Goal: Task Accomplishment & Management: Manage account settings

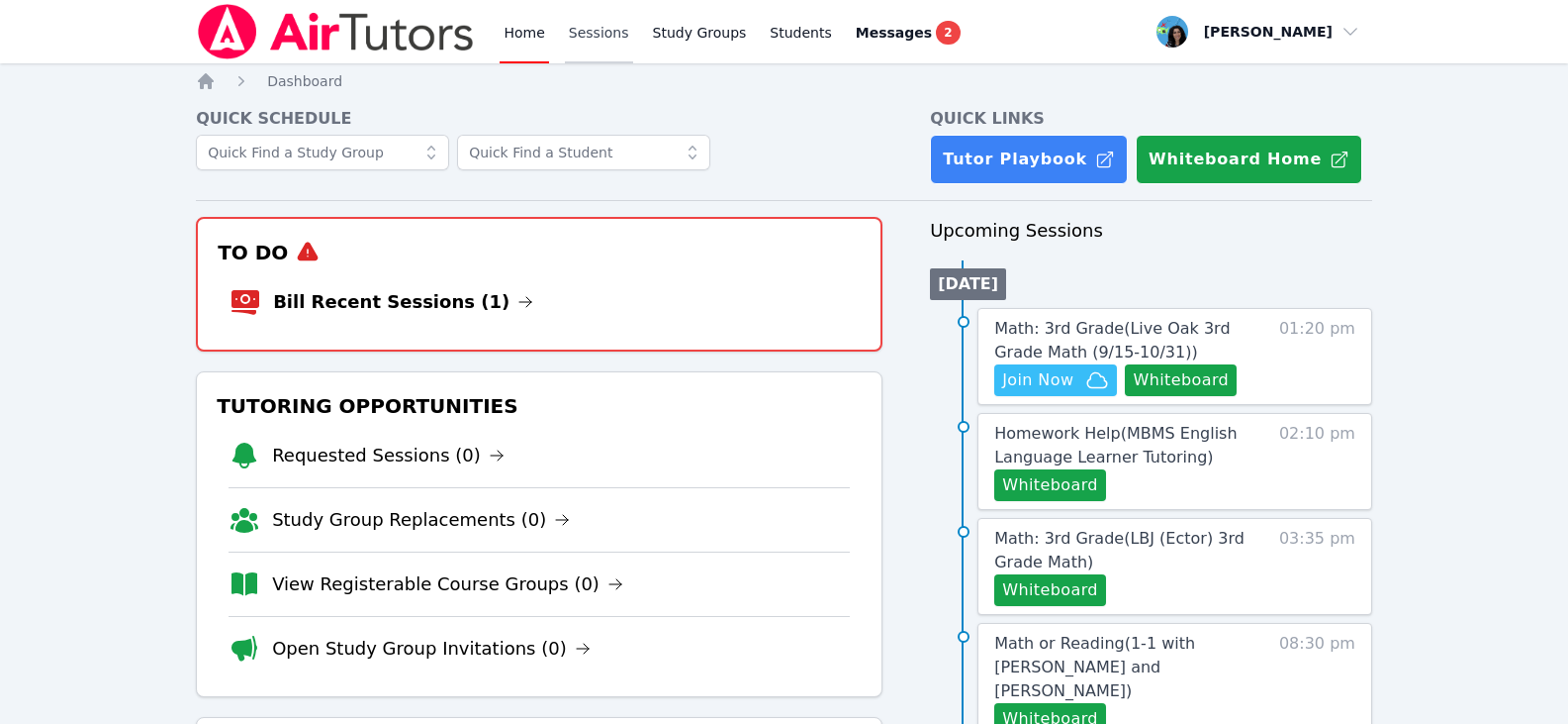
click at [605, 32] on link "Sessions" at bounding box center [599, 32] width 68 height 64
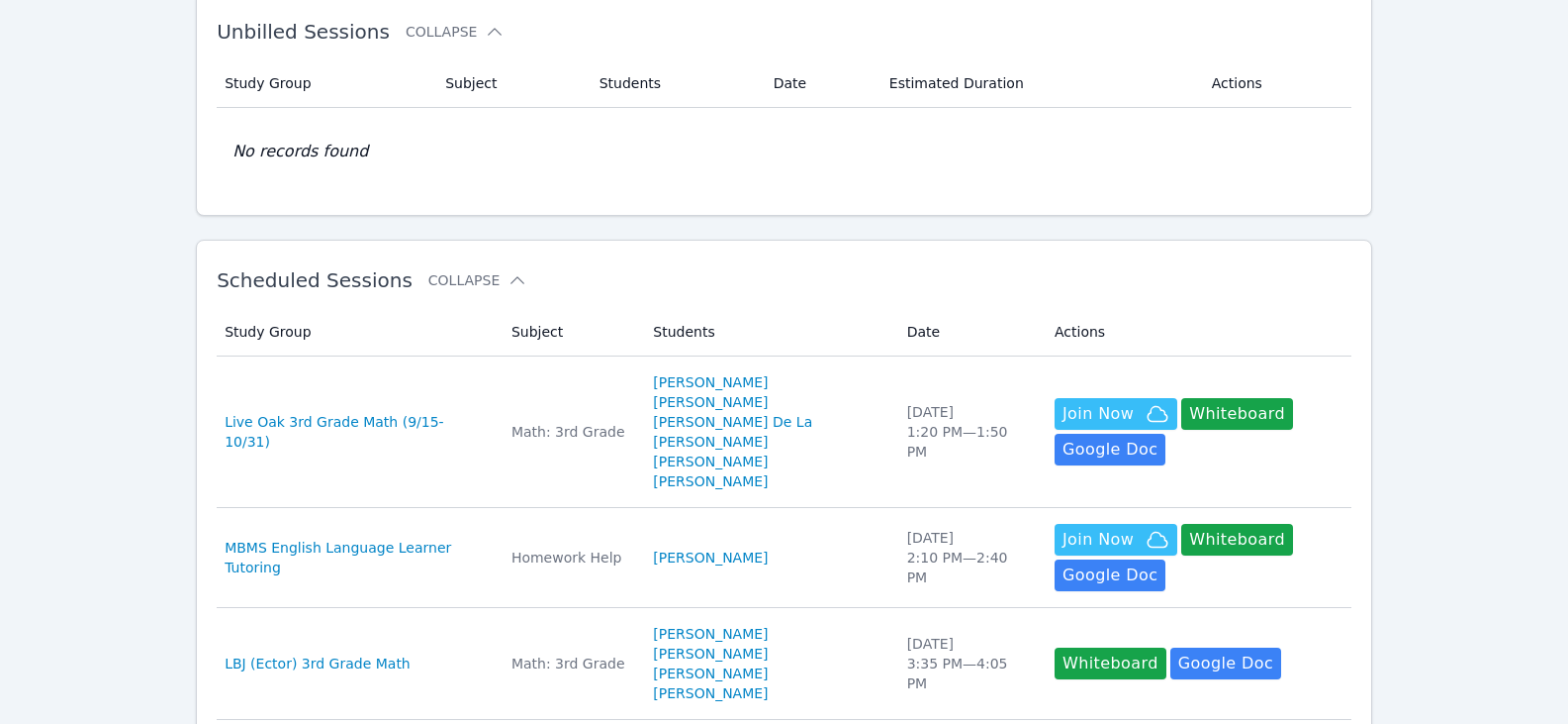
scroll to position [297, 0]
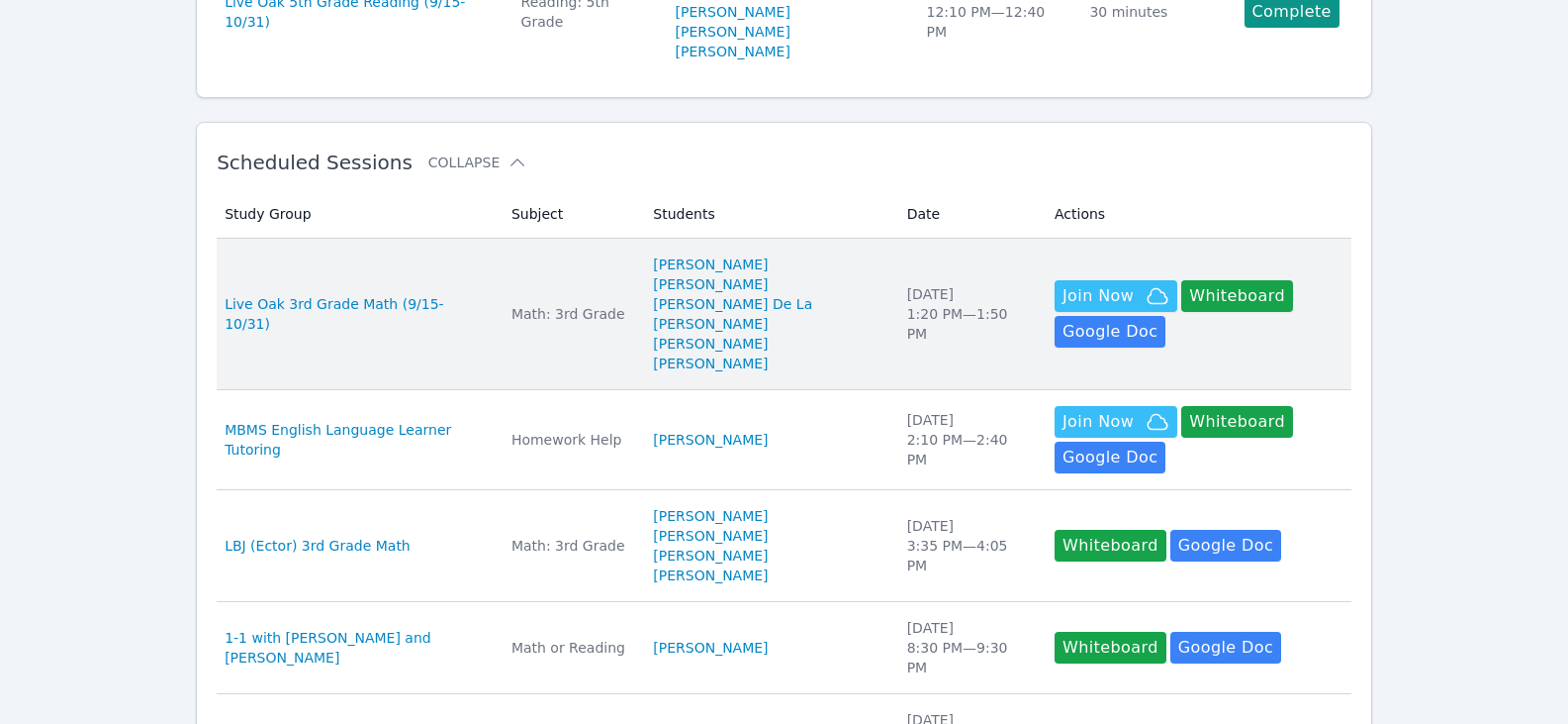
click at [554, 278] on td "Subject Math: 3rd Grade" at bounding box center [570, 314] width 142 height 152
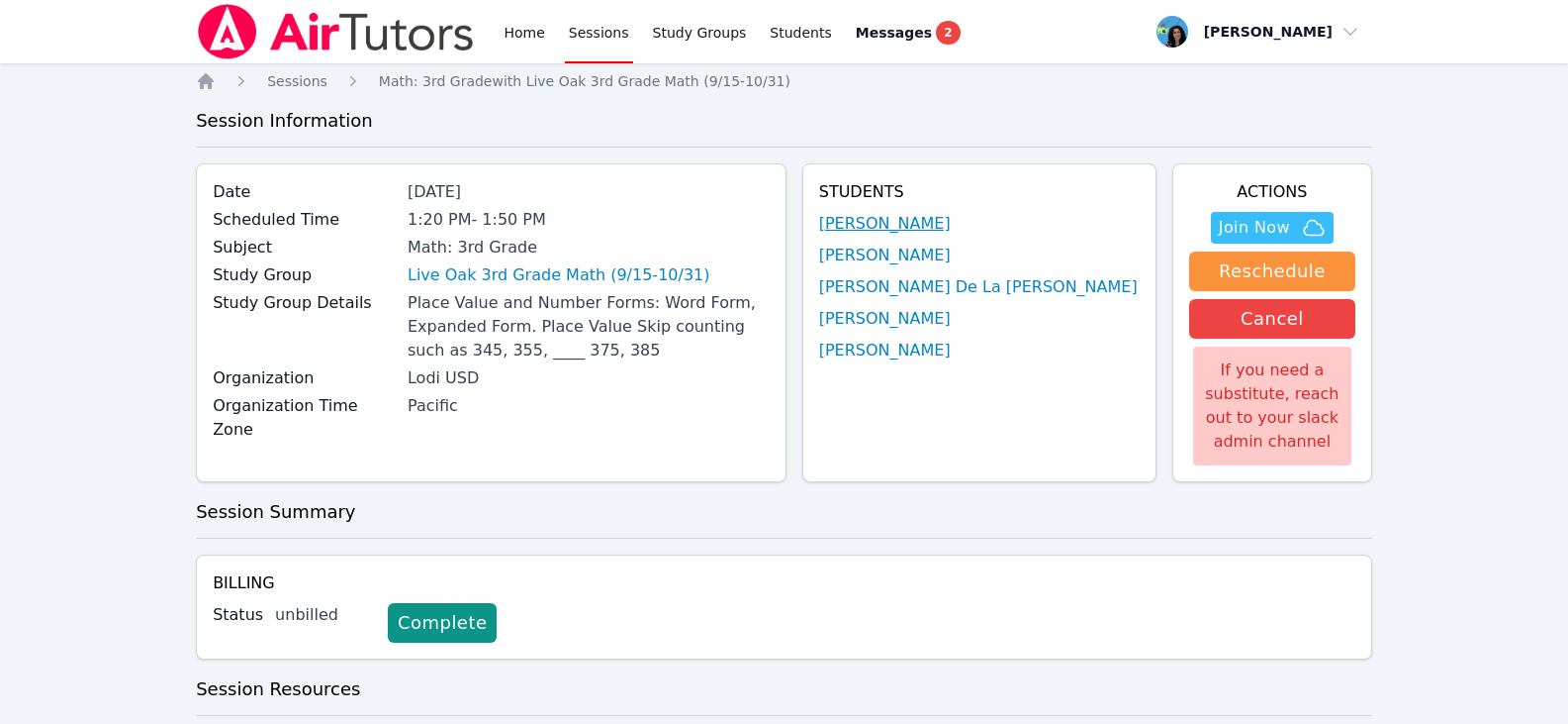
click at [896, 223] on link "Emma Fernandez" at bounding box center [885, 223] width 132 height 24
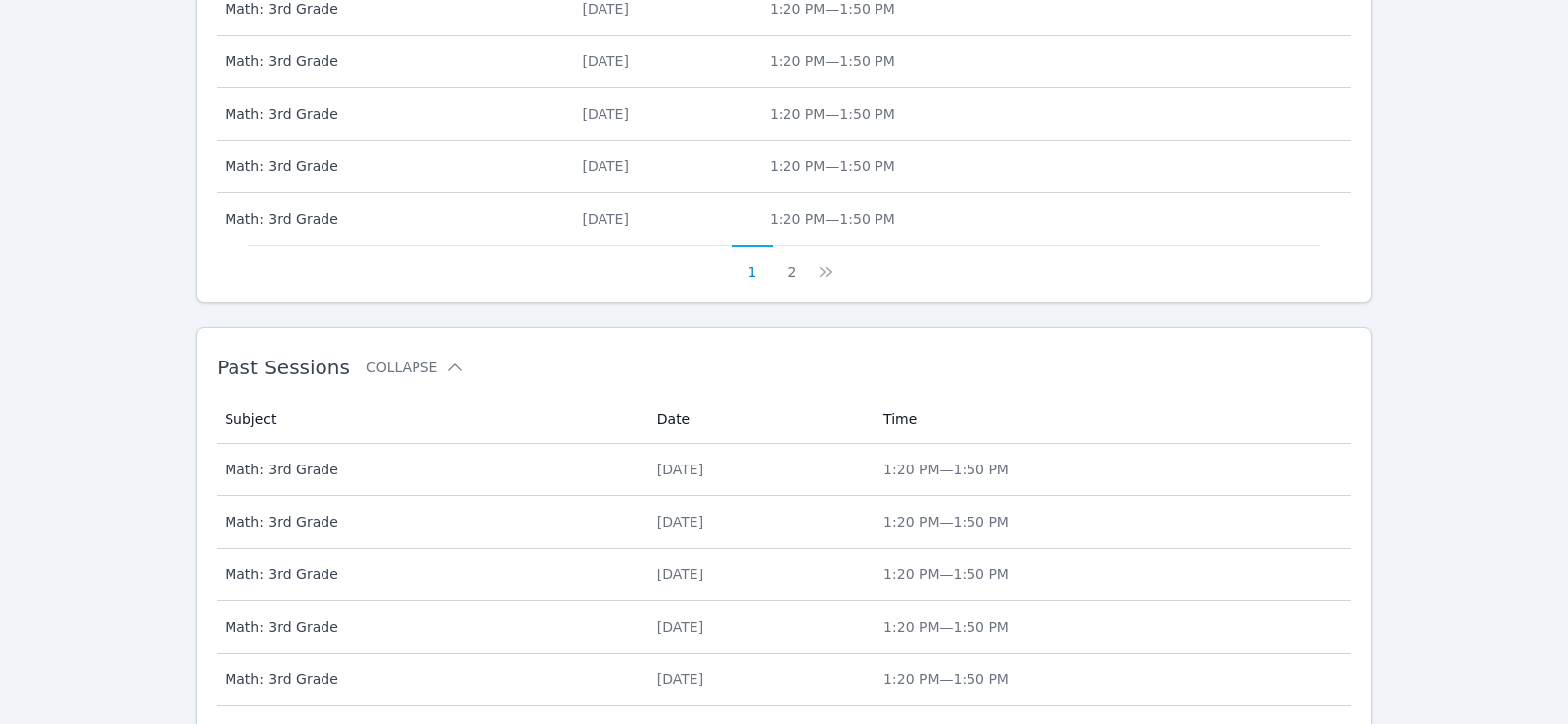
scroll to position [1062, 0]
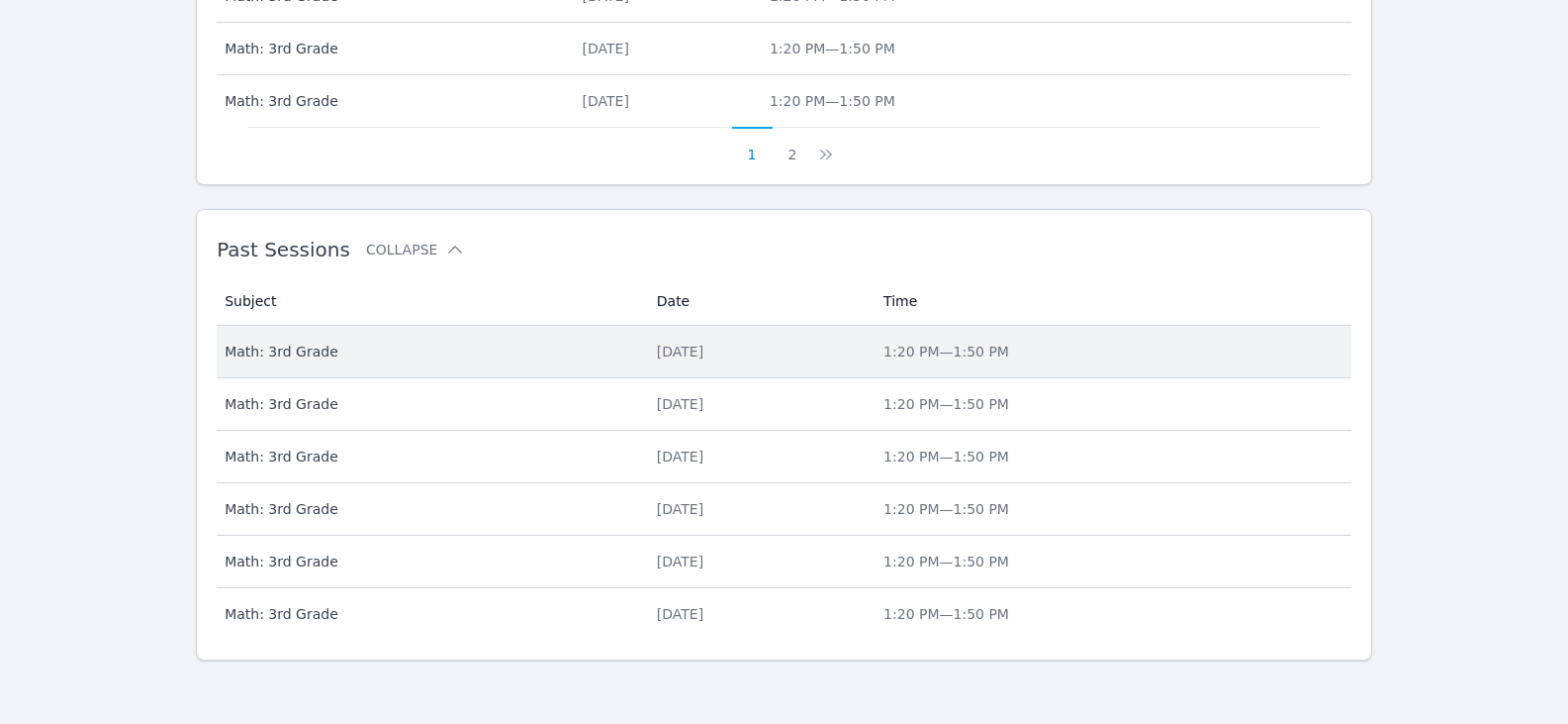
click at [772, 354] on div "Tue Sep 23" at bounding box center [759, 351] width 203 height 20
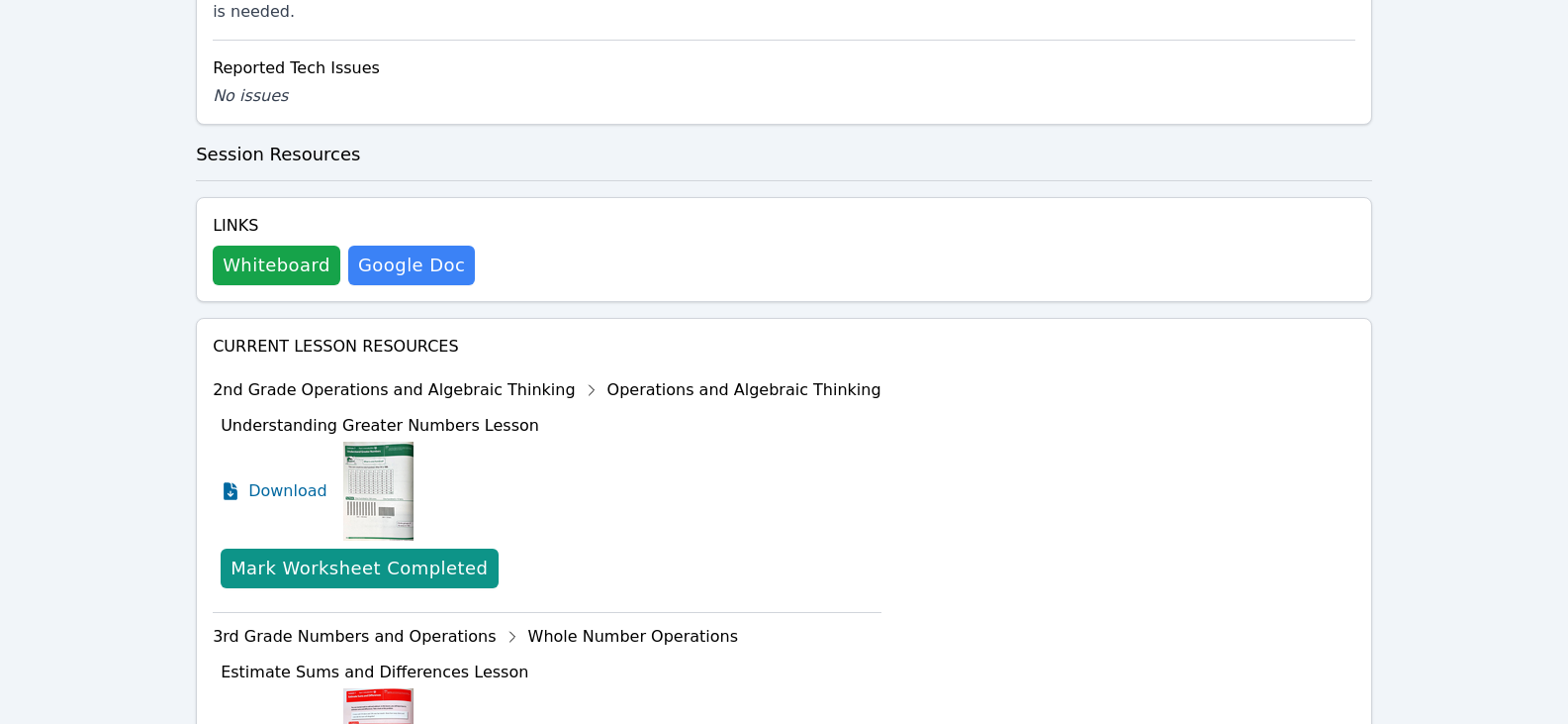
scroll to position [1107, 0]
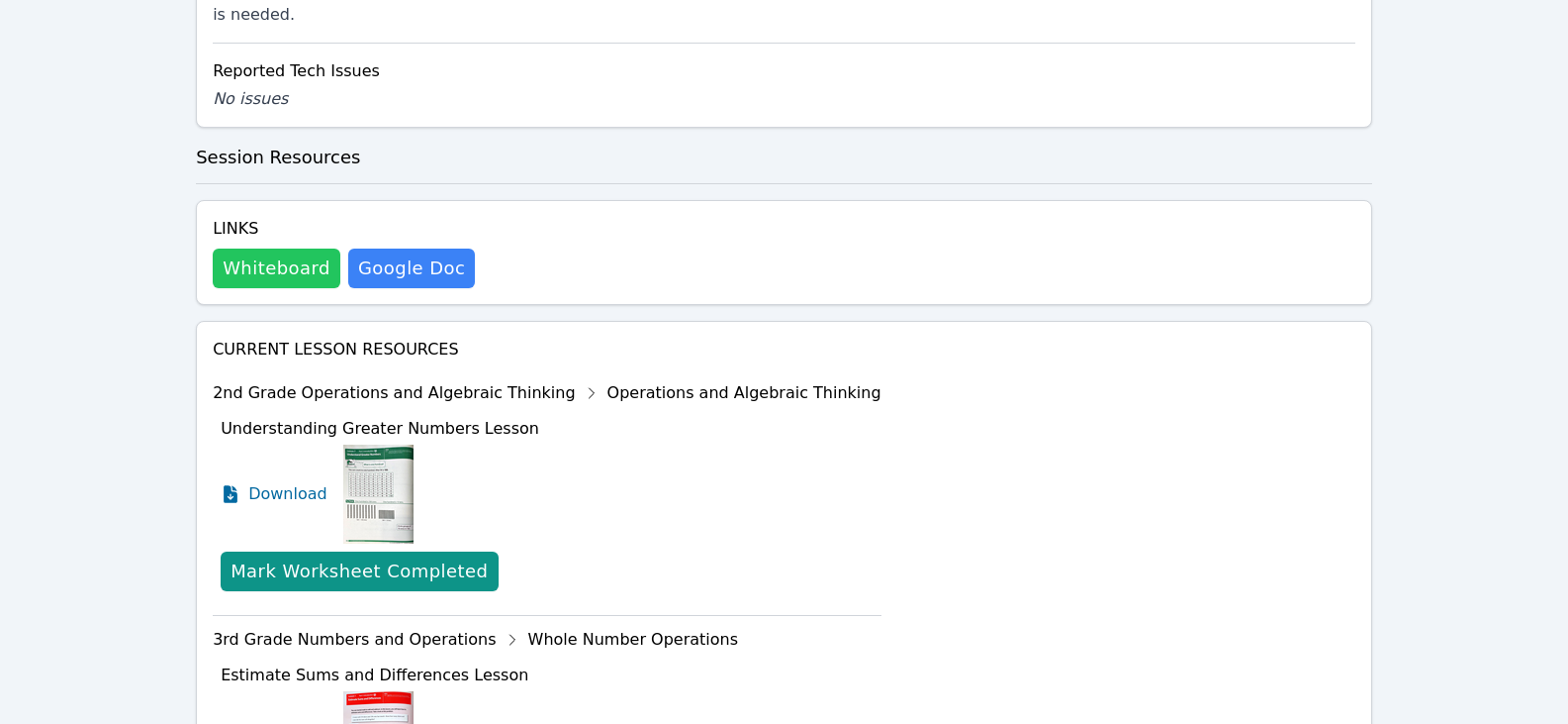
click at [308, 248] on button "Whiteboard" at bounding box center [276, 268] width 128 height 40
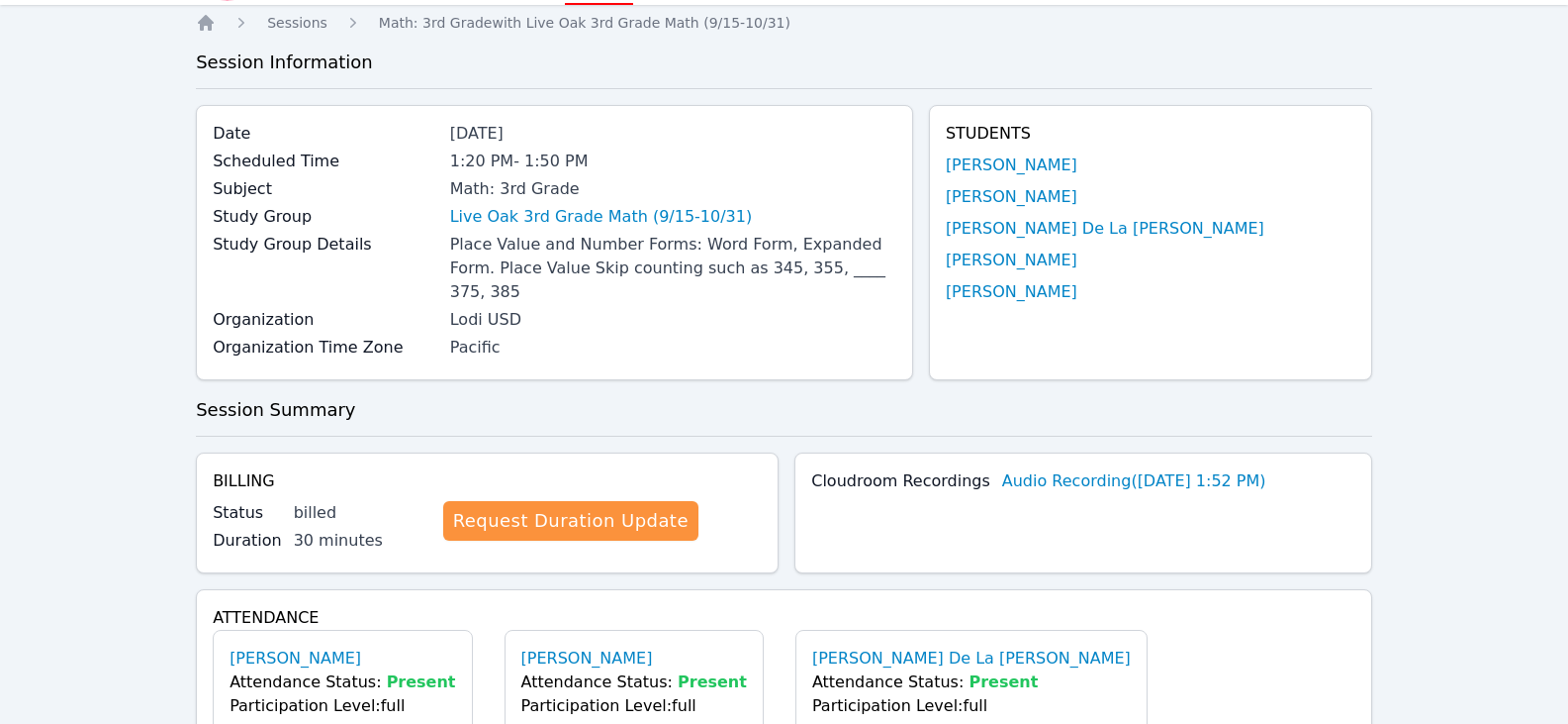
scroll to position [0, 0]
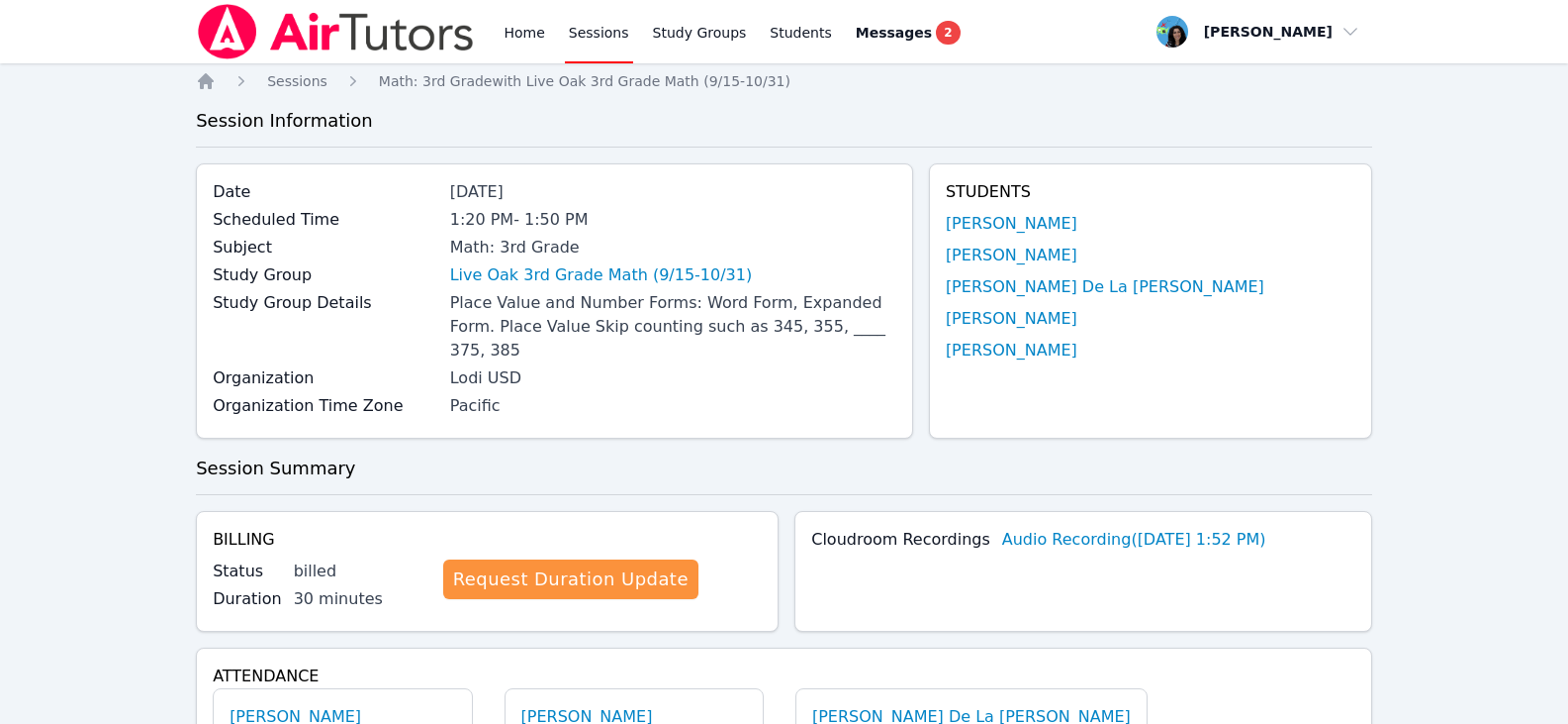
click at [577, 31] on link "Sessions" at bounding box center [599, 32] width 68 height 64
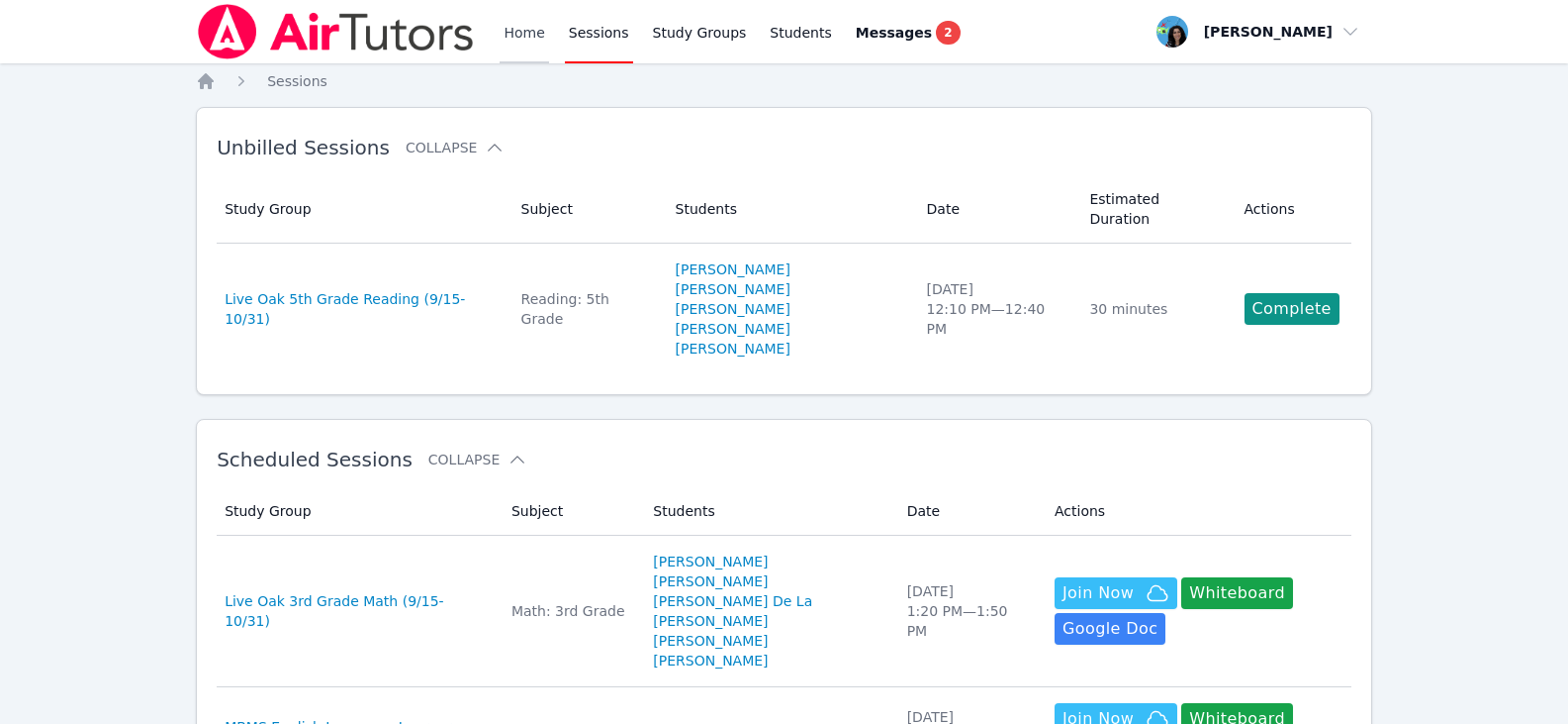
click at [525, 32] on link "Home" at bounding box center [523, 32] width 49 height 64
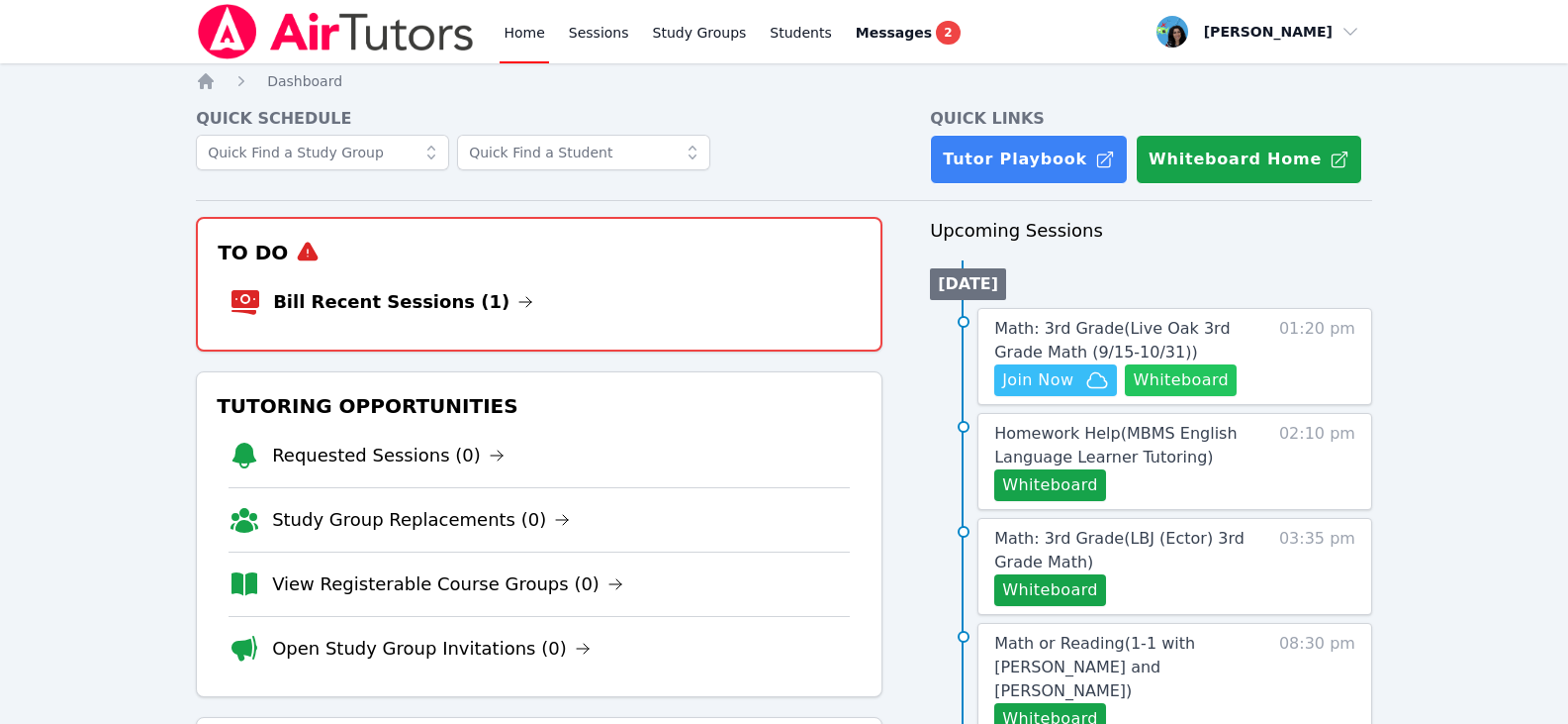
click at [1183, 381] on button "Whiteboard" at bounding box center [1181, 380] width 112 height 32
click at [1092, 378] on icon "button" at bounding box center [1098, 380] width 24 height 24
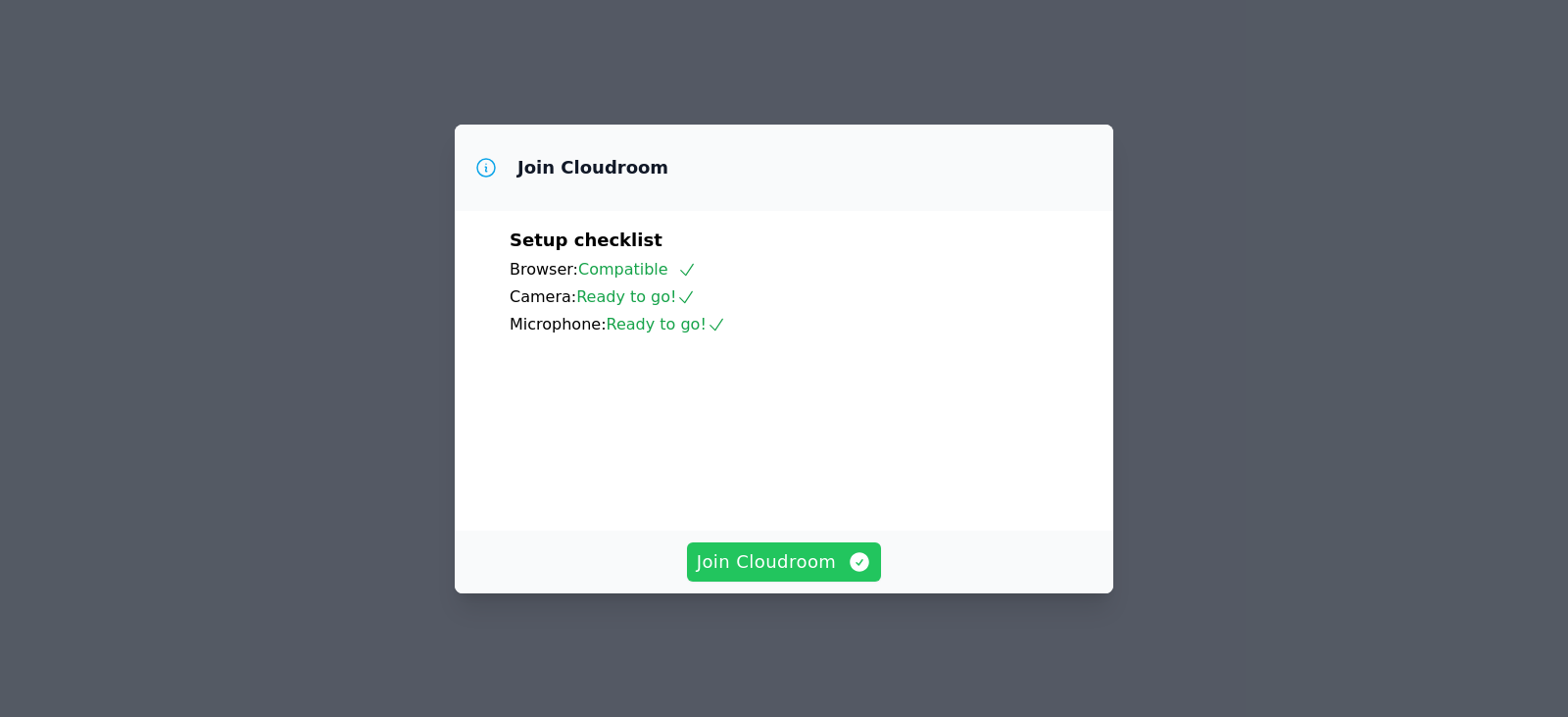
click at [802, 576] on span "Join Cloudroom" at bounding box center [785, 562] width 176 height 28
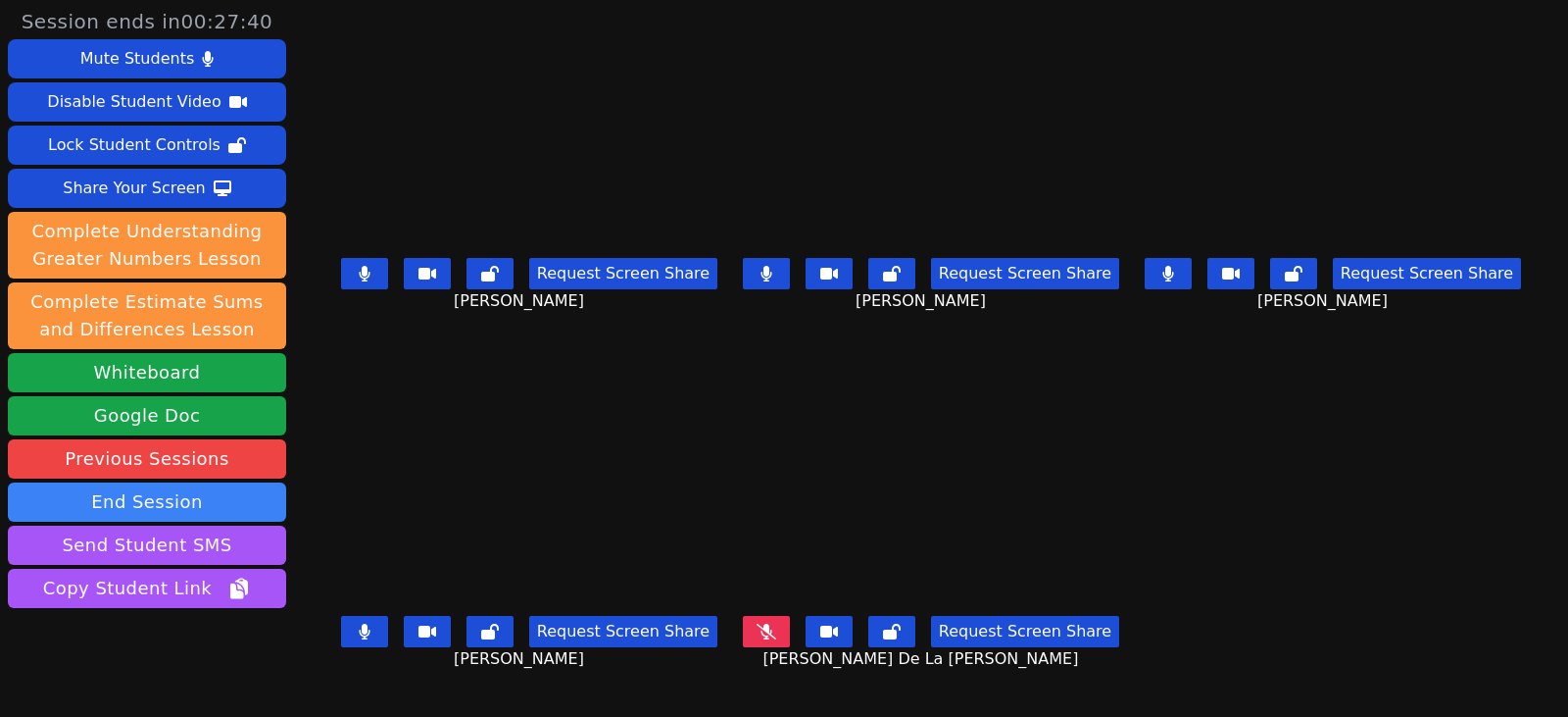
click at [358, 275] on icon at bounding box center [363, 274] width 11 height 16
click at [770, 623] on icon at bounding box center [766, 631] width 20 height 16
drag, startPoint x: 768, startPoint y: 284, endPoint x: 759, endPoint y: 291, distance: 11.4
click at [768, 284] on button at bounding box center [766, 274] width 47 height 32
click at [341, 627] on button at bounding box center [364, 631] width 47 height 32
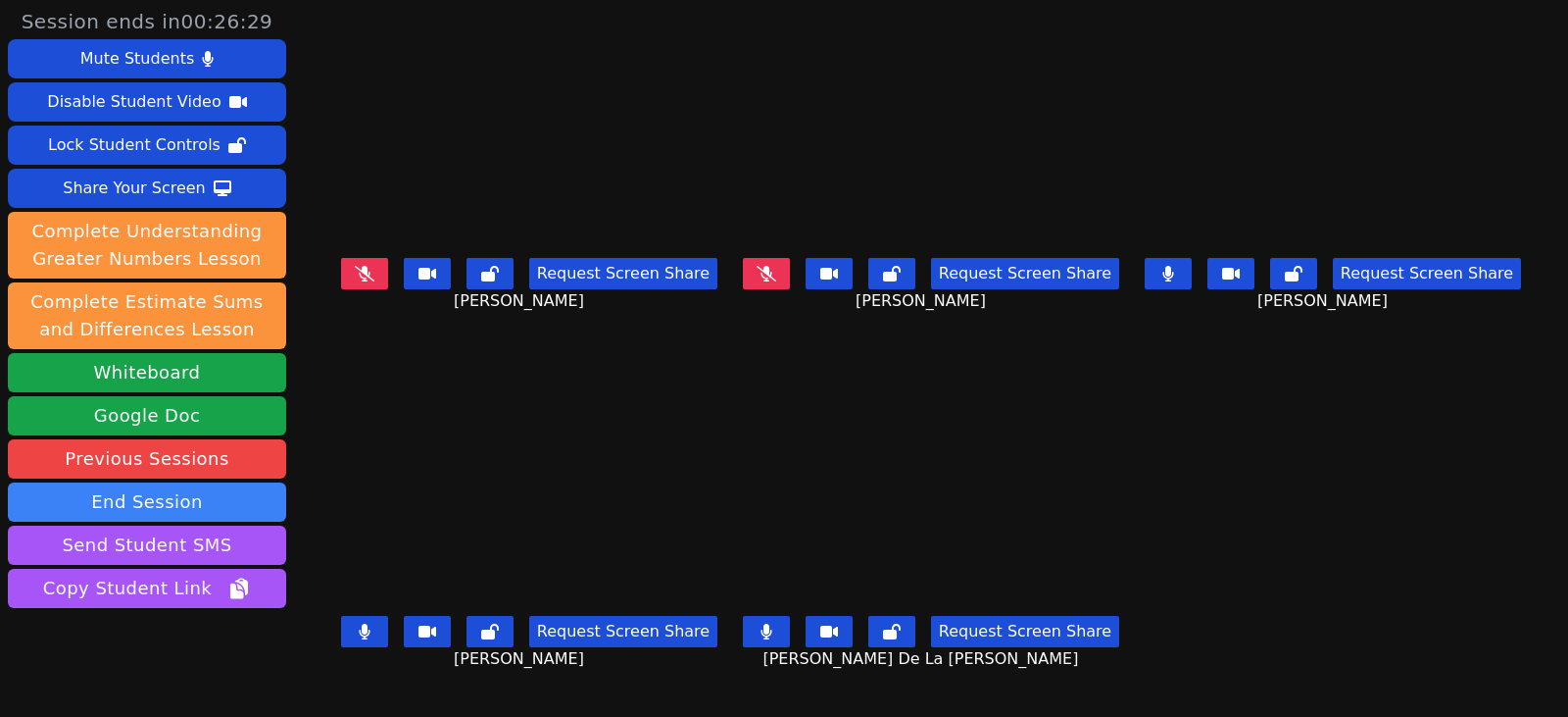
click at [760, 623] on icon at bounding box center [766, 631] width 12 height 16
click at [1182, 263] on button at bounding box center [1168, 274] width 47 height 32
drag, startPoint x: 760, startPoint y: 283, endPoint x: 611, endPoint y: 338, distance: 158.8
click at [760, 283] on button at bounding box center [766, 274] width 47 height 32
click at [755, 624] on button at bounding box center [766, 631] width 47 height 32
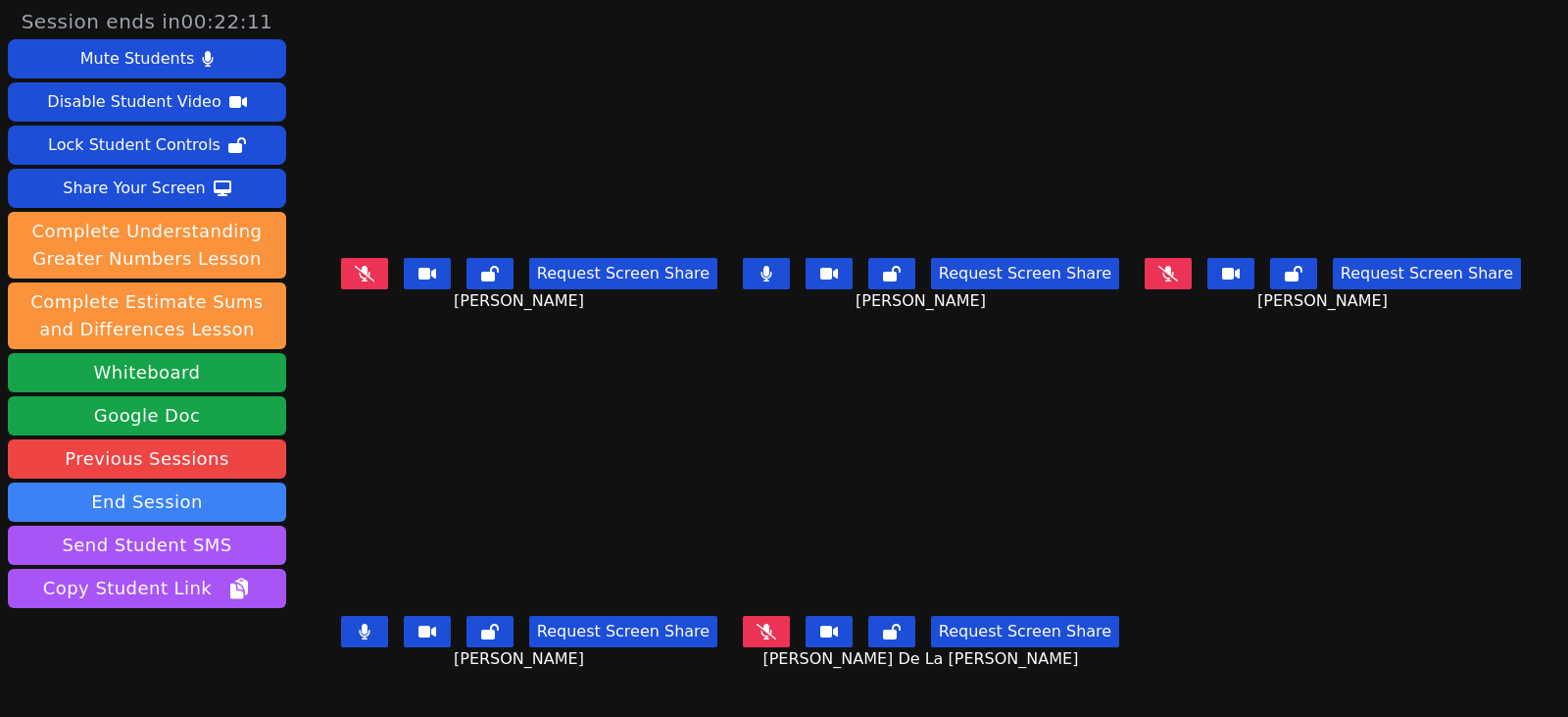
click at [358, 623] on icon at bounding box center [364, 631] width 12 height 16
click at [755, 282] on button at bounding box center [766, 274] width 47 height 32
click at [777, 631] on button at bounding box center [766, 631] width 47 height 32
click at [769, 623] on icon at bounding box center [766, 631] width 20 height 16
click at [756, 623] on icon at bounding box center [766, 631] width 20 height 16
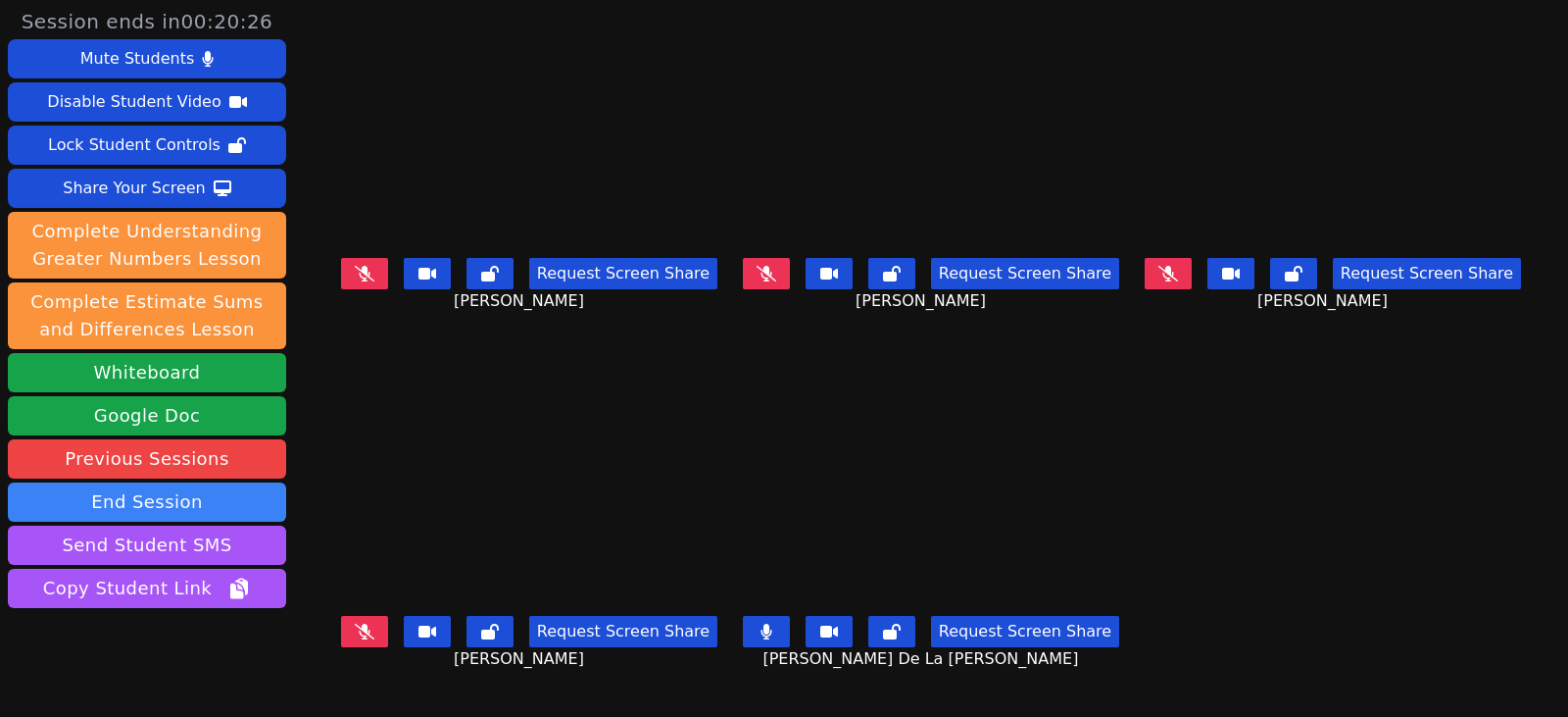
drag, startPoint x: 1182, startPoint y: 279, endPoint x: 983, endPoint y: 296, distance: 199.7
click at [1178, 279] on icon at bounding box center [1168, 274] width 20 height 16
click at [1192, 281] on button at bounding box center [1168, 274] width 47 height 32
click at [1189, 277] on button at bounding box center [1168, 274] width 47 height 32
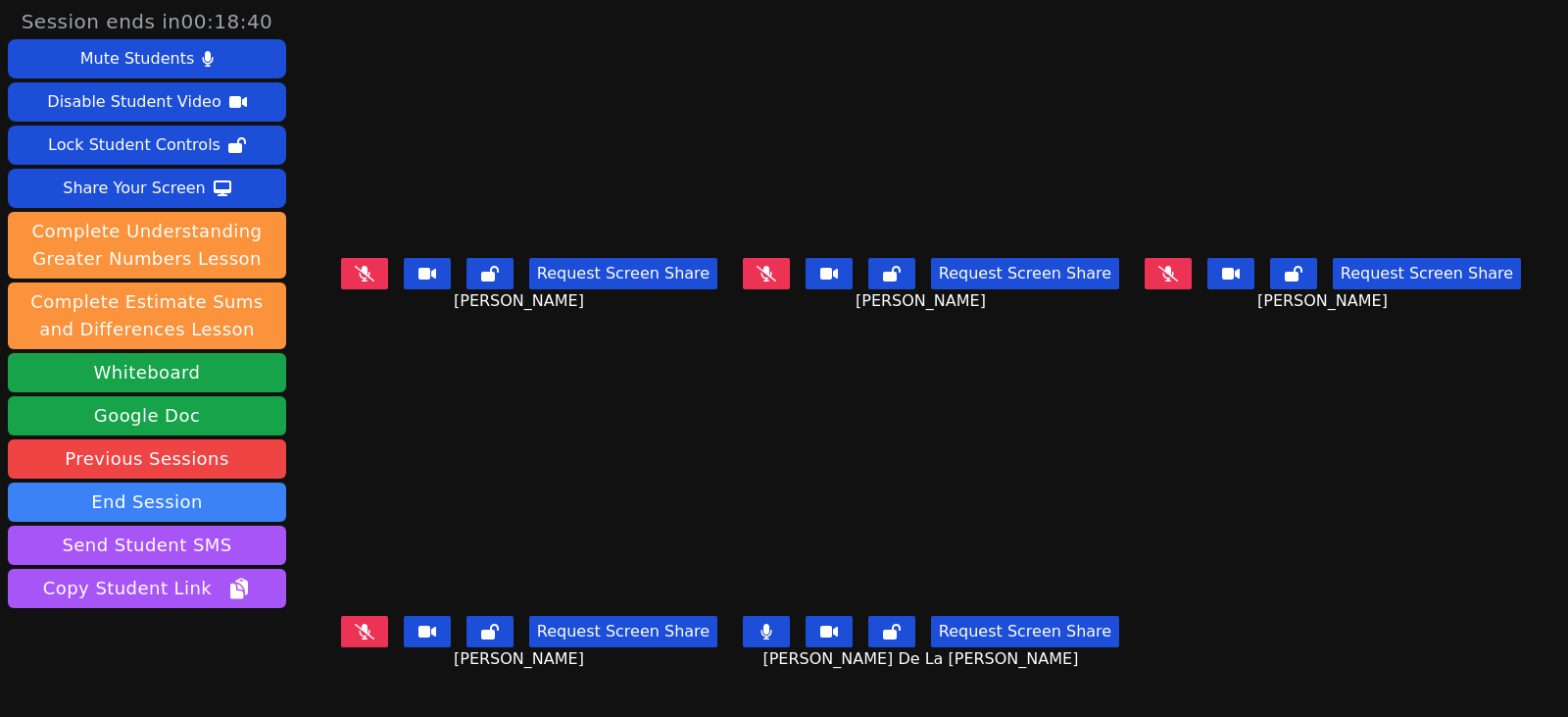
click at [1192, 272] on button at bounding box center [1168, 274] width 47 height 32
drag, startPoint x: 760, startPoint y: 628, endPoint x: 646, endPoint y: 603, distance: 116.7
click at [760, 627] on icon at bounding box center [766, 631] width 12 height 16
click at [350, 615] on button at bounding box center [364, 631] width 47 height 32
click at [1182, 262] on button at bounding box center [1168, 274] width 47 height 32
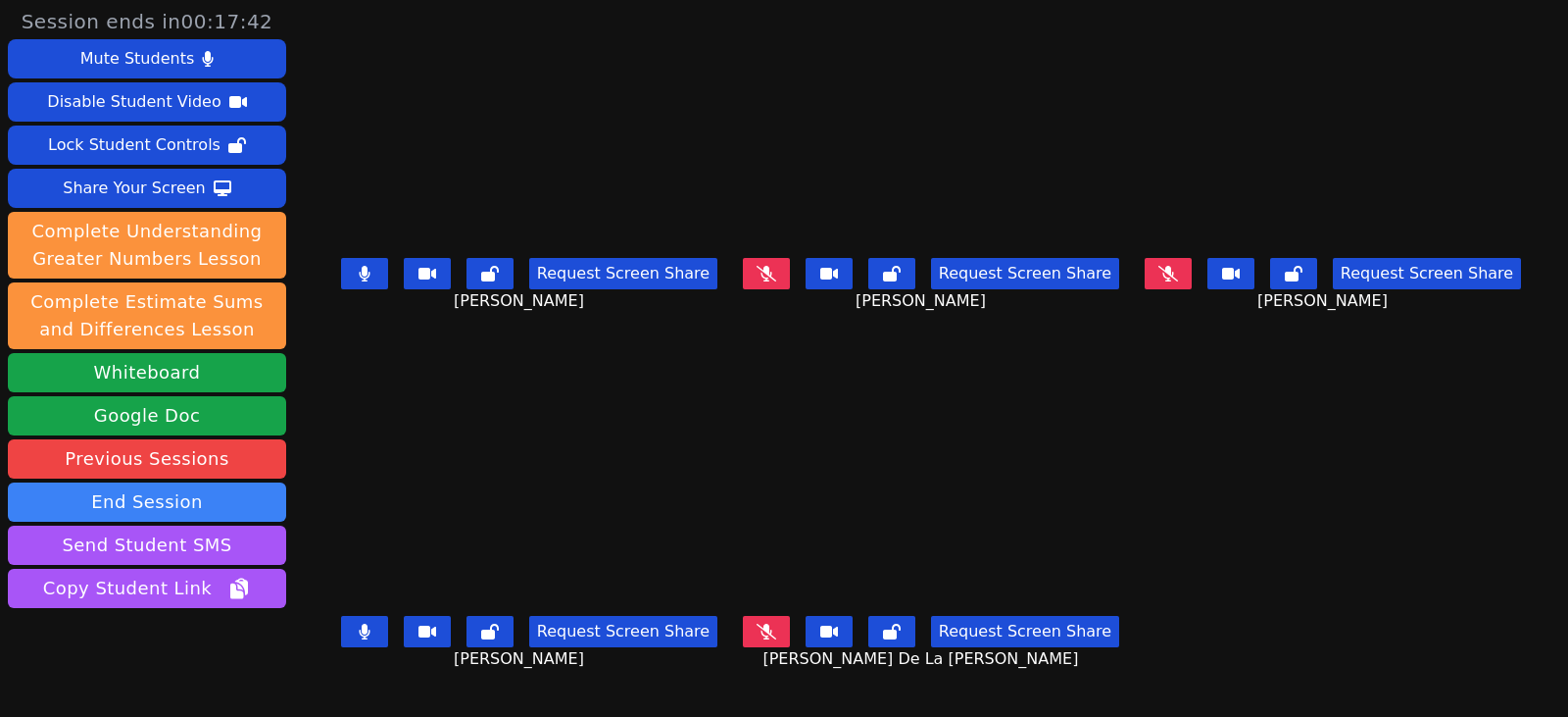
click at [358, 281] on icon at bounding box center [363, 274] width 11 height 16
click at [786, 620] on button at bounding box center [766, 631] width 47 height 32
click at [358, 629] on icon at bounding box center [363, 631] width 11 height 16
click at [750, 630] on button at bounding box center [766, 631] width 47 height 32
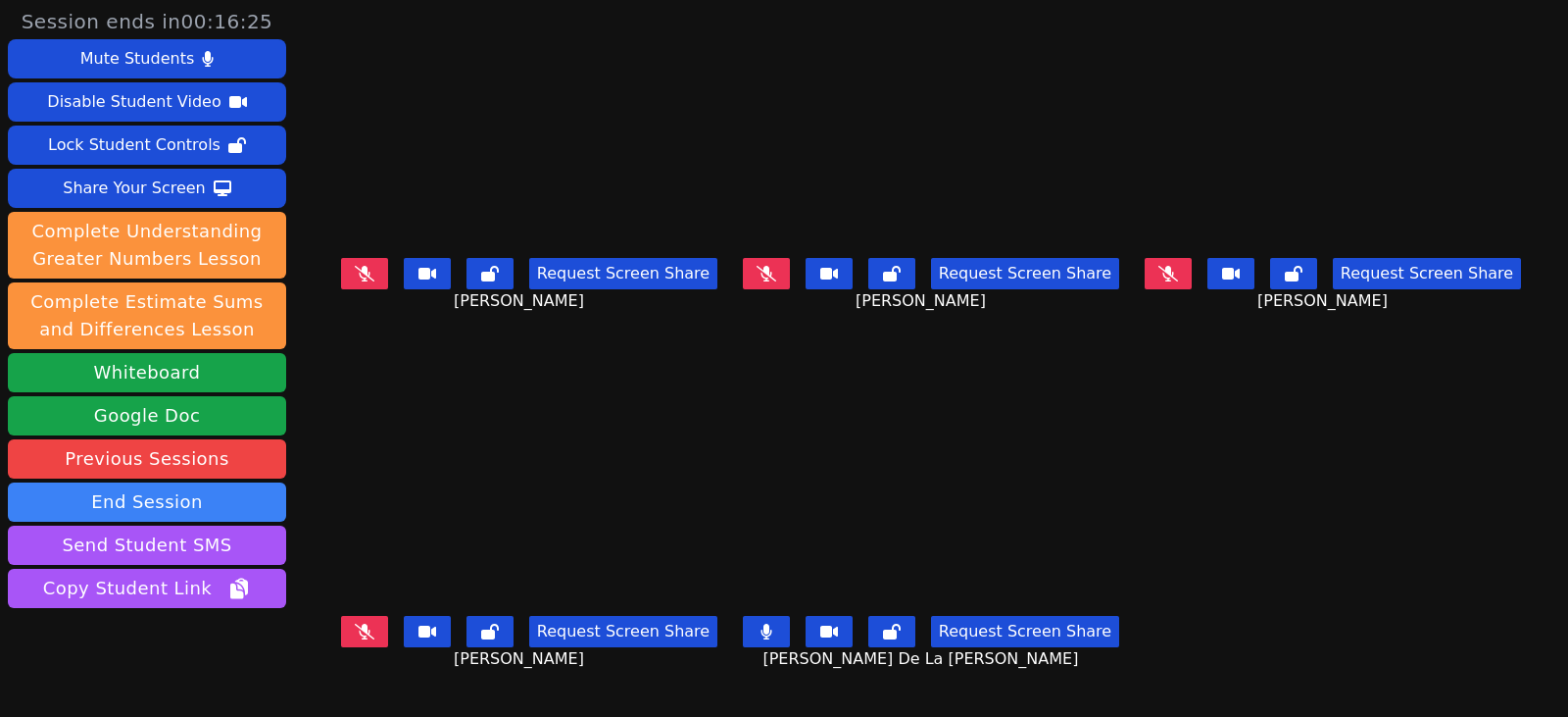
click at [363, 617] on button at bounding box center [364, 631] width 47 height 32
click at [775, 628] on button at bounding box center [766, 631] width 47 height 32
click at [780, 277] on button at bounding box center [766, 274] width 47 height 32
click at [357, 624] on button at bounding box center [364, 631] width 47 height 32
click at [353, 623] on button at bounding box center [364, 631] width 47 height 32
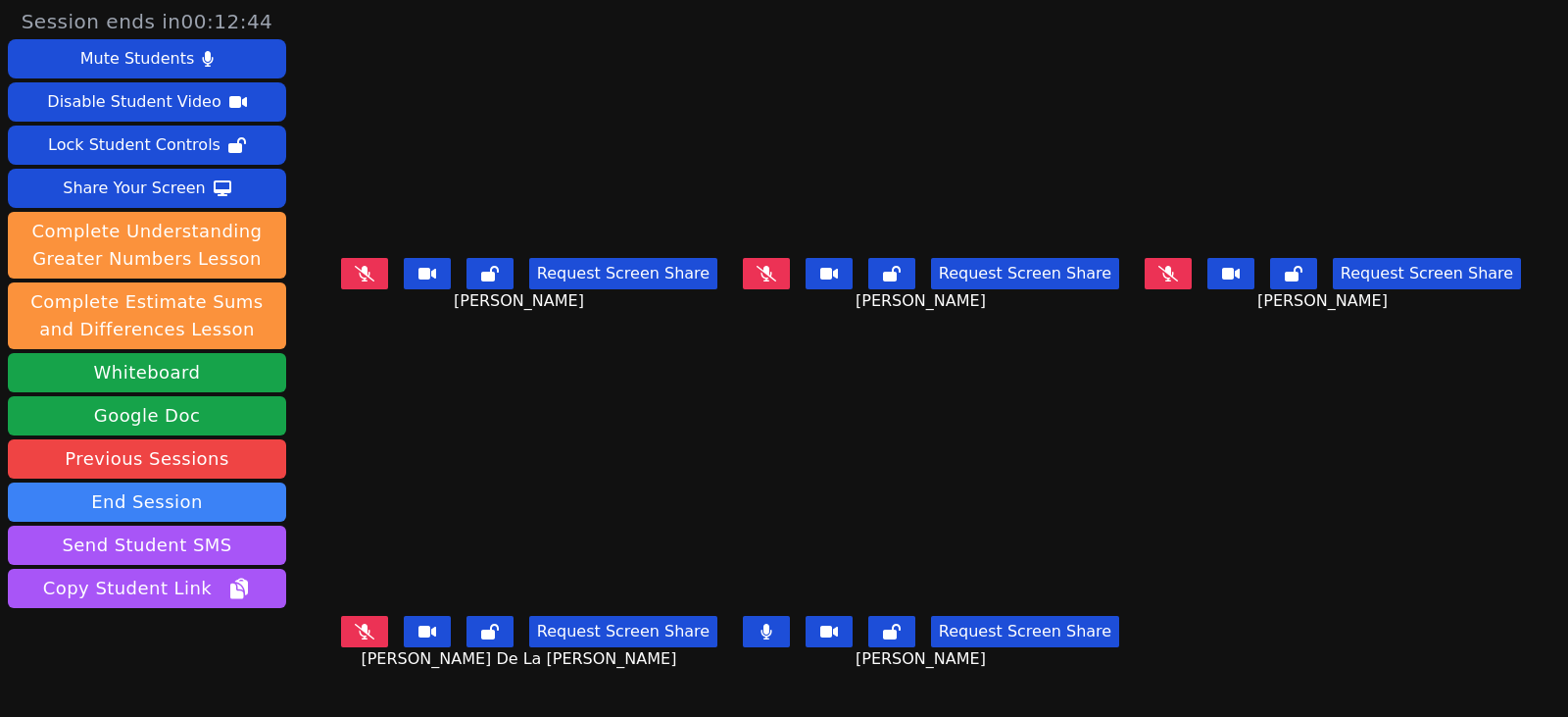
click at [1163, 279] on button at bounding box center [1168, 274] width 47 height 32
click at [1190, 277] on button at bounding box center [1168, 274] width 47 height 32
click at [770, 630] on icon at bounding box center [766, 631] width 20 height 16
click at [766, 625] on icon at bounding box center [766, 631] width 12 height 16
click at [354, 631] on icon at bounding box center [364, 631] width 20 height 16
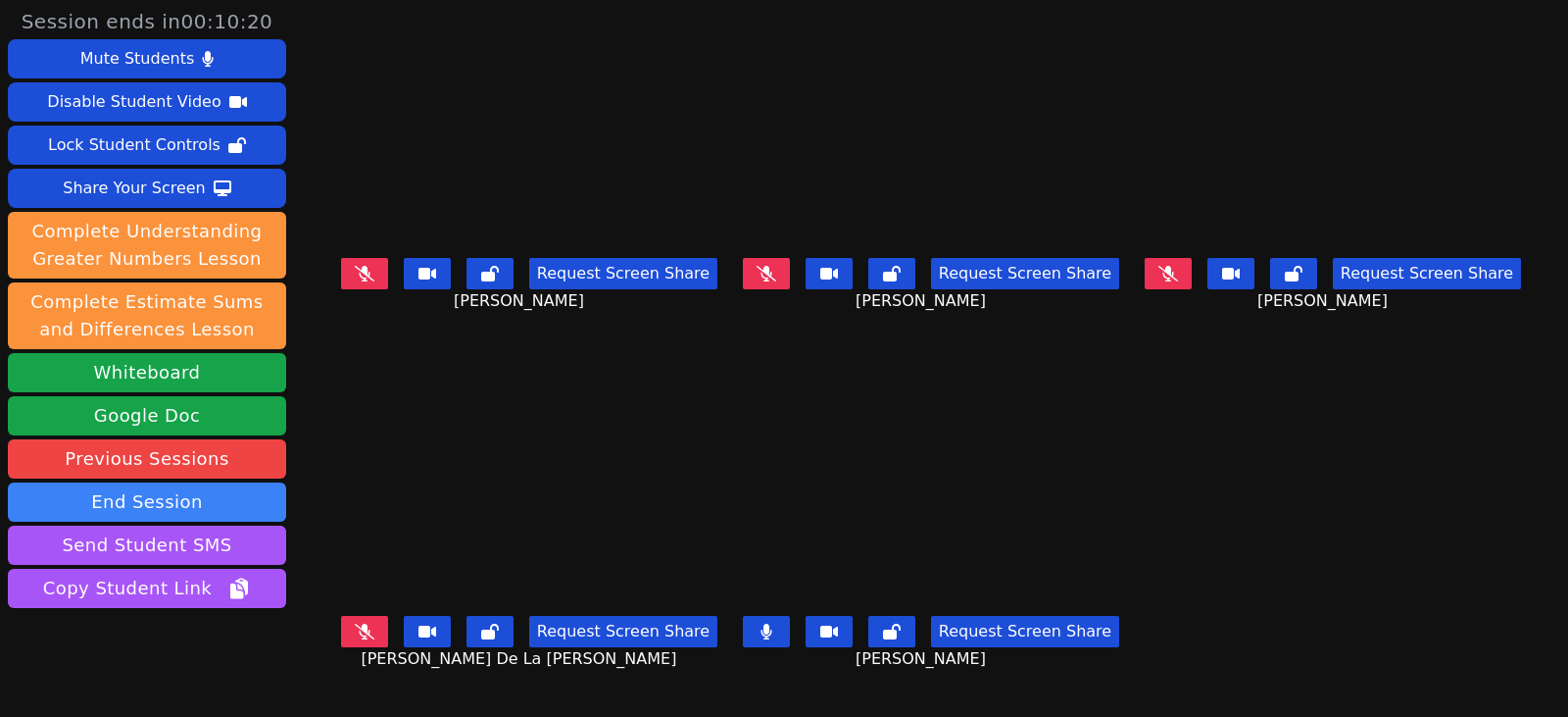
click at [754, 630] on button at bounding box center [766, 631] width 47 height 32
click at [353, 629] on button at bounding box center [364, 631] width 47 height 32
click at [358, 623] on icon at bounding box center [364, 631] width 12 height 16
drag, startPoint x: 758, startPoint y: 278, endPoint x: 583, endPoint y: 285, distance: 175.1
click at [758, 278] on icon at bounding box center [766, 274] width 20 height 16
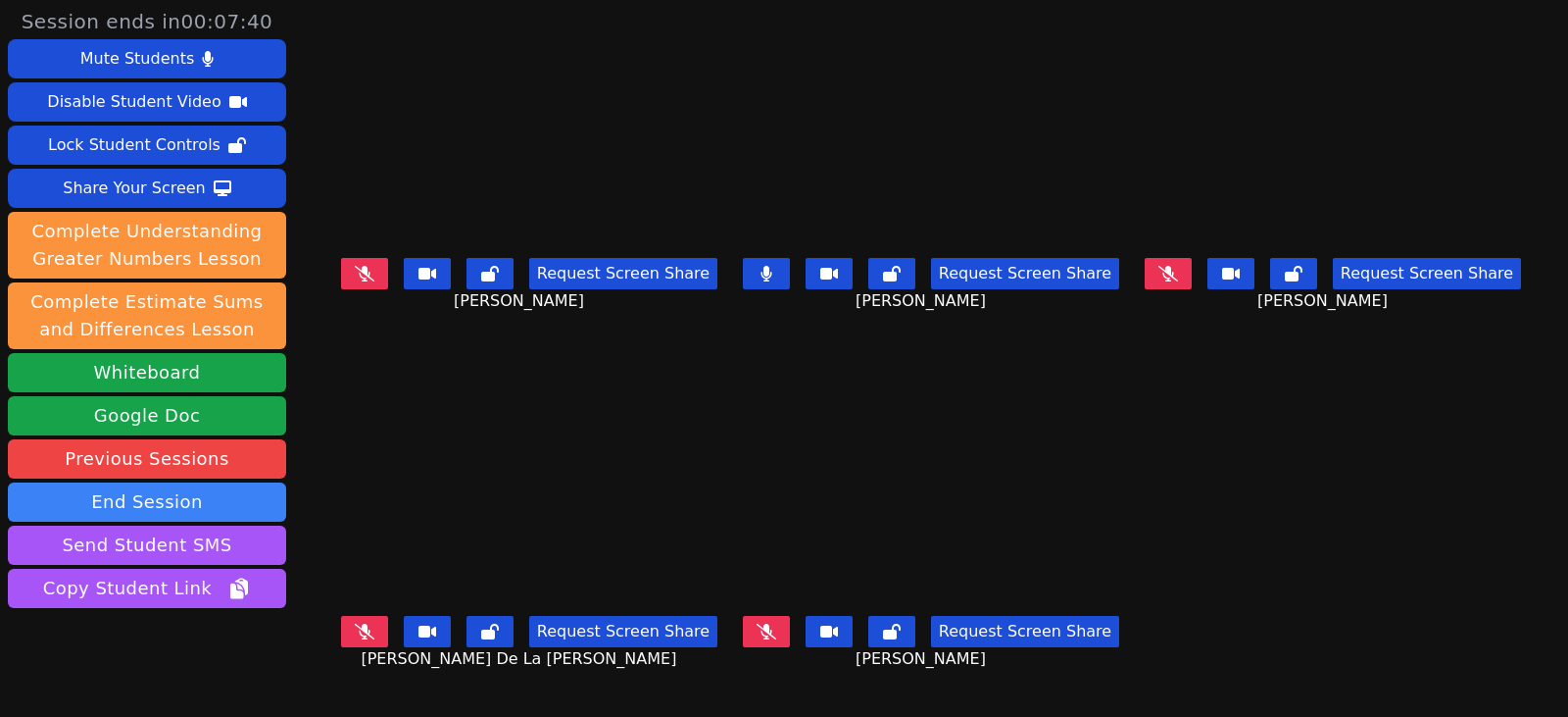
click at [760, 269] on icon at bounding box center [766, 274] width 12 height 16
click at [743, 635] on button at bounding box center [766, 631] width 47 height 32
click at [755, 621] on button at bounding box center [766, 631] width 47 height 32
click at [1178, 271] on icon at bounding box center [1168, 274] width 20 height 16
click at [1192, 278] on button at bounding box center [1168, 274] width 47 height 32
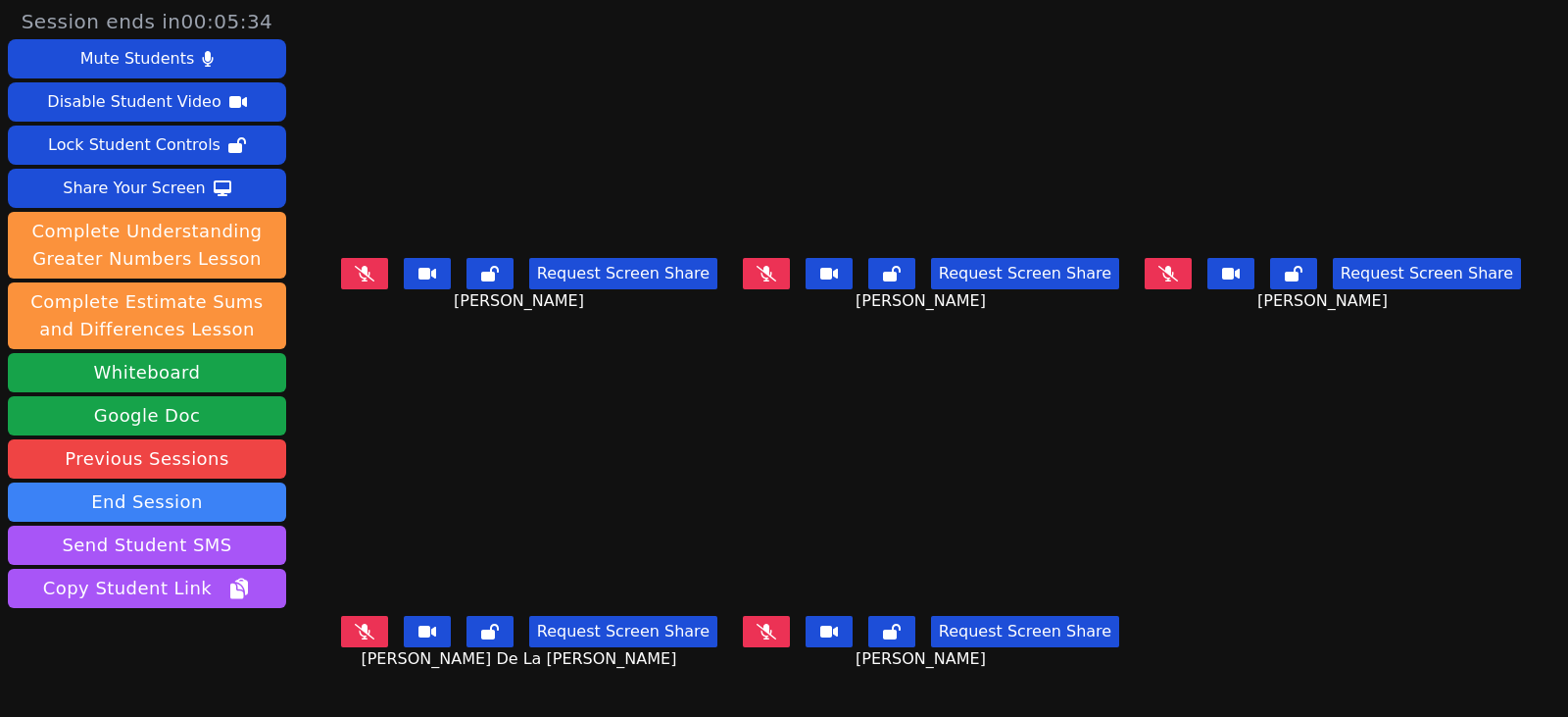
click at [341, 265] on button at bounding box center [364, 274] width 47 height 32
click at [349, 285] on button at bounding box center [364, 274] width 47 height 32
click at [760, 623] on icon at bounding box center [766, 631] width 20 height 16
click at [749, 626] on button at bounding box center [766, 631] width 47 height 32
click at [1185, 263] on button at bounding box center [1168, 274] width 47 height 32
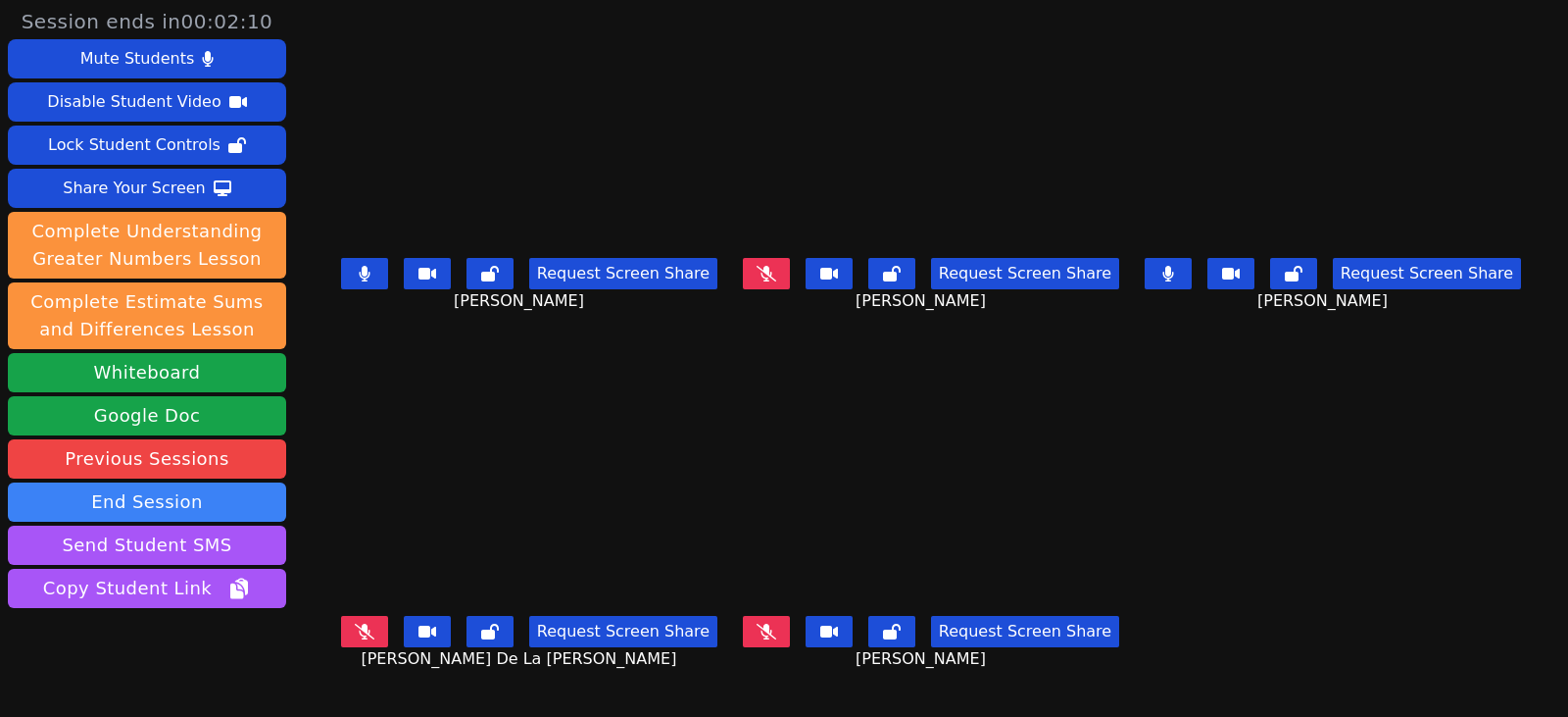
drag, startPoint x: 1189, startPoint y: 282, endPoint x: 1160, endPoint y: 298, distance: 33.1
click at [1189, 282] on button at bounding box center [1168, 274] width 47 height 32
click at [341, 279] on button at bounding box center [364, 274] width 47 height 32
click at [347, 615] on button at bounding box center [364, 631] width 47 height 32
click at [357, 621] on button at bounding box center [364, 631] width 47 height 32
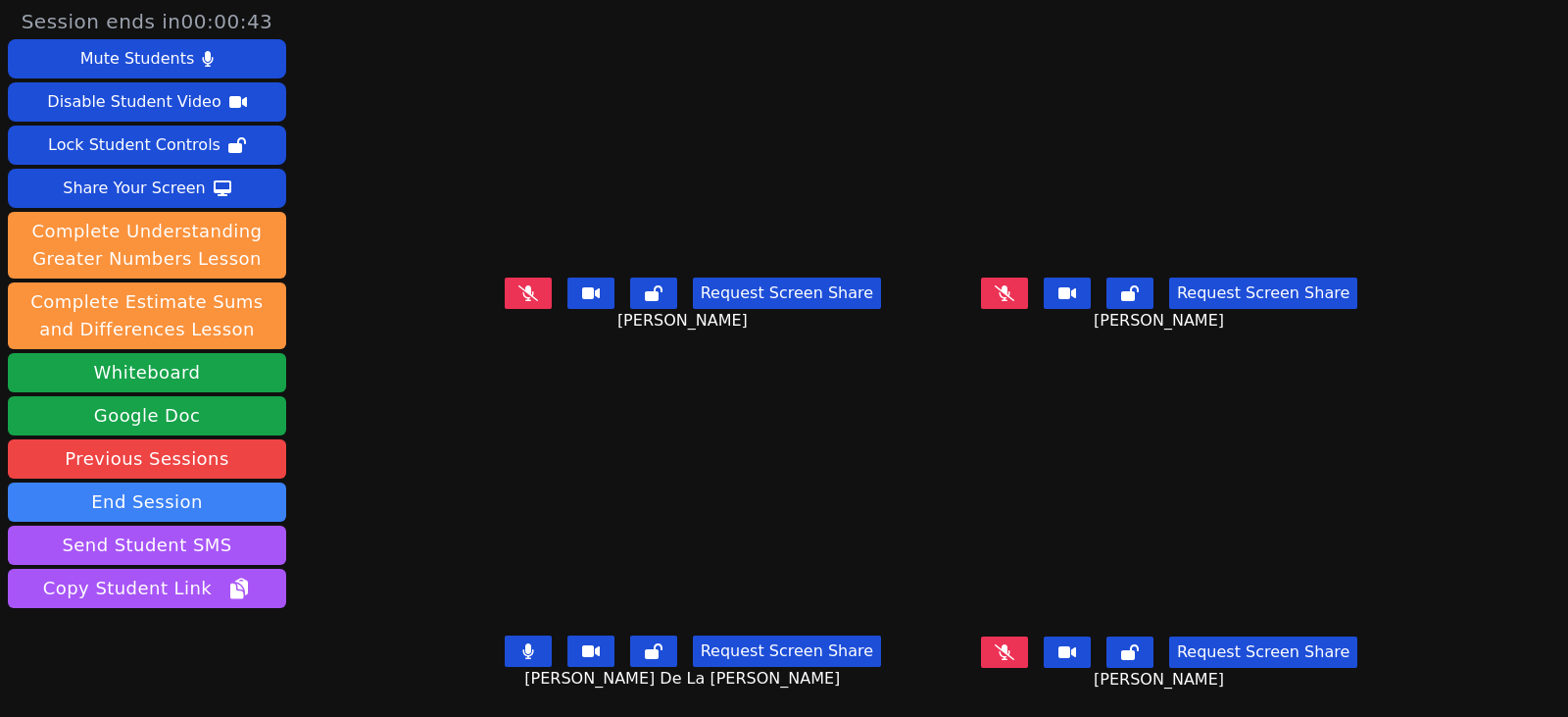
drag, startPoint x: 498, startPoint y: 655, endPoint x: 465, endPoint y: 662, distance: 33.7
click at [522, 655] on icon at bounding box center [528, 651] width 12 height 16
click at [518, 285] on icon at bounding box center [528, 293] width 20 height 16
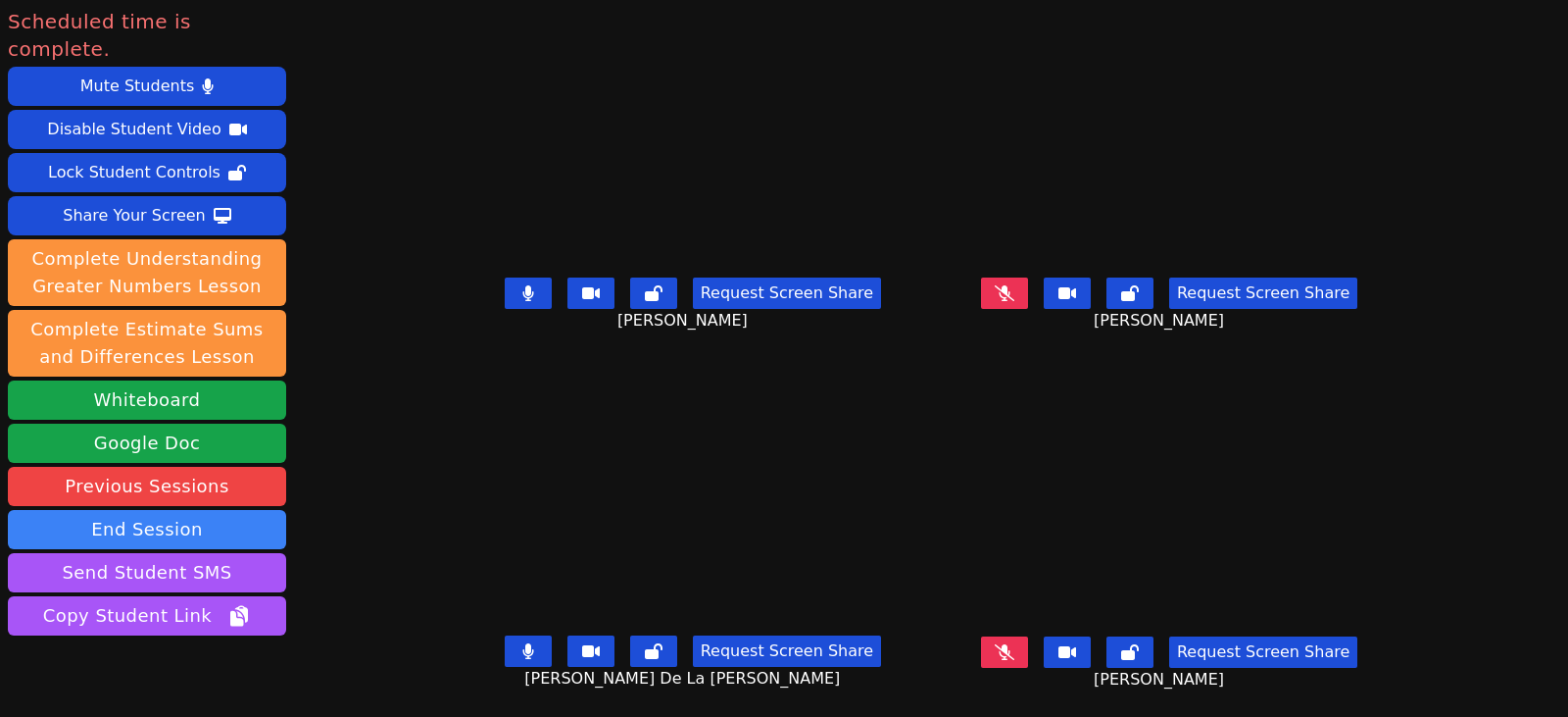
click at [1014, 285] on icon at bounding box center [1005, 293] width 20 height 16
click at [1014, 643] on icon at bounding box center [1005, 651] width 20 height 16
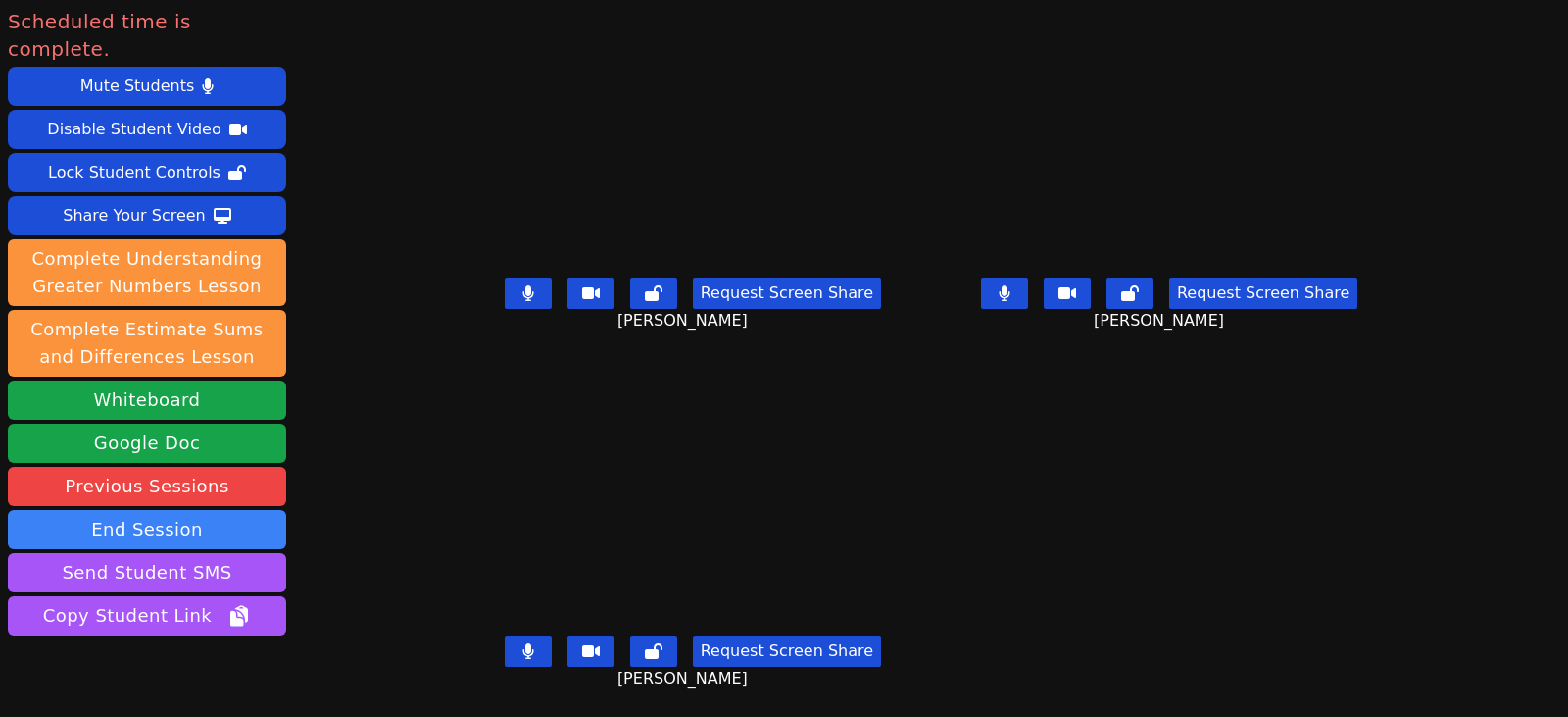
scroll to position [0, 0]
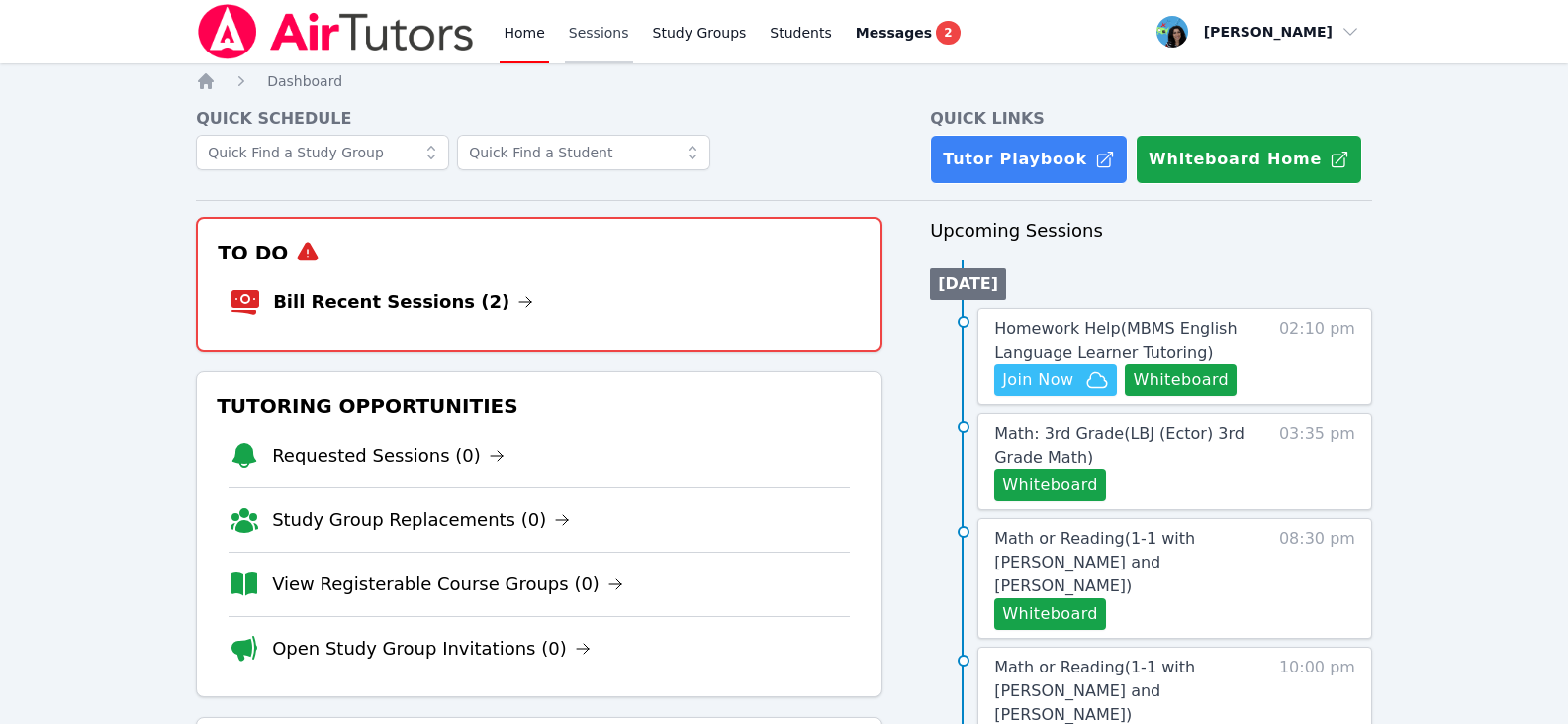
click at [599, 26] on link "Sessions" at bounding box center [599, 32] width 68 height 64
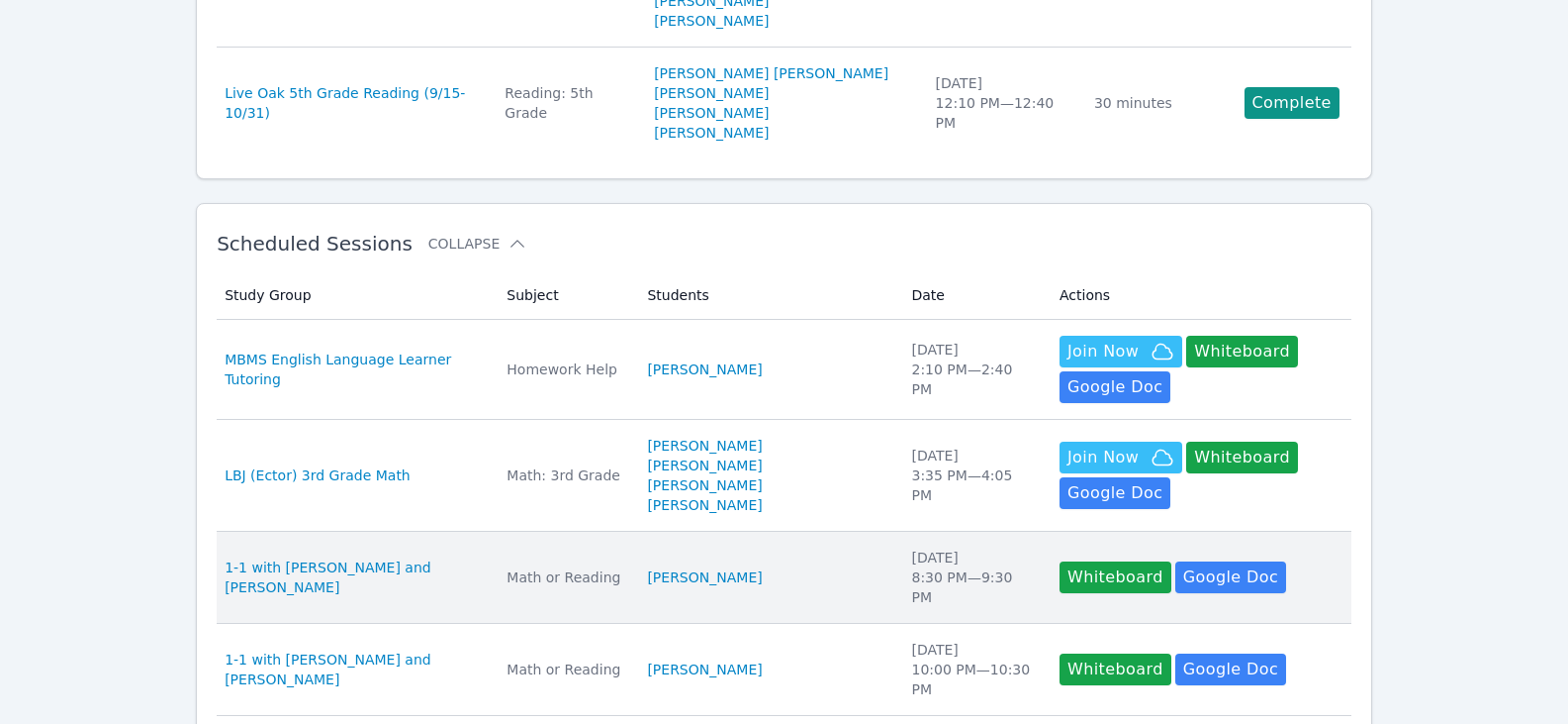
scroll to position [396, 0]
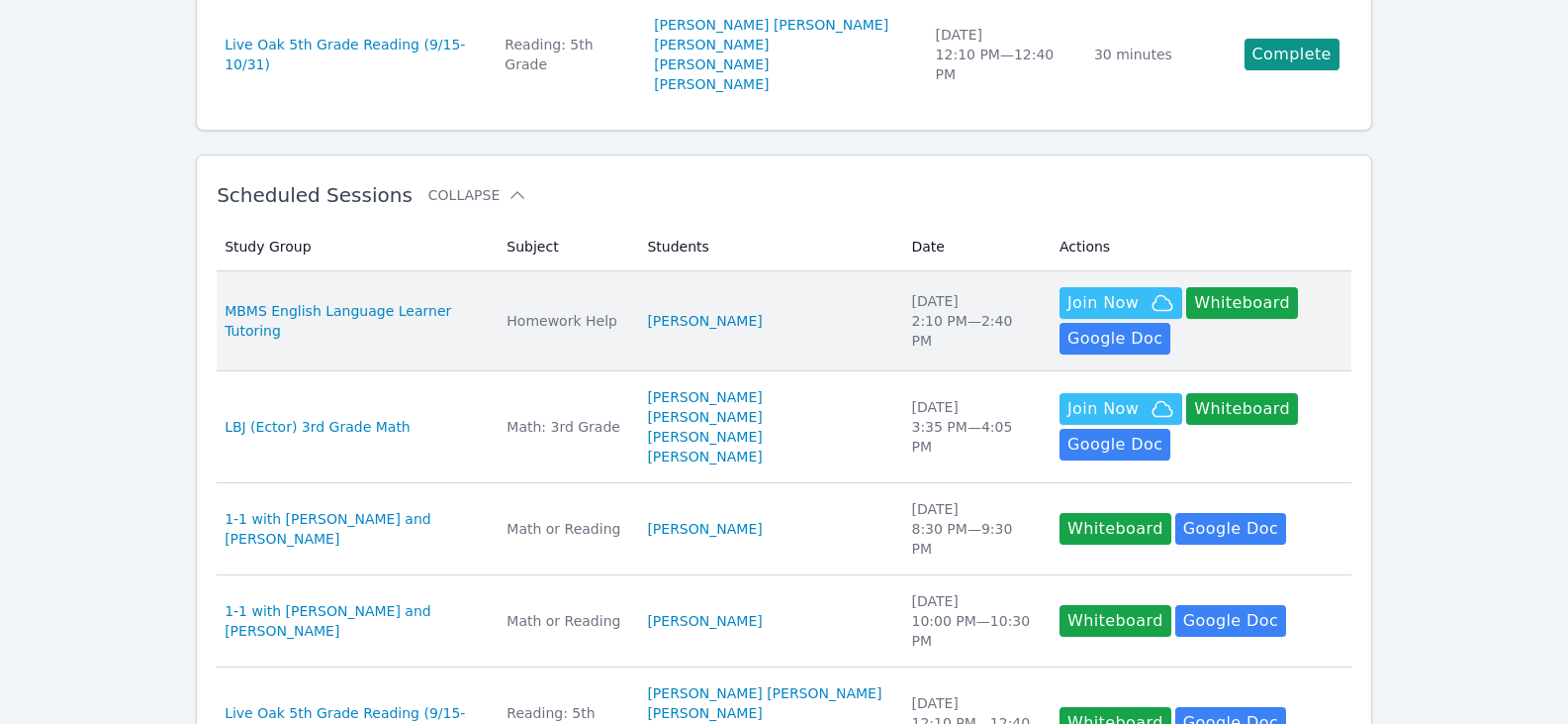
click at [1103, 271] on td "Actions Hidden Join Now Whiteboard Hidden Google Doc" at bounding box center [1199, 321] width 304 height 100
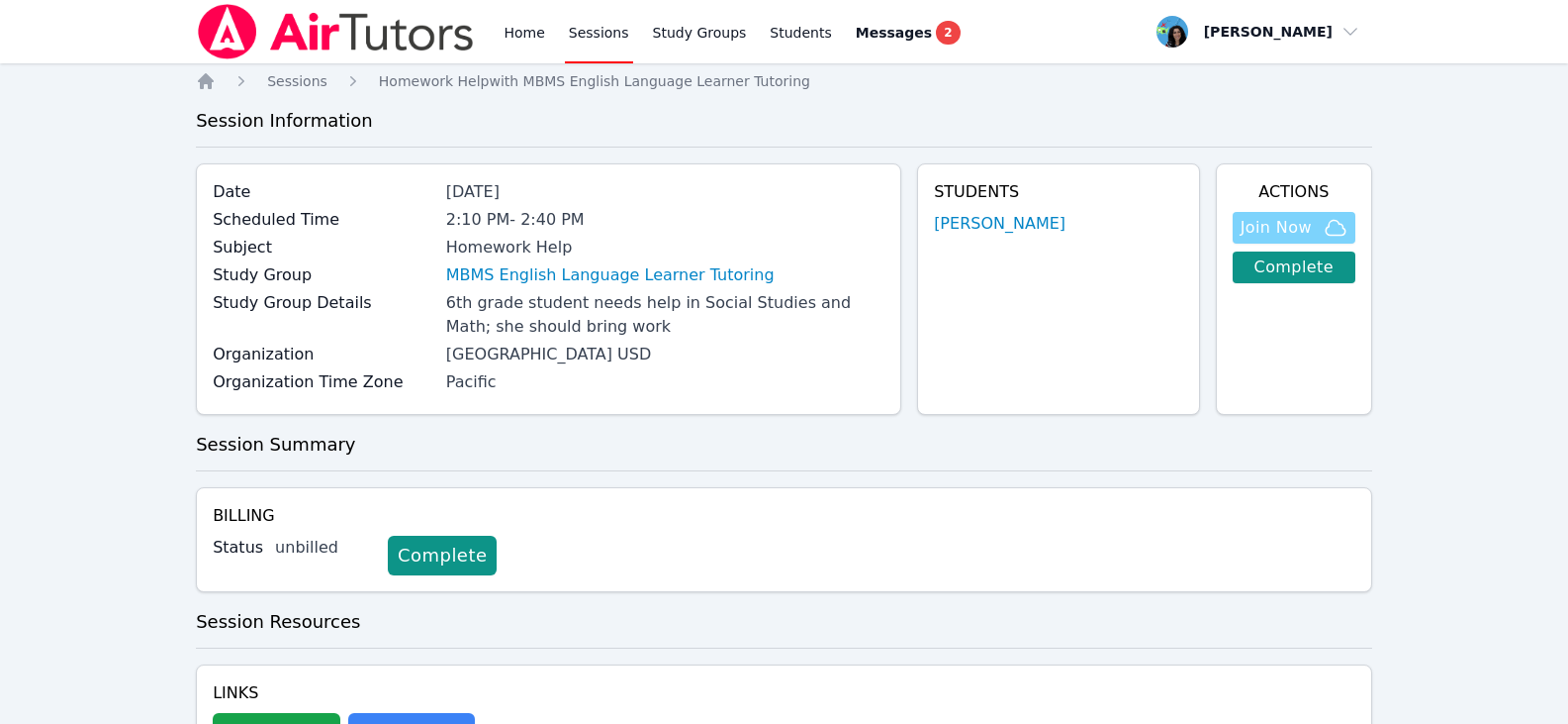
click at [1258, 227] on span "Join Now" at bounding box center [1276, 227] width 71 height 24
drag, startPoint x: 596, startPoint y: 38, endPoint x: 647, endPoint y: 63, distance: 56.8
click at [596, 38] on link "Sessions" at bounding box center [599, 32] width 68 height 64
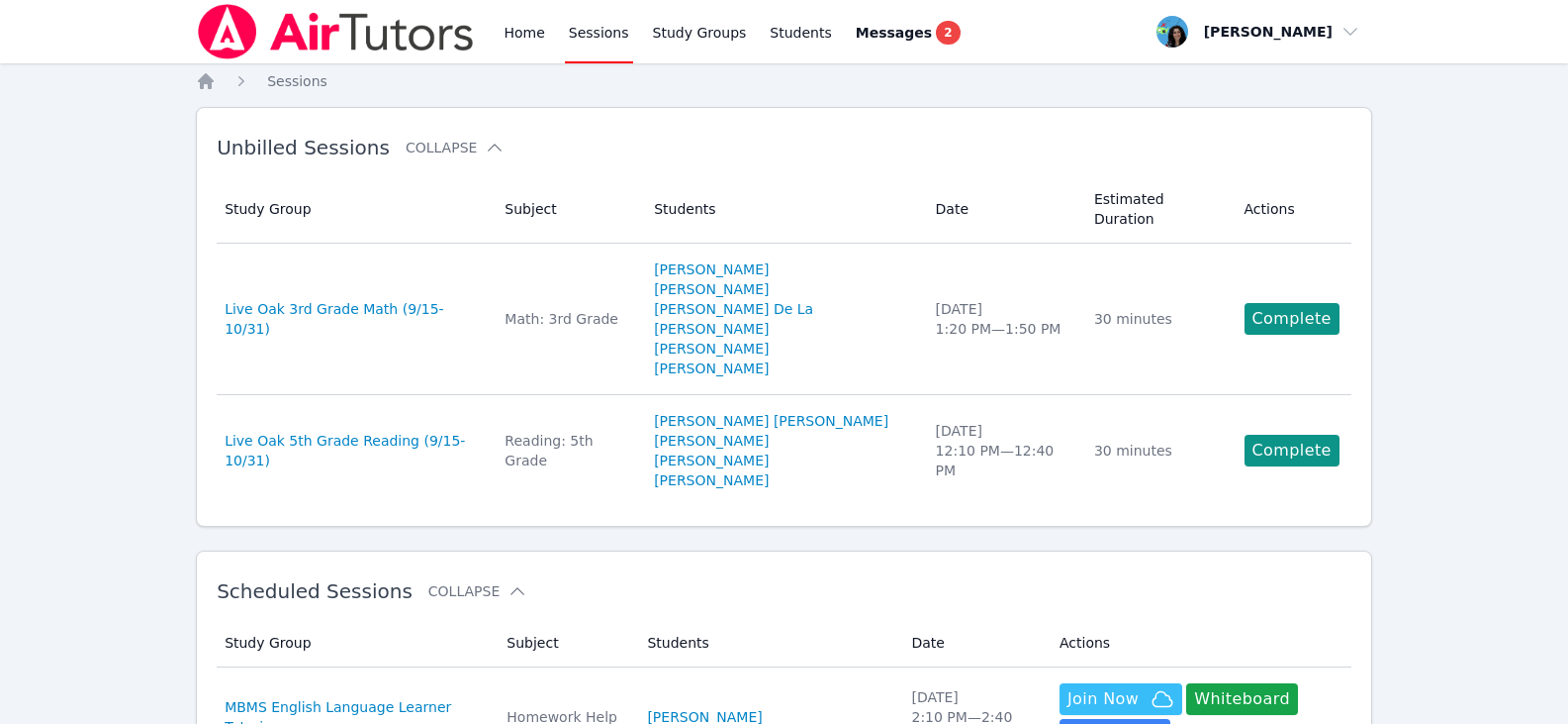
drag, startPoint x: 517, startPoint y: 35, endPoint x: 549, endPoint y: 50, distance: 35.3
click at [517, 35] on link "Home" at bounding box center [523, 32] width 49 height 64
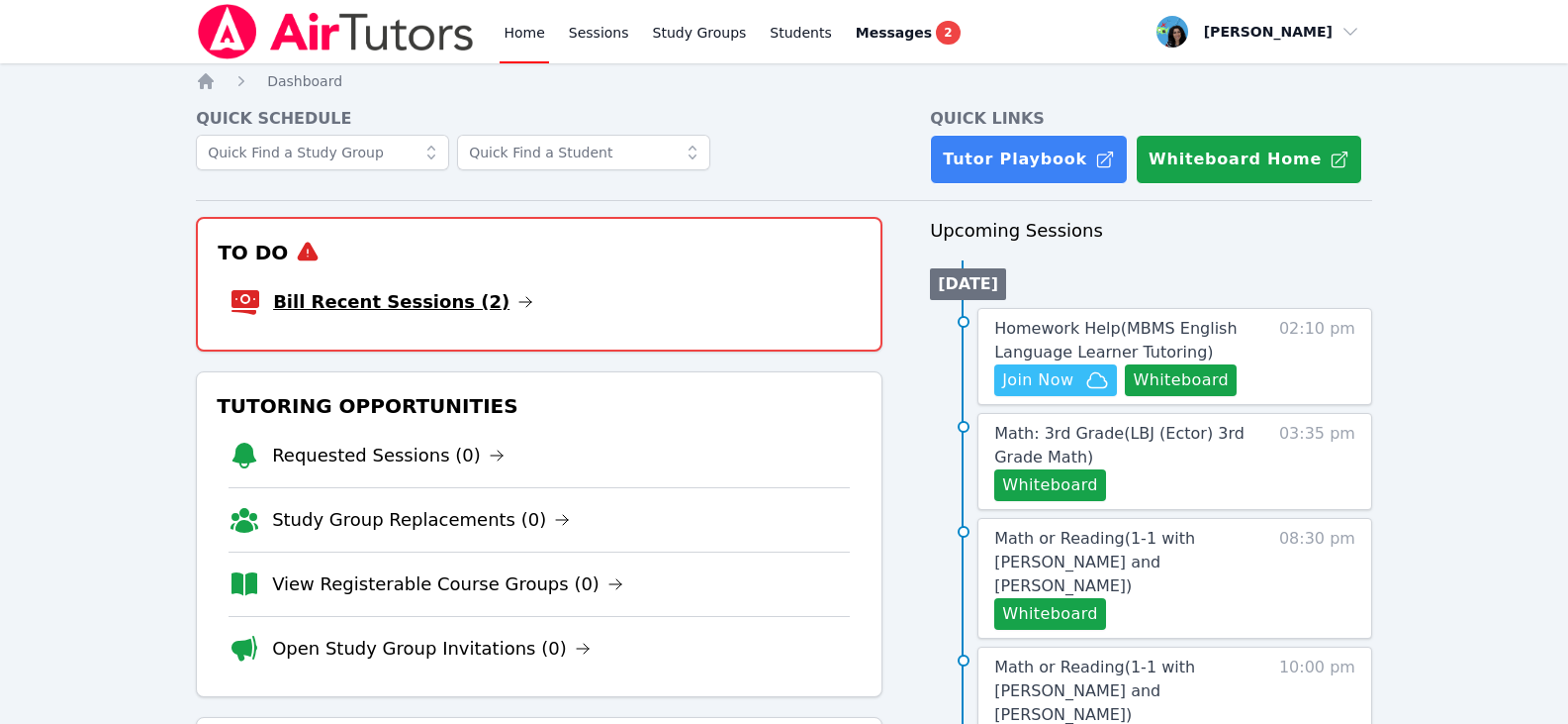
click at [517, 303] on icon at bounding box center [525, 302] width 16 height 16
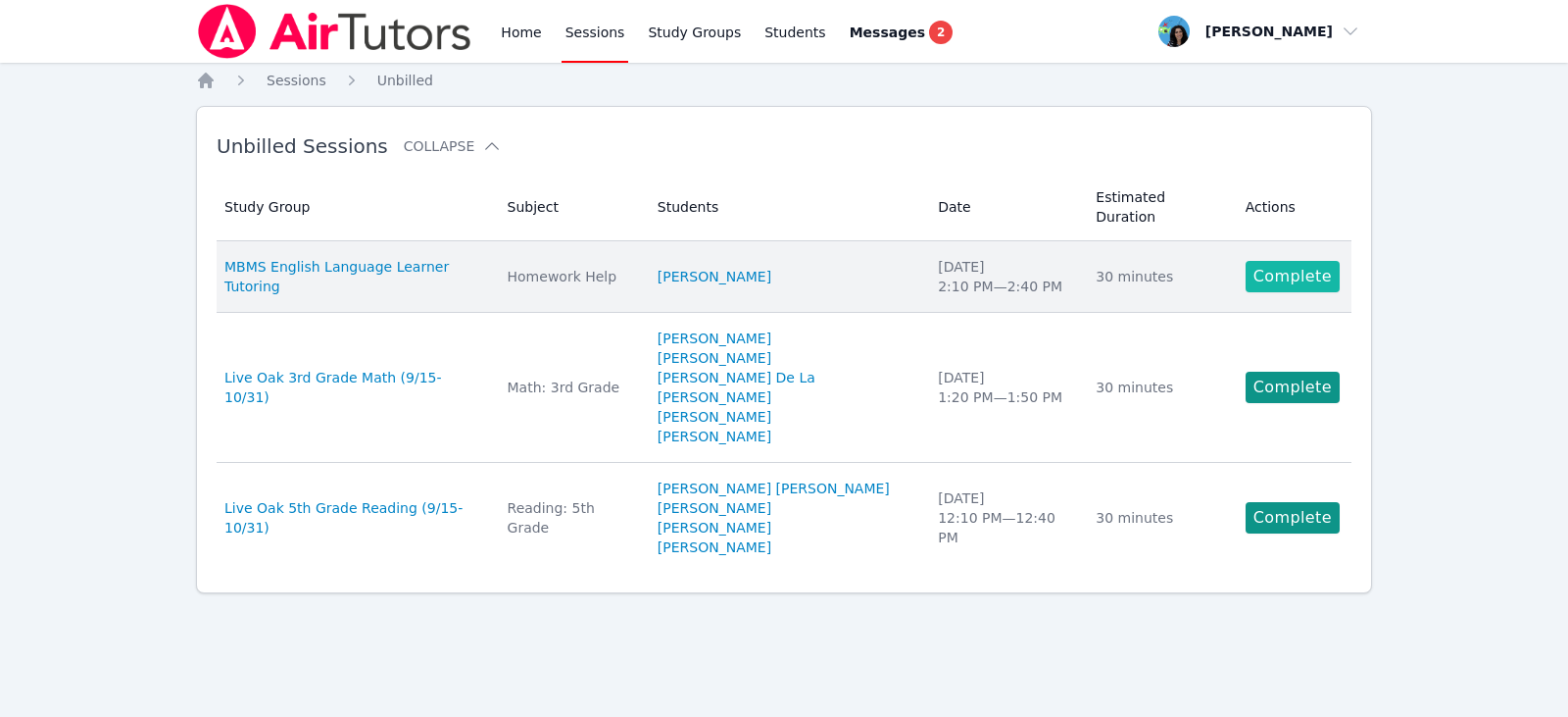
click at [1301, 261] on link "Complete" at bounding box center [1293, 277] width 94 height 32
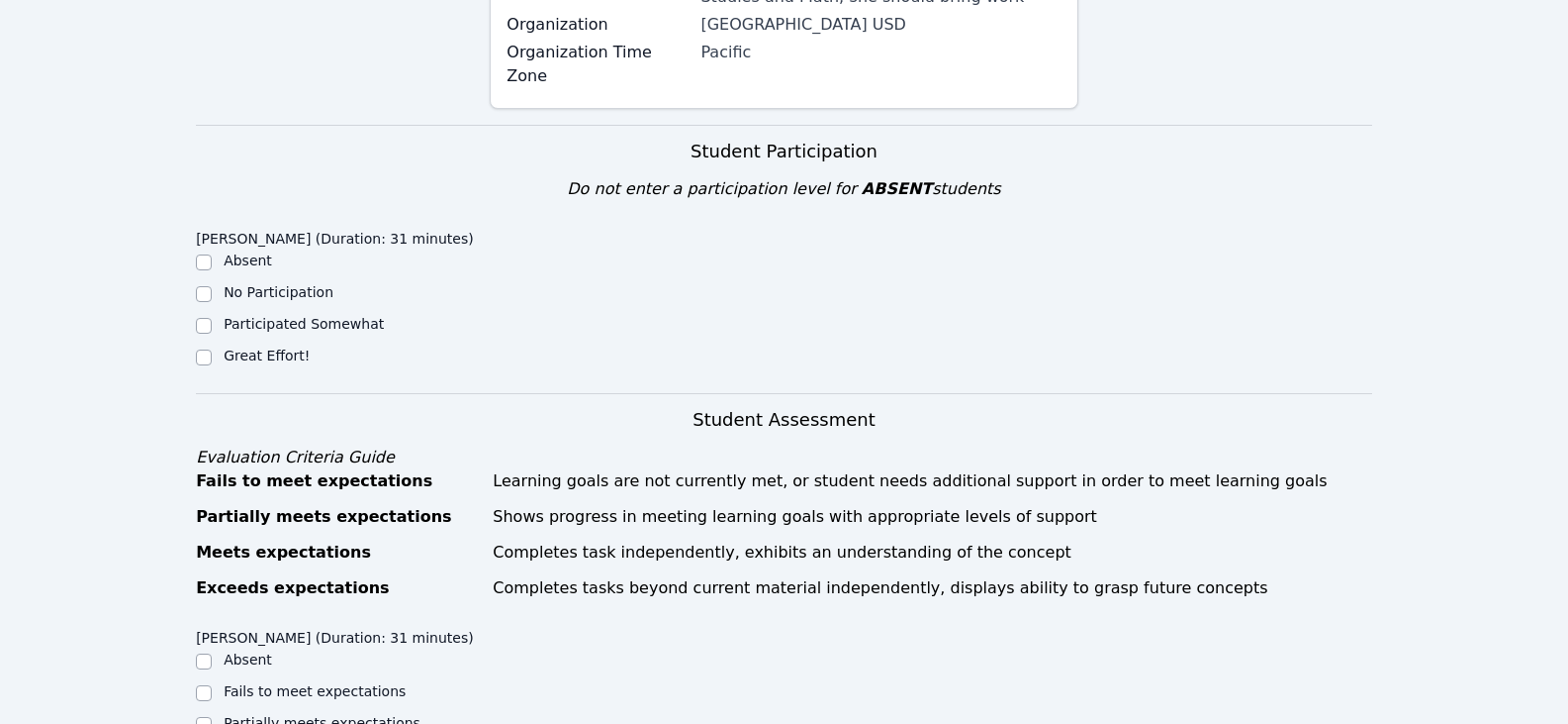
scroll to position [495, 0]
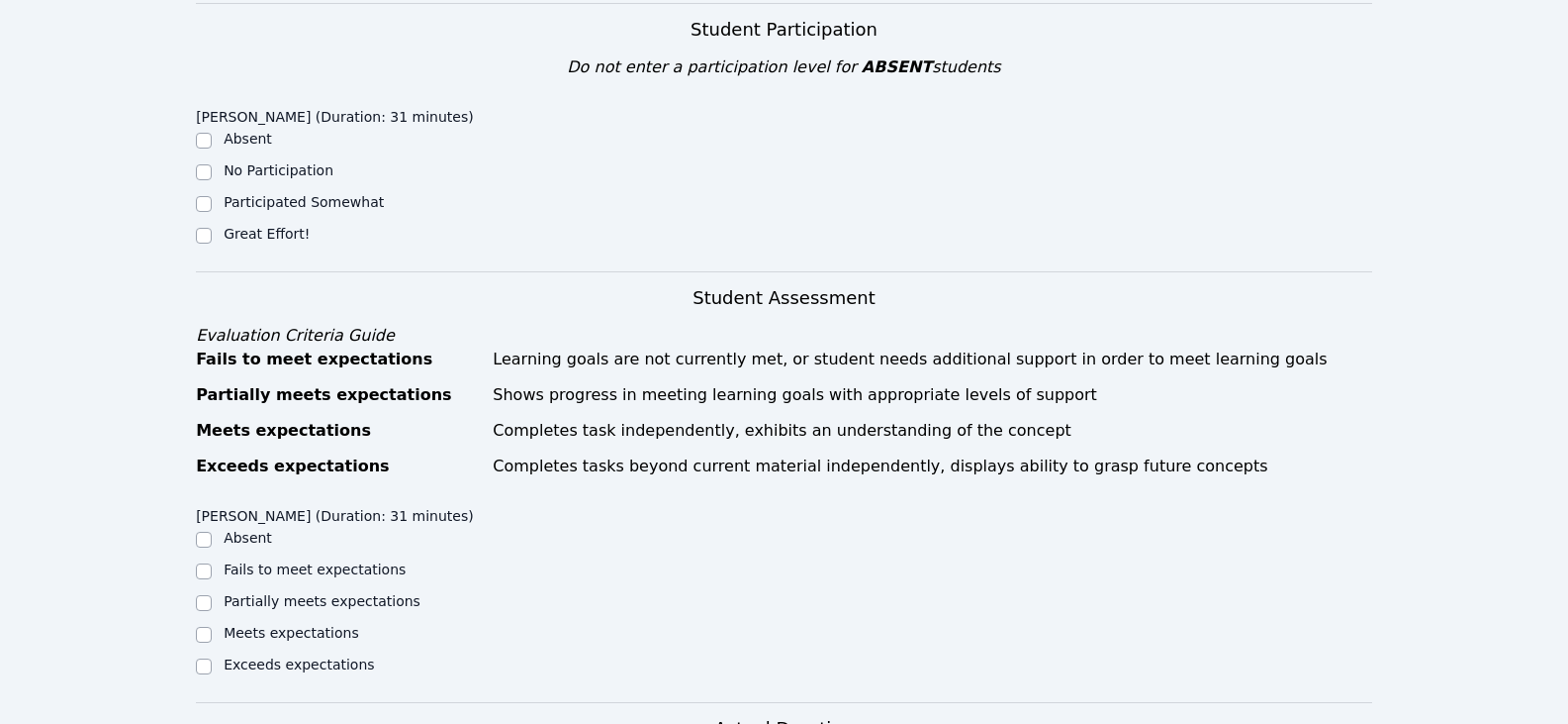
click at [222, 223] on div "Great Effort!" at bounding box center [343, 235] width 294 height 24
click at [202, 227] on input "Great Effort!" at bounding box center [204, 235] width 16 height 16
checkbox input "true"
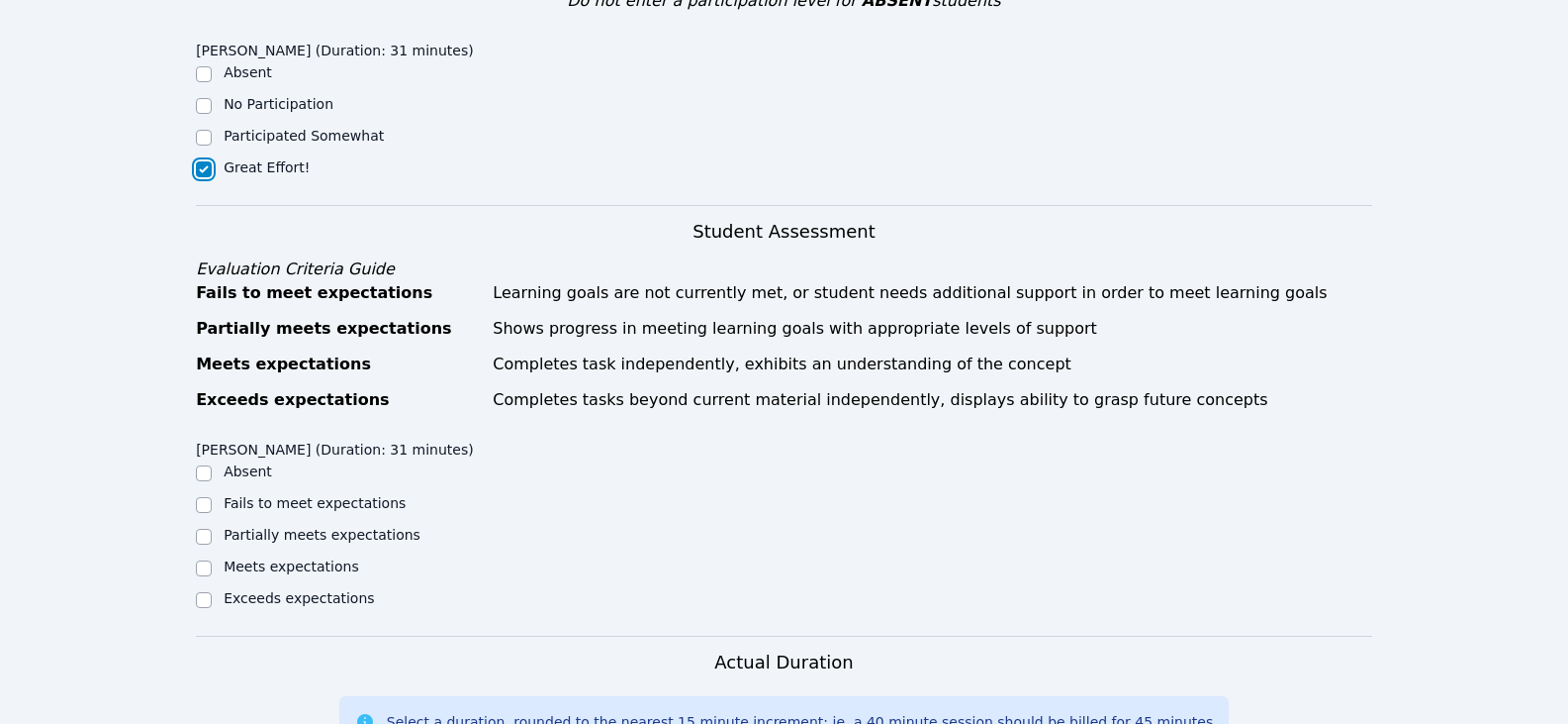
scroll to position [594, 0]
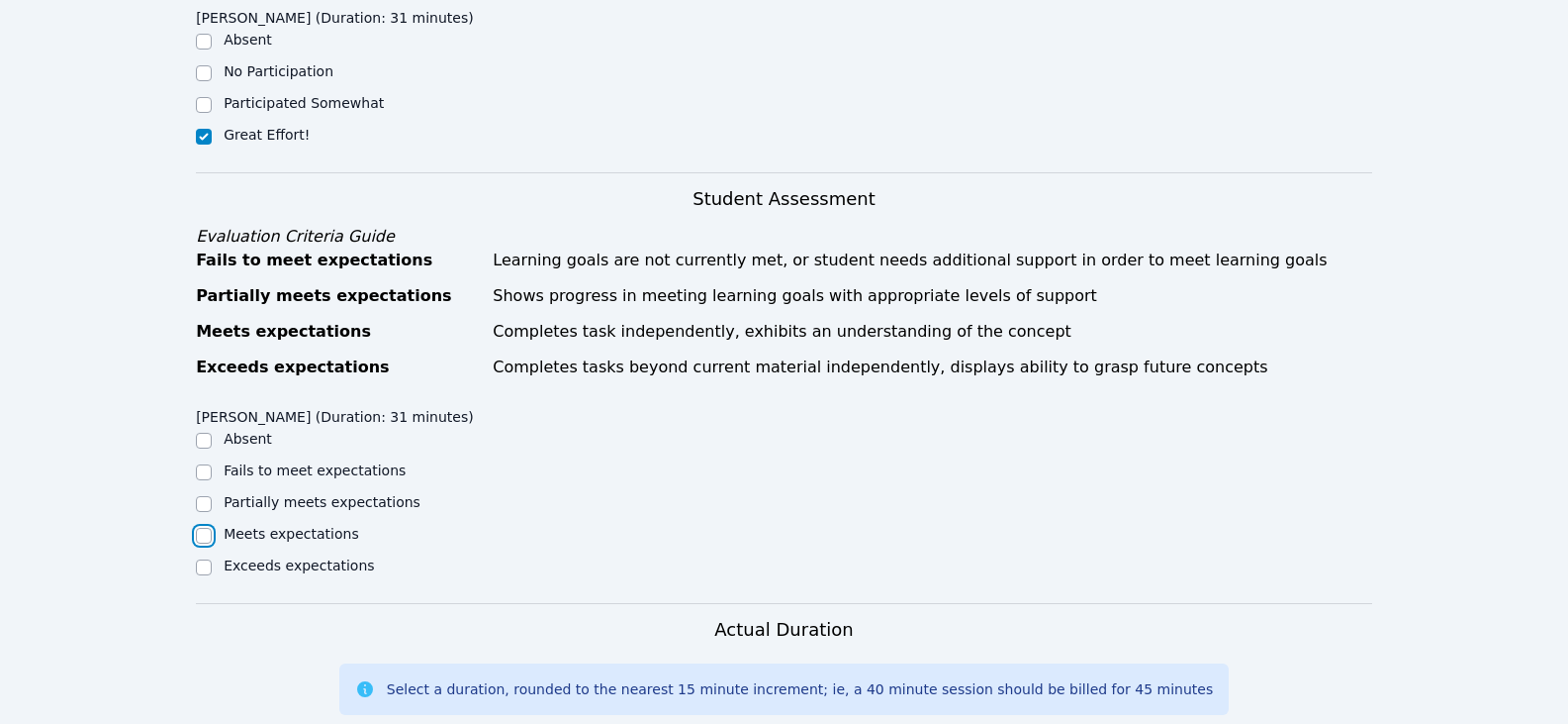
click at [205, 528] on input "Meets expectations" at bounding box center [204, 536] width 16 height 16
checkbox input "true"
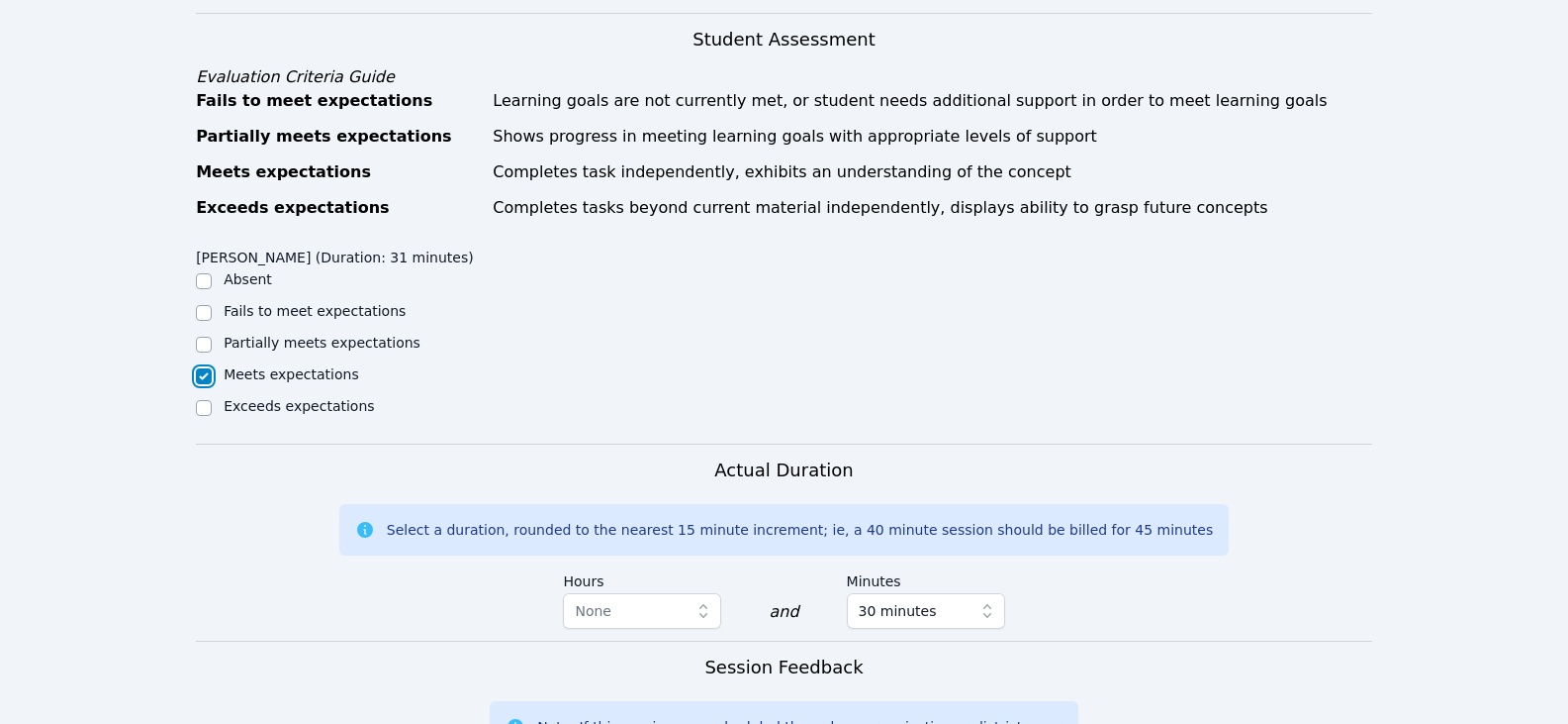
scroll to position [990, 0]
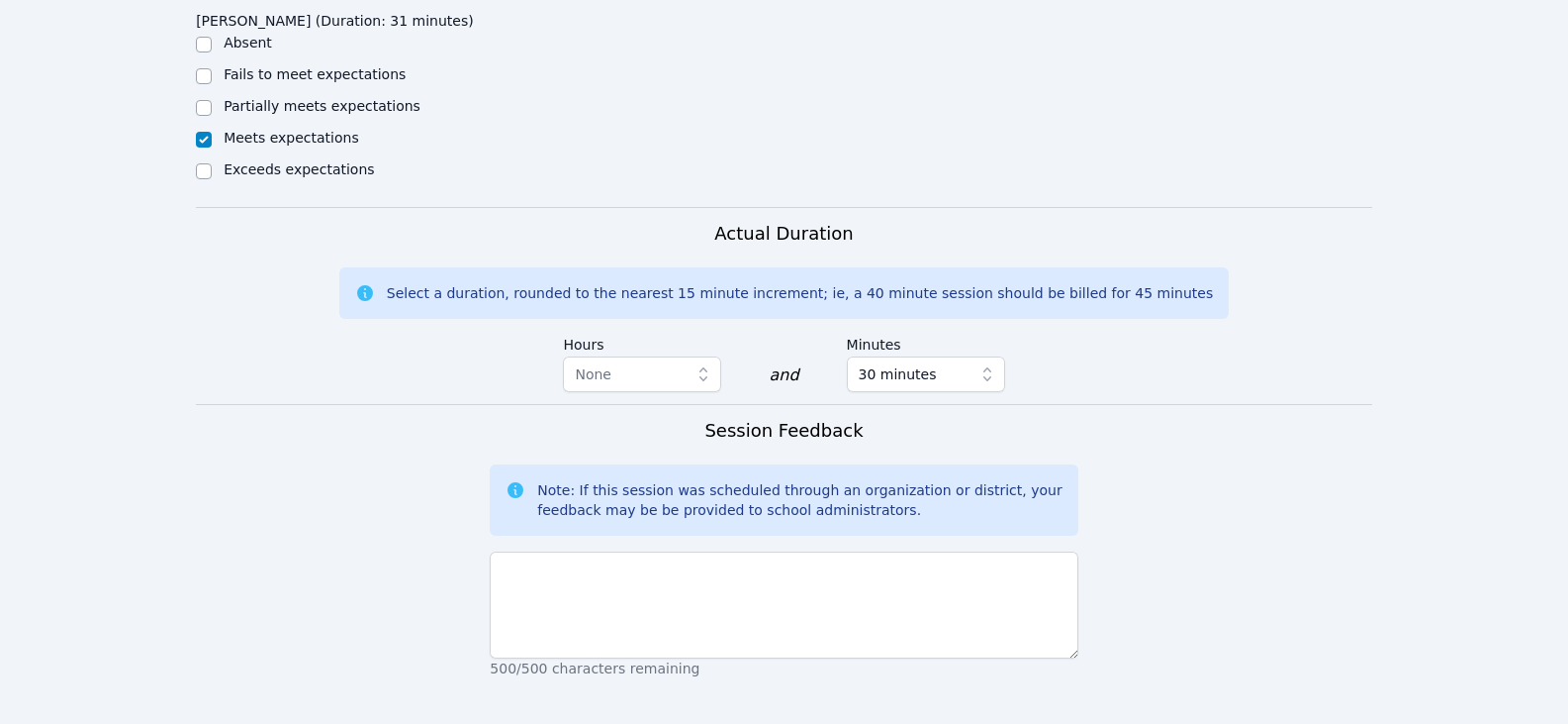
click at [204, 96] on div at bounding box center [204, 108] width 16 height 24
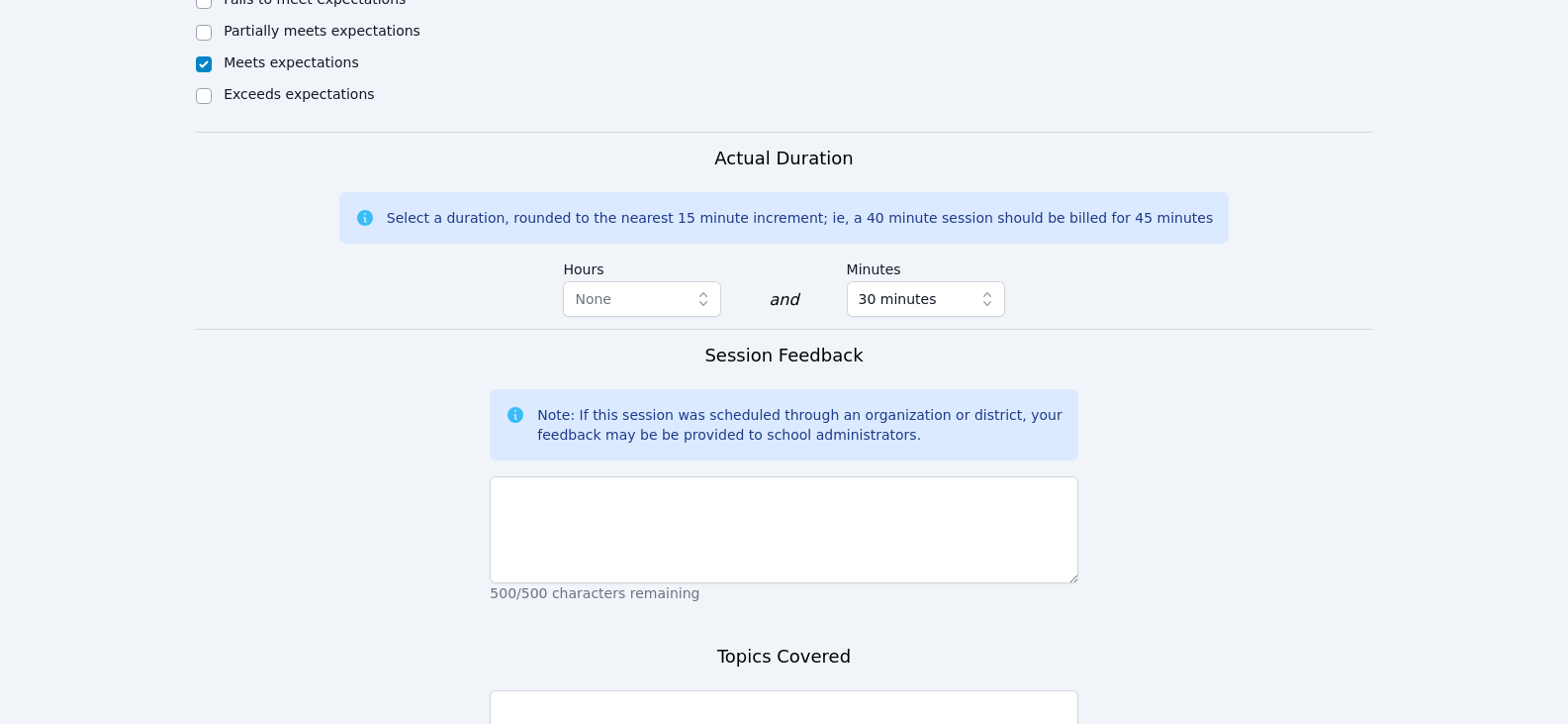
scroll to position [1188, 0]
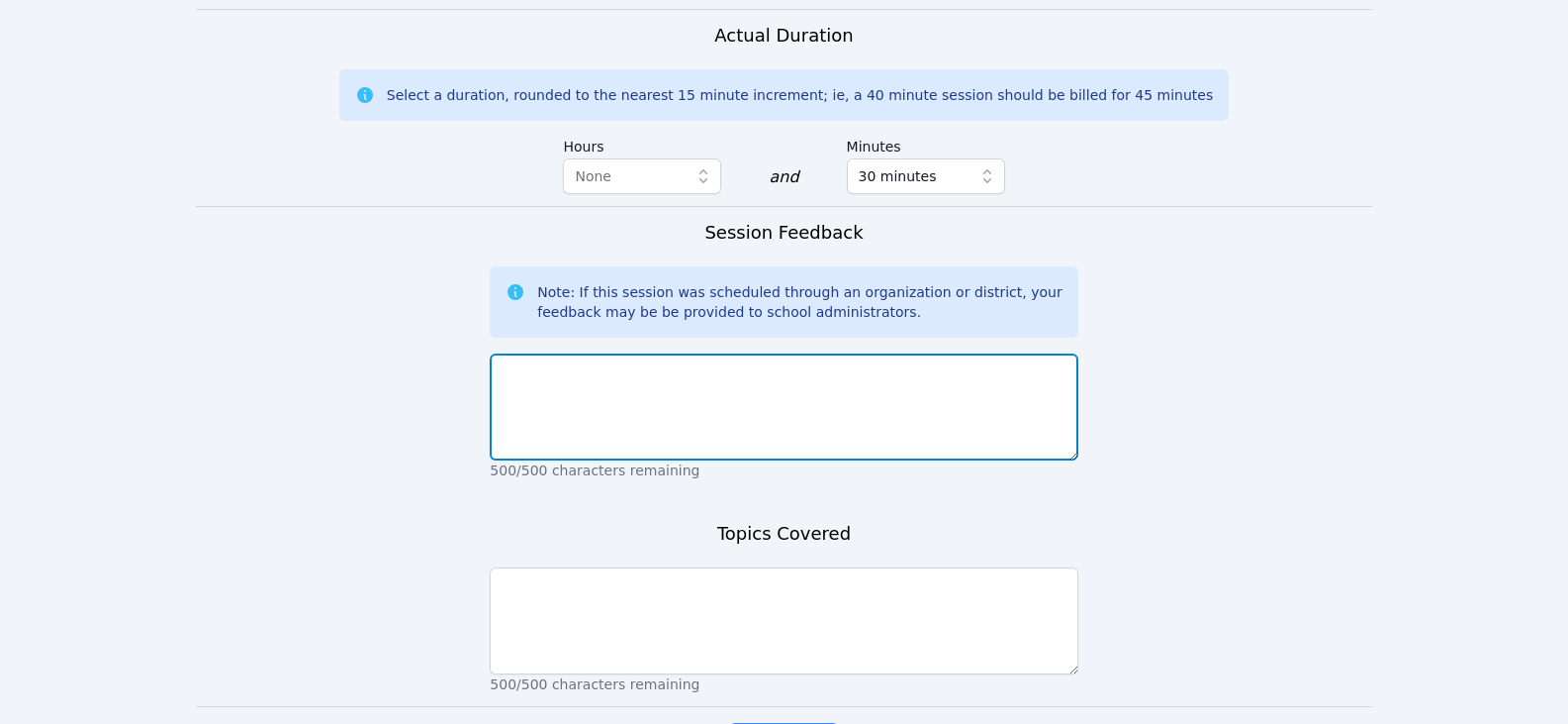
click at [629, 359] on textarea at bounding box center [784, 406] width 588 height 107
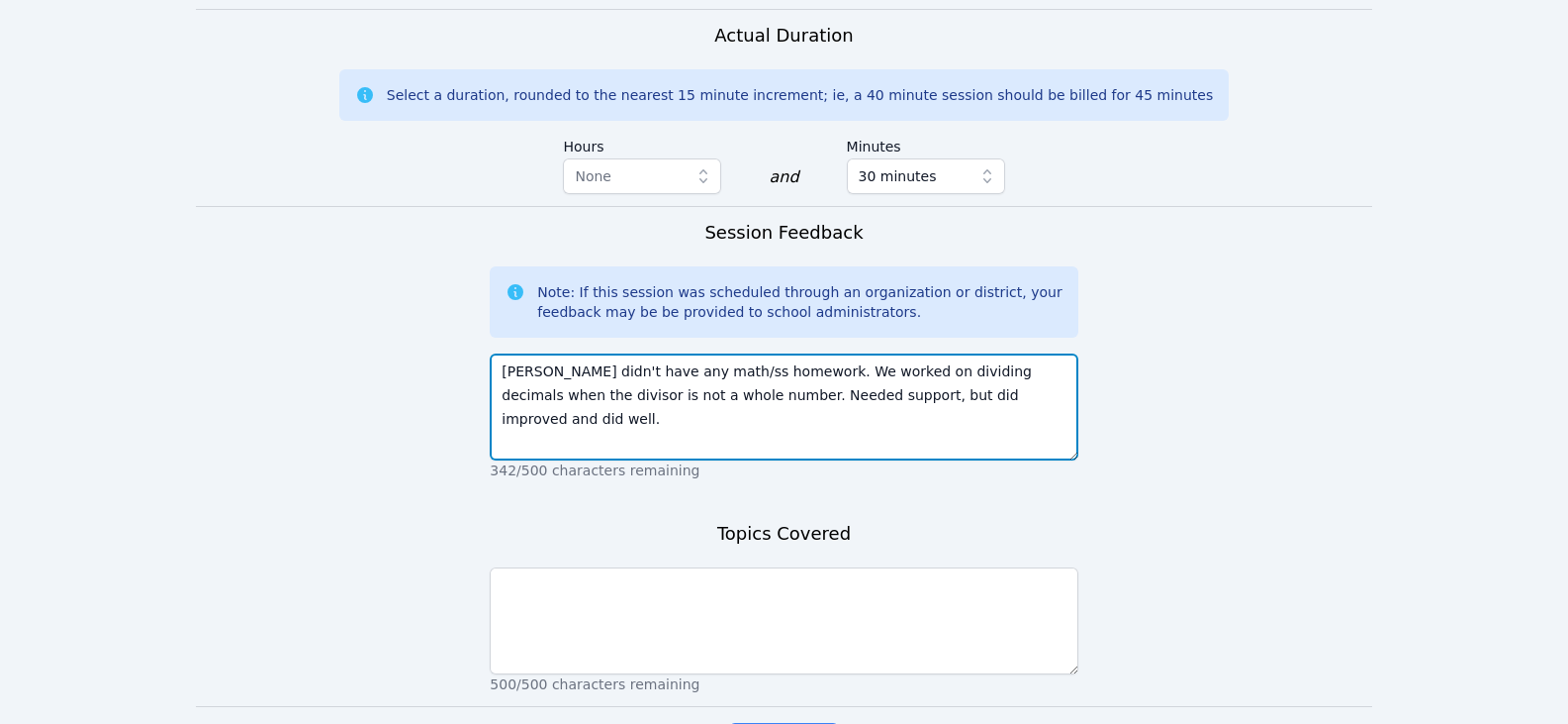
click at [907, 377] on textarea "Fatima didn't have any math/ss homework. We worked on dividing decimals when th…" at bounding box center [784, 406] width 588 height 107
type textarea "Fatima didn't have any math/ss homework. We worked on dividing decimals when th…"
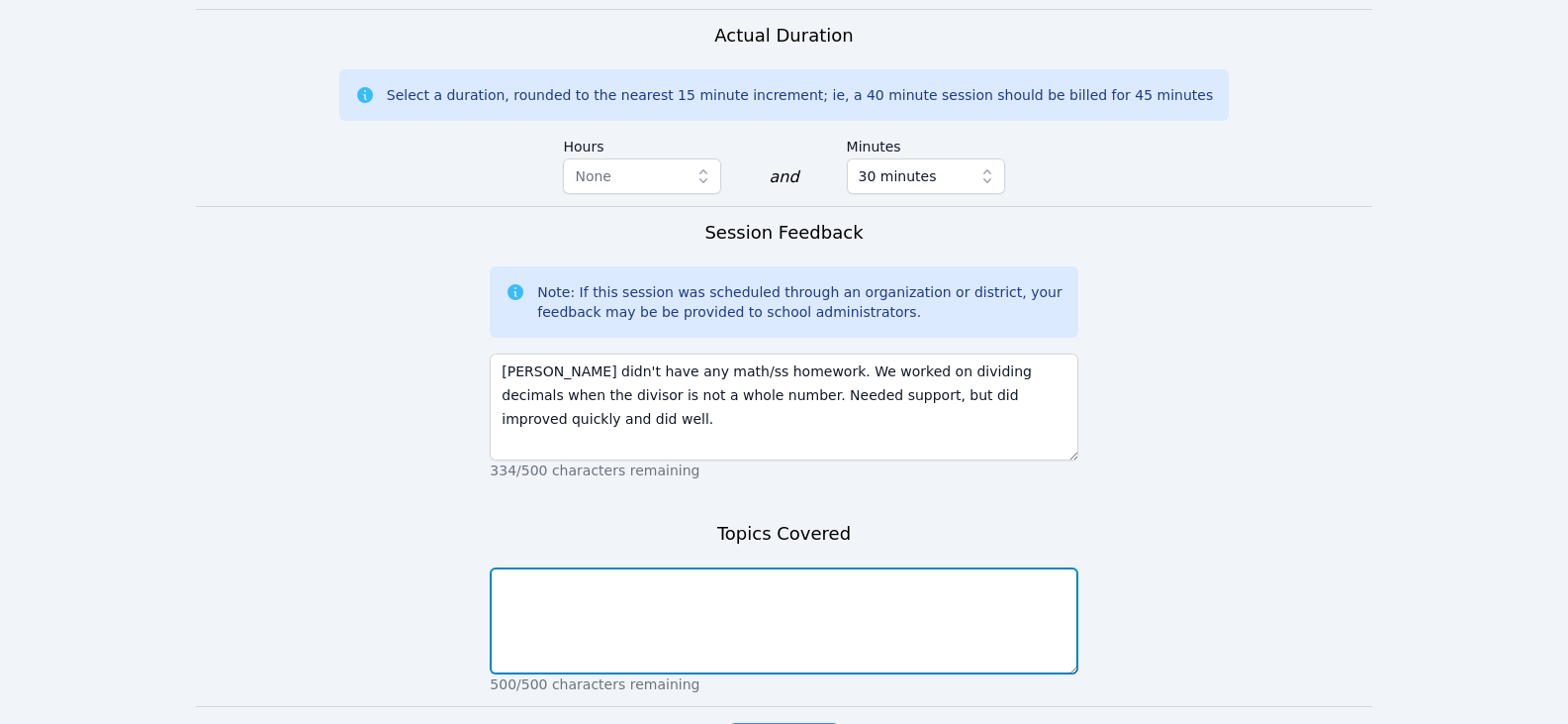
click at [825, 591] on textarea at bounding box center [784, 620] width 588 height 107
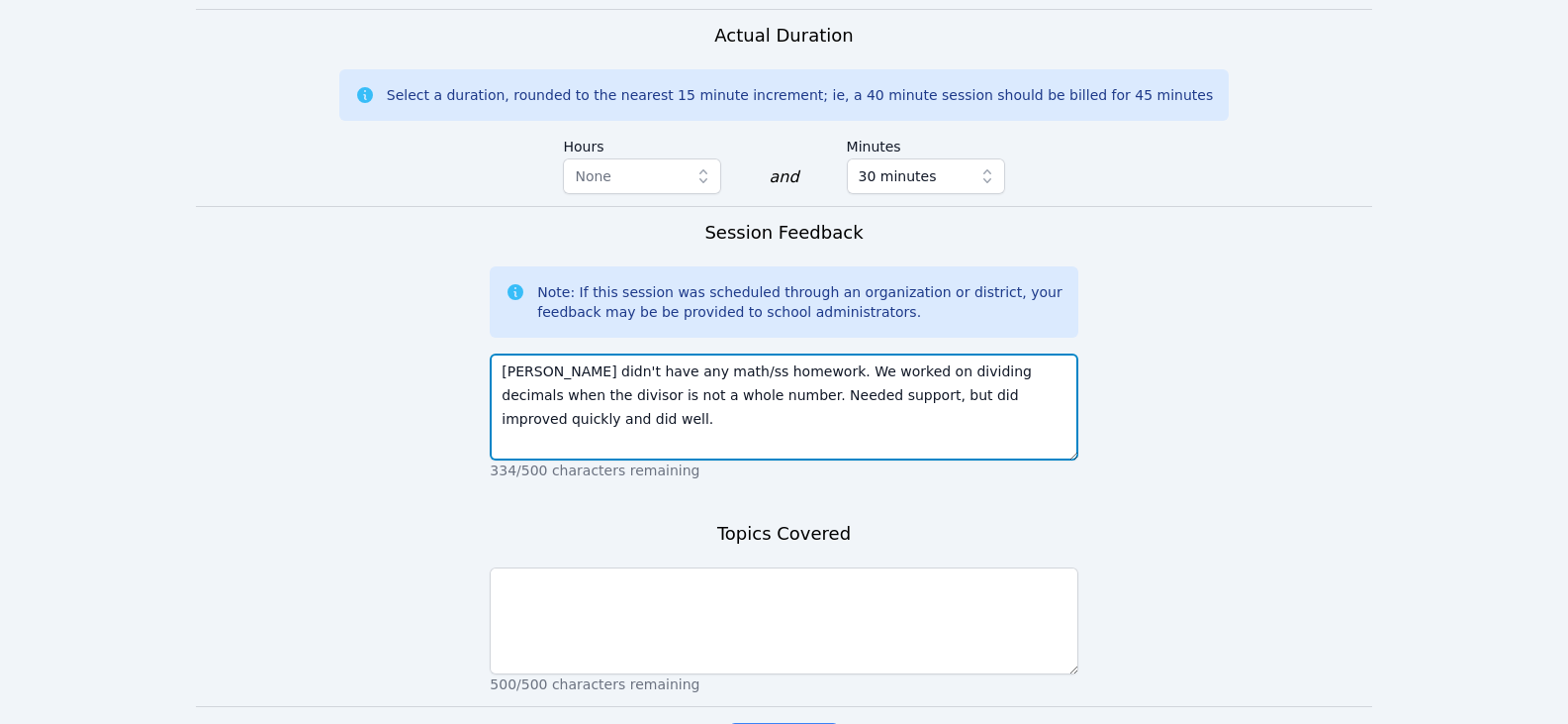
drag, startPoint x: 856, startPoint y: 348, endPoint x: 683, endPoint y: 377, distance: 175.4
click at [683, 377] on textarea "Fatima didn't have any math/ss homework. We worked on dividing decimals when th…" at bounding box center [784, 406] width 588 height 107
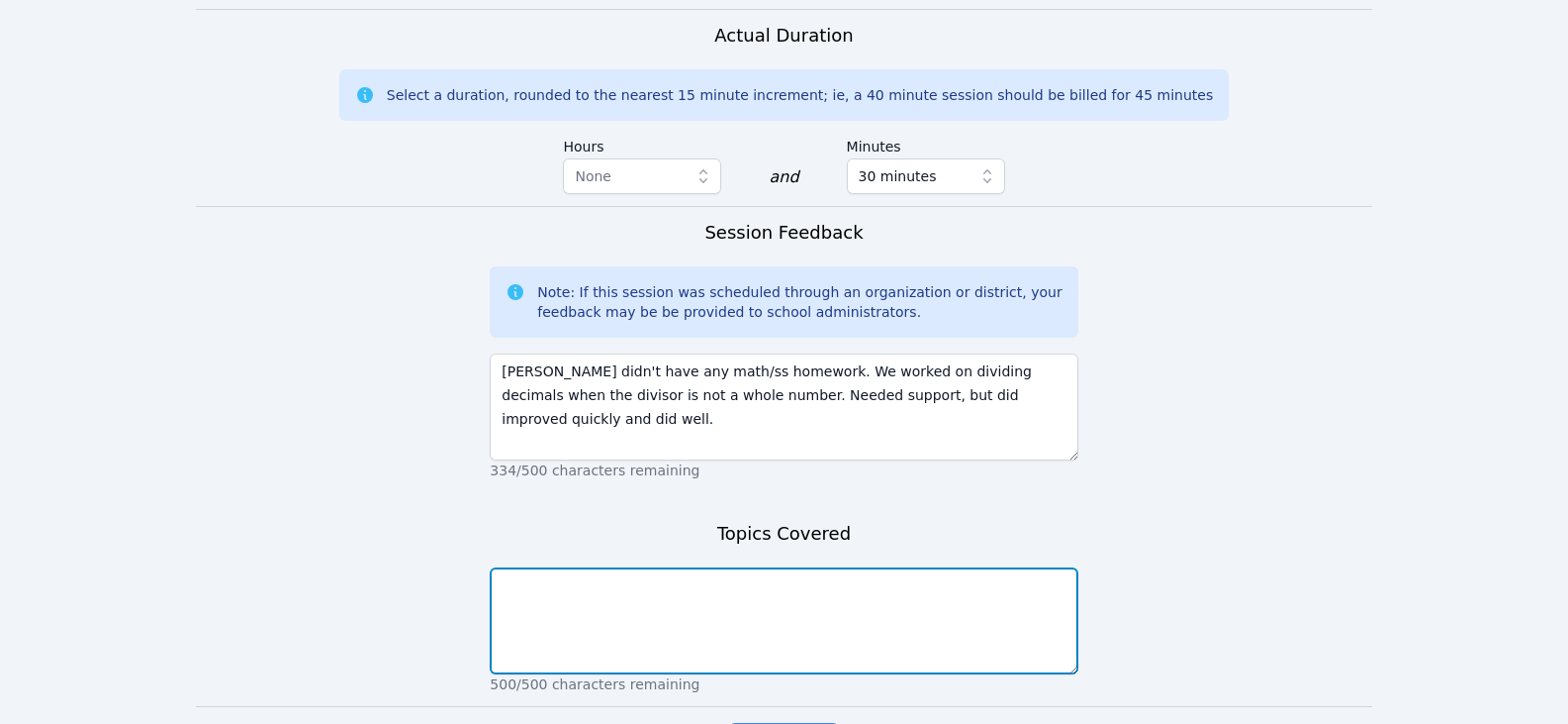
click at [677, 568] on textarea at bounding box center [784, 620] width 588 height 107
paste textarea "dividing decimals when the divisor is not a whole number"
click at [854, 630] on textarea "dividing decimals when the divisor is not a whole number" at bounding box center [784, 620] width 588 height 107
type textarea "dividing decimals when the divisor is not a whole number"
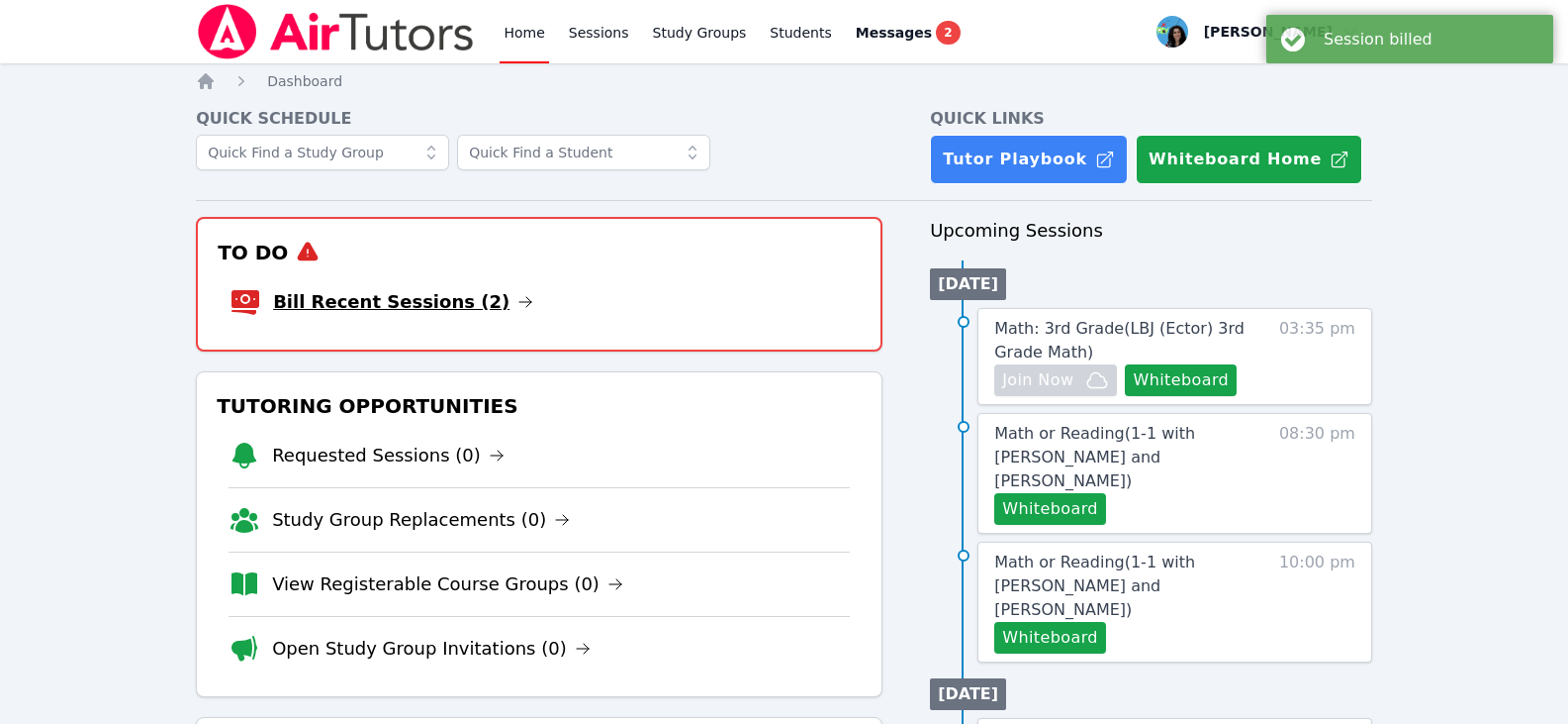
click at [517, 303] on icon at bounding box center [525, 302] width 16 height 16
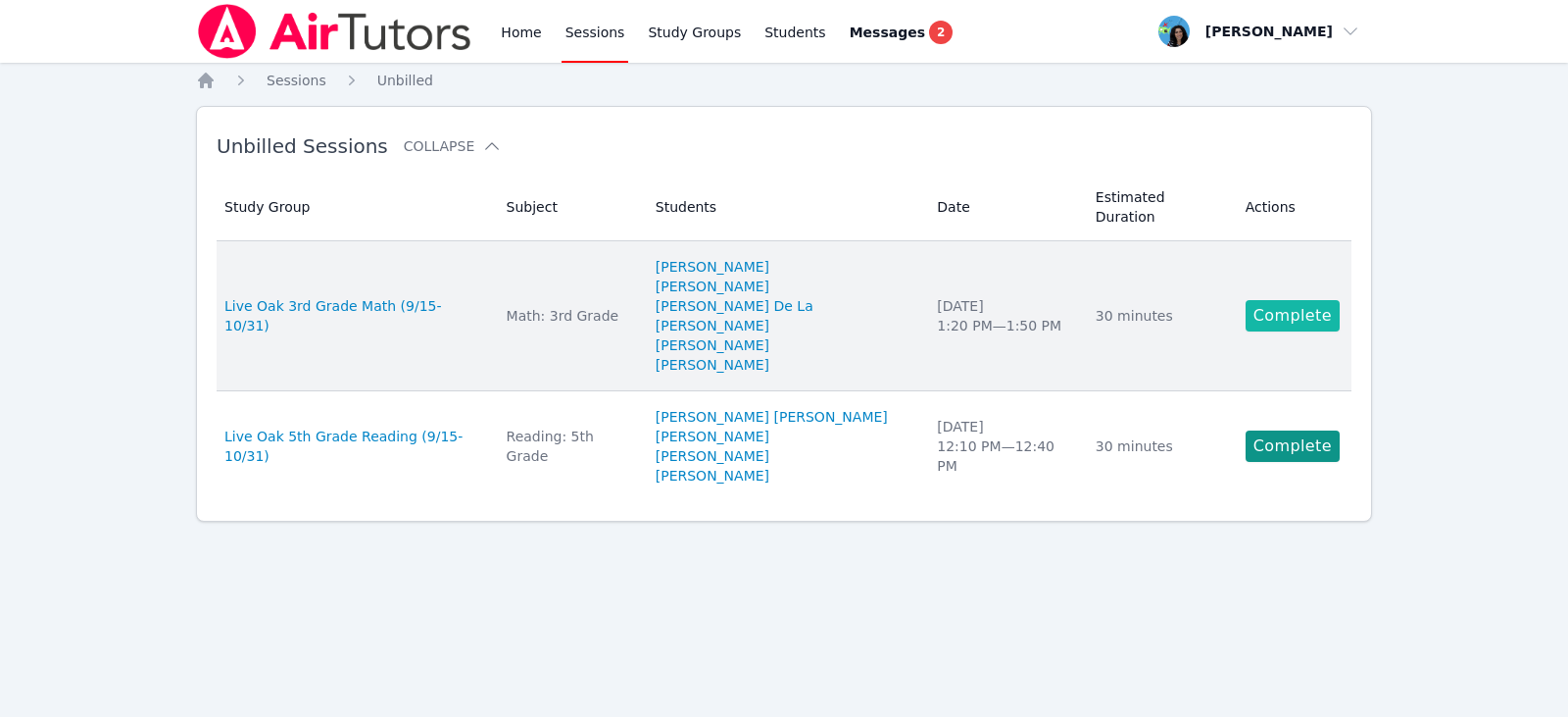
click at [1246, 300] on link "Complete" at bounding box center [1293, 316] width 94 height 32
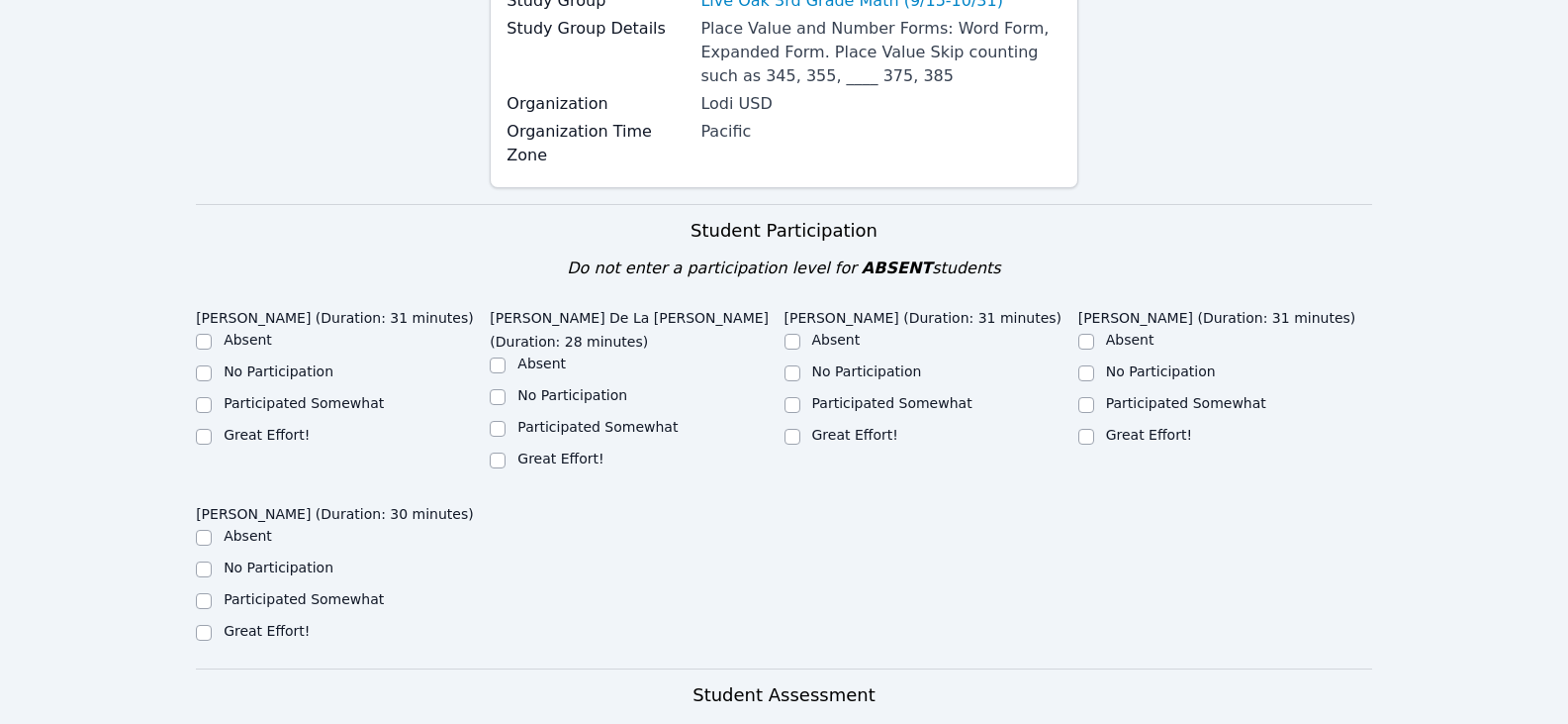
scroll to position [495, 0]
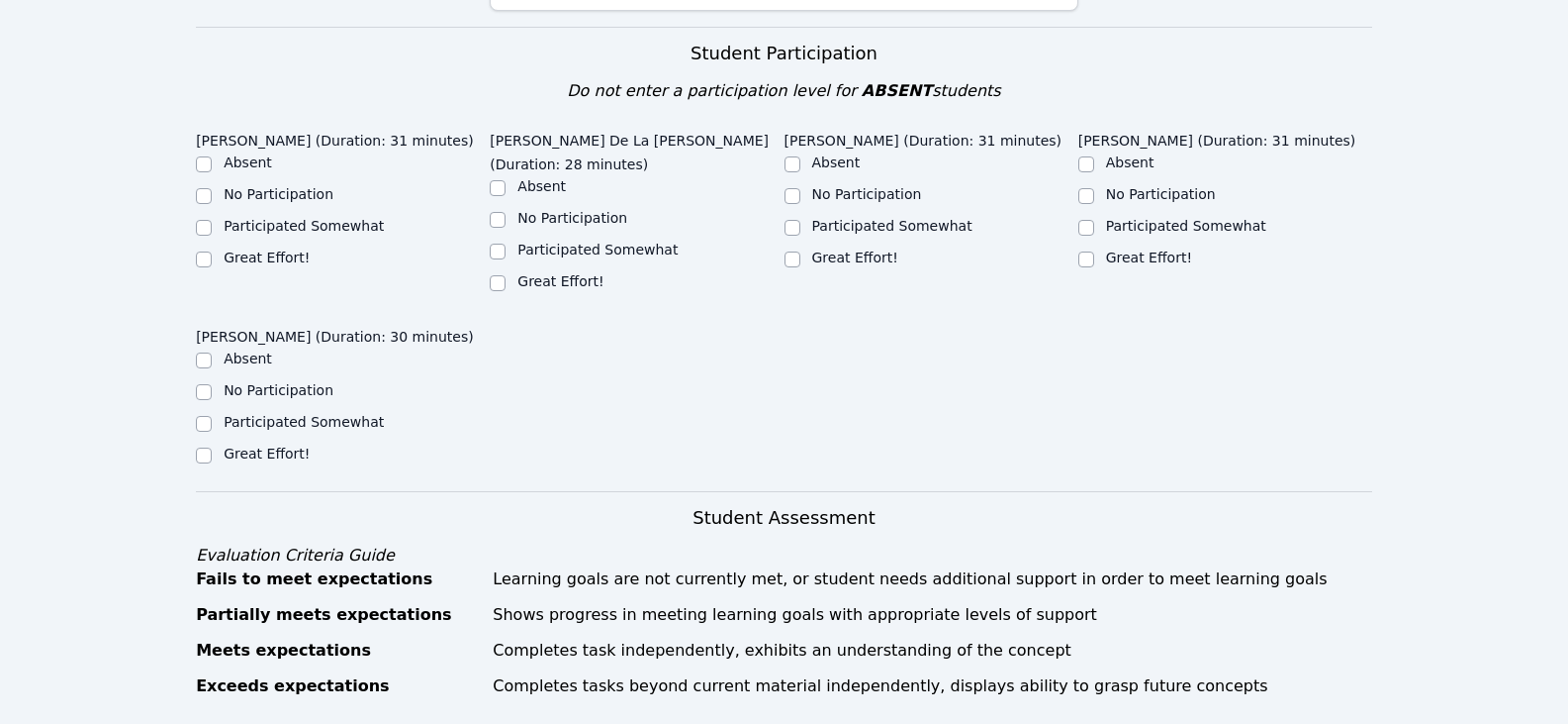
click at [289, 414] on label "Participated Somewhat" at bounding box center [303, 422] width 160 height 16
click at [211, 416] on input "Participated Somewhat" at bounding box center [204, 424] width 16 height 16
checkbox input "true"
click at [255, 249] on label "Great Effort!" at bounding box center [266, 257] width 86 height 16
click at [211, 251] on input "Great Effort!" at bounding box center [204, 259] width 16 height 16
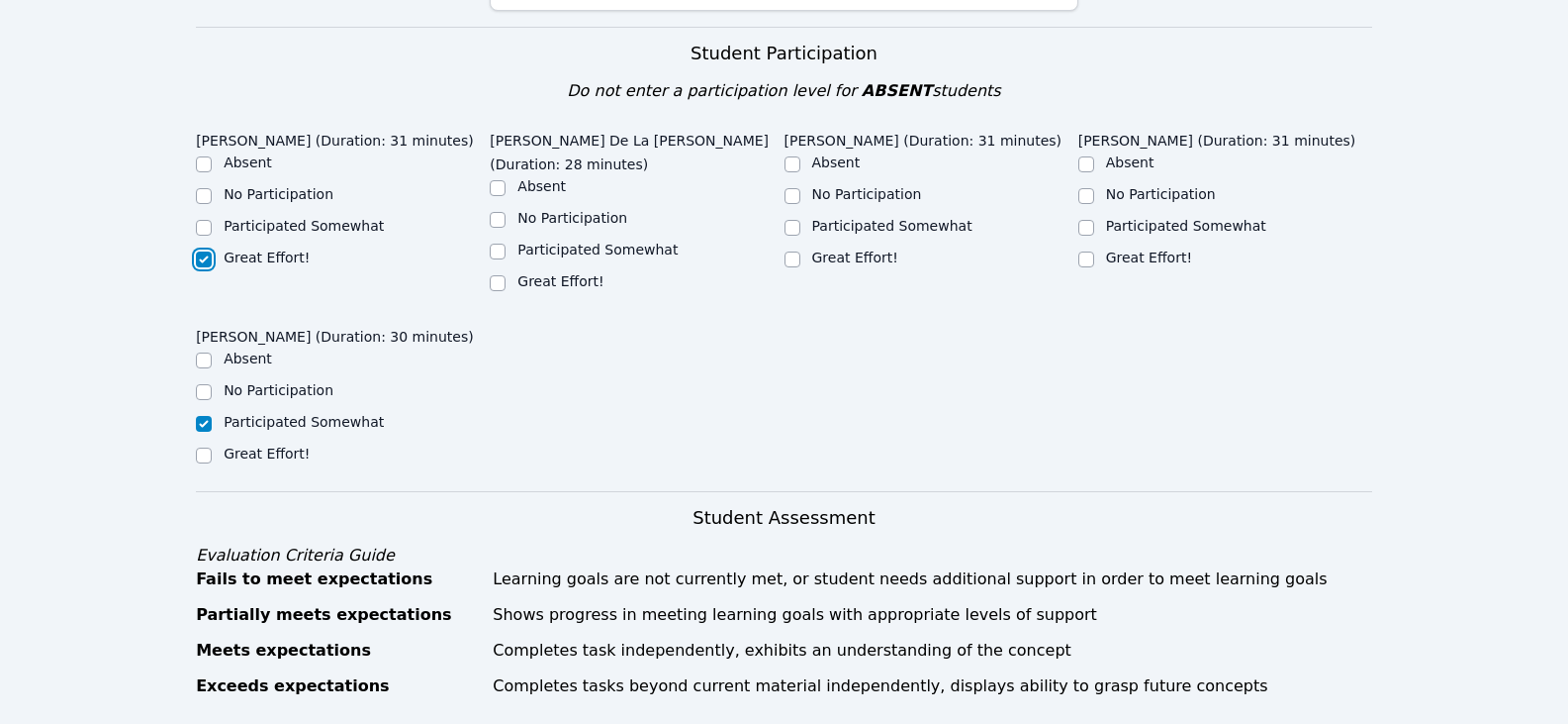
checkbox input "true"
click at [513, 271] on div "Great Effort!" at bounding box center [636, 283] width 294 height 24
click at [814, 249] on label "Great Effort!" at bounding box center [855, 257] width 86 height 16
click at [800, 251] on input "Great Effort!" at bounding box center [792, 259] width 16 height 16
checkbox input "true"
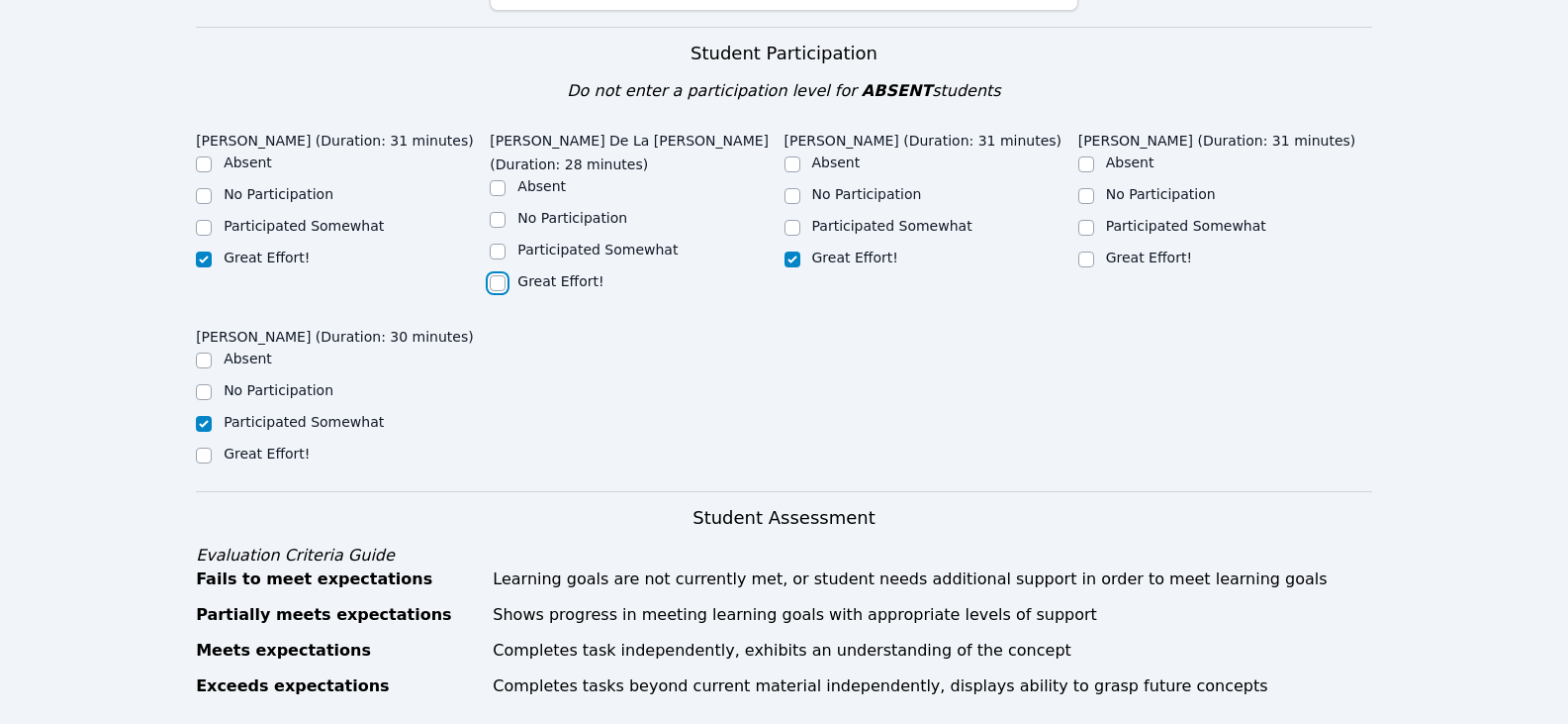
click at [498, 275] on input "Great Effort!" at bounding box center [497, 283] width 16 height 16
checkbox input "true"
click at [1092, 251] on input "Great Effort!" at bounding box center [1087, 259] width 16 height 16
checkbox input "true"
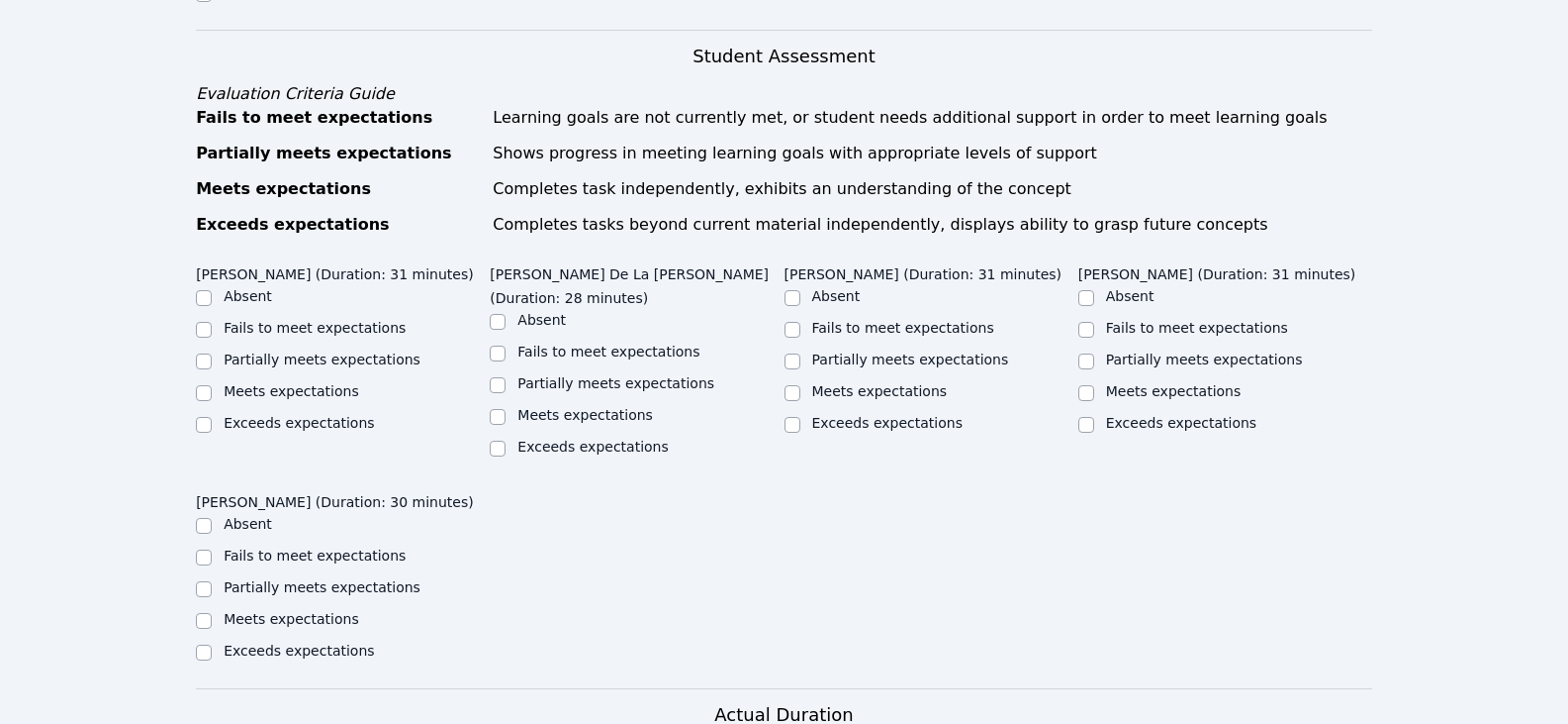
scroll to position [990, 0]
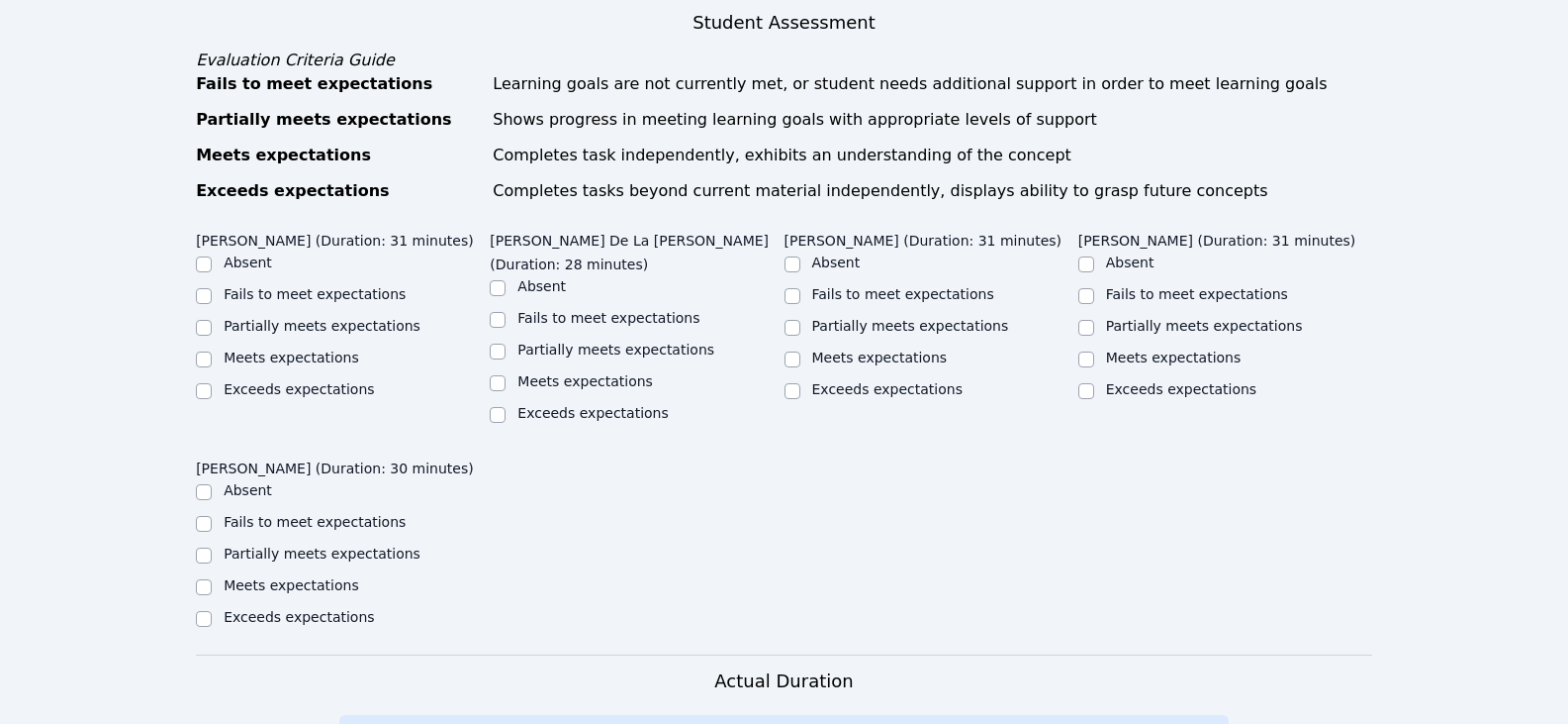
click at [268, 545] on label "Partially meets expectations" at bounding box center [322, 553] width 197 height 16
click at [211, 547] on input "Partially meets expectations" at bounding box center [204, 555] width 16 height 16
checkbox input "true"
click at [356, 318] on label "Partially meets expectations" at bounding box center [322, 326] width 197 height 16
click at [211, 320] on input "Partially meets expectations" at bounding box center [204, 328] width 16 height 16
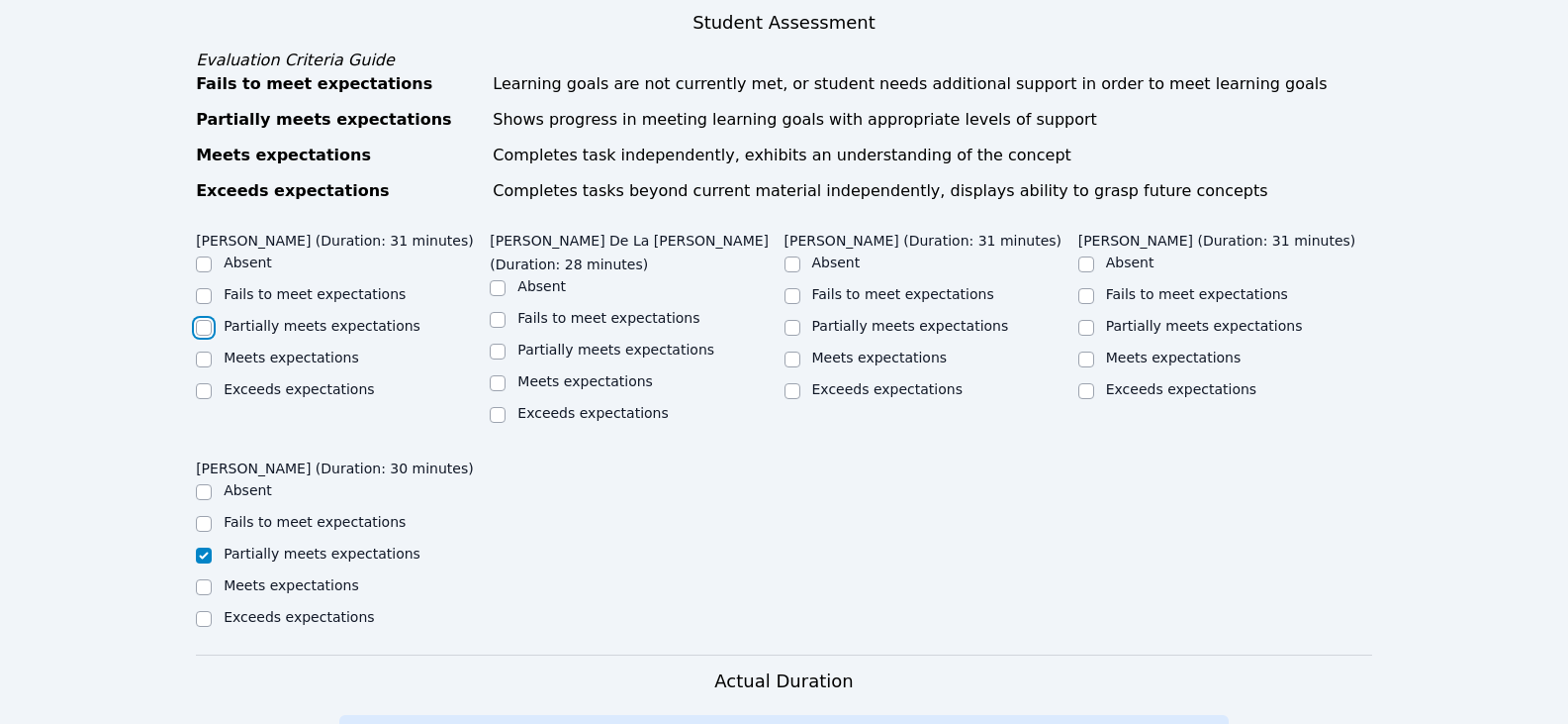
checkbox input "true"
click at [603, 341] on label "Partially meets expectations" at bounding box center [616, 349] width 197 height 16
click at [505, 343] on input "Partially meets expectations" at bounding box center [497, 351] width 16 height 16
checkbox input "true"
click at [784, 320] on input "Partially meets expectations" at bounding box center [792, 328] width 16 height 16
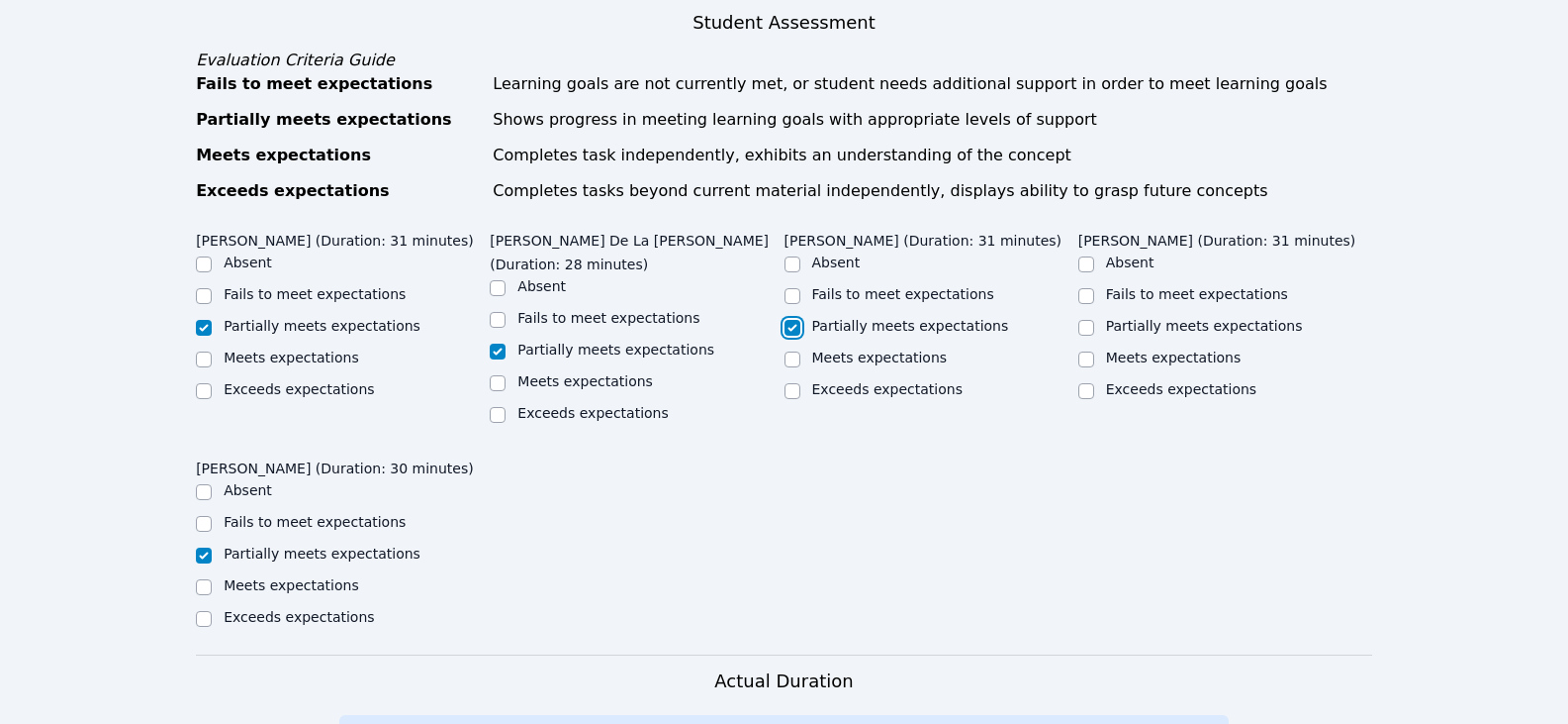
checkbox input "true"
click at [1096, 316] on div "Partially meets expectations" at bounding box center [1225, 328] width 294 height 24
click at [1091, 320] on input "Partially meets expectations" at bounding box center [1087, 328] width 16 height 16
checkbox input "true"
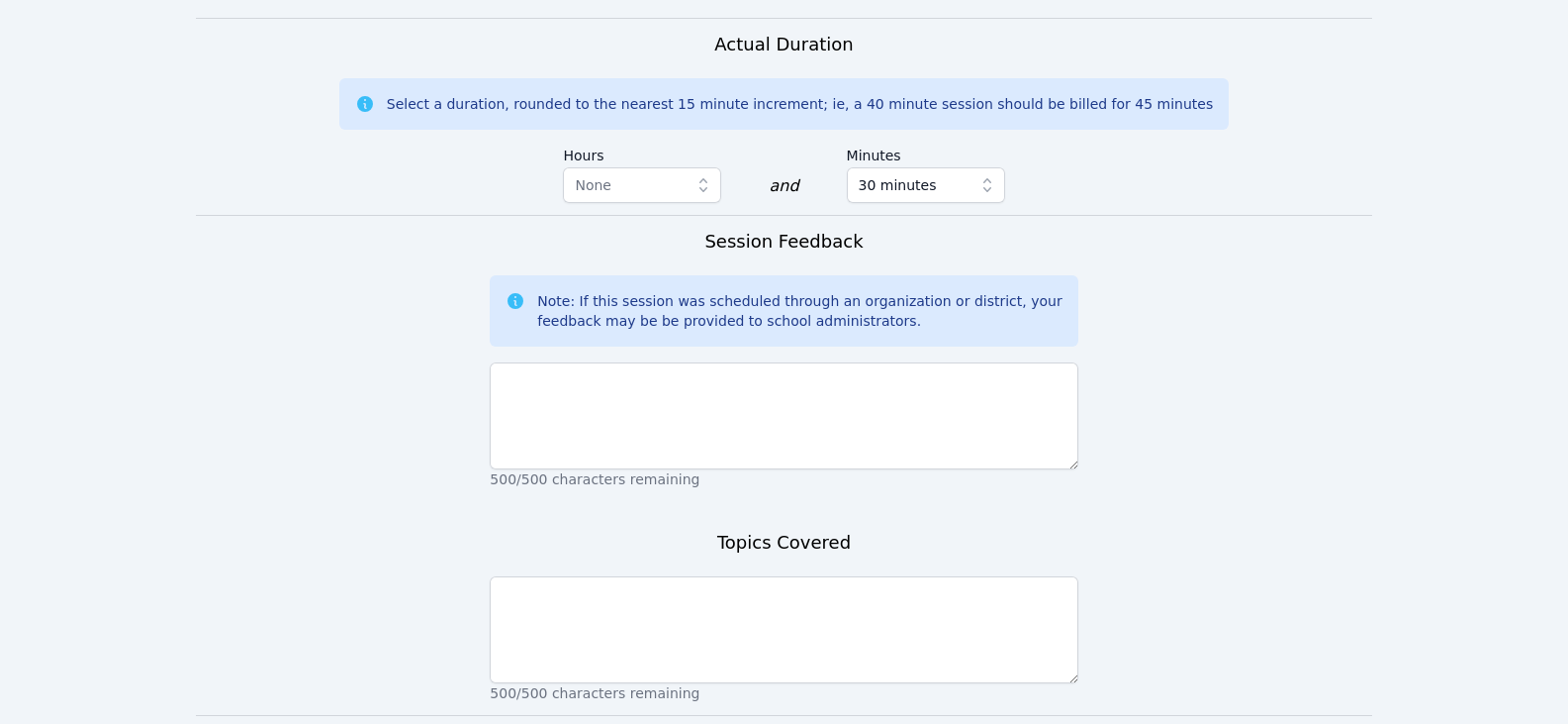
scroll to position [1683, 0]
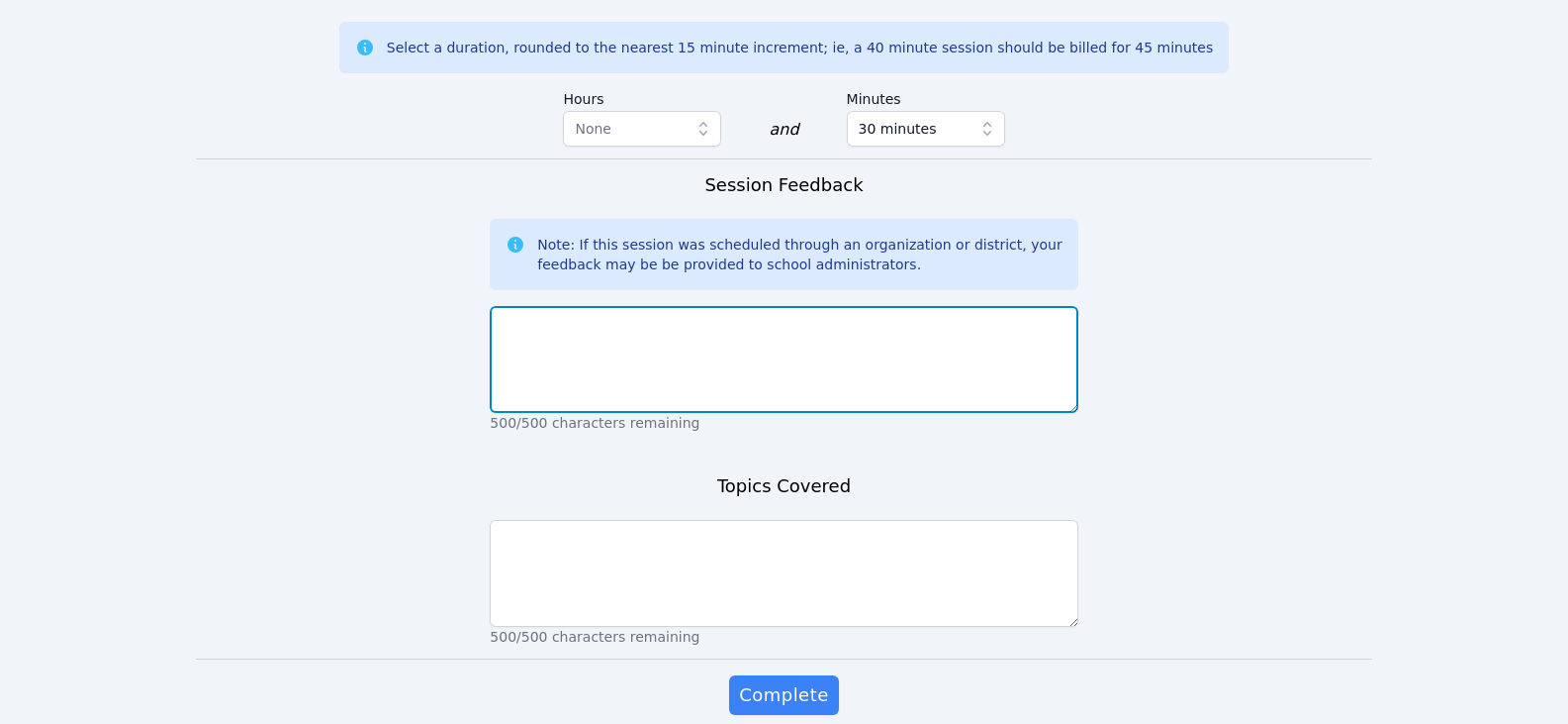
click at [777, 326] on textarea at bounding box center [784, 359] width 588 height 107
click at [694, 332] on textarea "Students worked on" at bounding box center [784, 359] width 588 height 107
drag, startPoint x: 629, startPoint y: 303, endPoint x: 738, endPoint y: 311, distance: 109.3
click at [738, 311] on textarea "Students worked on writing number" at bounding box center [784, 359] width 588 height 107
click at [755, 312] on textarea "Students worked on writing number" at bounding box center [784, 359] width 588 height 107
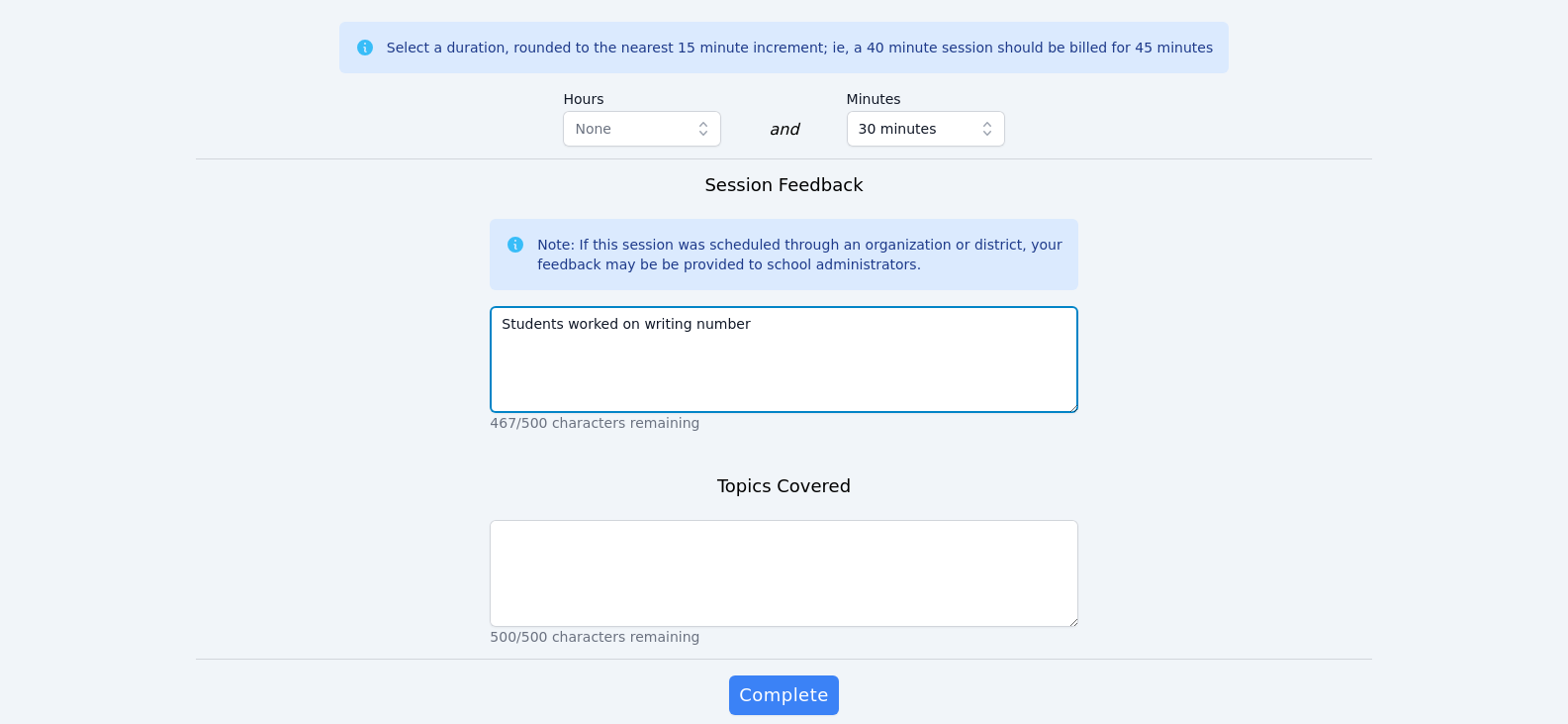
click at [731, 306] on textarea "Students worked on writing number" at bounding box center [784, 359] width 588 height 107
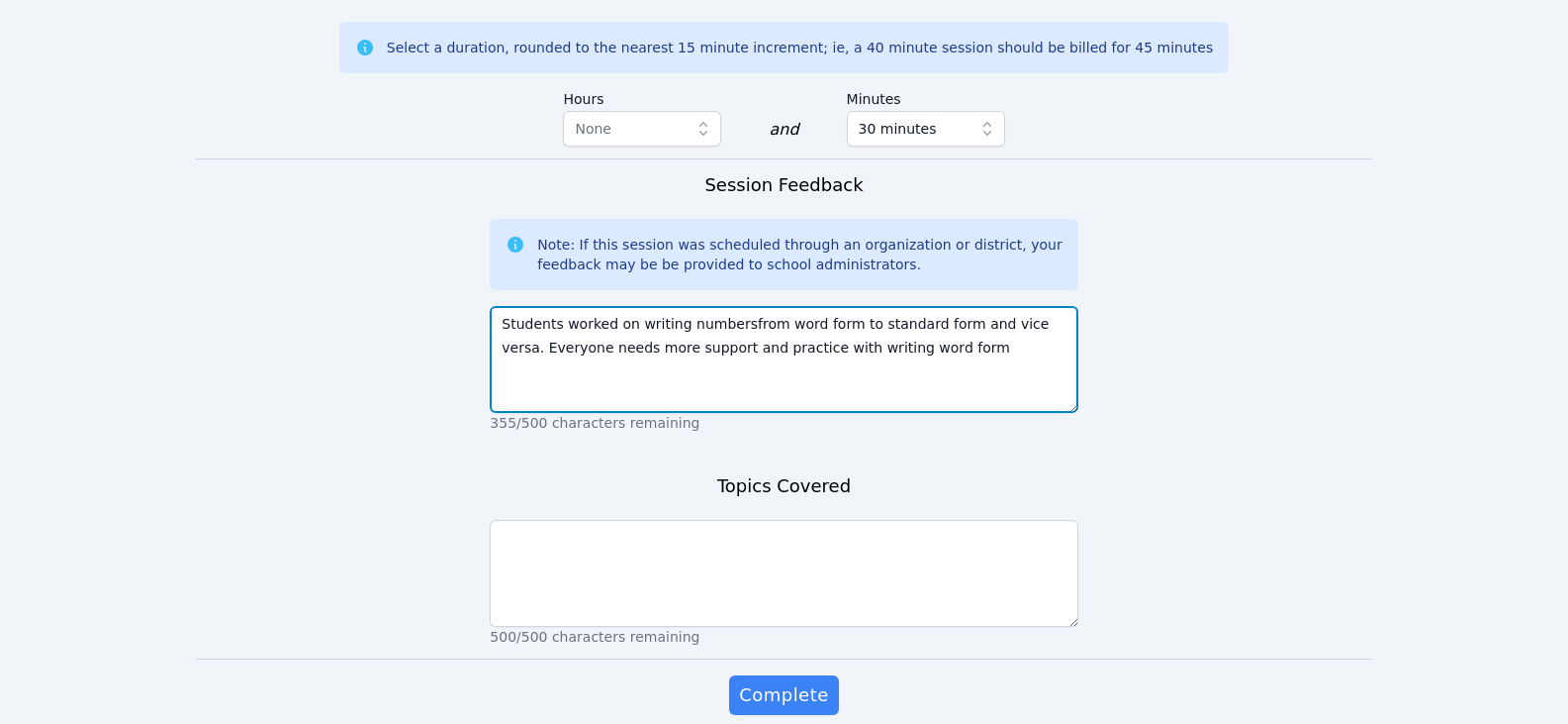
click at [728, 335] on textarea "Students worked on writing numbersfrom word form to standard form and vice vers…" at bounding box center [784, 359] width 588 height 107
click at [727, 306] on textarea "Students worked on writing numbersfrom word form to standard form and vice vers…" at bounding box center [784, 359] width 588 height 107
click at [818, 327] on textarea "Students worked on writing numbers from word form to standard form and vice ver…" at bounding box center [784, 359] width 588 height 107
click at [731, 306] on textarea "Students worked on writing numbers from word form to standard form and vice ver…" at bounding box center [784, 359] width 588 height 107
click at [739, 326] on textarea "Students worked on writing numbers from word form to standard form and vice ver…" at bounding box center [784, 359] width 588 height 107
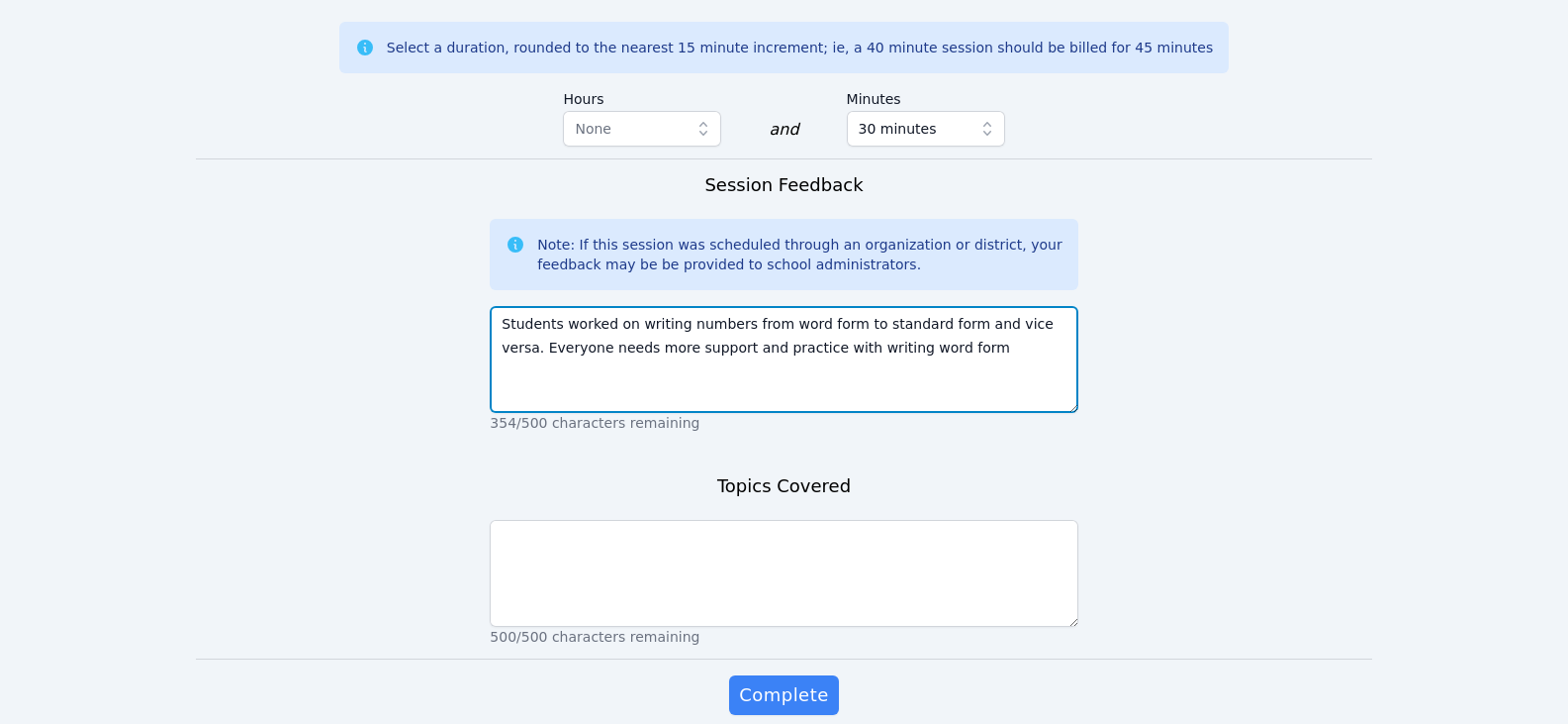
drag, startPoint x: 822, startPoint y: 302, endPoint x: 795, endPoint y: 302, distance: 27.0
click at [795, 306] on textarea "Students worked on writing numbers from word form to standard form and vice ver…" at bounding box center [784, 359] width 588 height 107
click at [813, 319] on textarea "Students worked on writing numbers from word form to standard form and vice ver…" at bounding box center [784, 359] width 588 height 107
click at [945, 330] on textarea "Students worked on writing numbers from word form to standard form and vice ver…" at bounding box center [784, 359] width 588 height 107
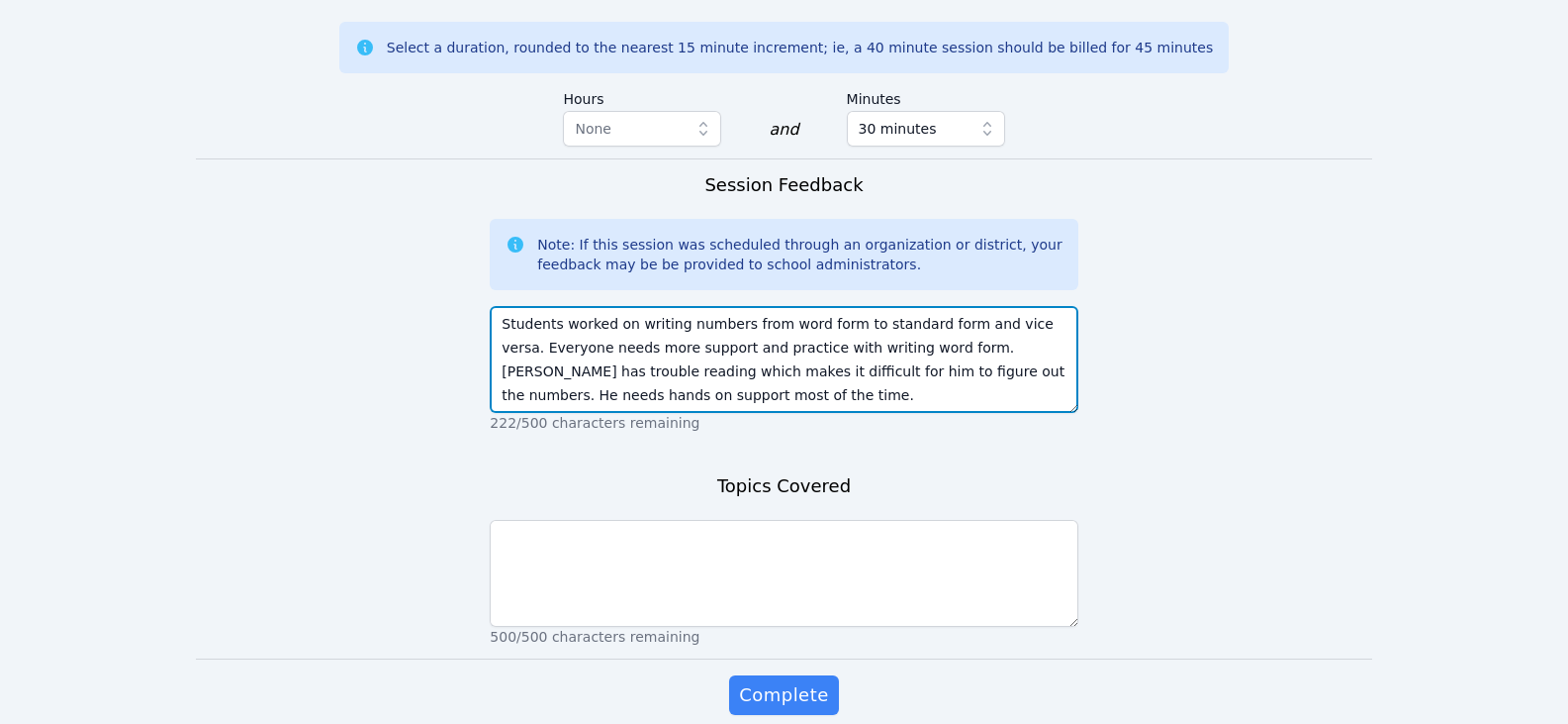
type textarea "Students worked on writing numbers from word form to standard form and vice ver…"
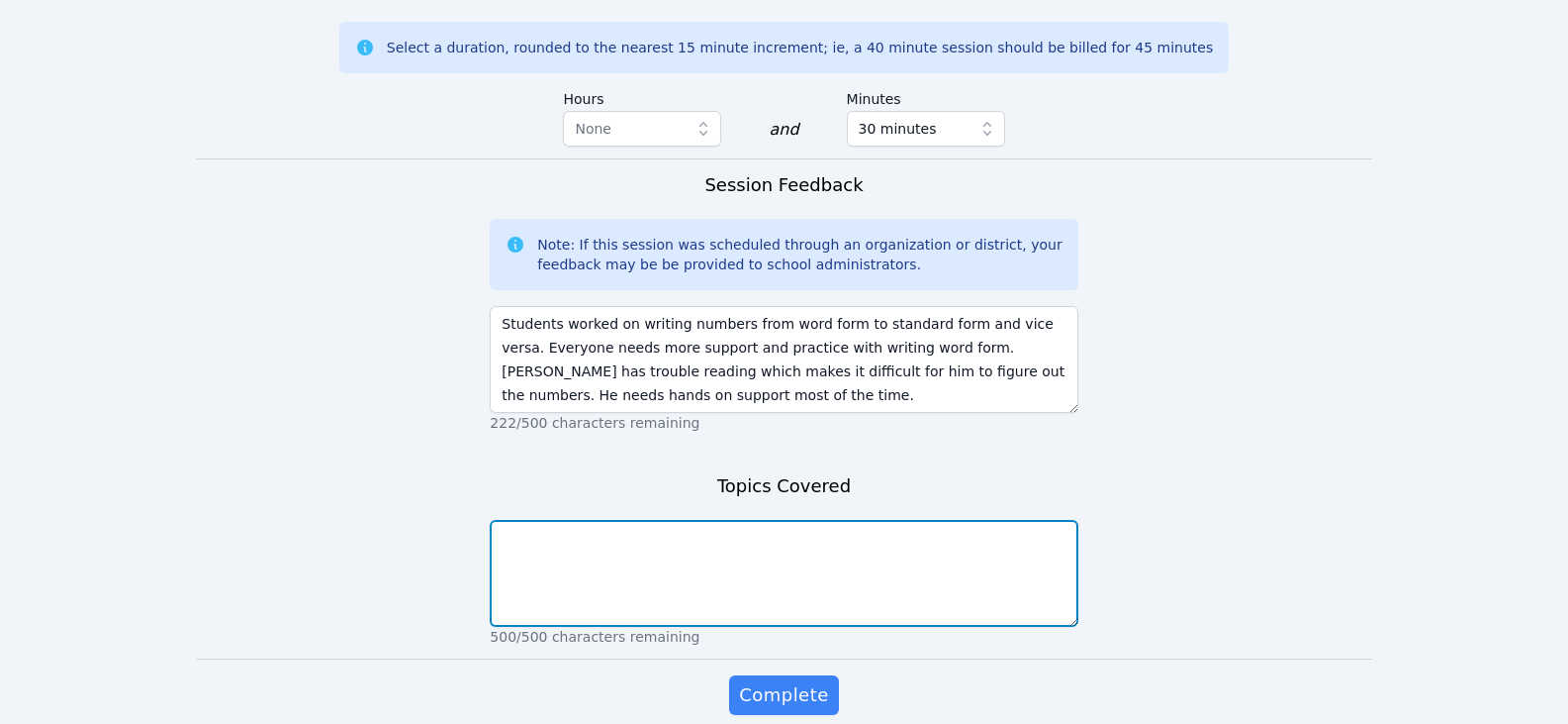
click at [727, 547] on textarea at bounding box center [784, 572] width 588 height 107
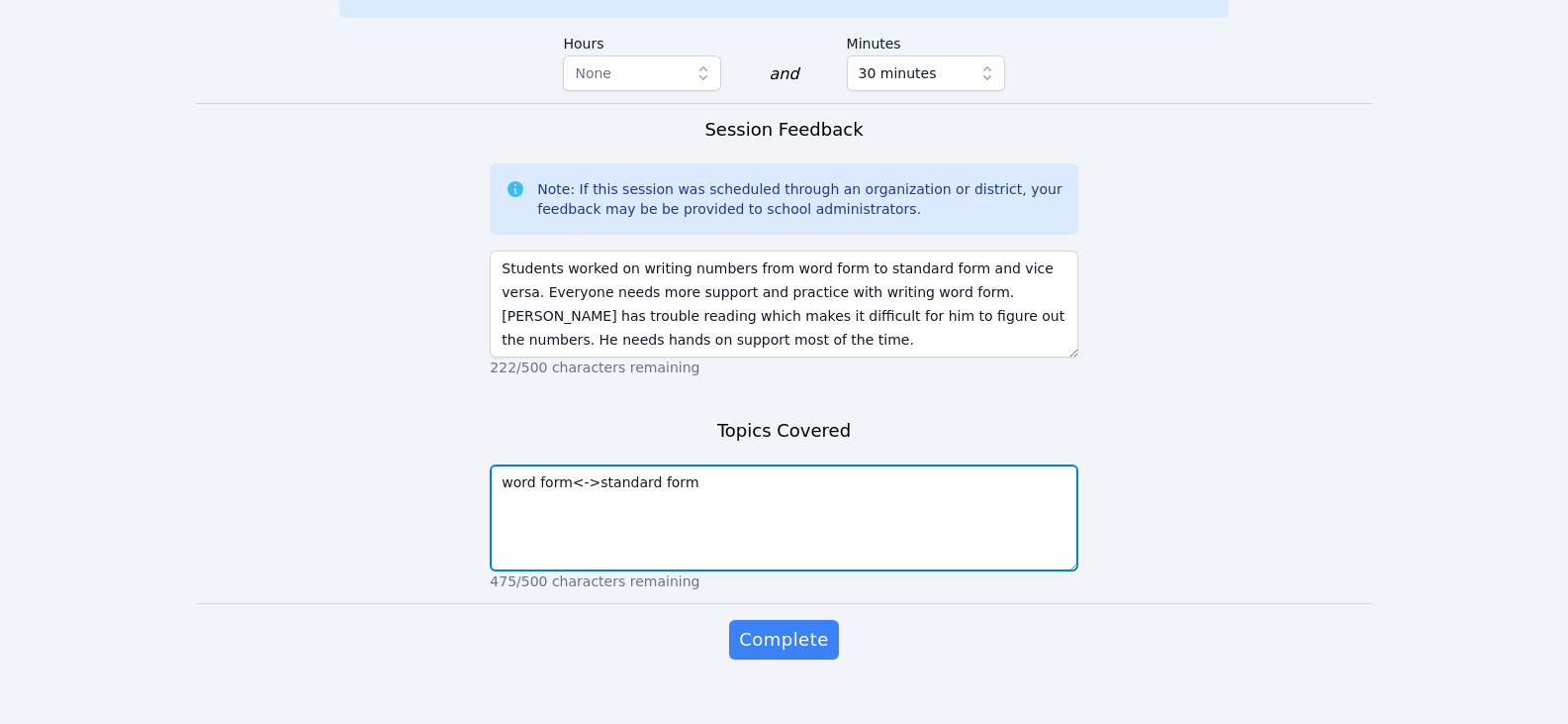
scroll to position [1745, 0]
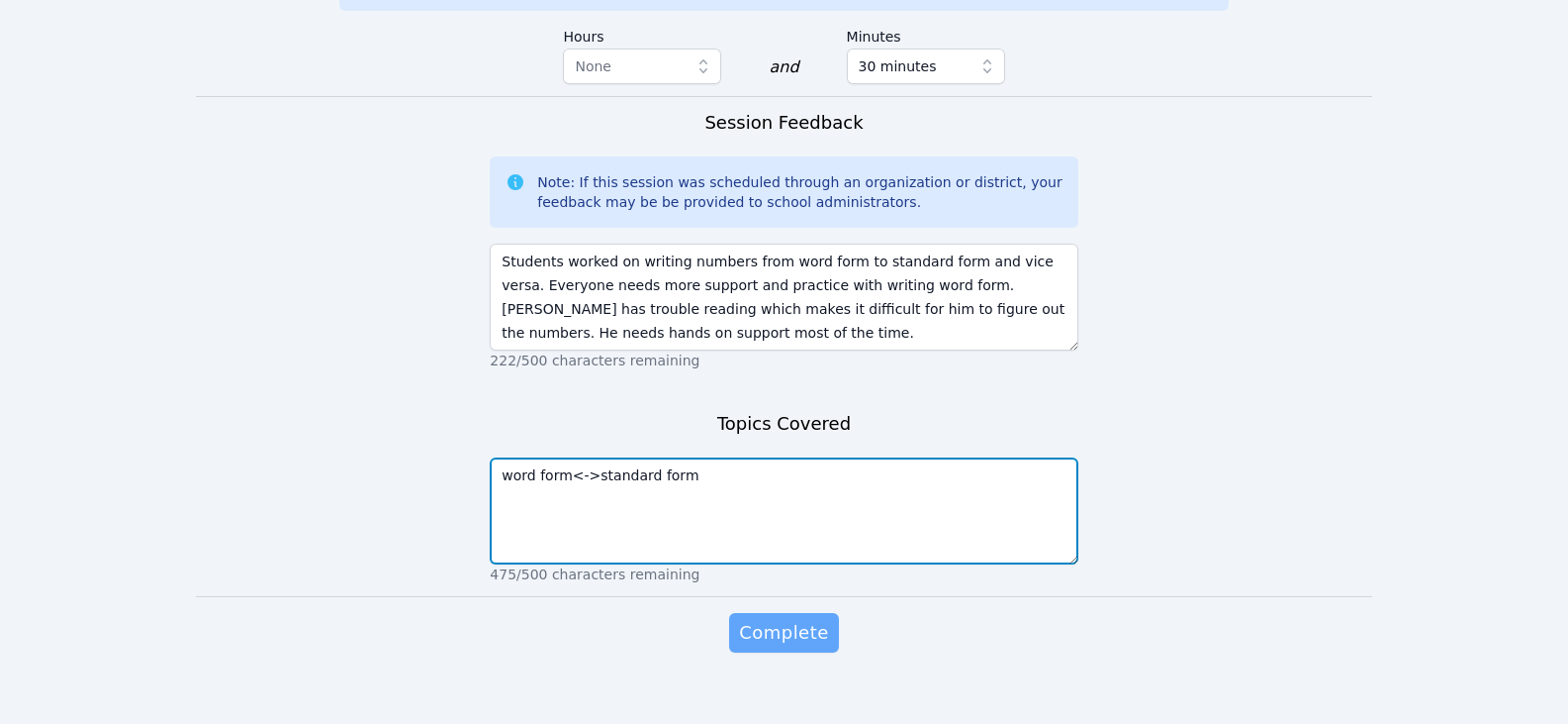
type textarea "word form<->standard form"
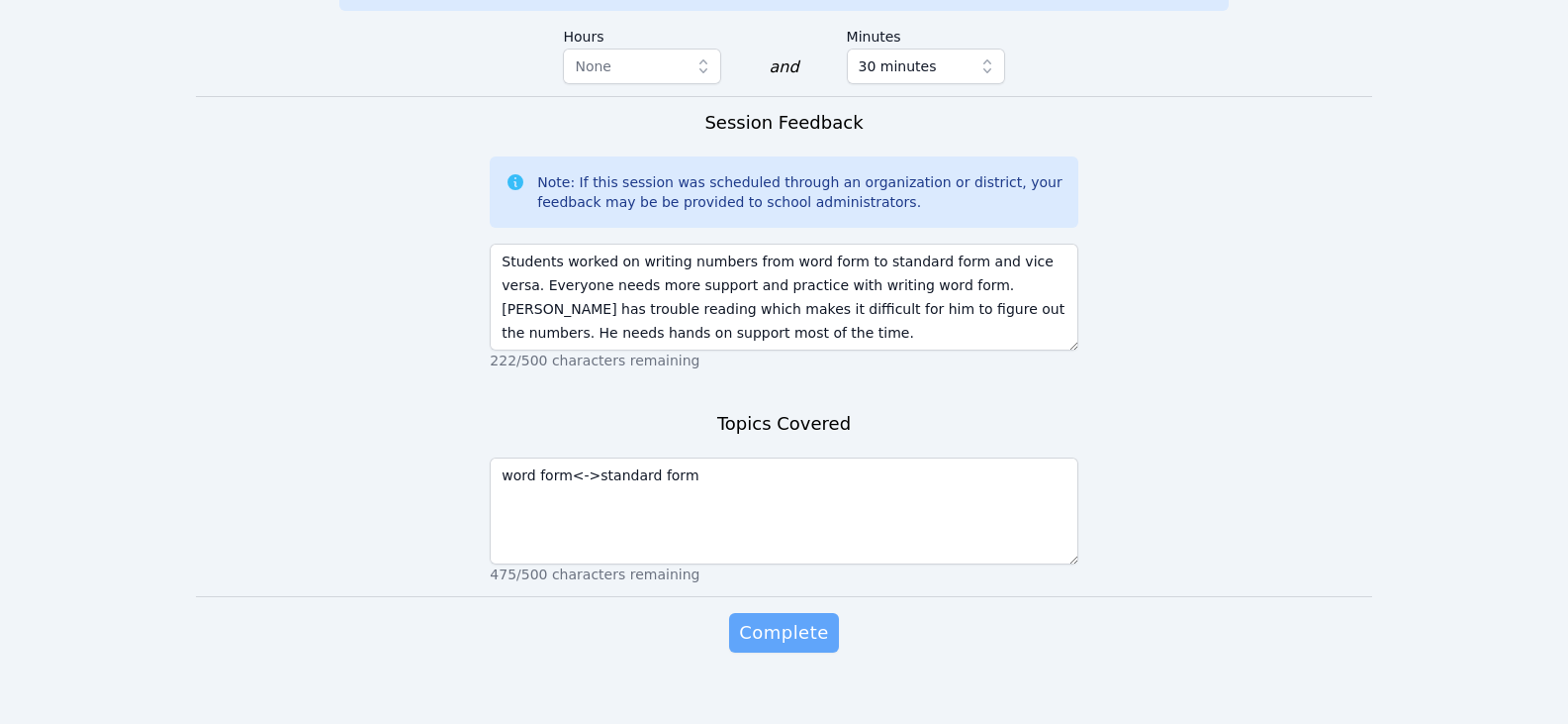
click at [788, 618] on span "Complete" at bounding box center [784, 632] width 89 height 28
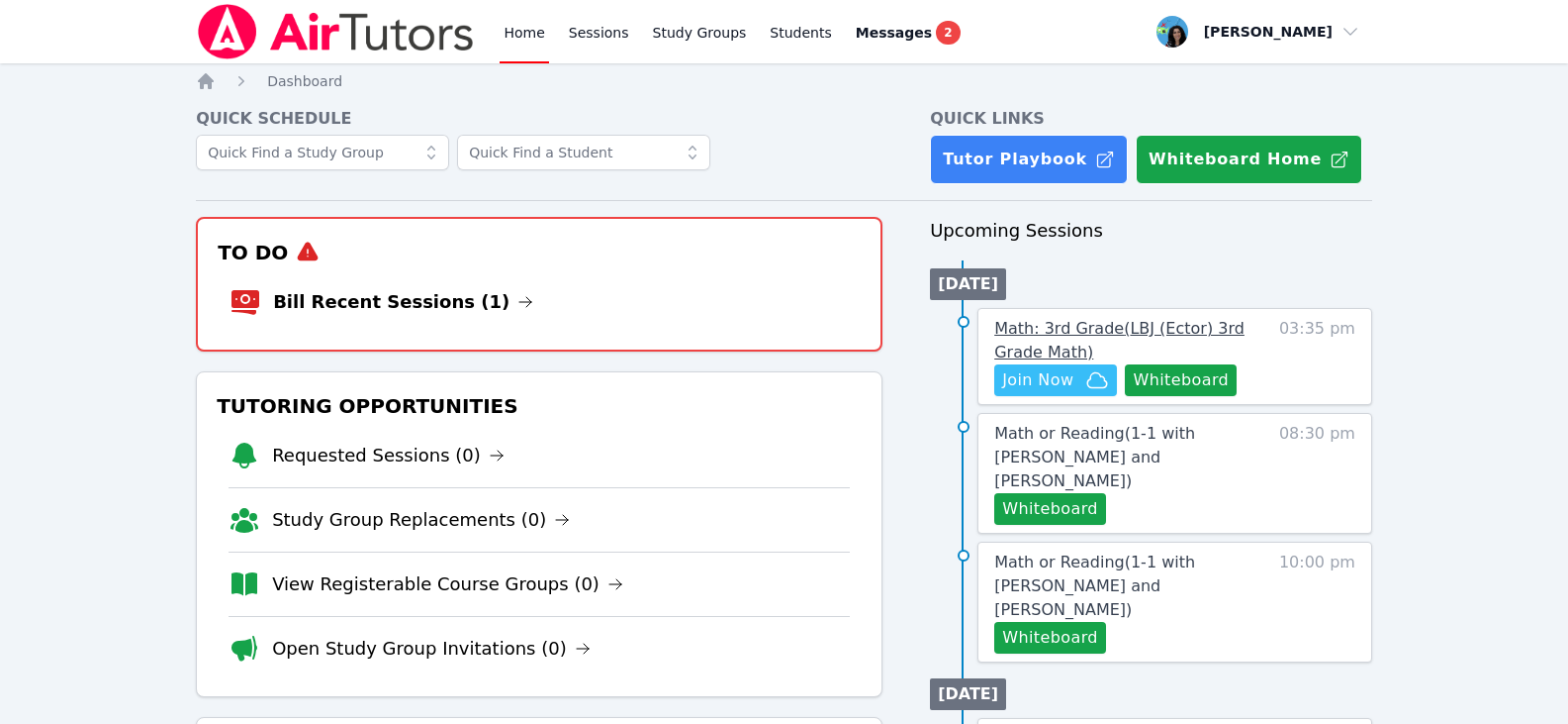
click at [1081, 336] on span "Math: 3rd Grade ( LBJ (Ector) 3rd Grade Math )" at bounding box center [1119, 340] width 250 height 43
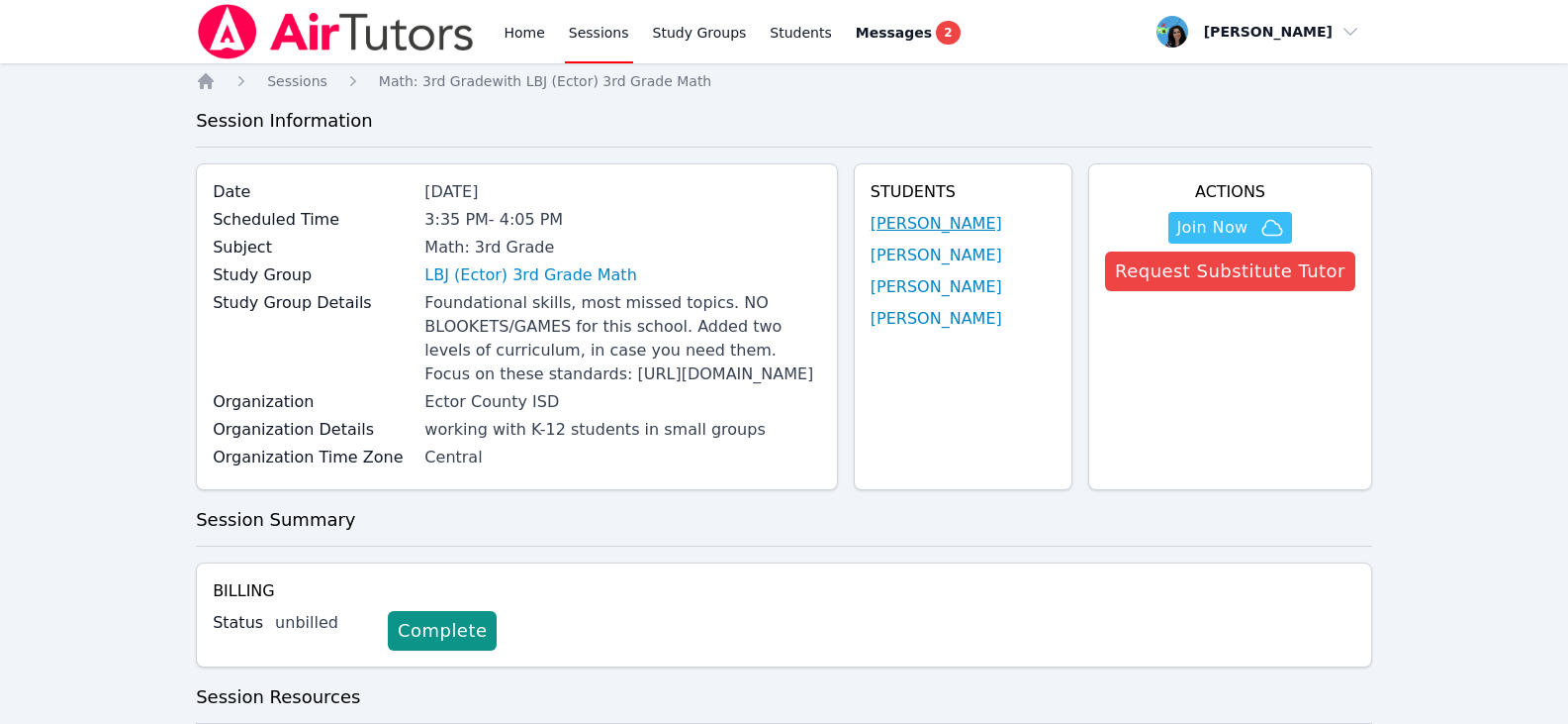
click at [960, 221] on link "JAMES PENNINGTON" at bounding box center [937, 223] width 132 height 24
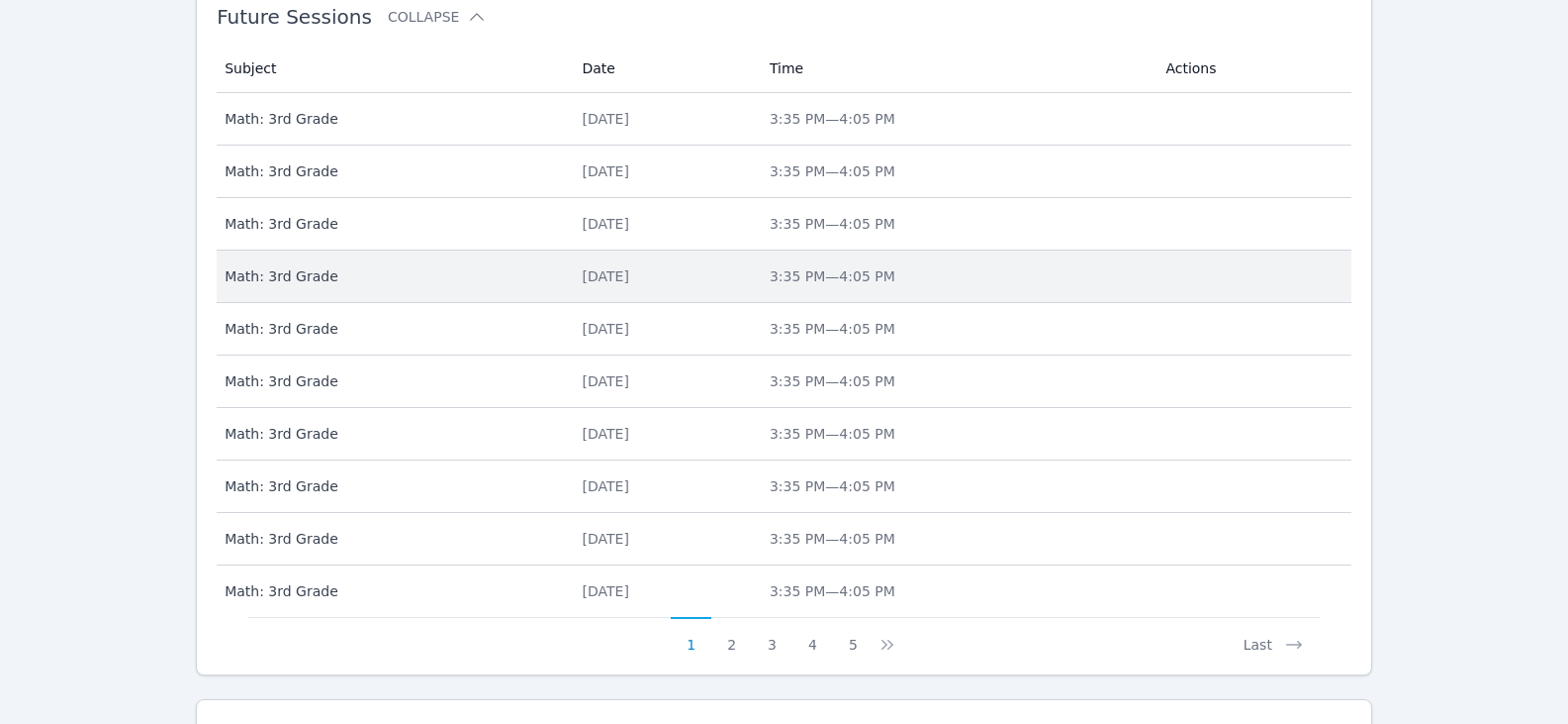
scroll to position [985, 0]
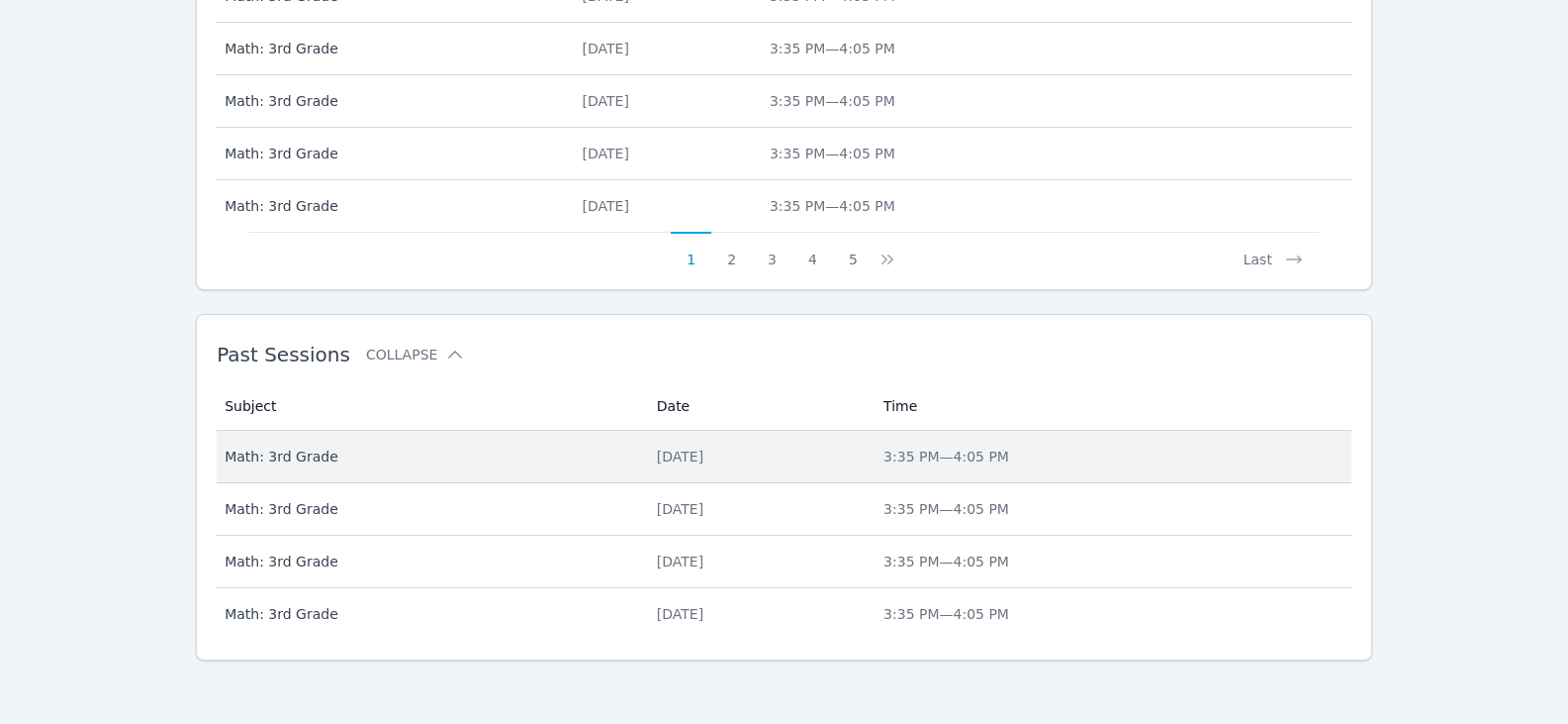
click at [666, 449] on div "Wed Sep 24" at bounding box center [759, 457] width 203 height 20
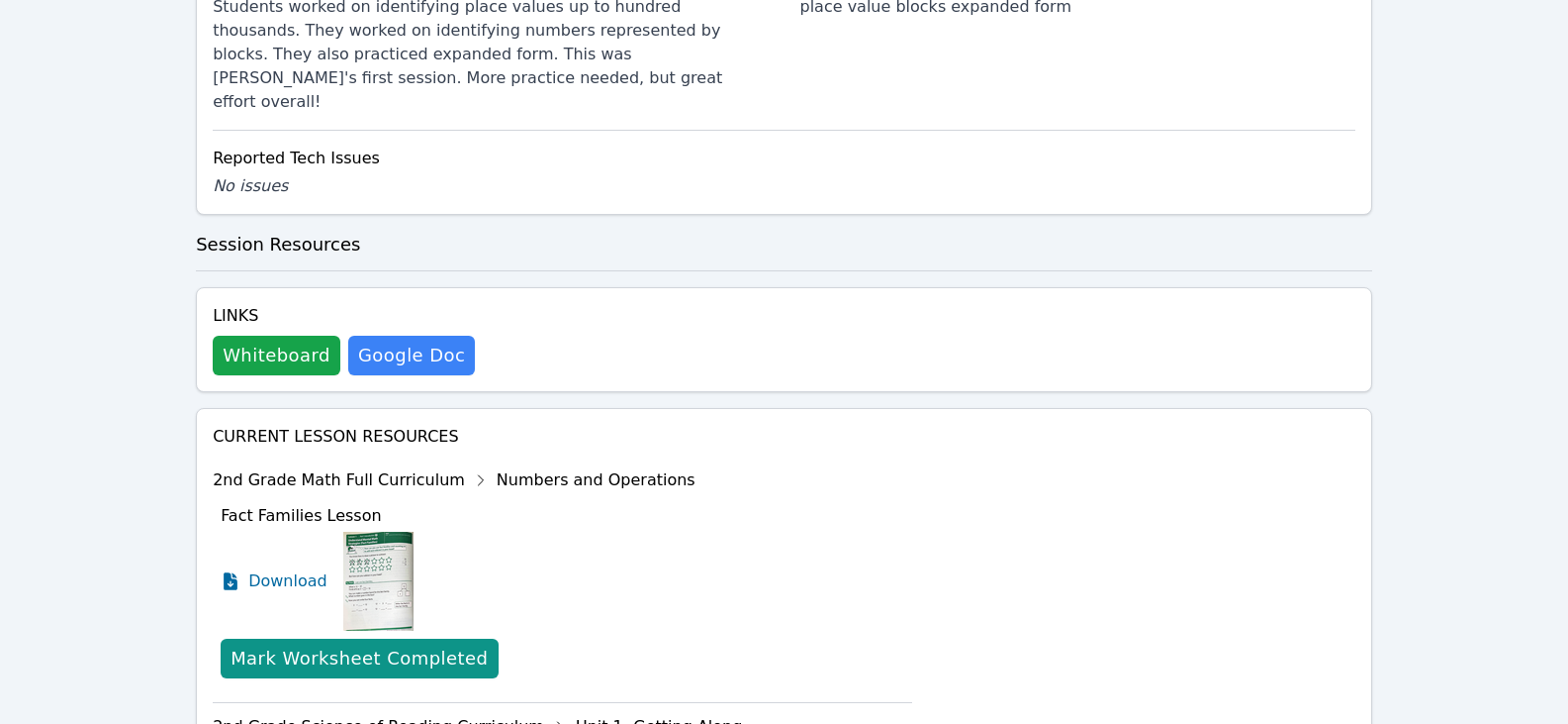
scroll to position [882, 0]
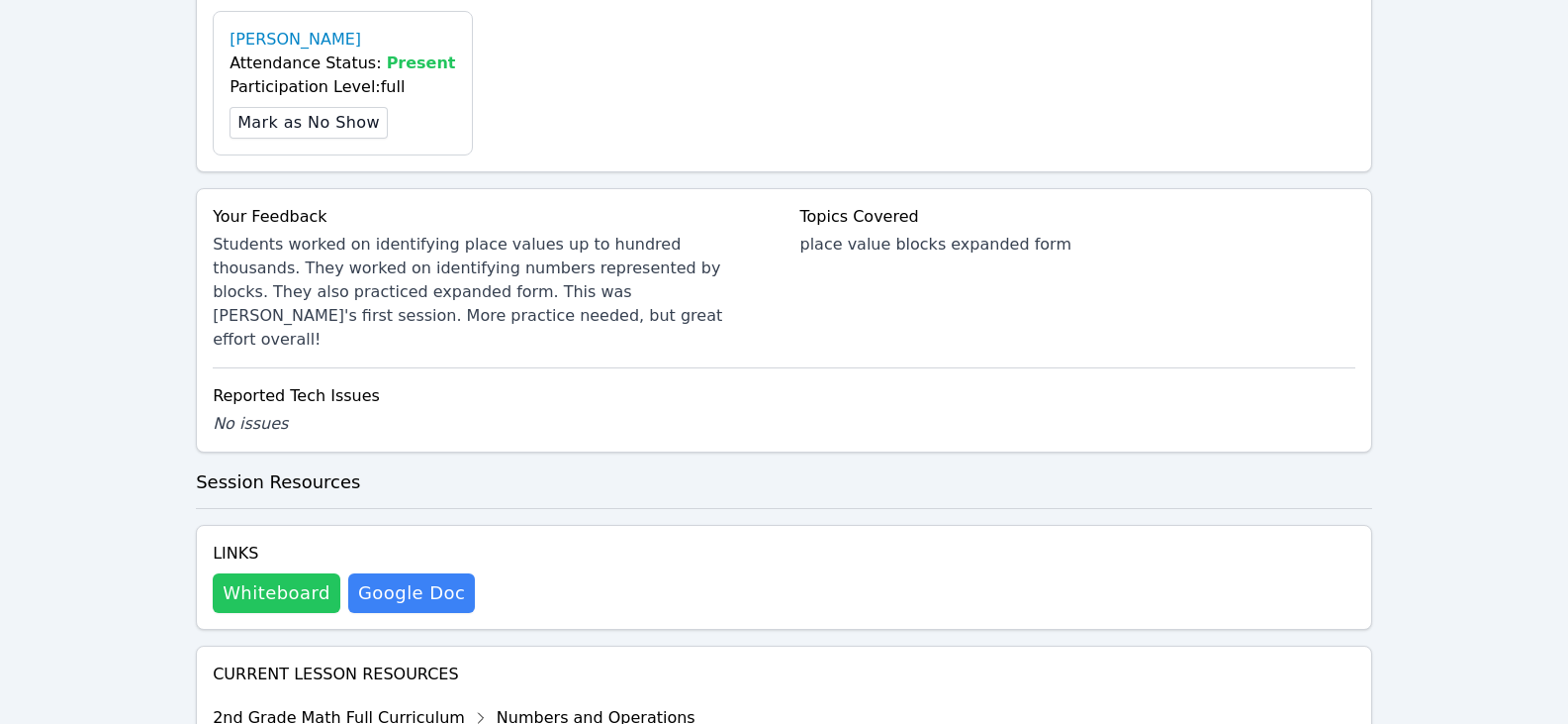
click at [293, 573] on button "Whiteboard" at bounding box center [276, 593] width 128 height 40
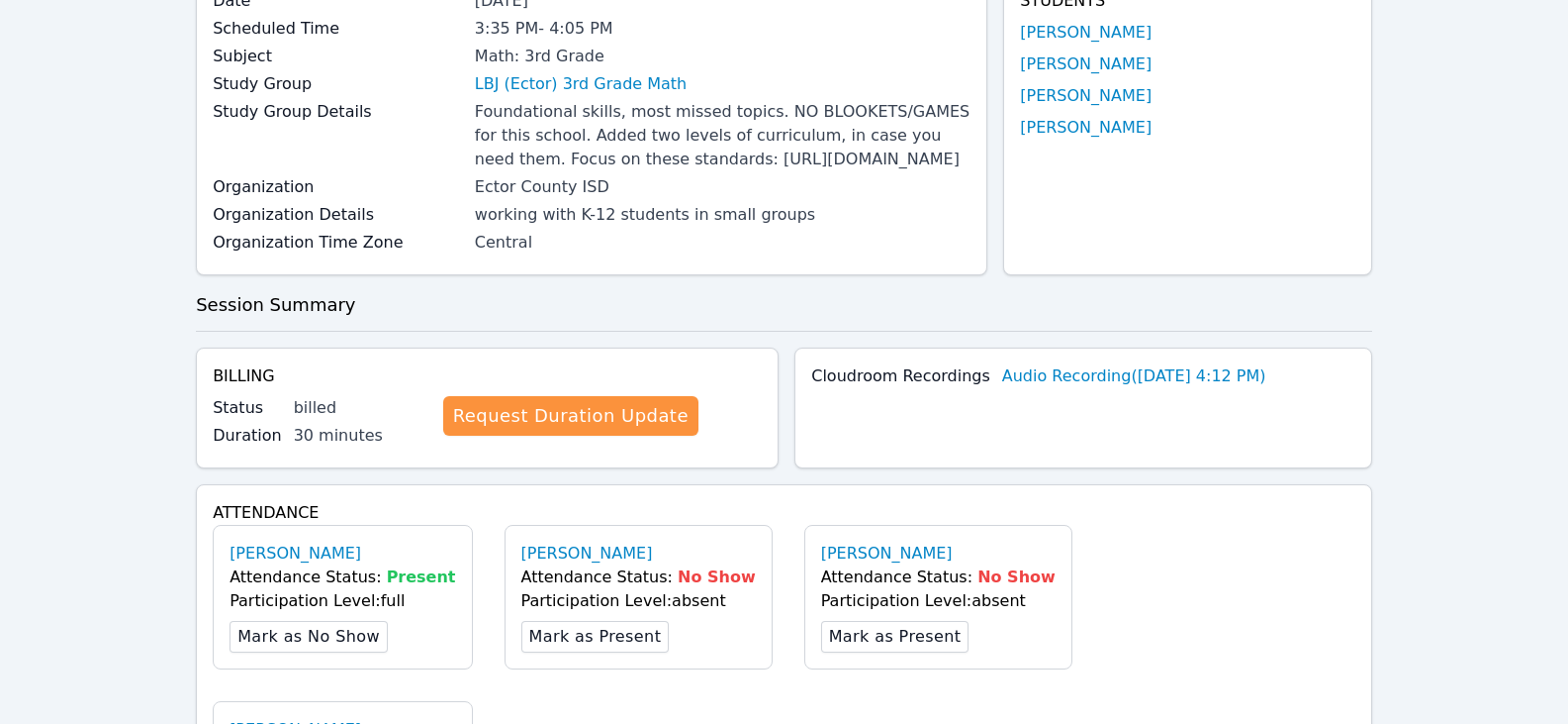
scroll to position [0, 0]
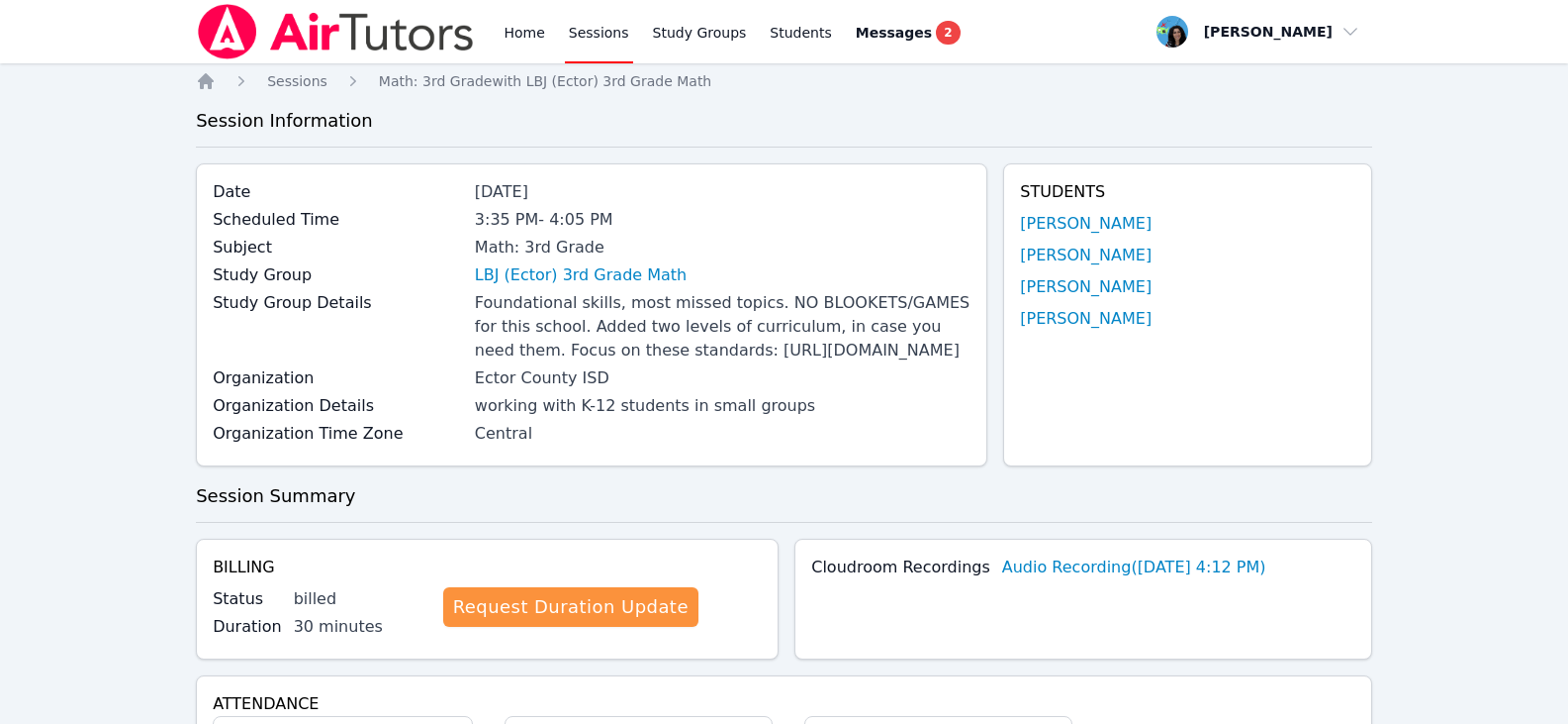
click at [571, 27] on link "Sessions" at bounding box center [599, 32] width 68 height 64
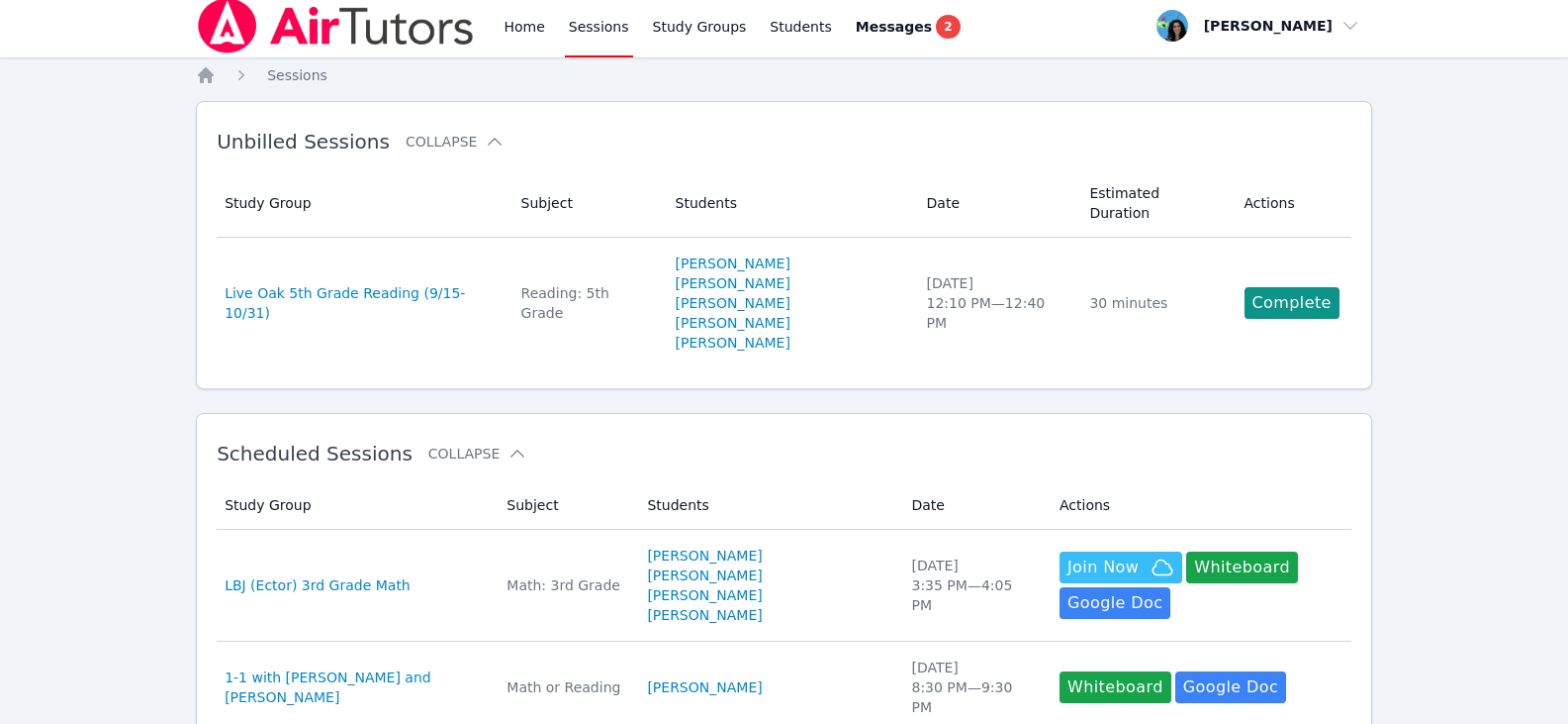
scroll to position [198, 0]
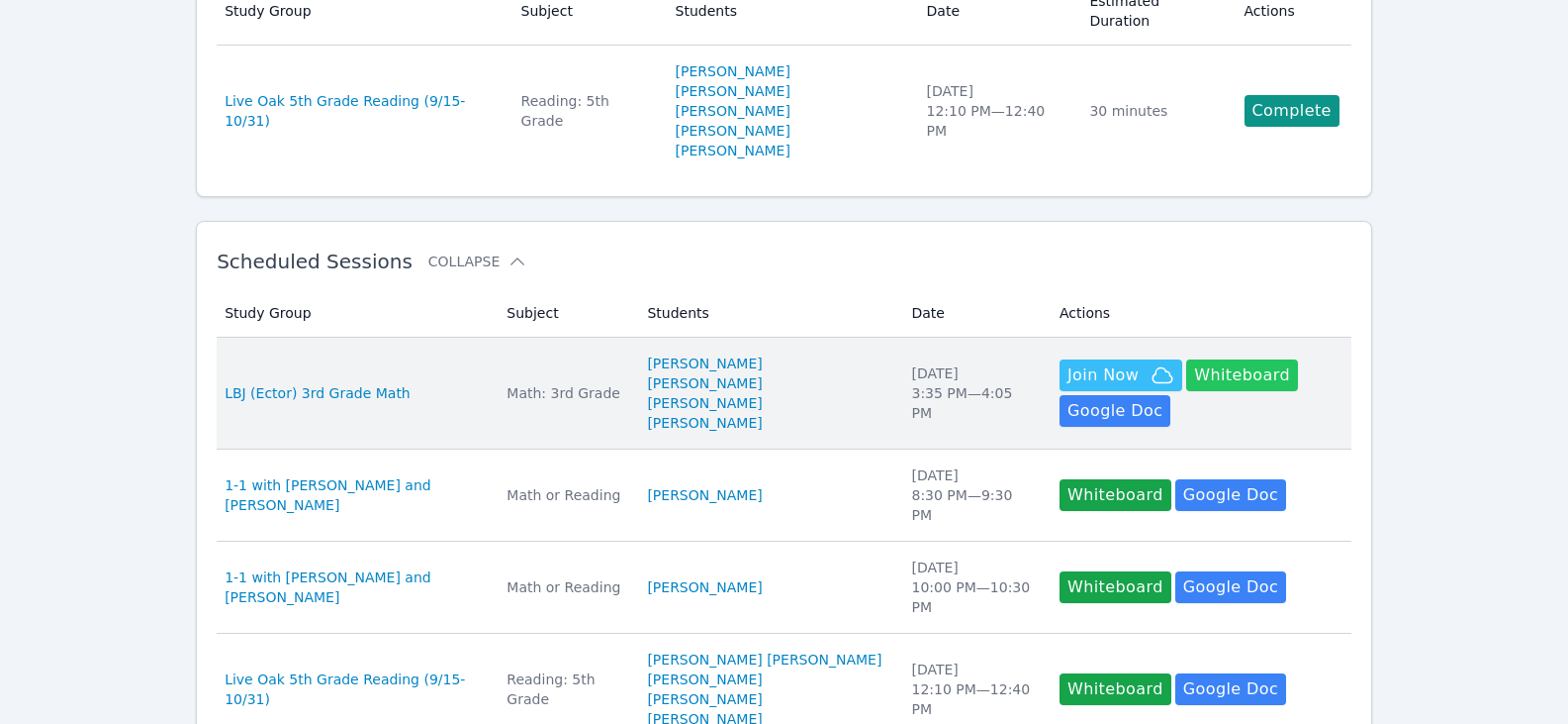
click at [1186, 359] on button "Whiteboard" at bounding box center [1242, 375] width 112 height 32
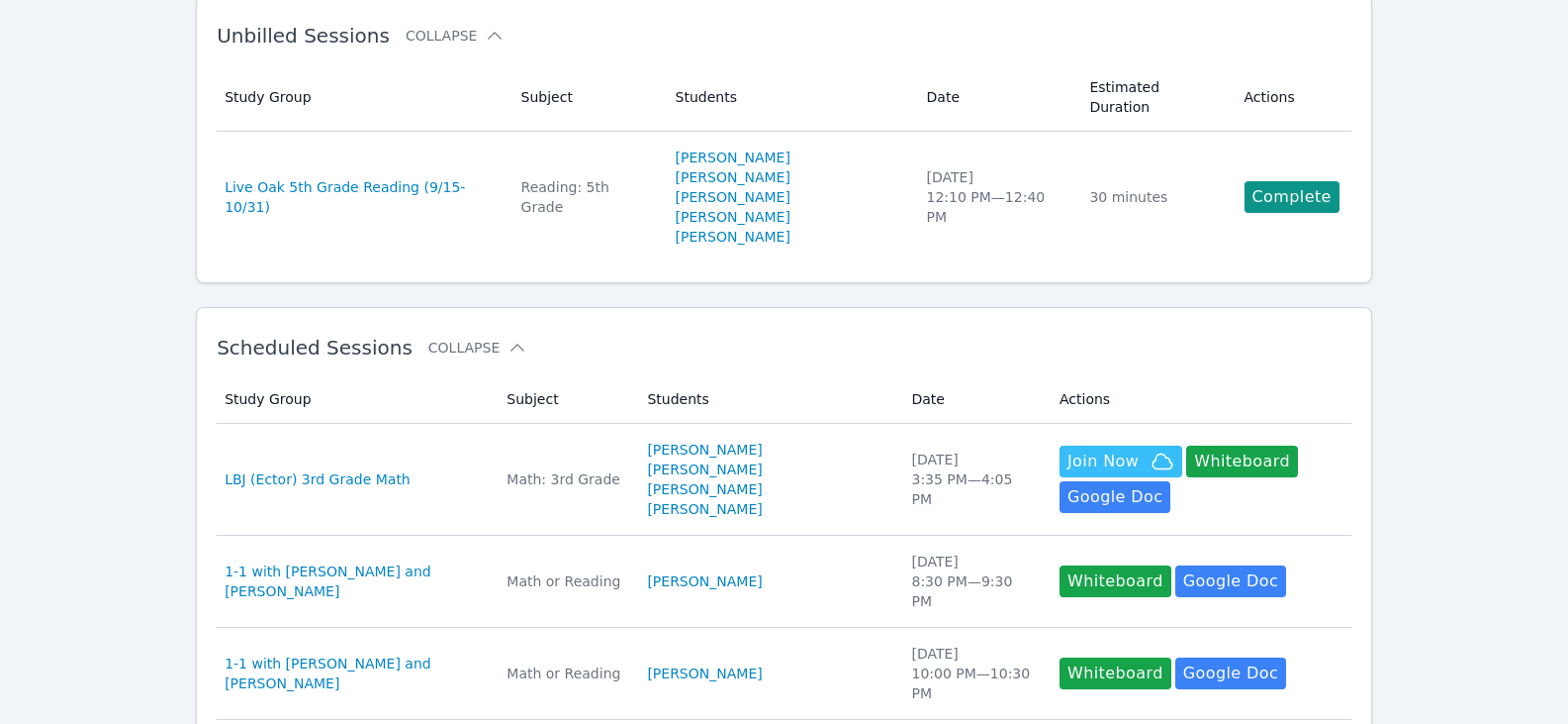
scroll to position [0, 0]
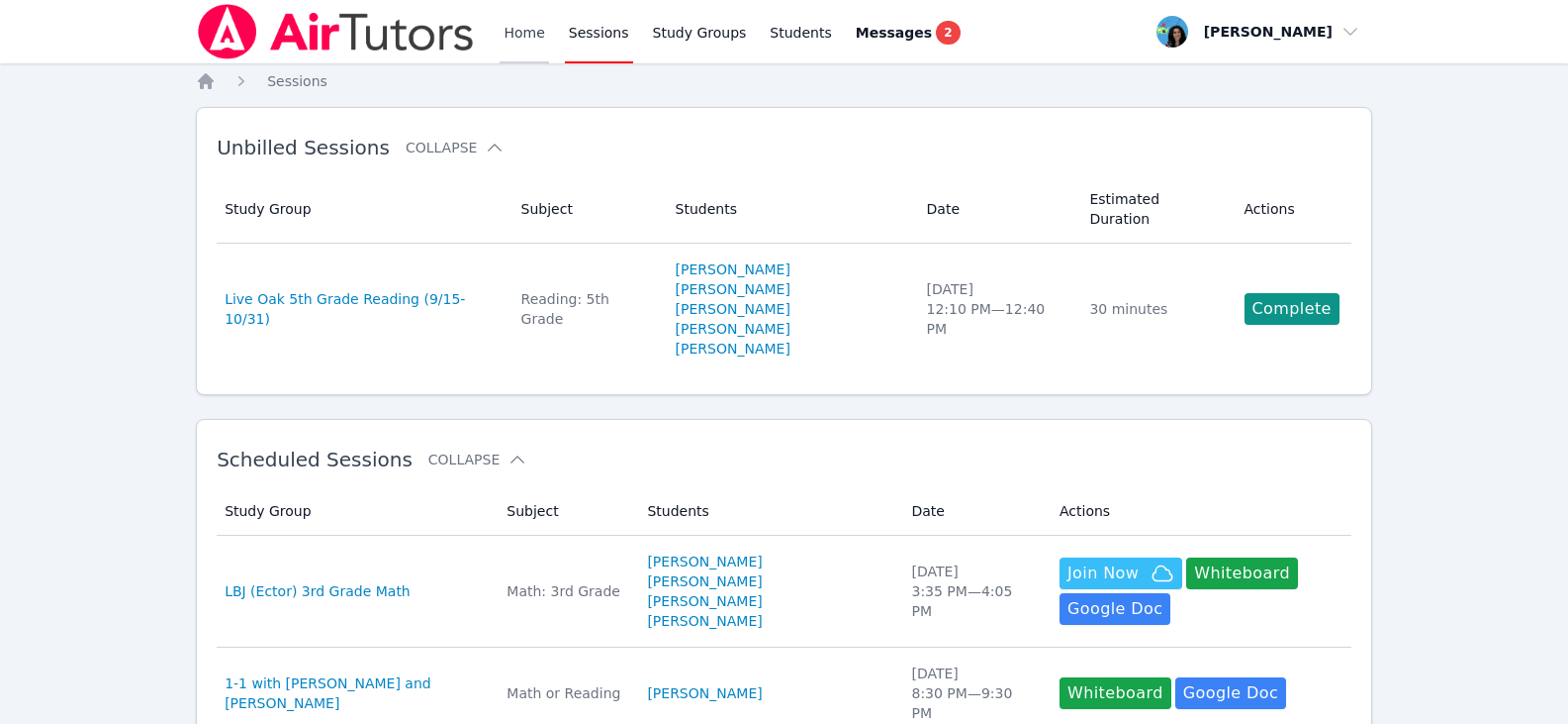
click at [531, 23] on link "Home" at bounding box center [523, 32] width 49 height 64
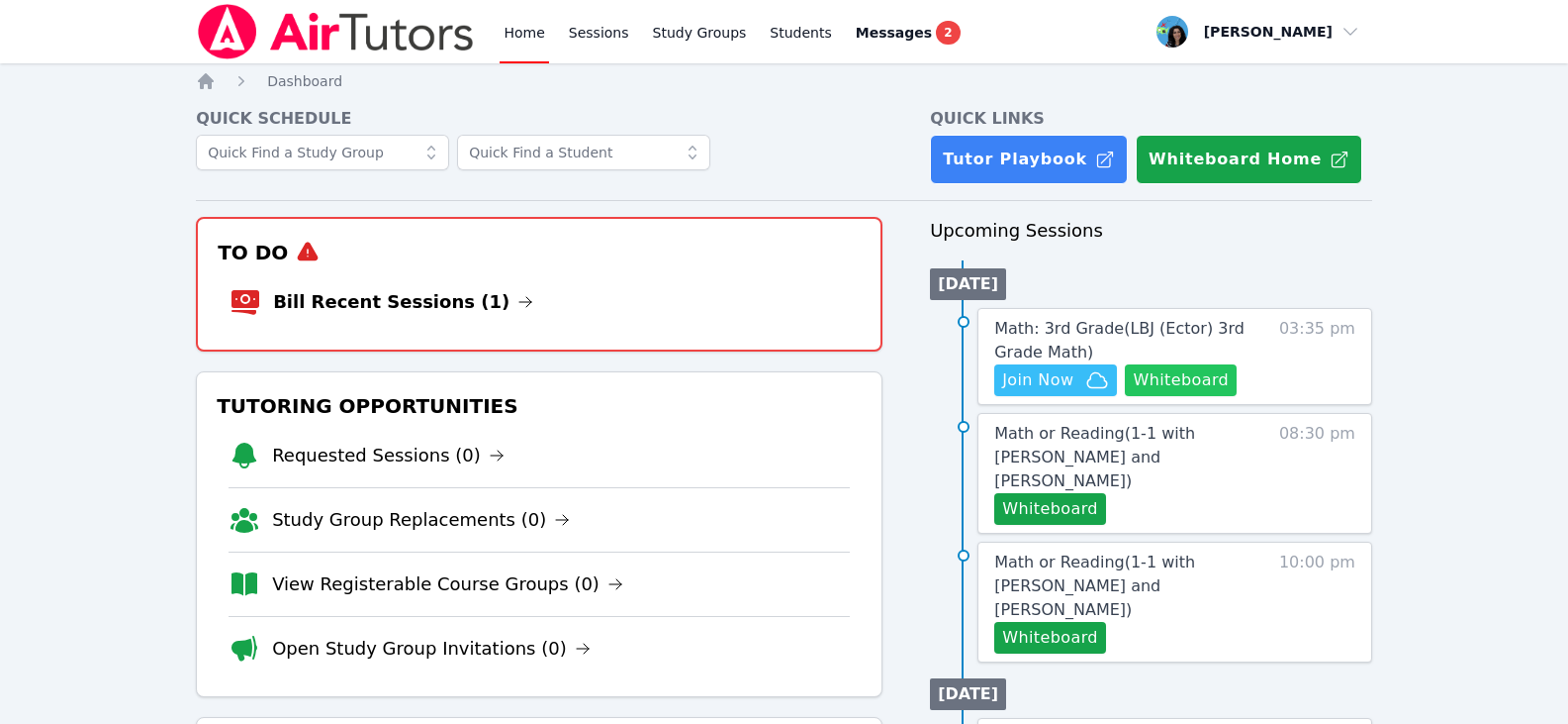
click at [1168, 368] on button "Whiteboard" at bounding box center [1181, 380] width 112 height 32
click at [1074, 387] on span "Join Now" at bounding box center [1056, 380] width 107 height 24
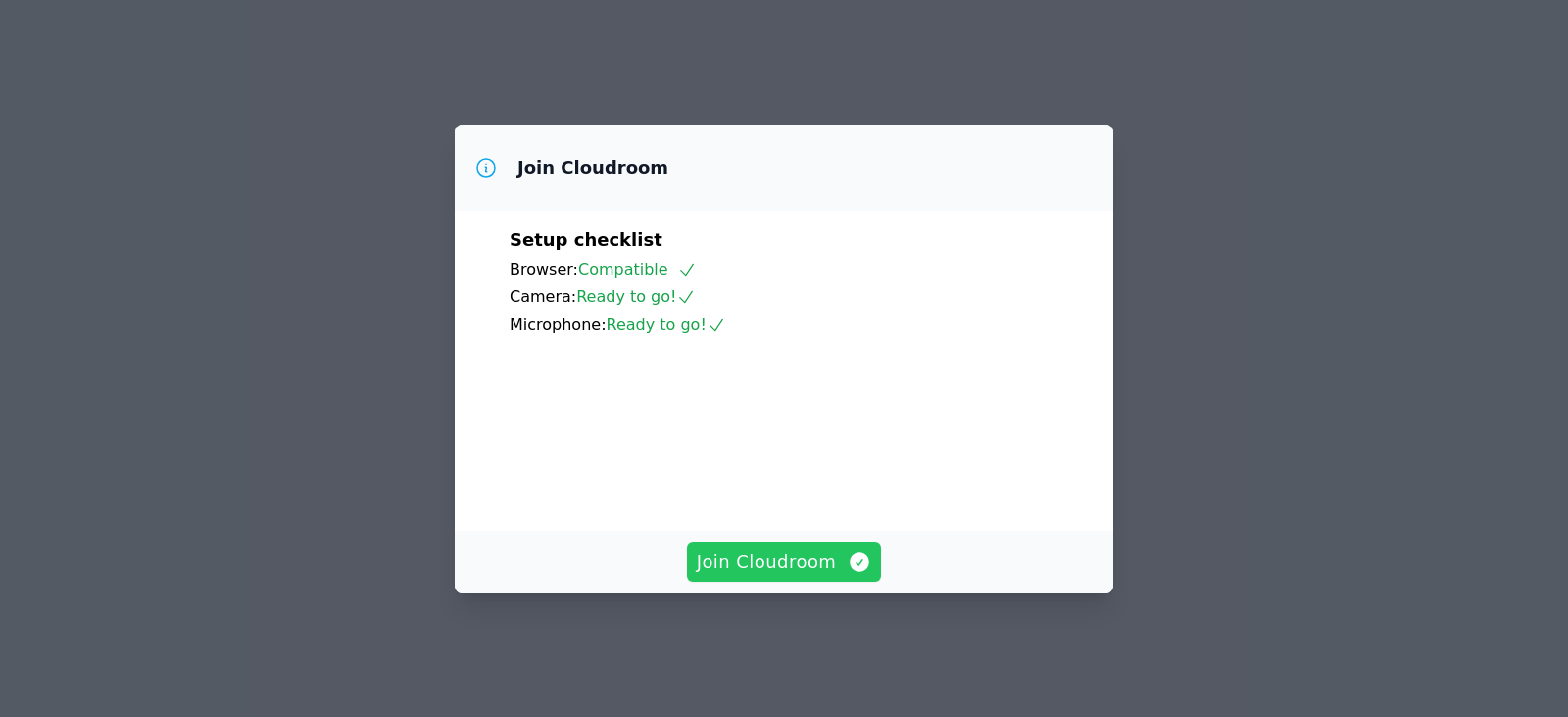
click at [834, 558] on button "Join Cloudroom" at bounding box center [785, 562] width 196 height 40
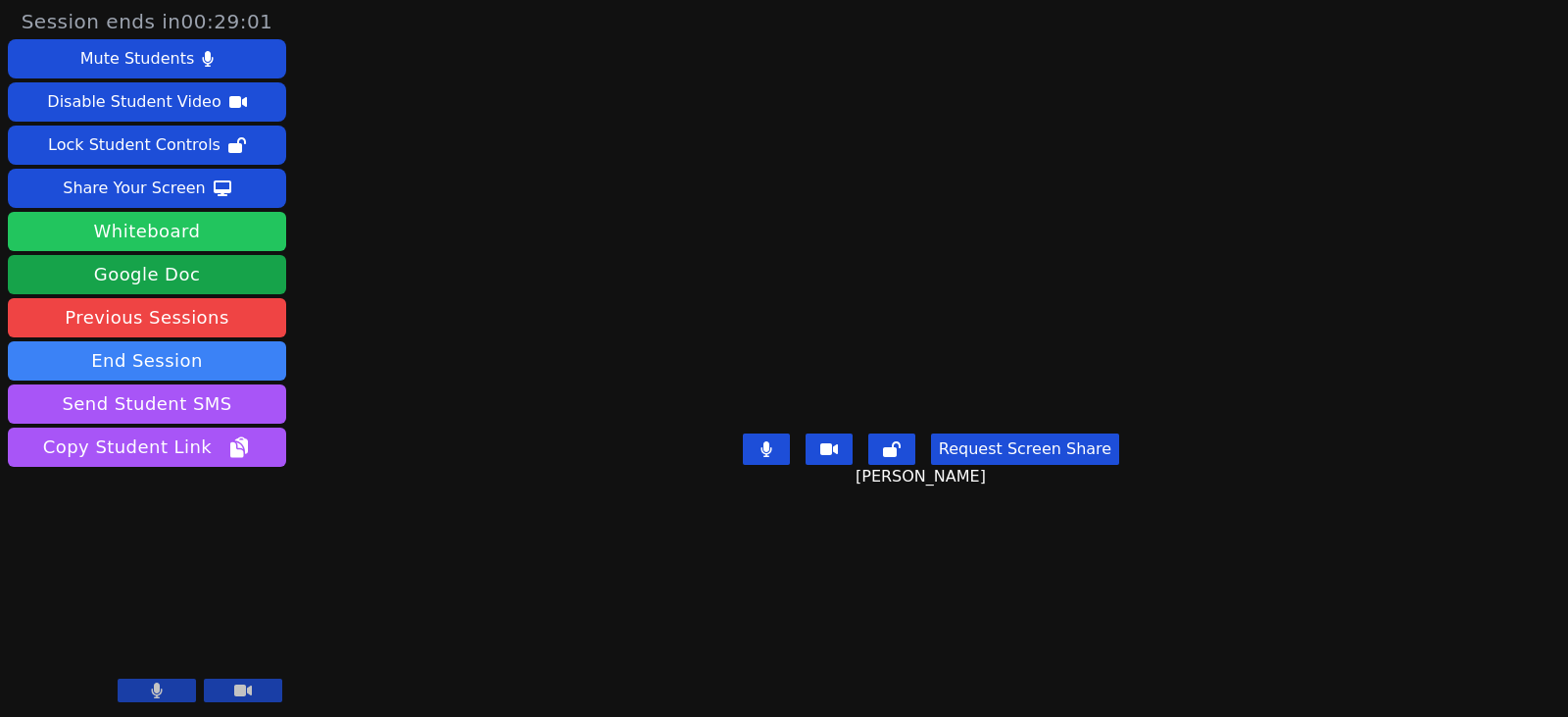
click at [216, 227] on button "Whiteboard" at bounding box center [147, 231] width 278 height 40
click at [376, 635] on div "Session ends in 00:13:39 Mute Students Disable Student Video Lock Student Contr…" at bounding box center [784, 358] width 1568 height 717
click at [743, 504] on div "Request Screen Share [PERSON_NAME]" at bounding box center [930, 464] width 376 height 78
click at [1270, 585] on main "[PERSON_NAME] Request Screen Share [PERSON_NAME]" at bounding box center [931, 358] width 676 height 717
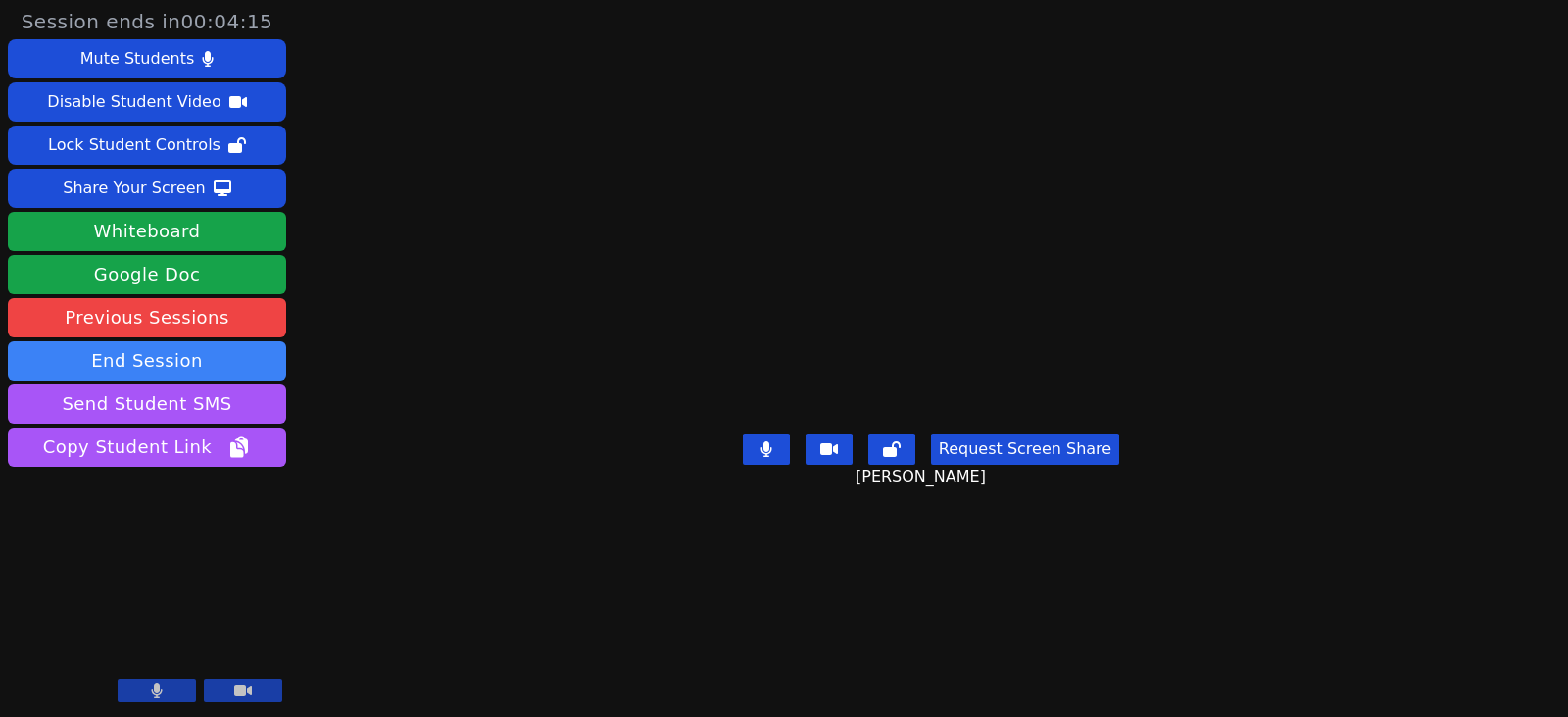
drag, startPoint x: 398, startPoint y: 682, endPoint x: 420, endPoint y: 682, distance: 22.0
click at [398, 682] on div "Session ends in 00:04:15 Mute Students Disable Student Video Lock Student Contr…" at bounding box center [784, 358] width 1568 height 717
click at [387, 589] on div "Session ends in 00:01:23 Mute Students Disable Student Video Lock Student Contr…" at bounding box center [784, 358] width 1568 height 717
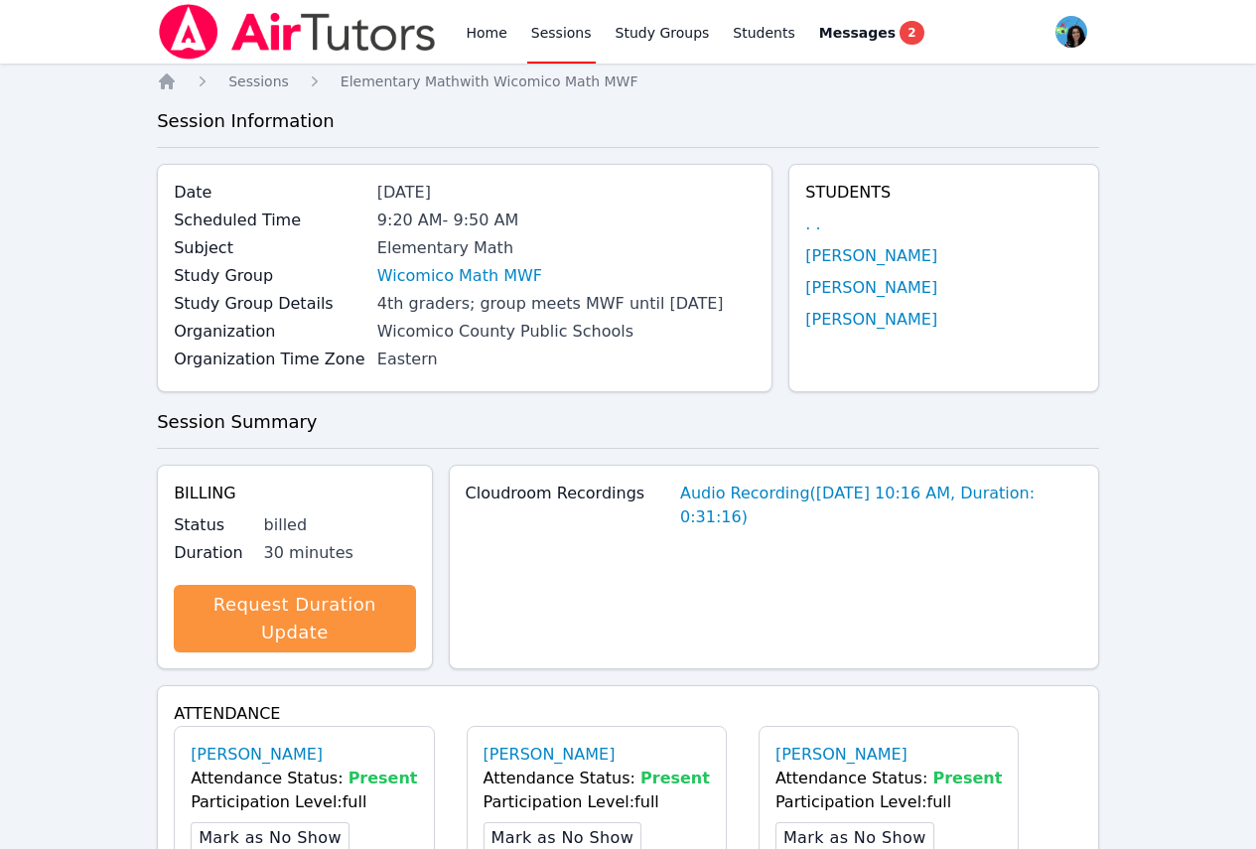
click at [505, 30] on link "Home" at bounding box center [486, 32] width 49 height 64
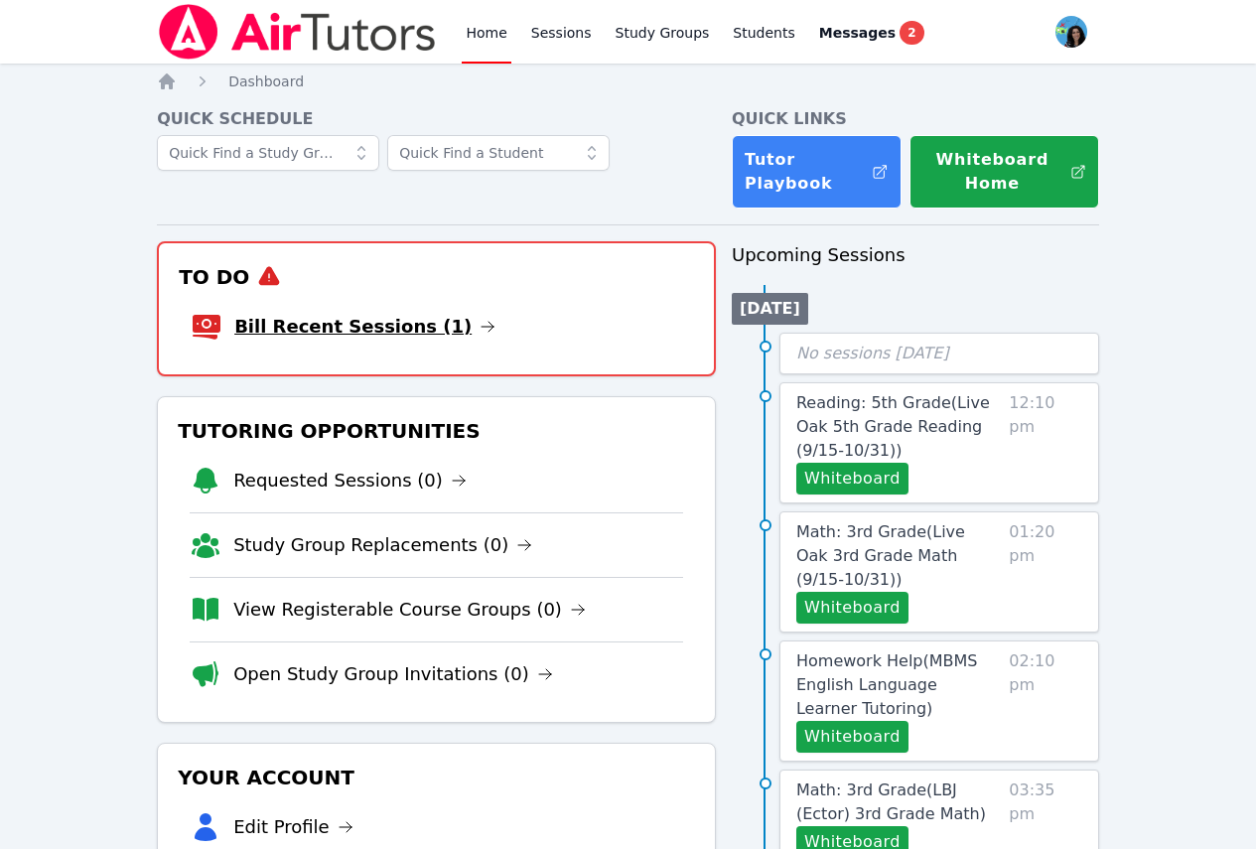
click at [479, 324] on icon at bounding box center [487, 327] width 16 height 16
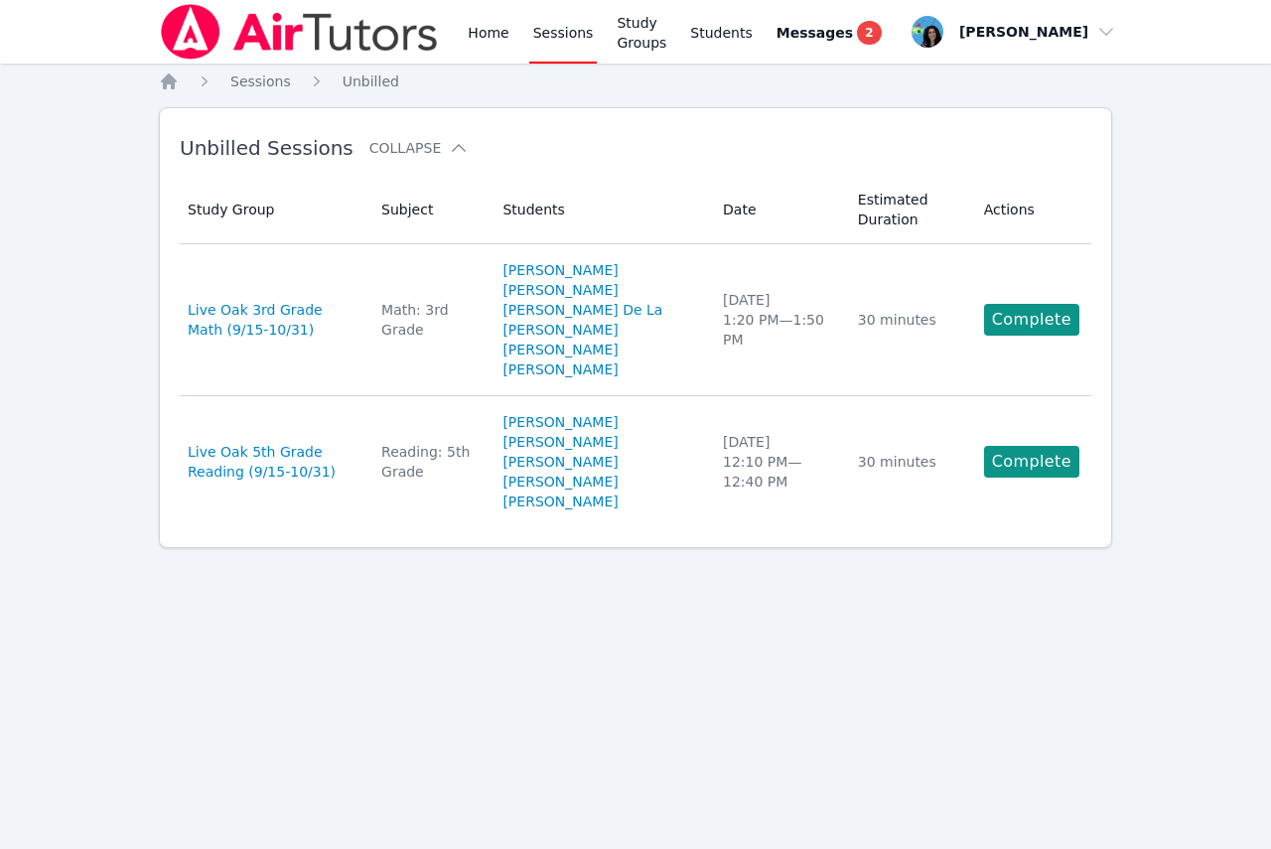
click at [341, 29] on img at bounding box center [299, 32] width 281 height 56
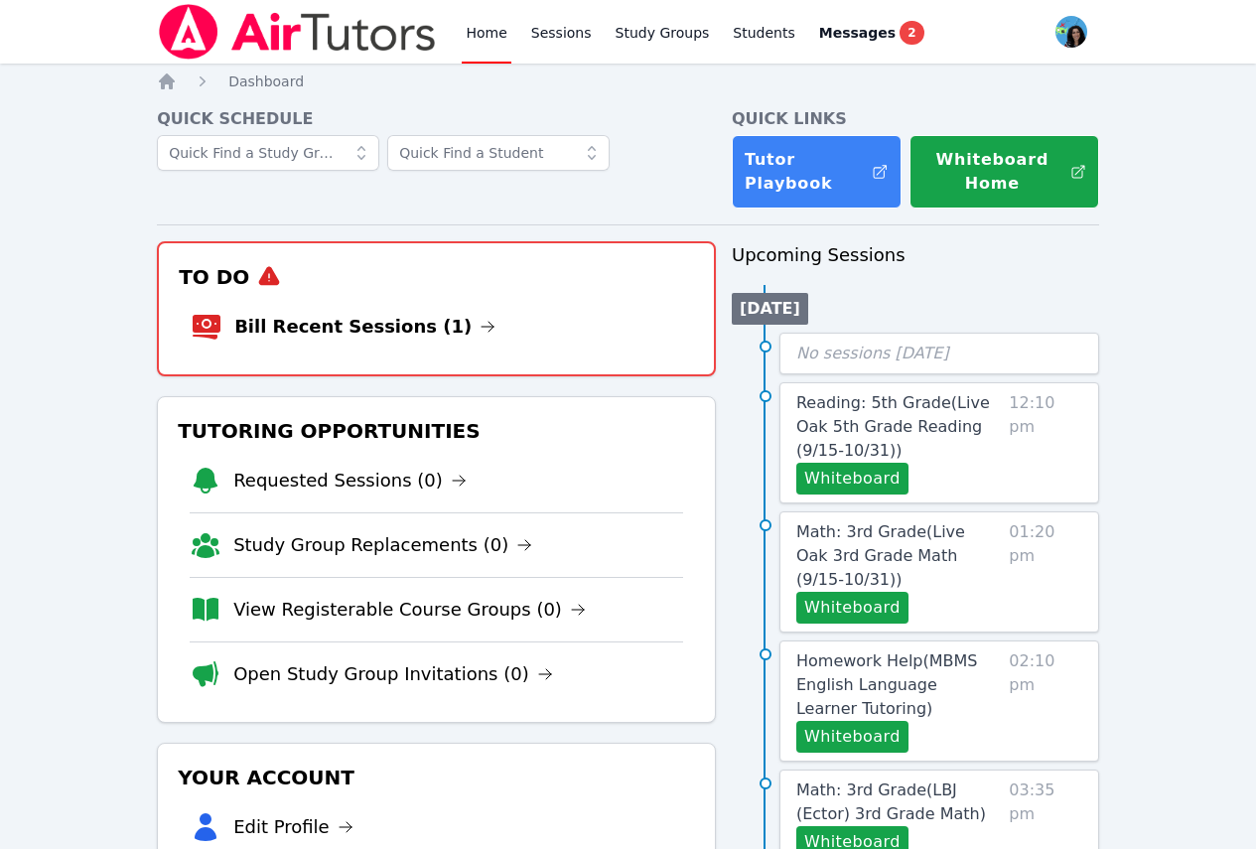
click at [352, 29] on img at bounding box center [297, 32] width 281 height 56
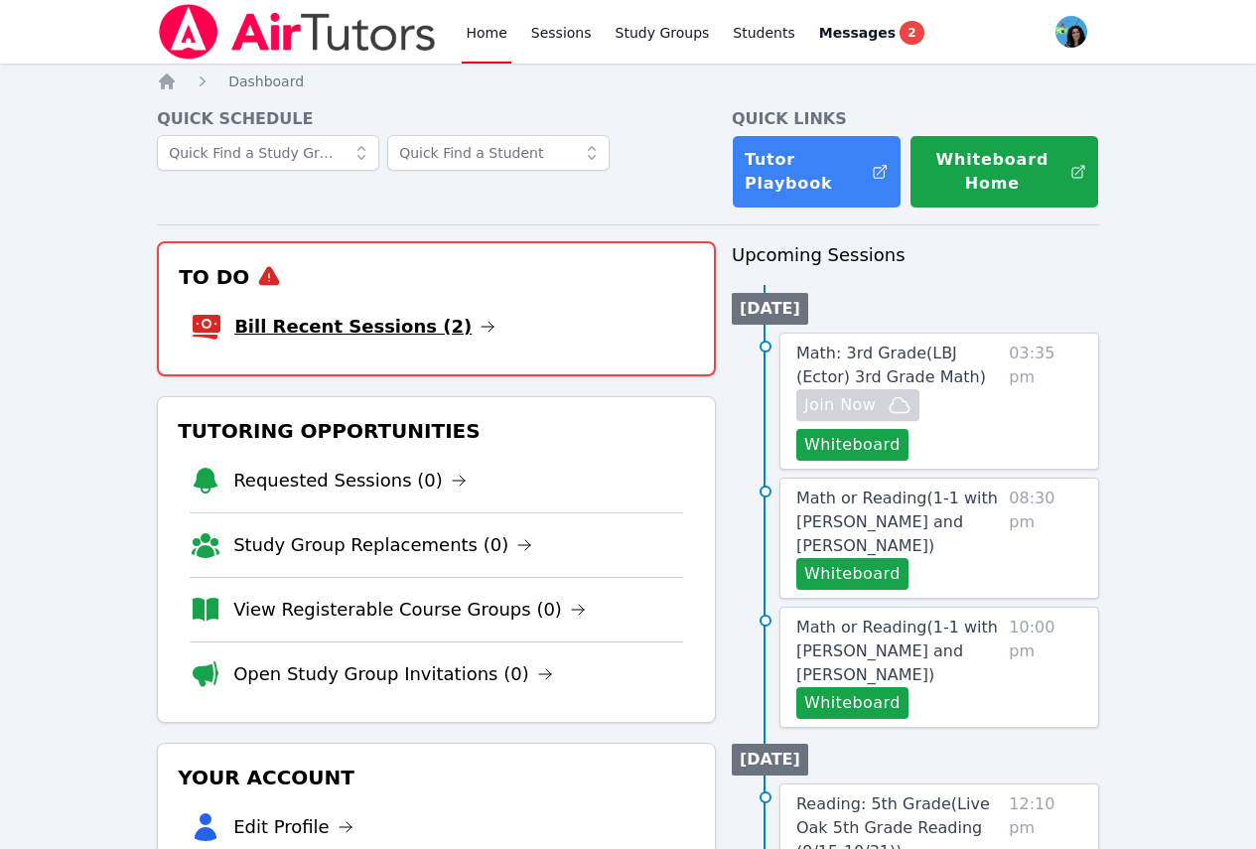
click at [479, 326] on icon at bounding box center [487, 327] width 16 height 16
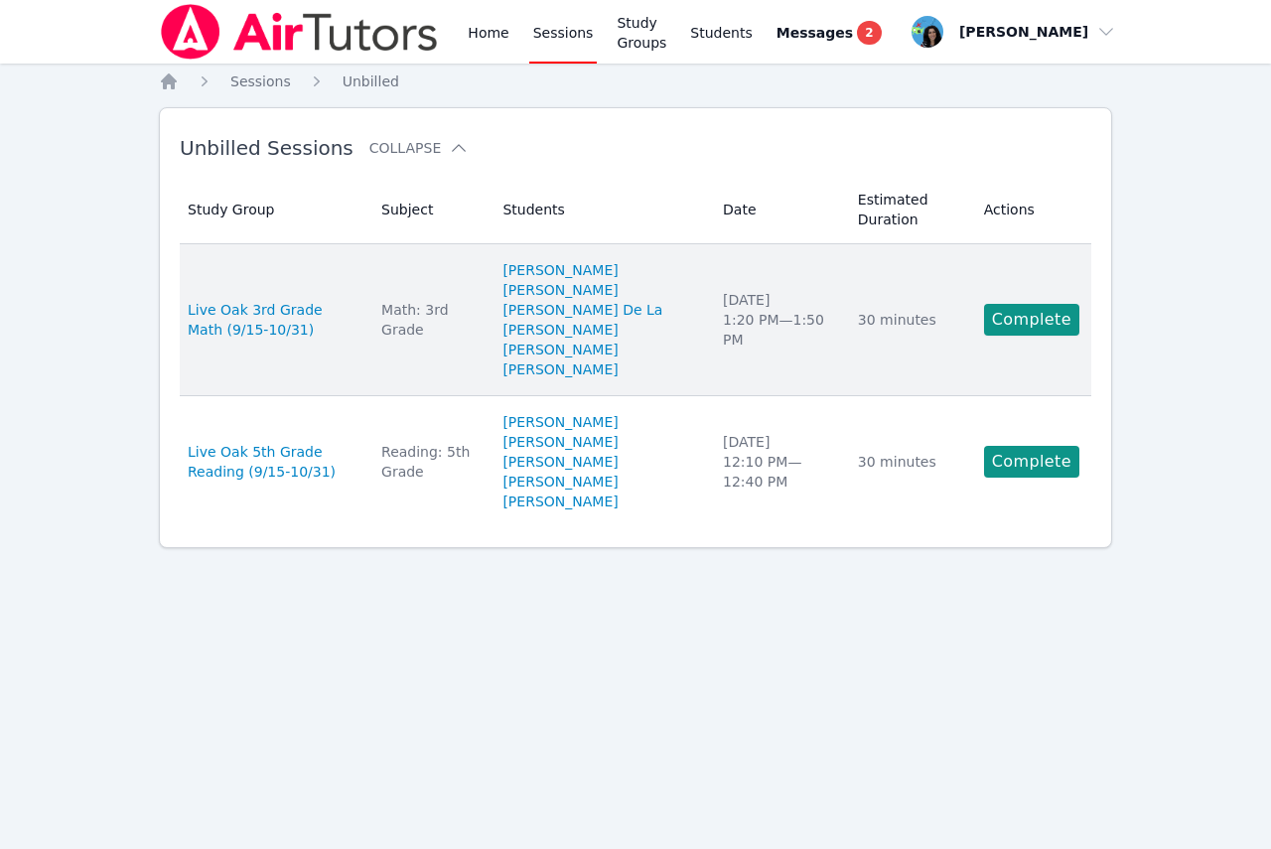
click at [476, 340] on td "Subject Math: 3rd Grade" at bounding box center [429, 320] width 121 height 152
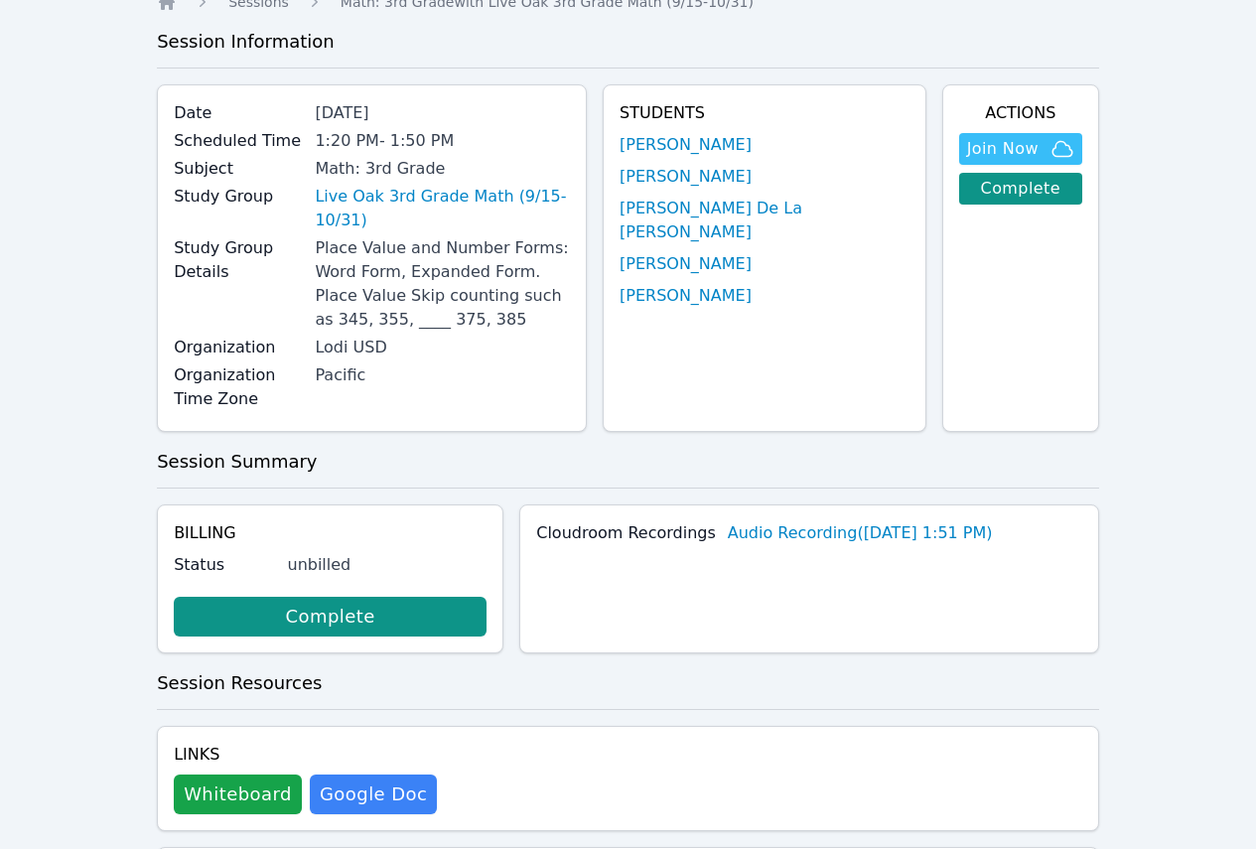
scroll to position [199, 0]
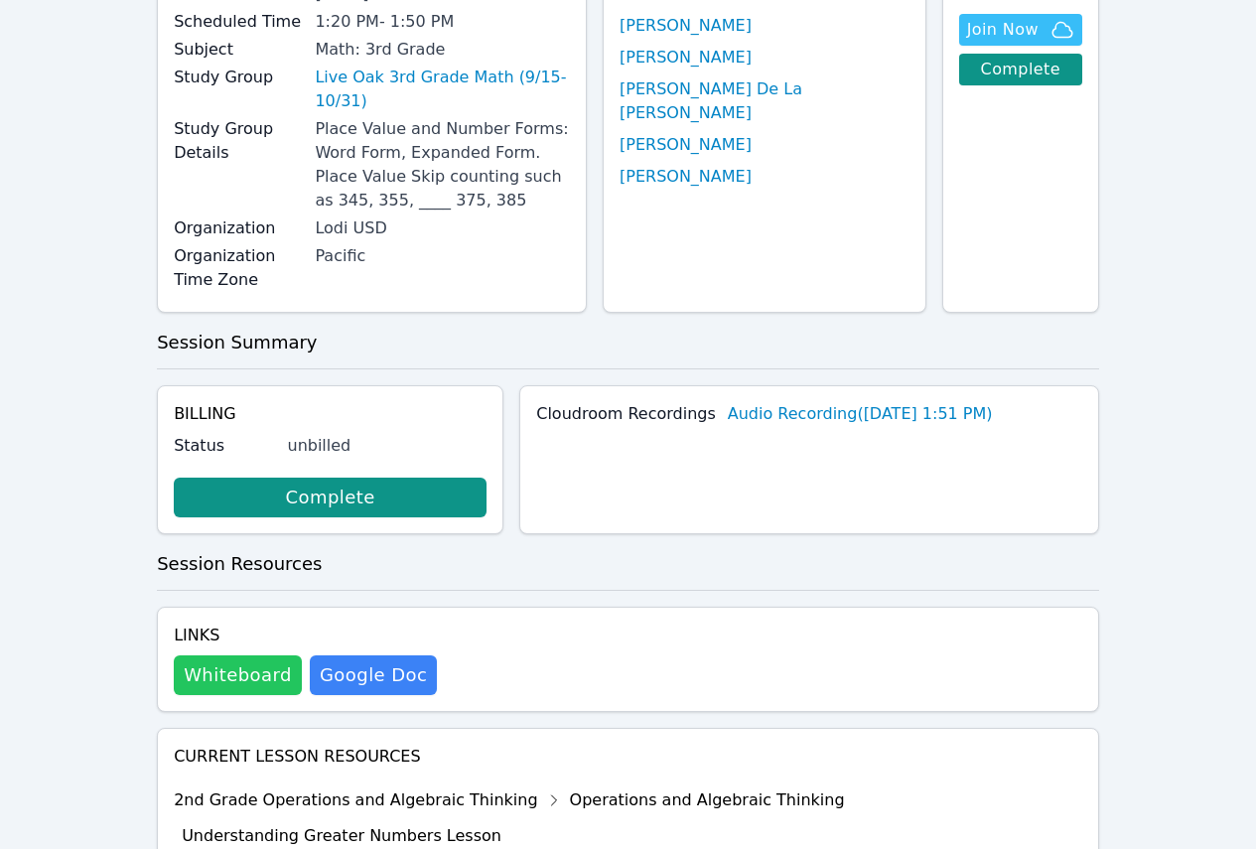
click at [233, 655] on button "Whiteboard" at bounding box center [238, 675] width 128 height 40
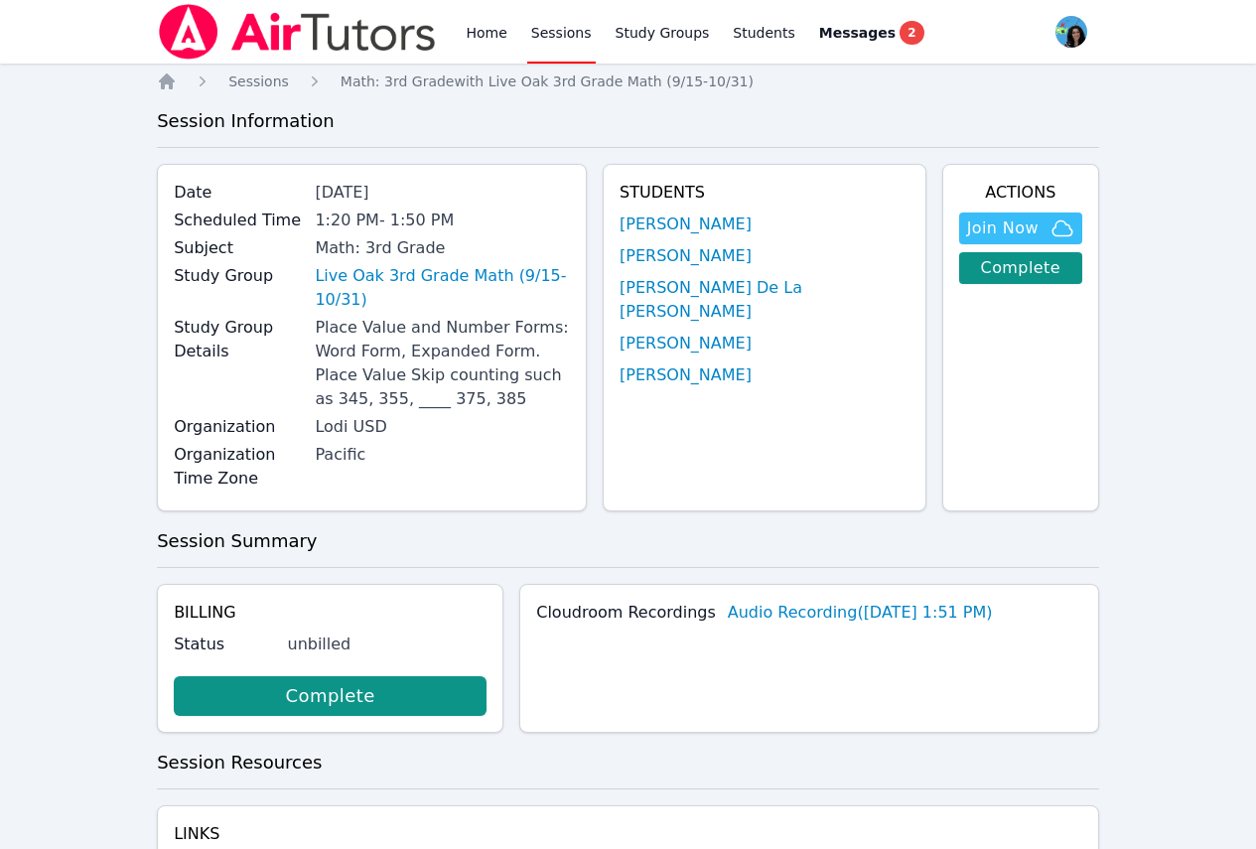
scroll to position [199, 0]
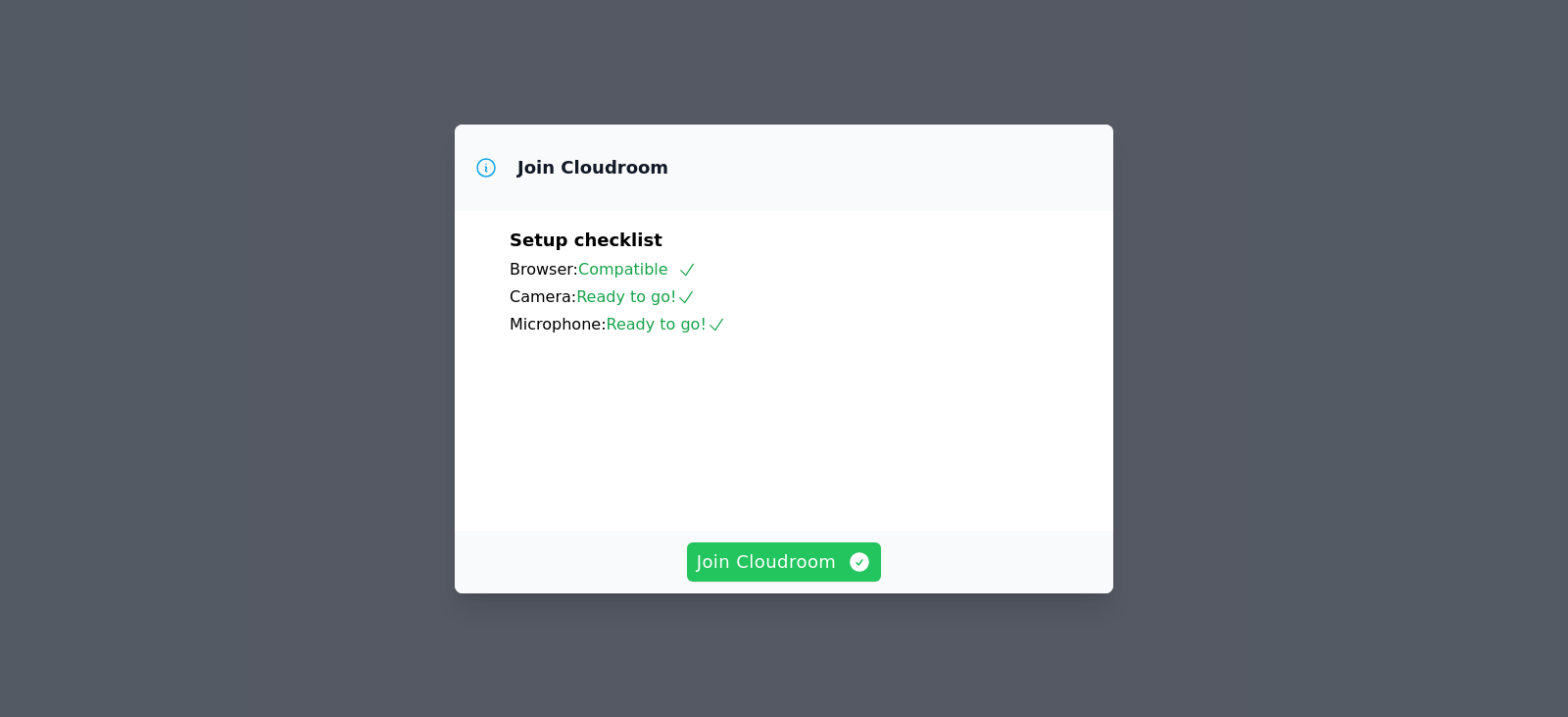
click at [832, 576] on span "Join Cloudroom" at bounding box center [785, 562] width 176 height 28
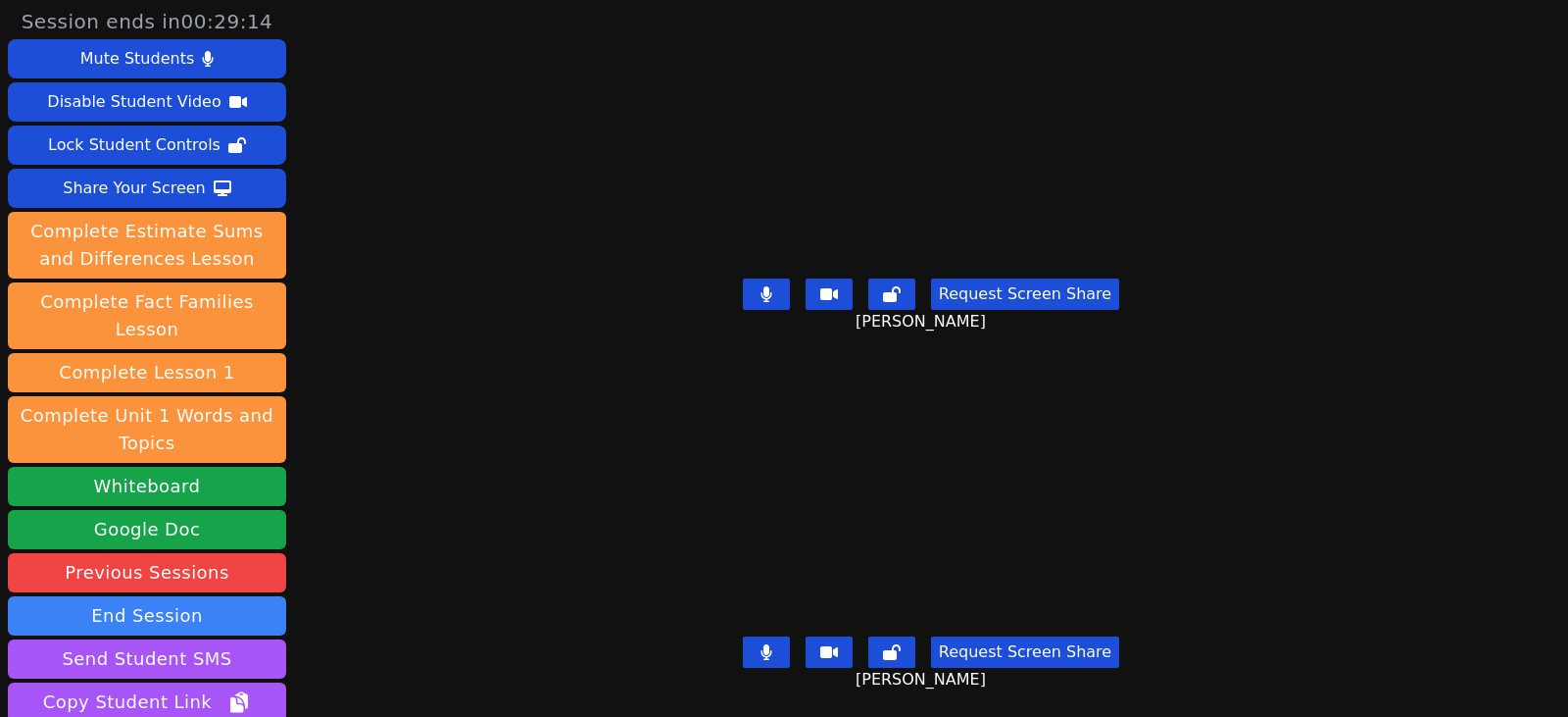
click at [1351, 579] on div "Session ends in 00:29:14 Mute Students Disable Student Video Lock Student Contr…" at bounding box center [784, 358] width 1568 height 717
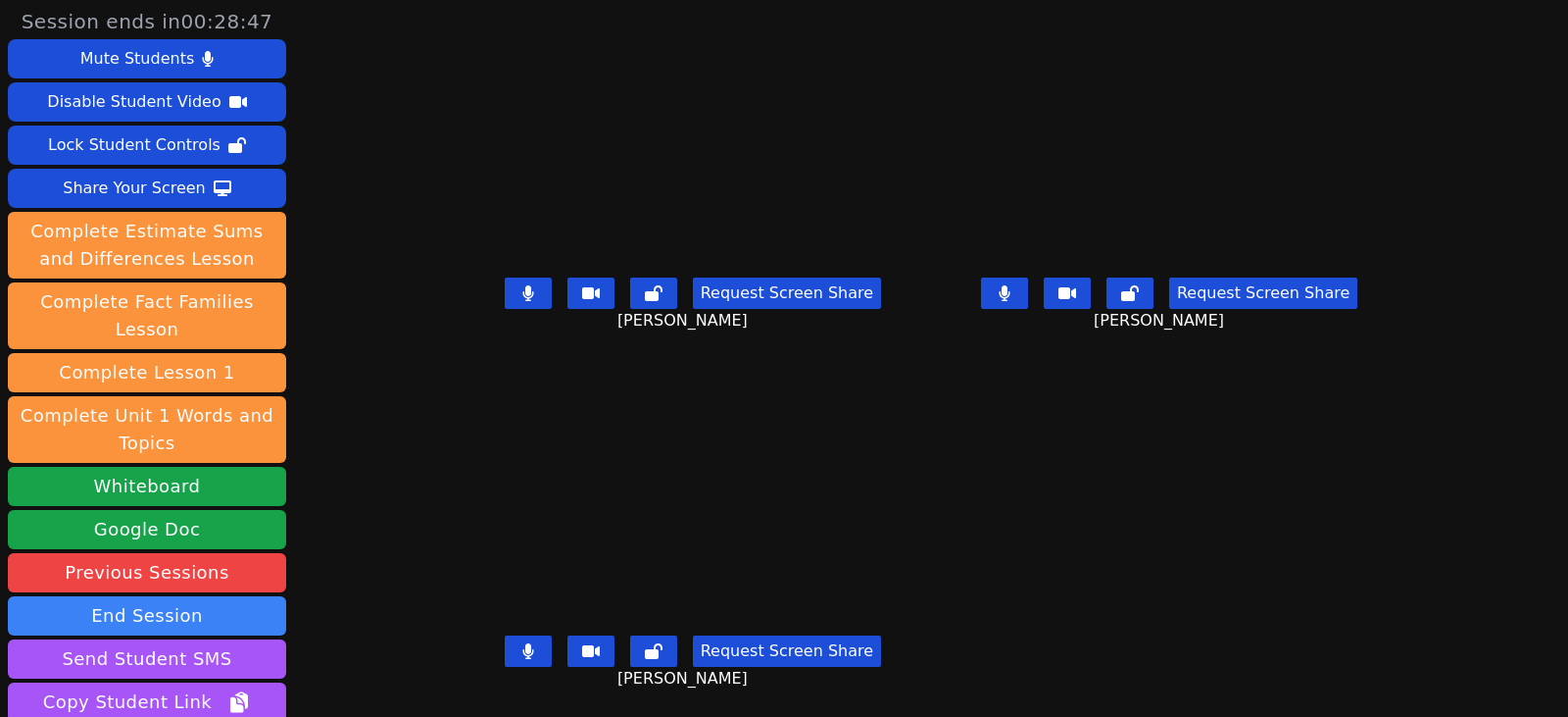
drag, startPoint x: 501, startPoint y: 296, endPoint x: 511, endPoint y: 309, distance: 16.4
click at [522, 296] on icon at bounding box center [528, 293] width 12 height 16
drag, startPoint x: 499, startPoint y: 642, endPoint x: 549, endPoint y: 625, distance: 52.8
click at [505, 643] on button at bounding box center [528, 651] width 47 height 32
click at [1009, 296] on icon at bounding box center [1004, 293] width 11 height 16
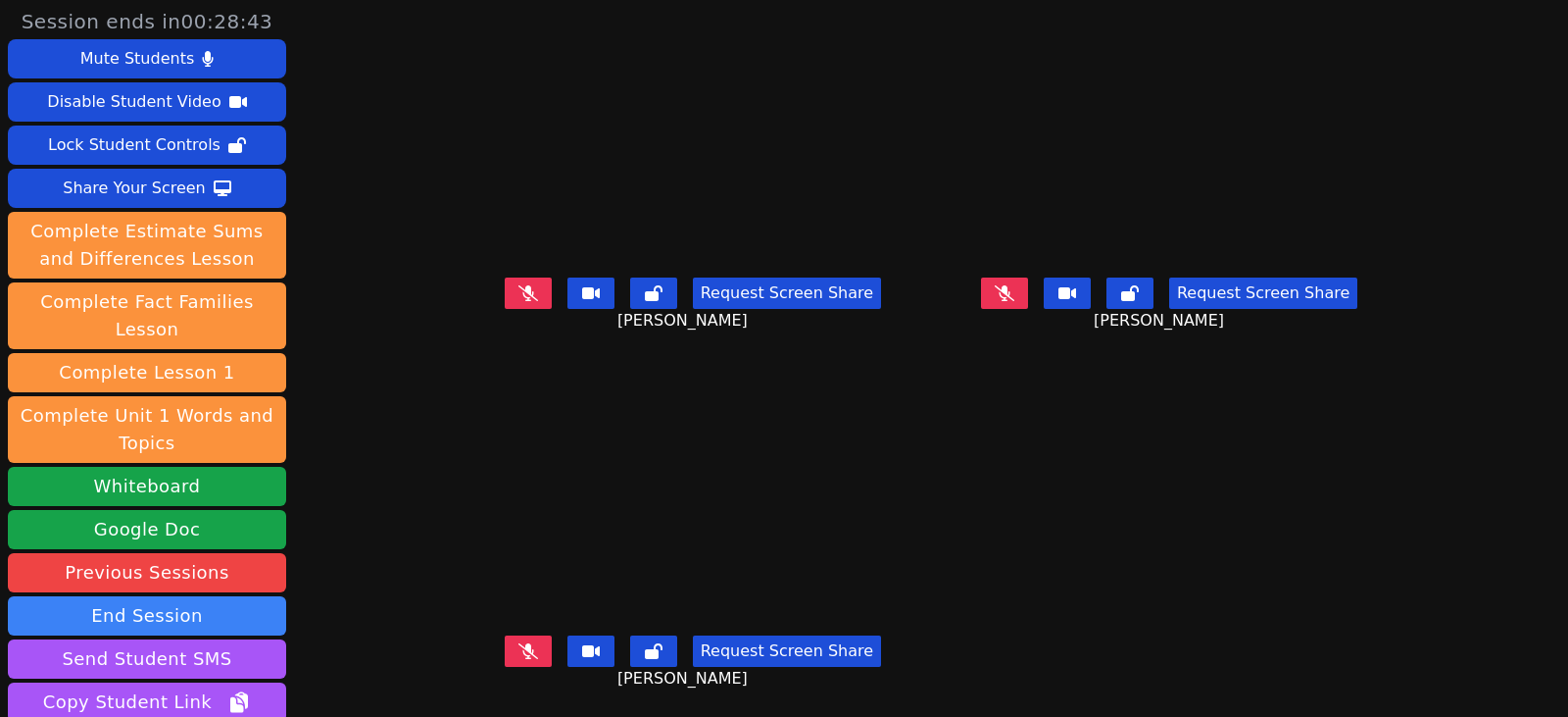
click at [526, 298] on div "Request Screen Share" at bounding box center [692, 293] width 376 height 32
click at [513, 295] on button at bounding box center [528, 293] width 47 height 32
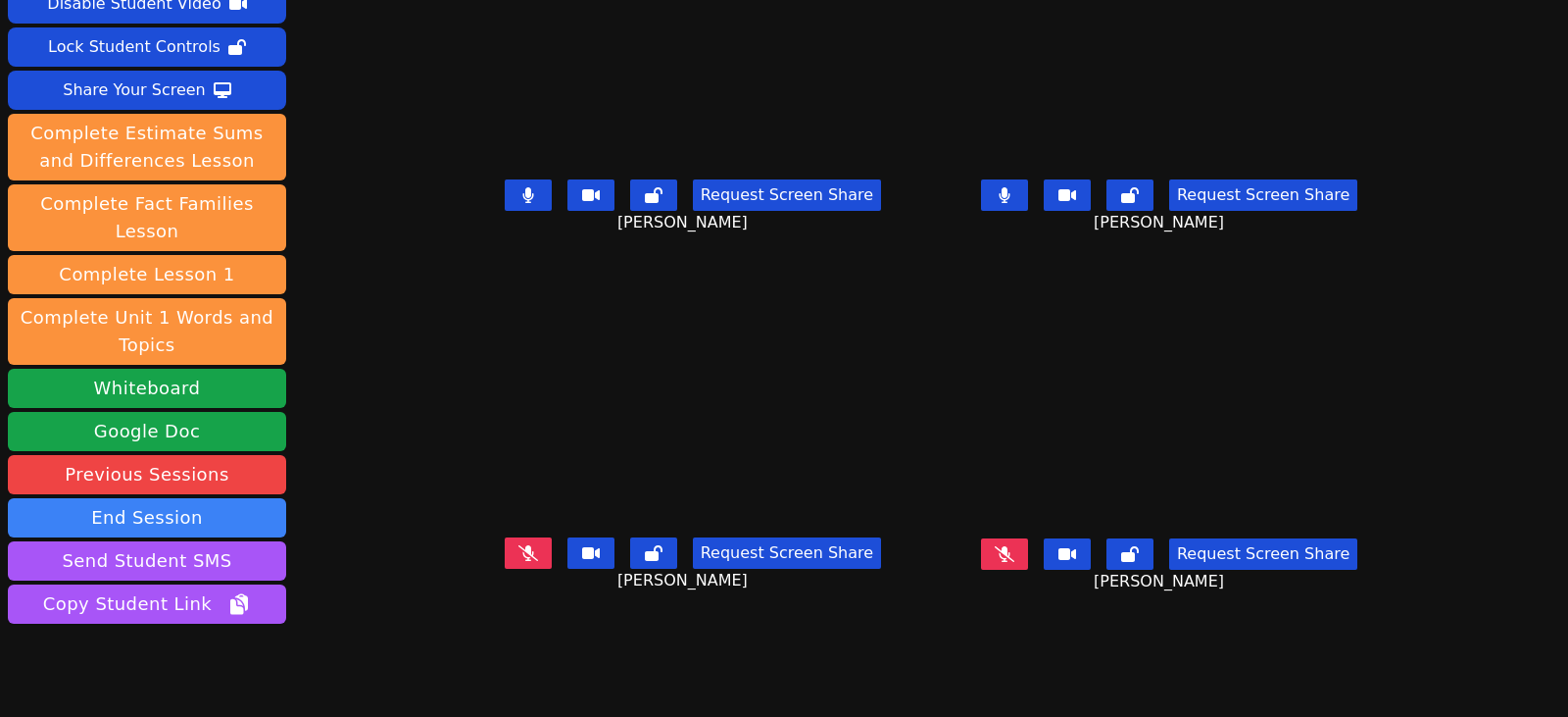
click at [510, 550] on button at bounding box center [528, 553] width 47 height 32
drag, startPoint x: 1037, startPoint y: 192, endPoint x: 930, endPoint y: 195, distance: 107.0
click at [1028, 192] on button at bounding box center [1005, 196] width 47 height 32
click at [505, 202] on button at bounding box center [528, 196] width 47 height 32
click at [522, 548] on icon at bounding box center [527, 553] width 11 height 16
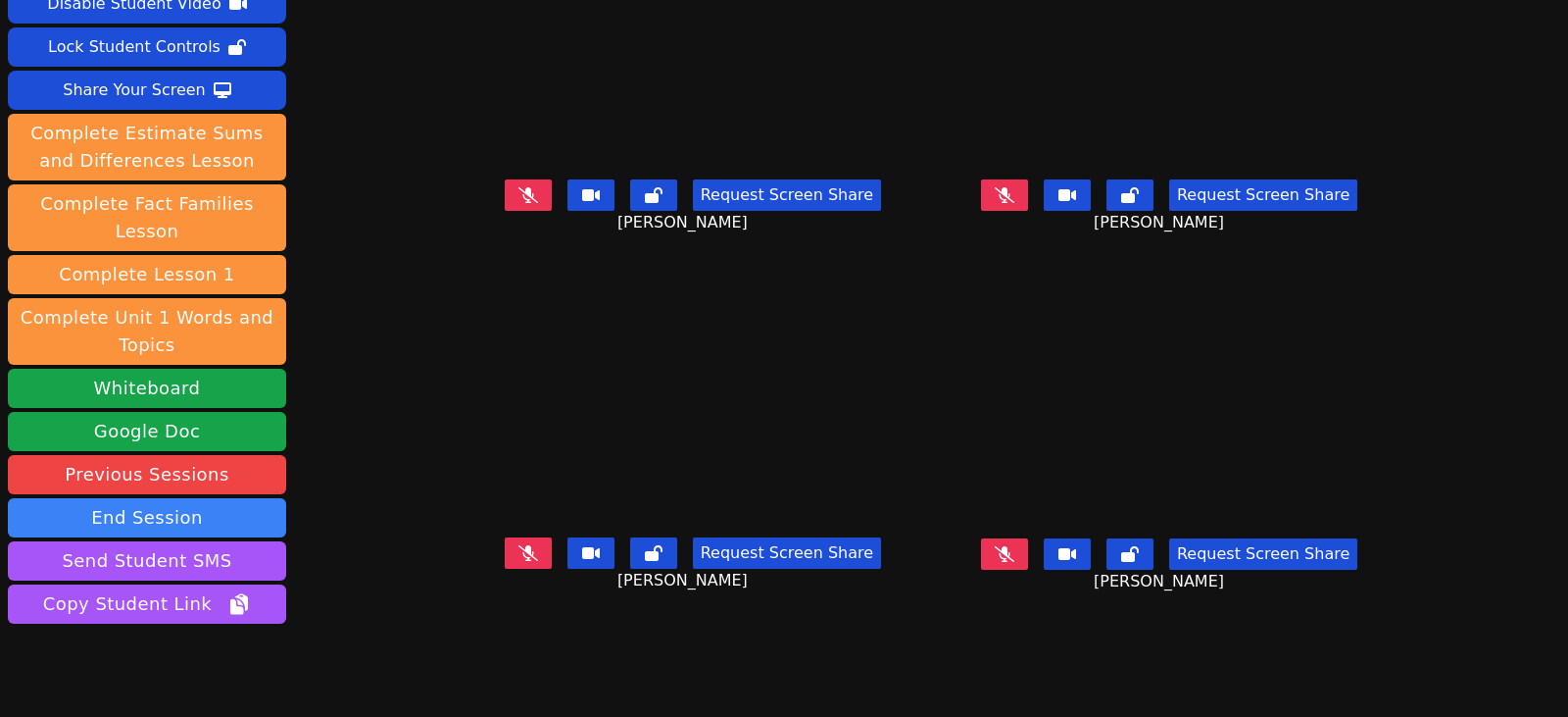
drag, startPoint x: 1028, startPoint y: 198, endPoint x: 895, endPoint y: 268, distance: 150.3
click at [1014, 198] on icon at bounding box center [1005, 196] width 20 height 16
click at [505, 555] on button at bounding box center [528, 553] width 47 height 32
click at [522, 557] on icon at bounding box center [527, 553] width 11 height 16
click at [505, 558] on button at bounding box center [528, 553] width 47 height 32
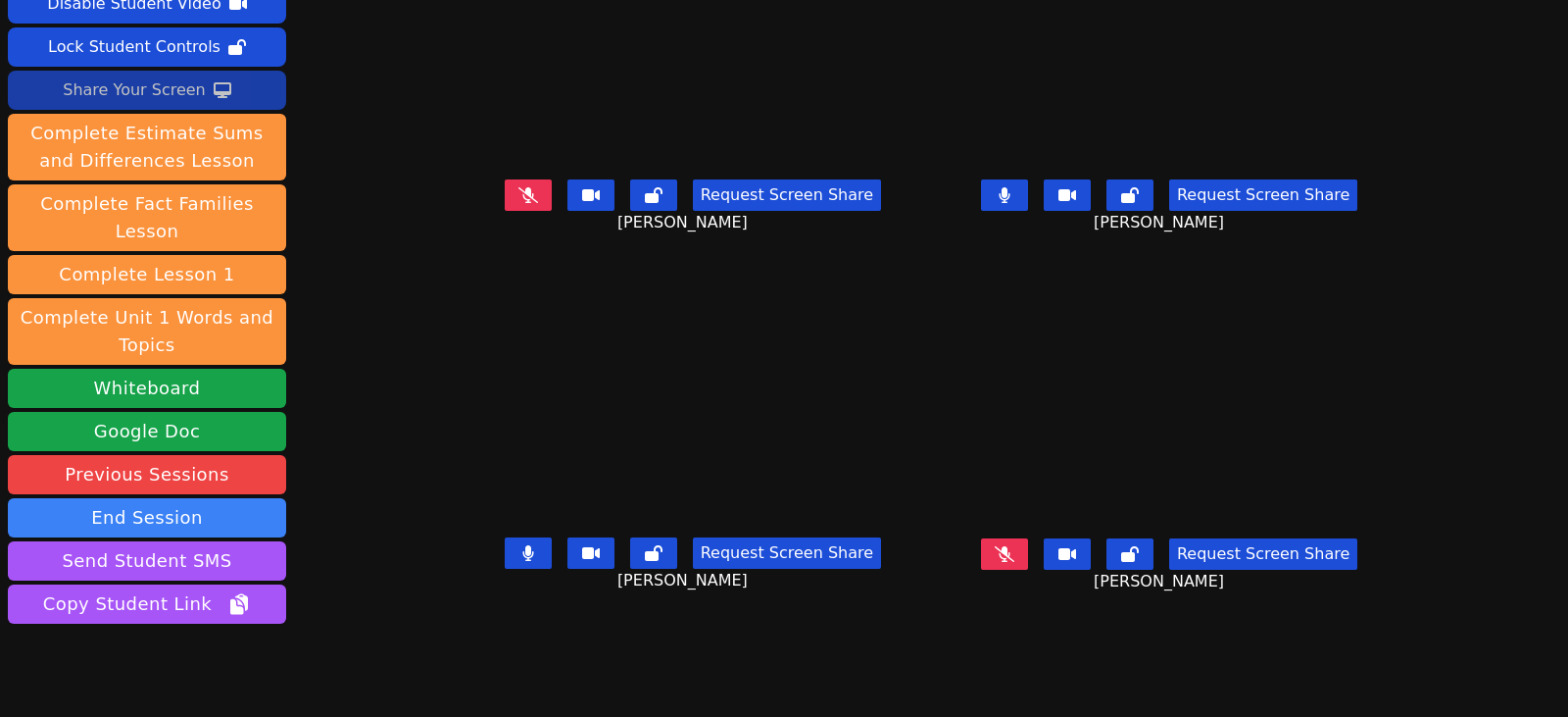
click at [184, 88] on div "Share Your Screen" at bounding box center [134, 90] width 143 height 32
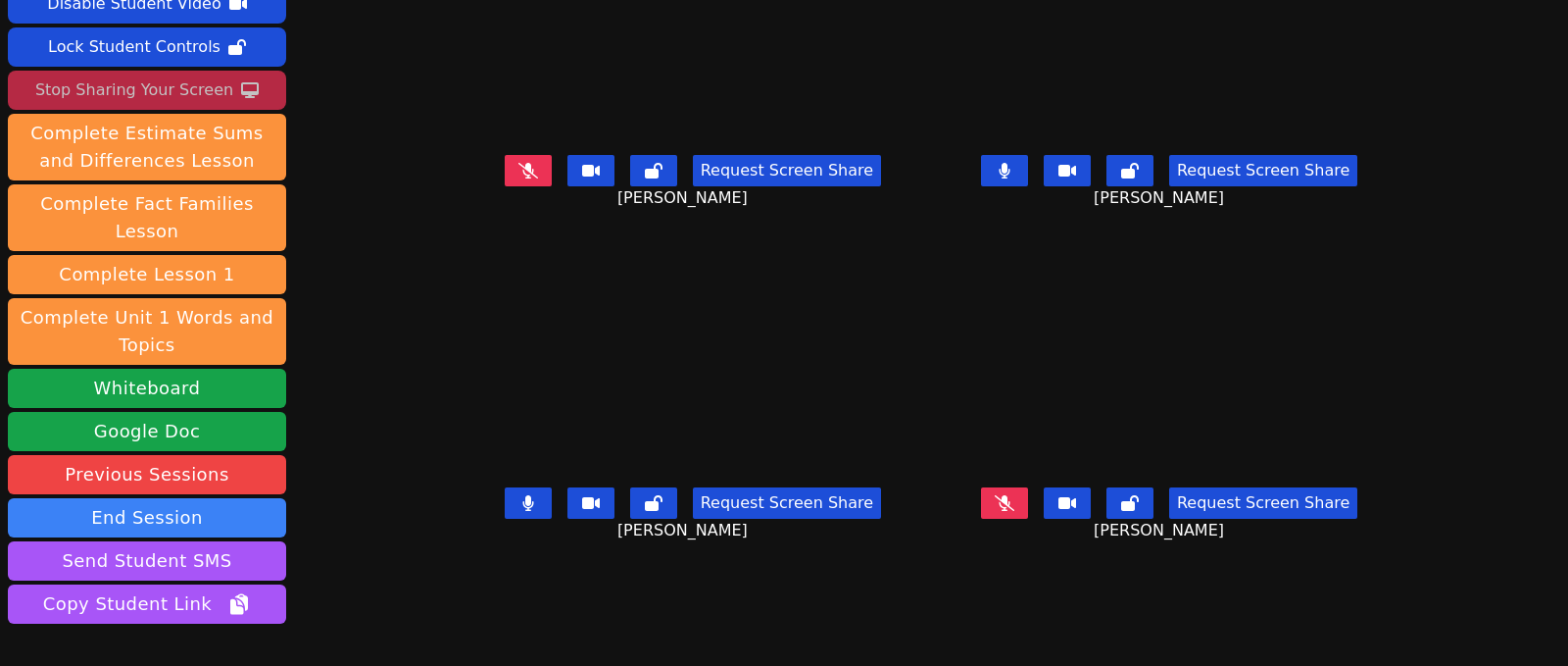
click at [1010, 167] on icon at bounding box center [1005, 171] width 12 height 16
click at [530, 176] on button at bounding box center [528, 171] width 47 height 32
click at [522, 170] on icon at bounding box center [527, 171] width 11 height 16
click at [1007, 501] on icon at bounding box center [1005, 503] width 20 height 16
click at [1010, 502] on icon at bounding box center [1005, 503] width 12 height 16
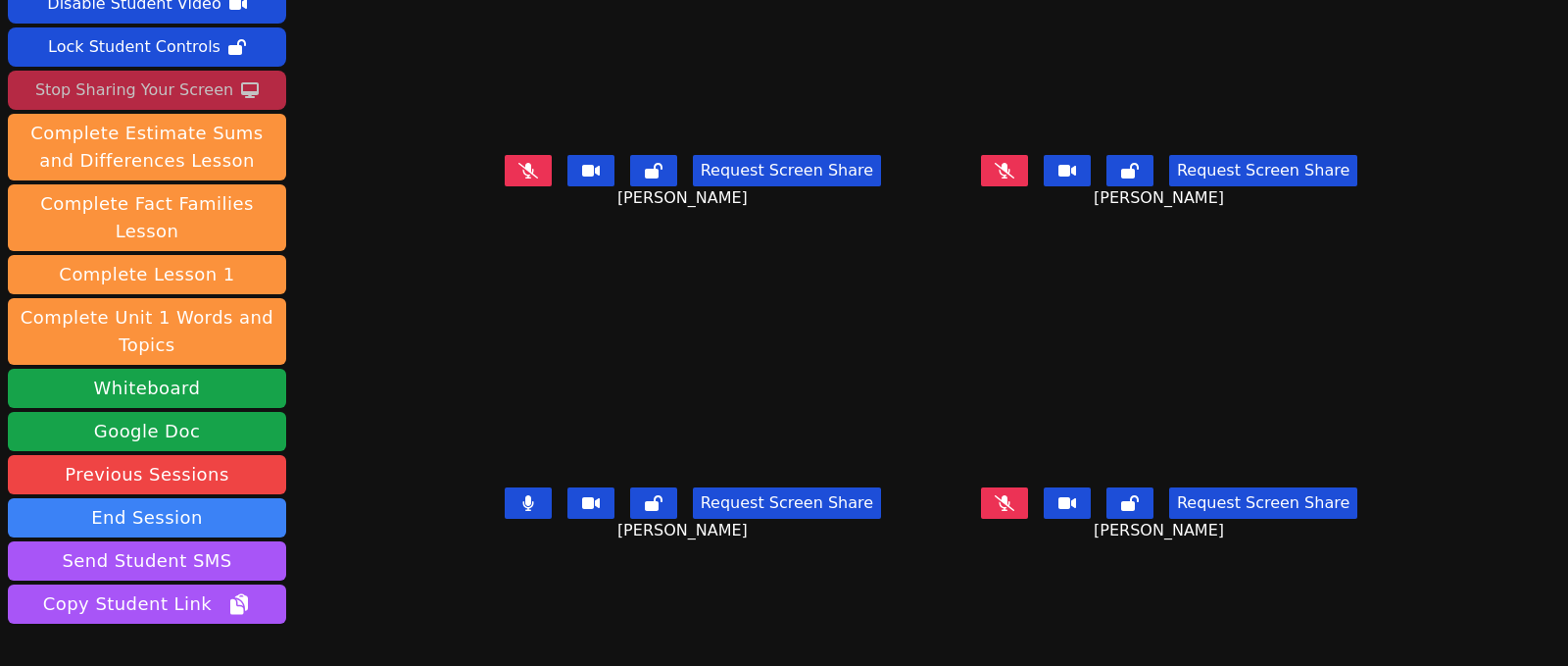
drag, startPoint x: 517, startPoint y: 506, endPoint x: 803, endPoint y: 522, distance: 286.4
click at [522, 506] on icon at bounding box center [527, 503] width 11 height 16
click at [1027, 495] on button at bounding box center [1005, 503] width 47 height 32
click at [507, 181] on button at bounding box center [528, 171] width 47 height 32
click at [525, 183] on button at bounding box center [528, 171] width 47 height 32
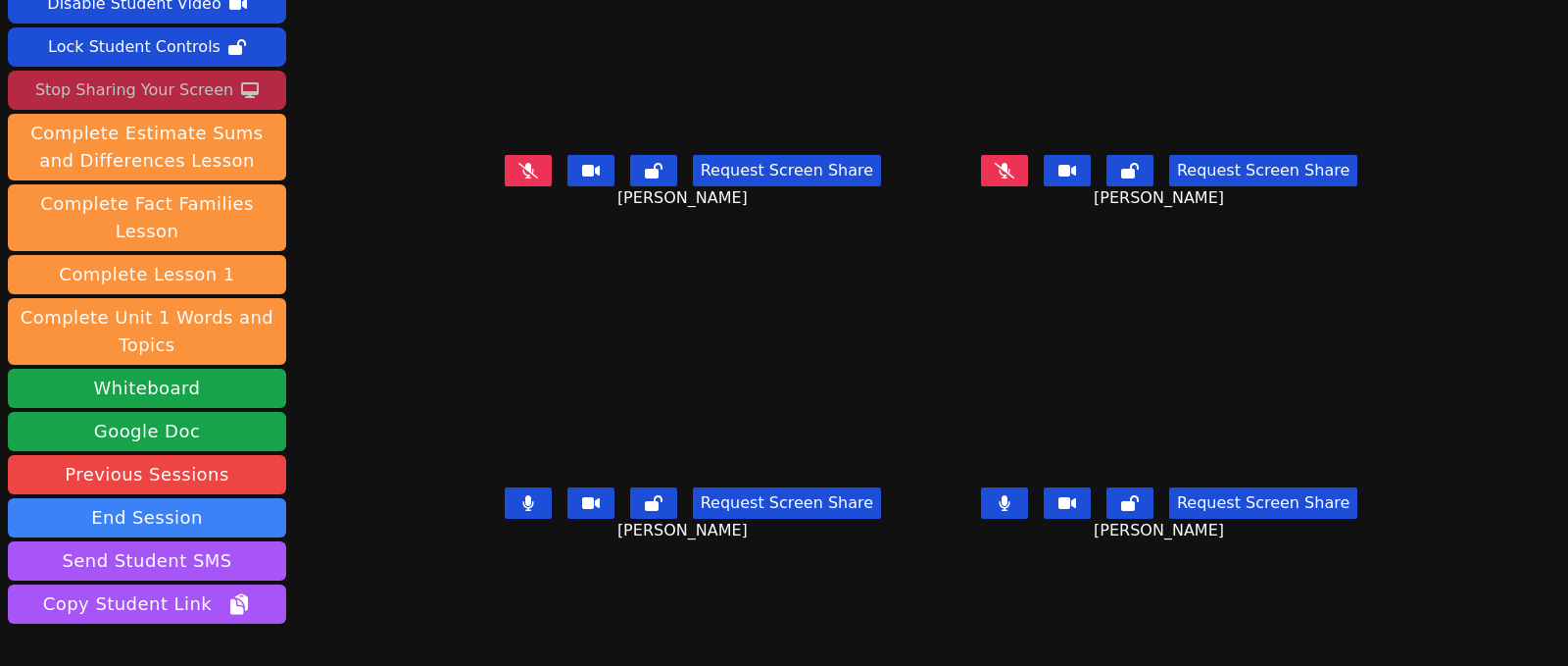
click at [1026, 507] on button at bounding box center [1005, 503] width 47 height 32
click at [527, 498] on button at bounding box center [528, 503] width 47 height 32
click at [518, 172] on icon at bounding box center [528, 171] width 20 height 16
click at [1014, 505] on icon at bounding box center [1005, 503] width 20 height 16
click at [1001, 512] on button at bounding box center [1005, 503] width 47 height 32
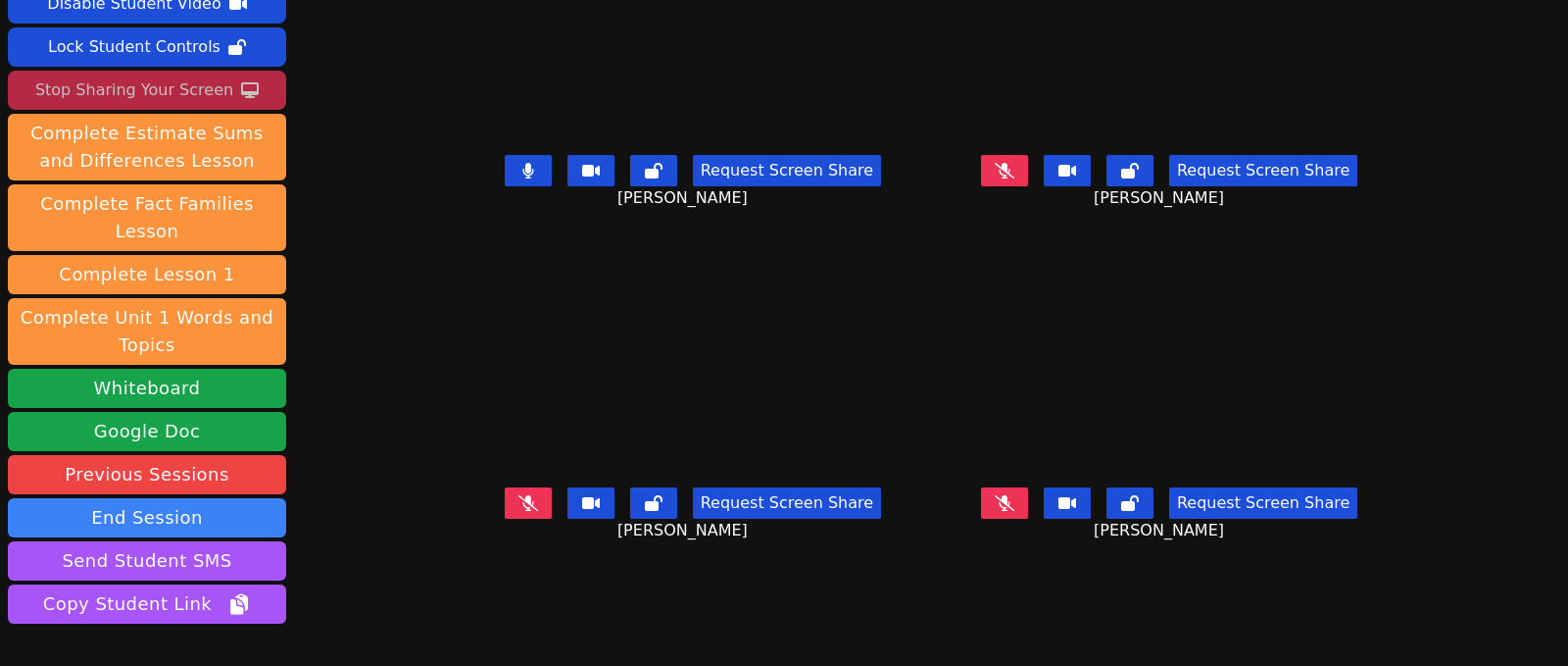
click at [1007, 172] on icon at bounding box center [1005, 171] width 20 height 16
click at [351, 227] on div "Session ends in 00:10:01 Mute Students Disable Student Video Lock Student Contr…" at bounding box center [784, 235] width 1568 height 666
click at [1001, 171] on button at bounding box center [1005, 171] width 47 height 32
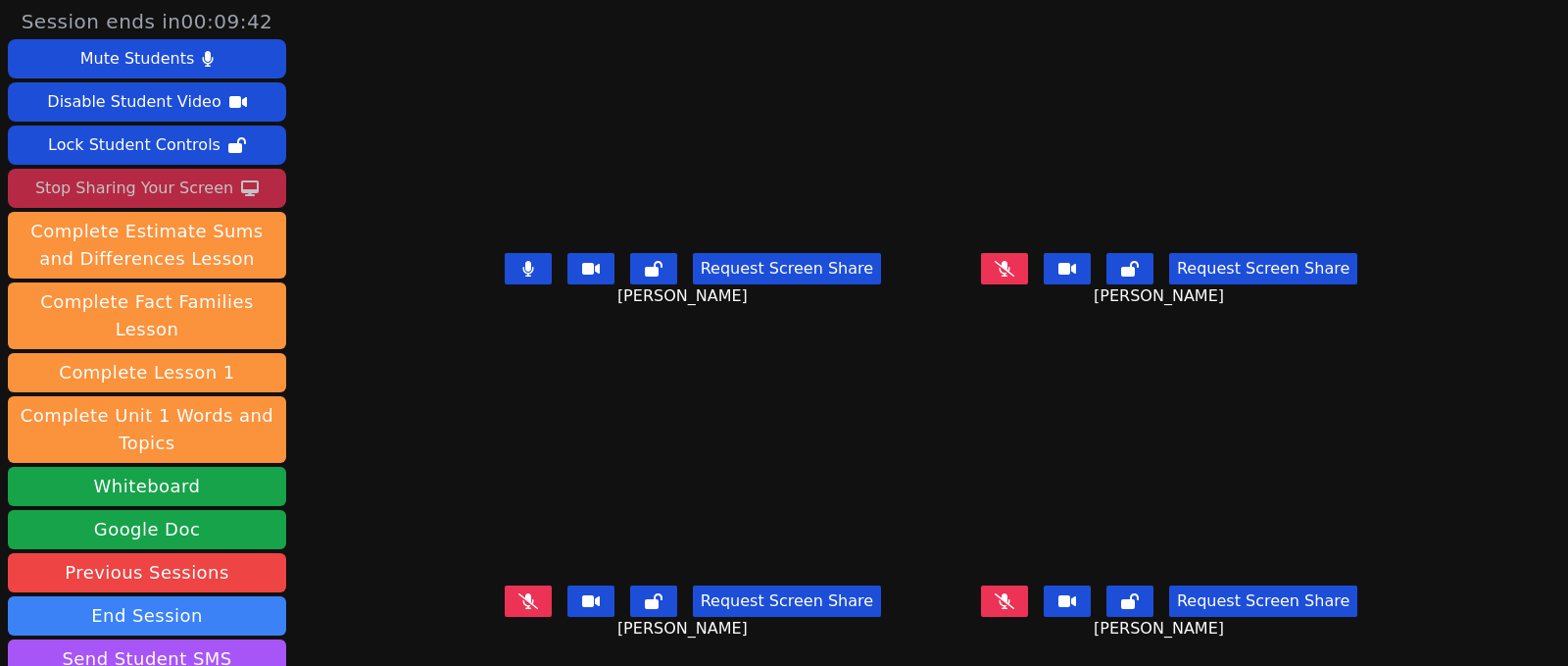
click at [522, 272] on icon at bounding box center [527, 269] width 11 height 16
drag, startPoint x: 520, startPoint y: 270, endPoint x: 552, endPoint y: 290, distance: 37.7
click at [520, 270] on icon at bounding box center [528, 269] width 20 height 16
click at [1010, 261] on icon at bounding box center [1005, 269] width 20 height 16
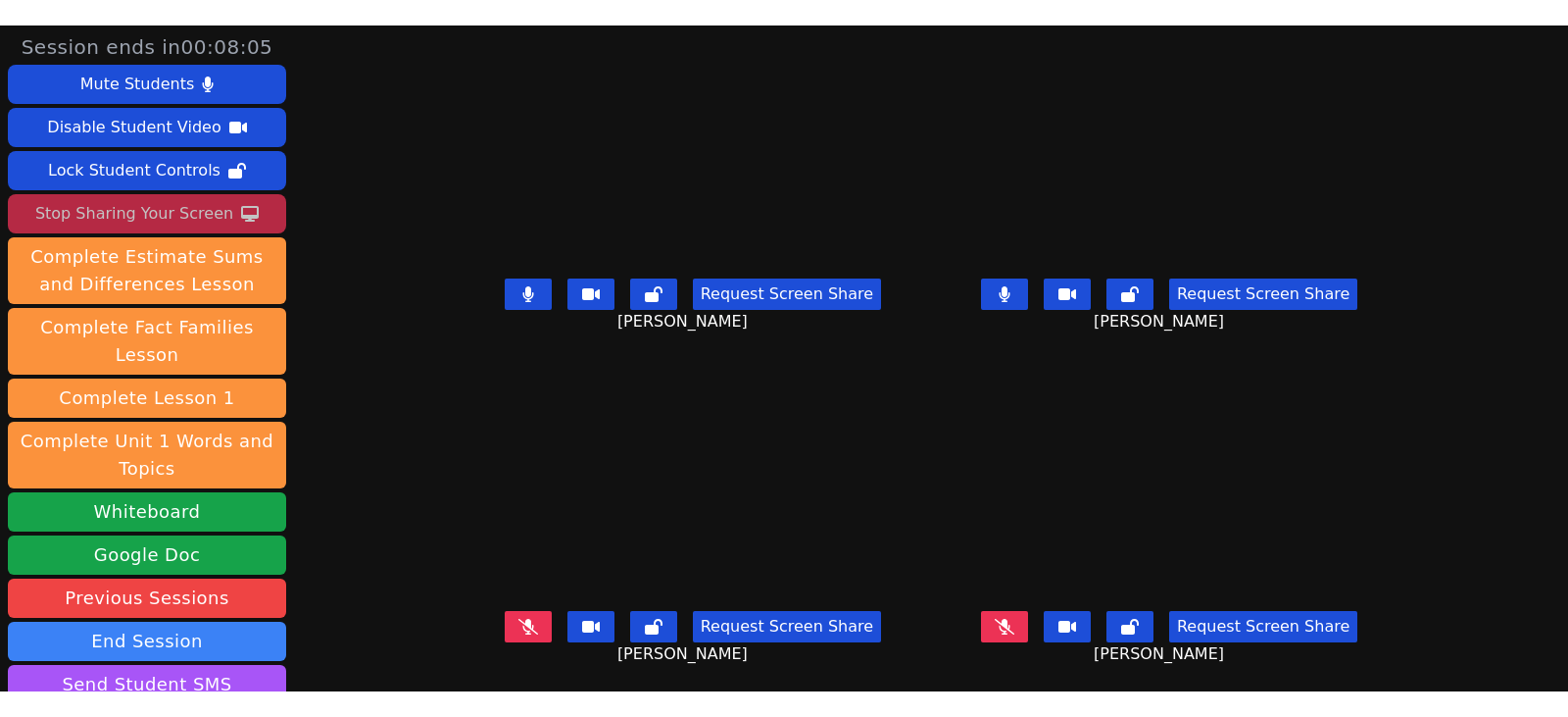
scroll to position [15, 0]
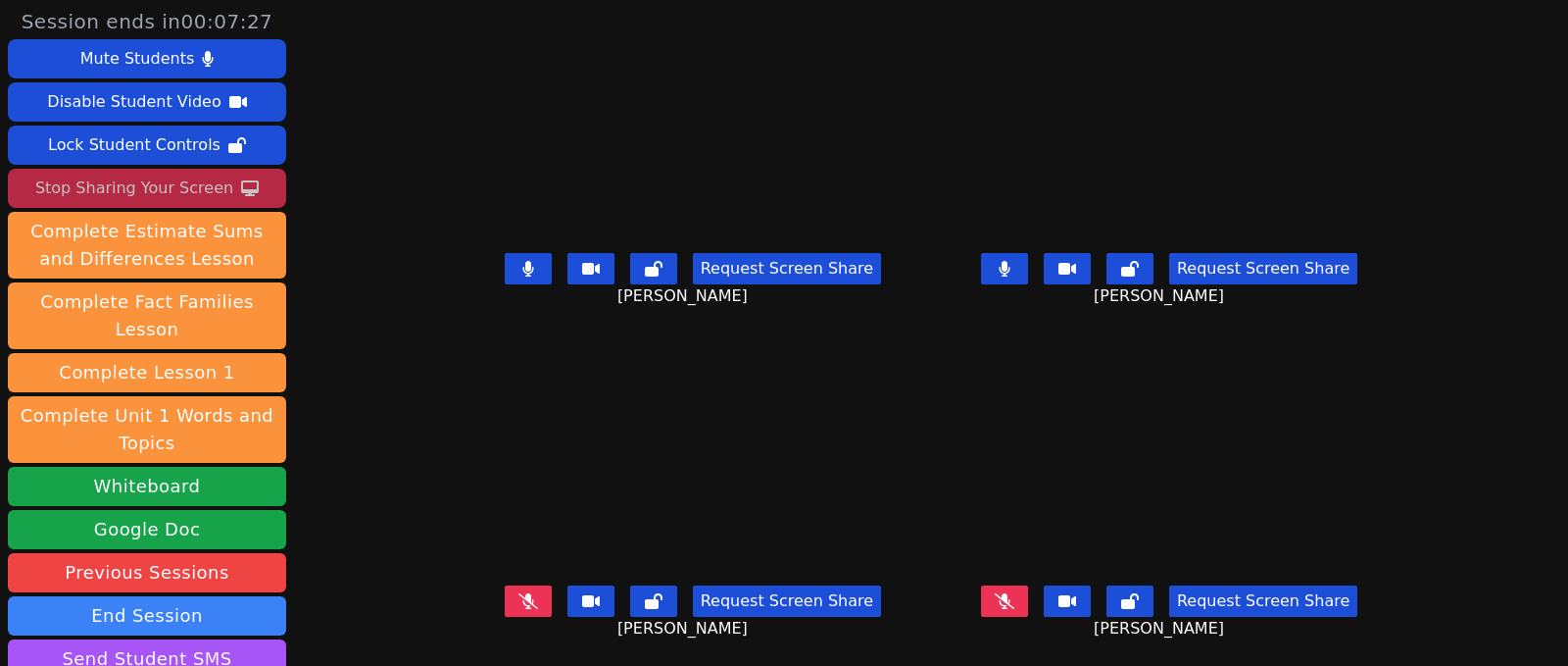
click at [1024, 262] on button at bounding box center [1005, 269] width 47 height 32
click at [1009, 594] on icon at bounding box center [1005, 602] width 20 height 16
click at [522, 261] on icon at bounding box center [528, 269] width 12 height 16
click at [161, 194] on div "Stop Sharing Your Screen" at bounding box center [134, 189] width 198 height 32
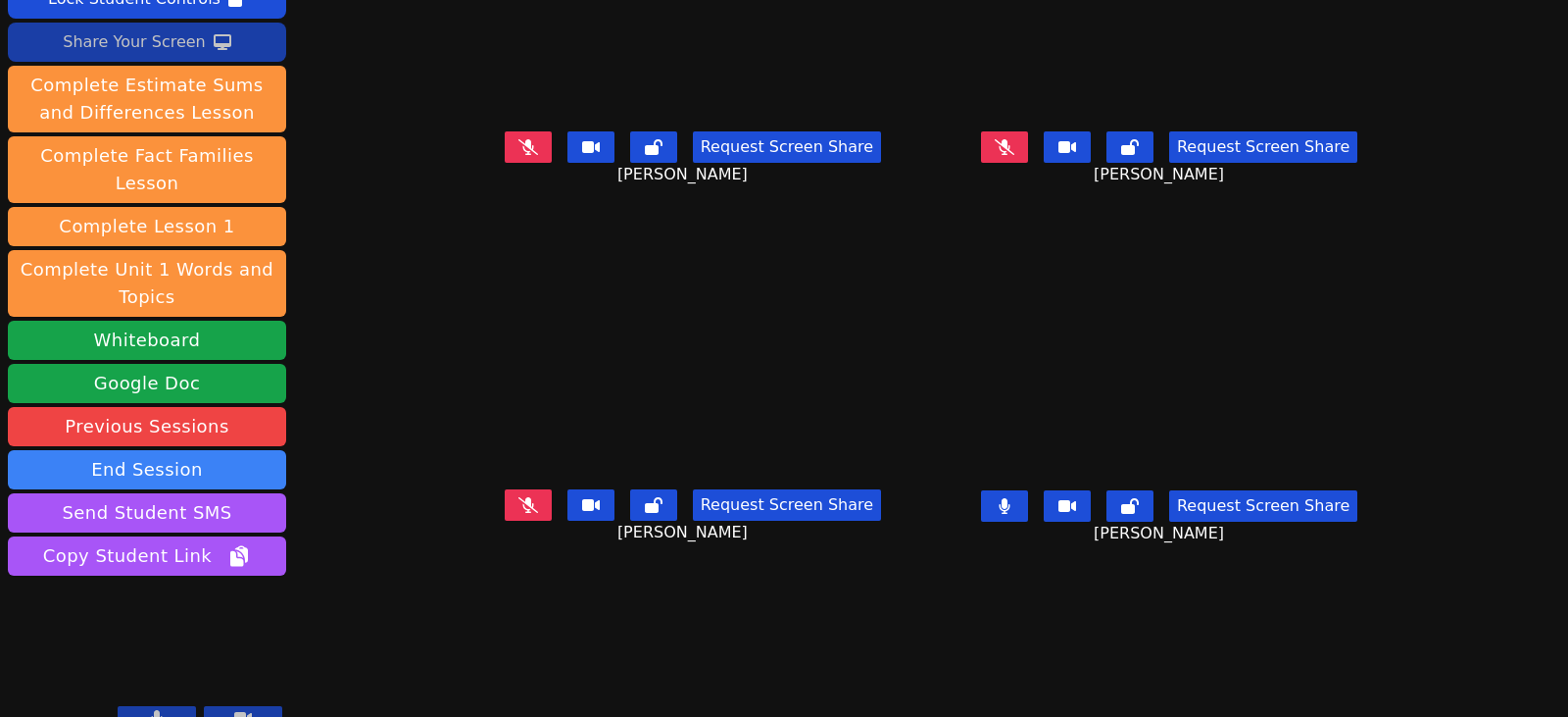
scroll to position [0, 0]
click at [1028, 508] on button at bounding box center [1005, 506] width 47 height 32
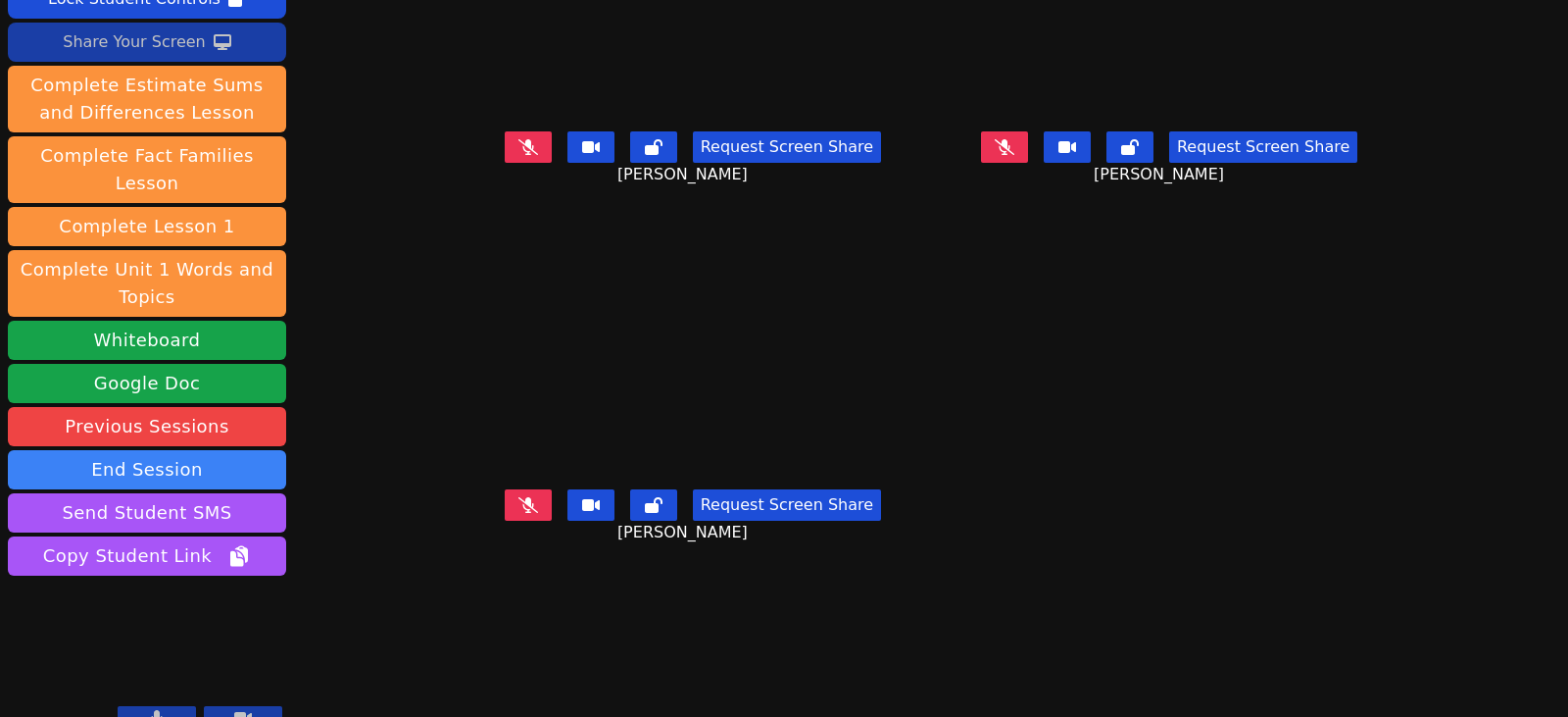
click at [510, 150] on button at bounding box center [528, 147] width 47 height 32
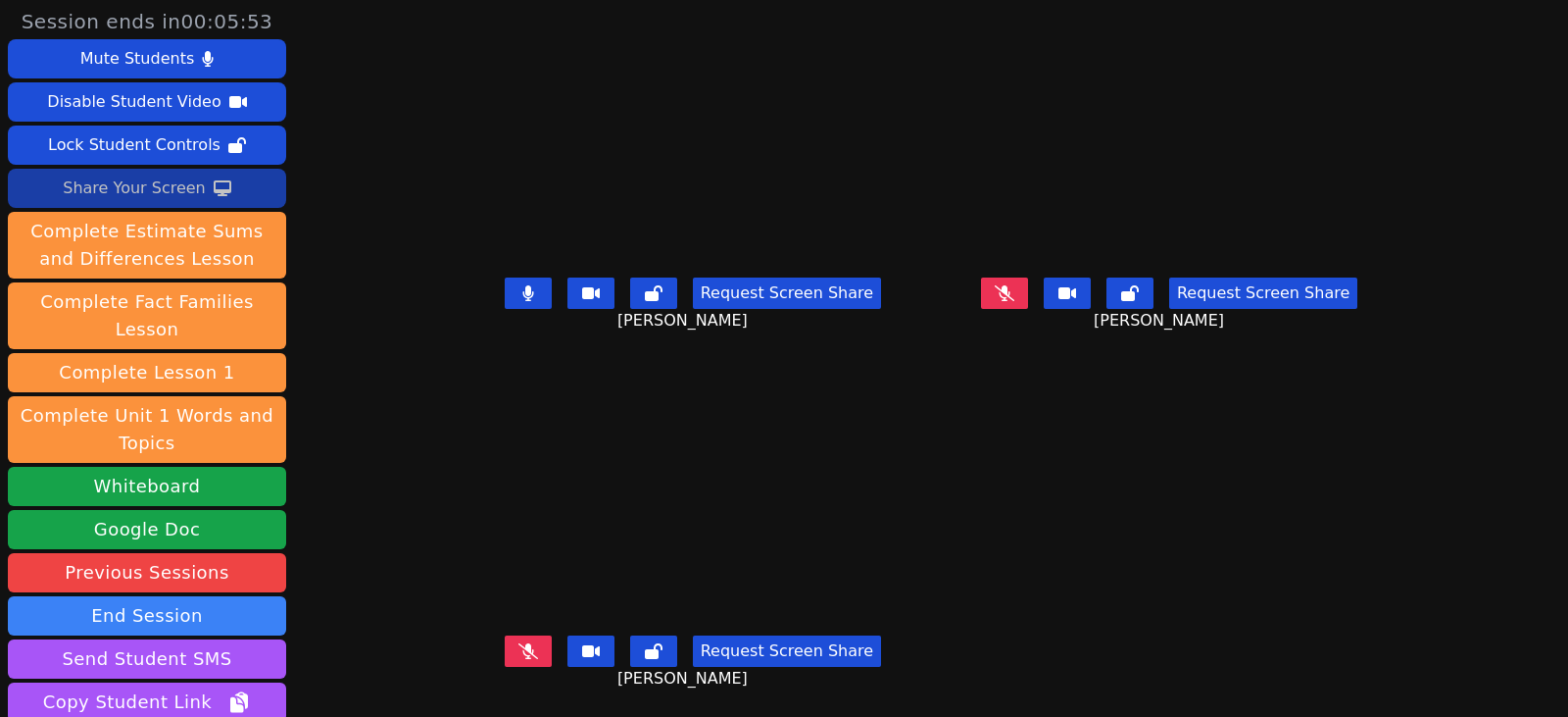
click at [153, 186] on div "Share Your Screen" at bounding box center [134, 189] width 143 height 32
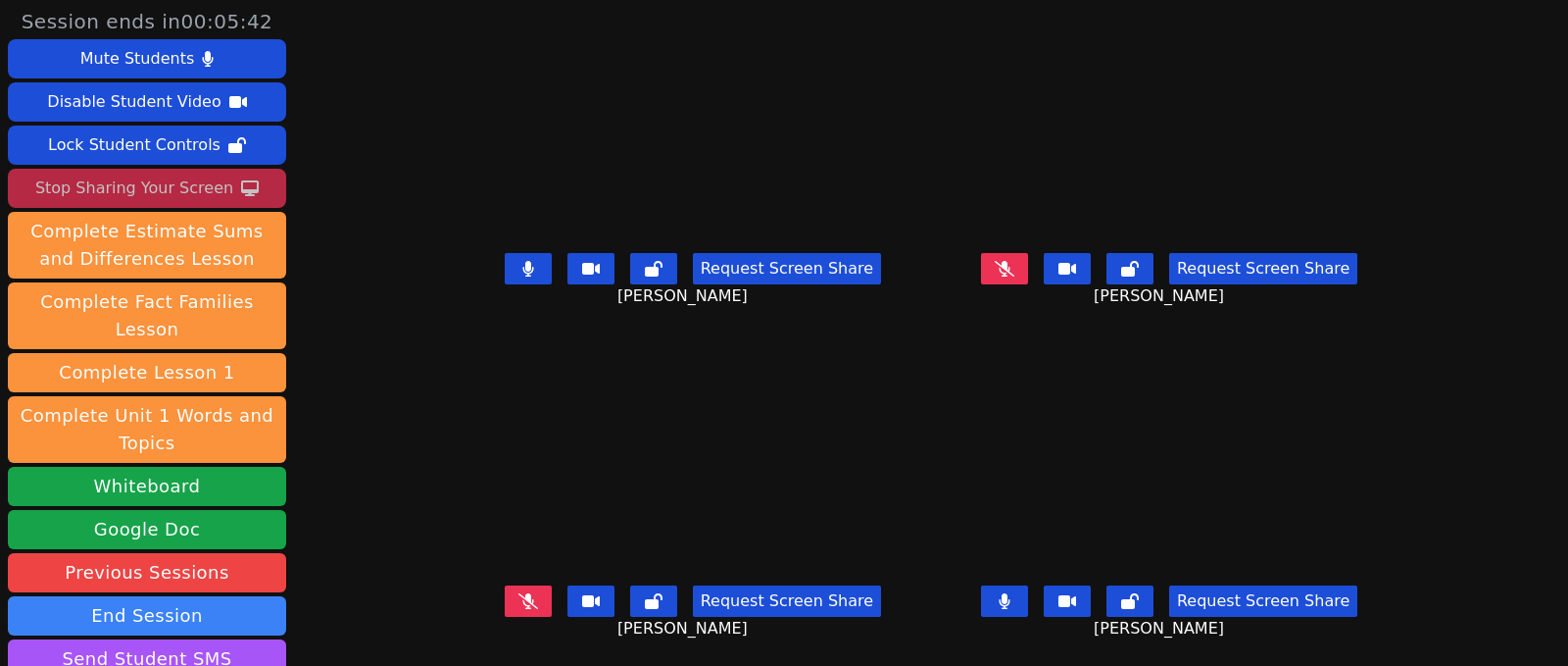
drag, startPoint x: 1003, startPoint y: 605, endPoint x: 950, endPoint y: 572, distance: 62.4
click at [1003, 605] on button at bounding box center [1005, 602] width 47 height 32
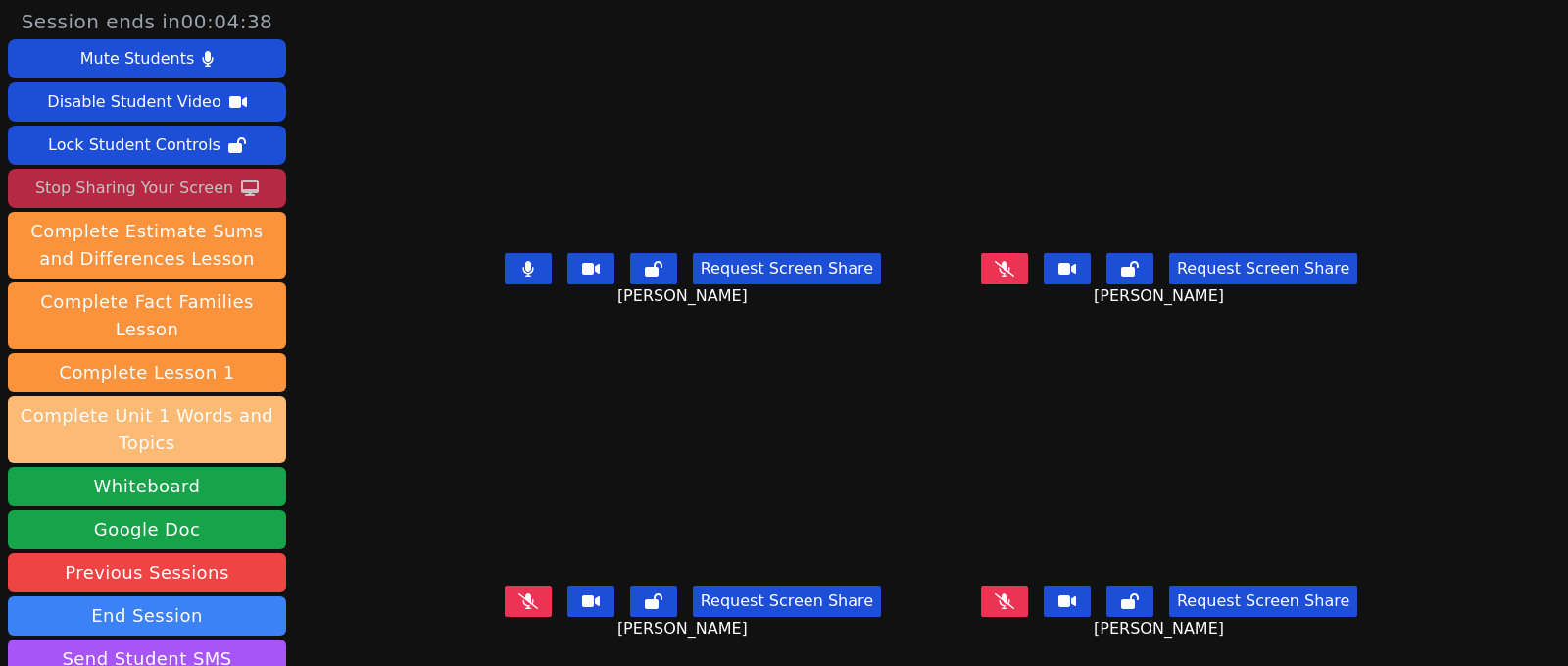
drag, startPoint x: 506, startPoint y: 266, endPoint x: 87, endPoint y: 393, distance: 437.8
click at [506, 266] on button at bounding box center [528, 269] width 47 height 32
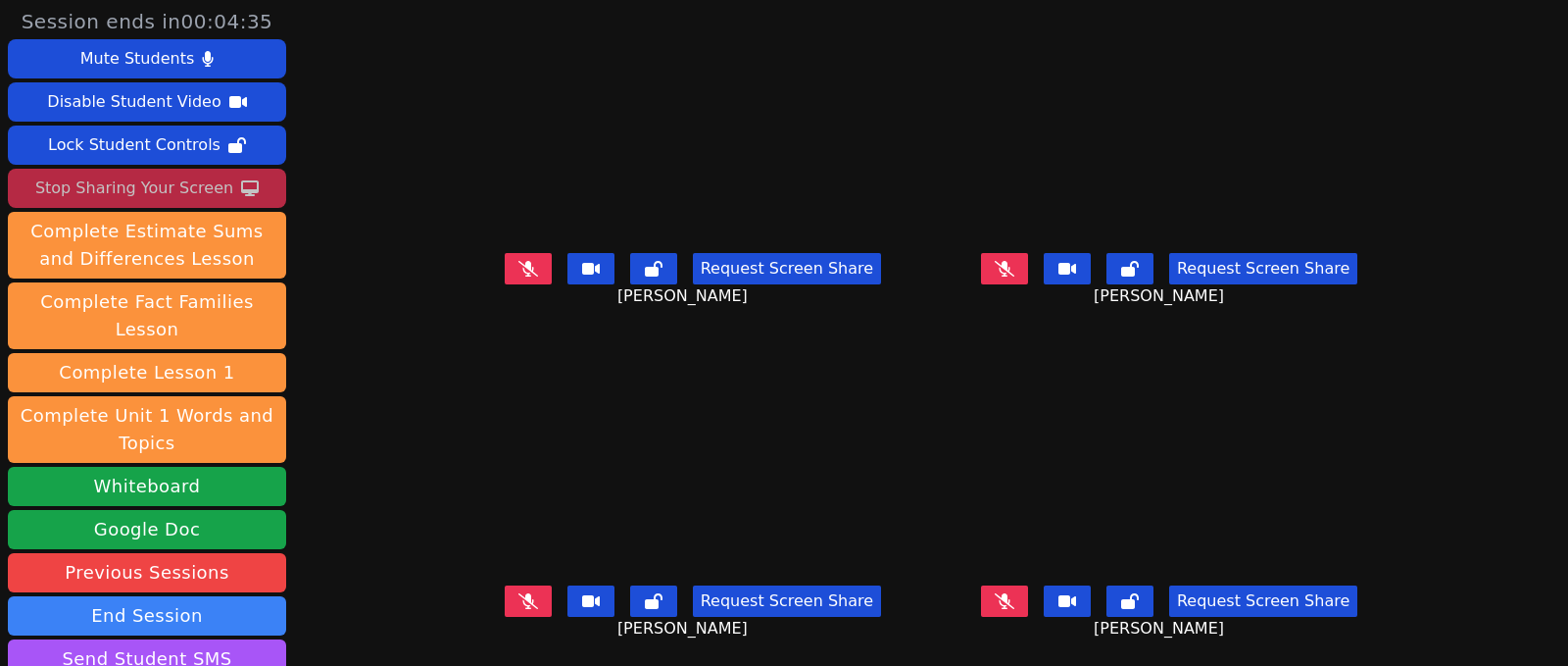
drag, startPoint x: 994, startPoint y: 600, endPoint x: 917, endPoint y: 580, distance: 79.6
click at [994, 600] on button at bounding box center [1005, 602] width 47 height 32
click at [1009, 604] on icon at bounding box center [1004, 602] width 11 height 16
click at [520, 596] on icon at bounding box center [528, 602] width 20 height 16
drag, startPoint x: 998, startPoint y: 599, endPoint x: 951, endPoint y: 586, distance: 48.8
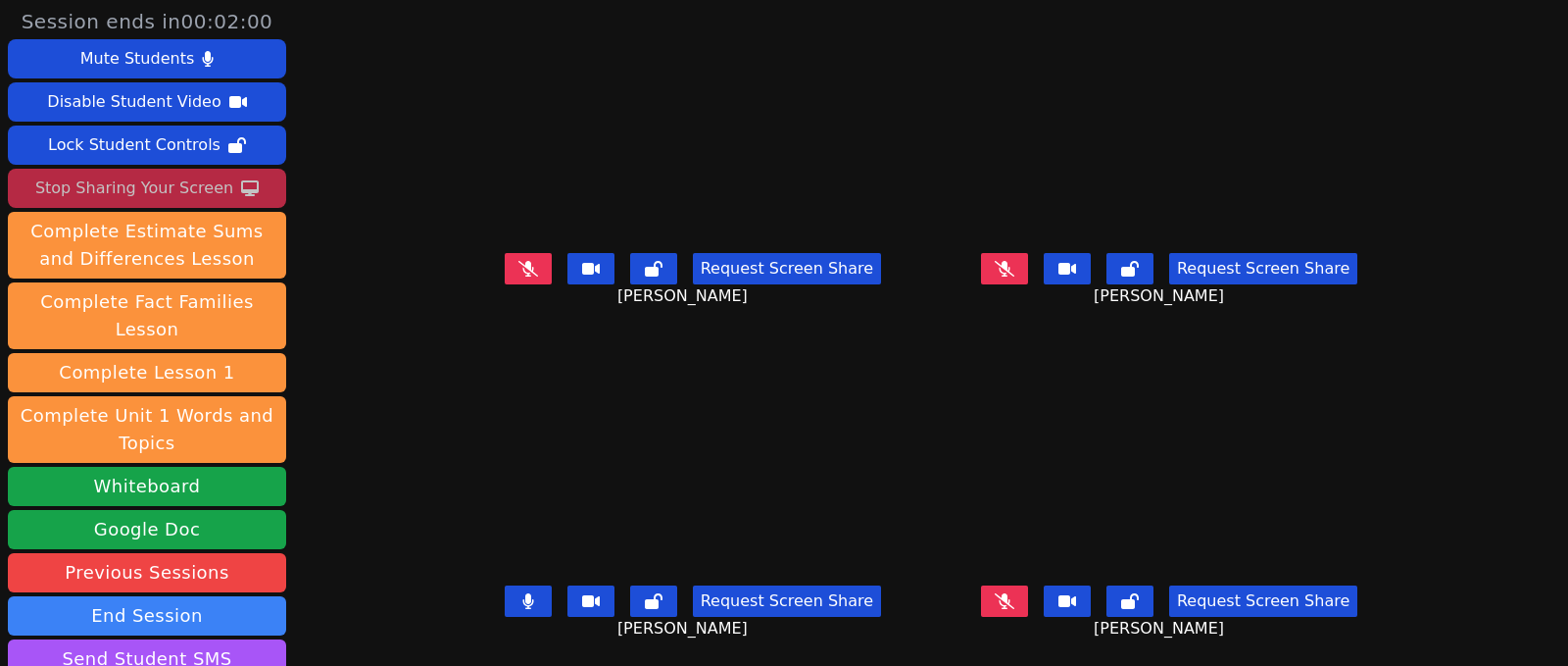
click at [998, 599] on button at bounding box center [1005, 602] width 47 height 32
click at [505, 598] on button at bounding box center [528, 602] width 47 height 32
drag, startPoint x: 1017, startPoint y: 598, endPoint x: 1032, endPoint y: 524, distance: 75.5
click at [1010, 598] on icon at bounding box center [1005, 602] width 12 height 16
click at [1014, 264] on icon at bounding box center [1005, 269] width 20 height 16
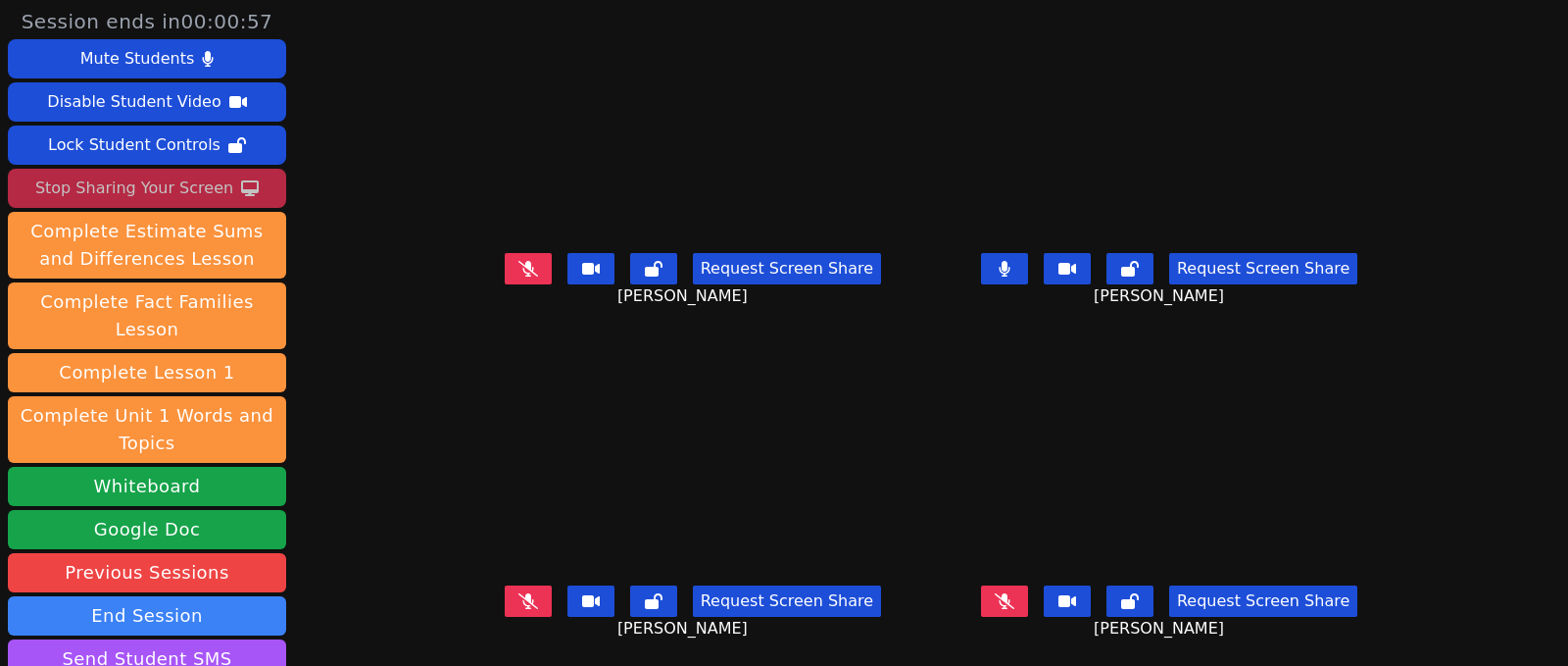
drag, startPoint x: 1007, startPoint y: 272, endPoint x: 872, endPoint y: 334, distance: 148.6
click at [1007, 272] on icon at bounding box center [1005, 269] width 12 height 16
click at [1011, 604] on icon at bounding box center [1005, 602] width 20 height 16
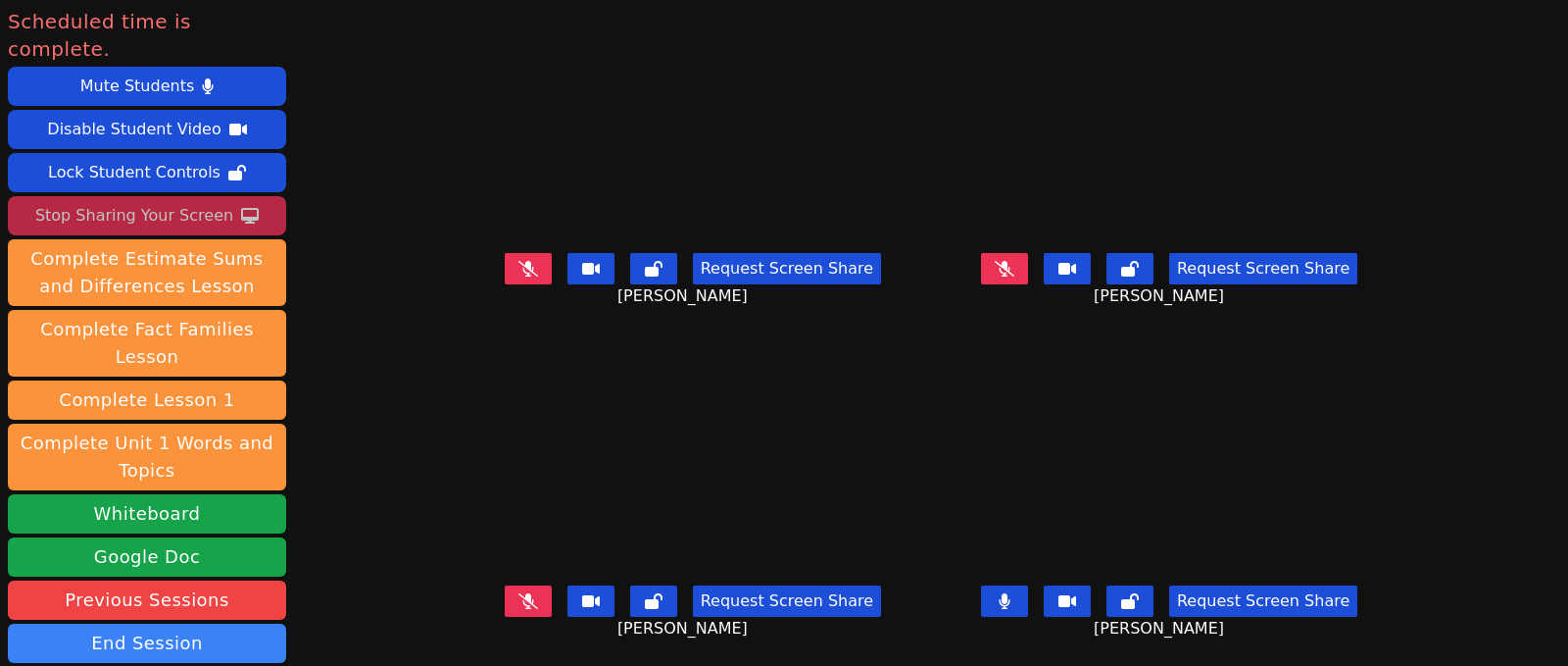
drag, startPoint x: 509, startPoint y: 260, endPoint x: 510, endPoint y: 270, distance: 10.0
click at [518, 261] on icon at bounding box center [528, 269] width 20 height 16
click at [143, 201] on div "Stop Sharing Your Screen" at bounding box center [134, 216] width 198 height 32
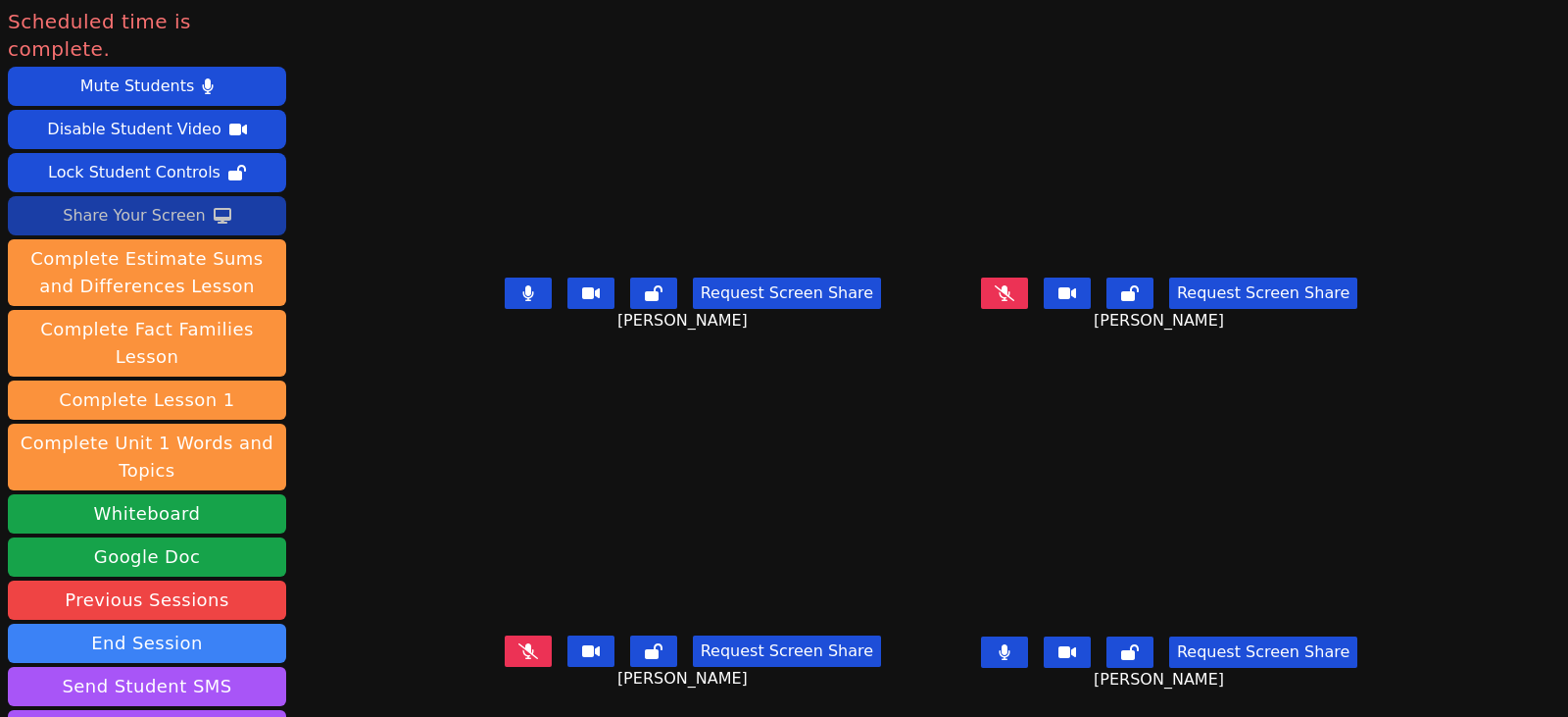
click at [1014, 289] on icon at bounding box center [1005, 293] width 20 height 16
click at [518, 655] on icon at bounding box center [528, 651] width 20 height 16
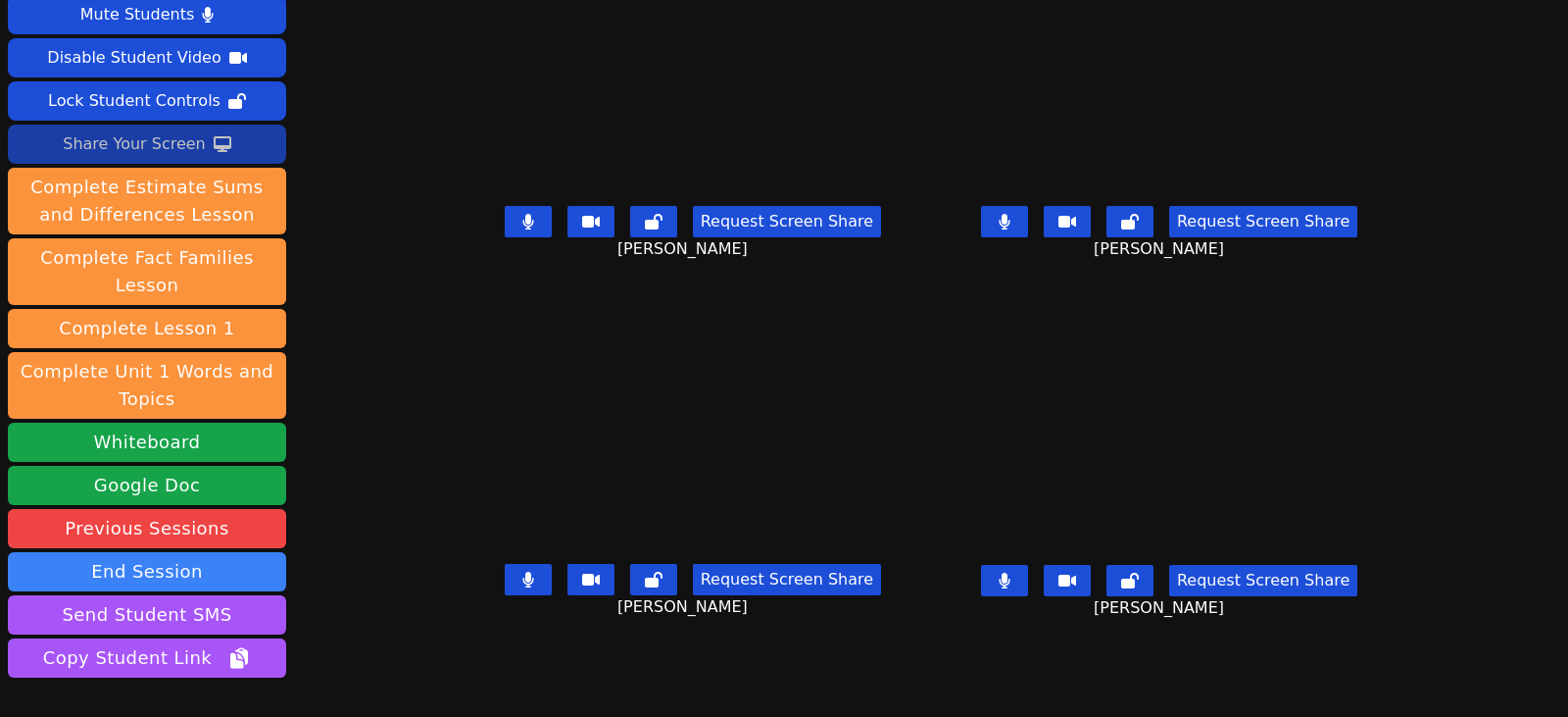
scroll to position [146, 0]
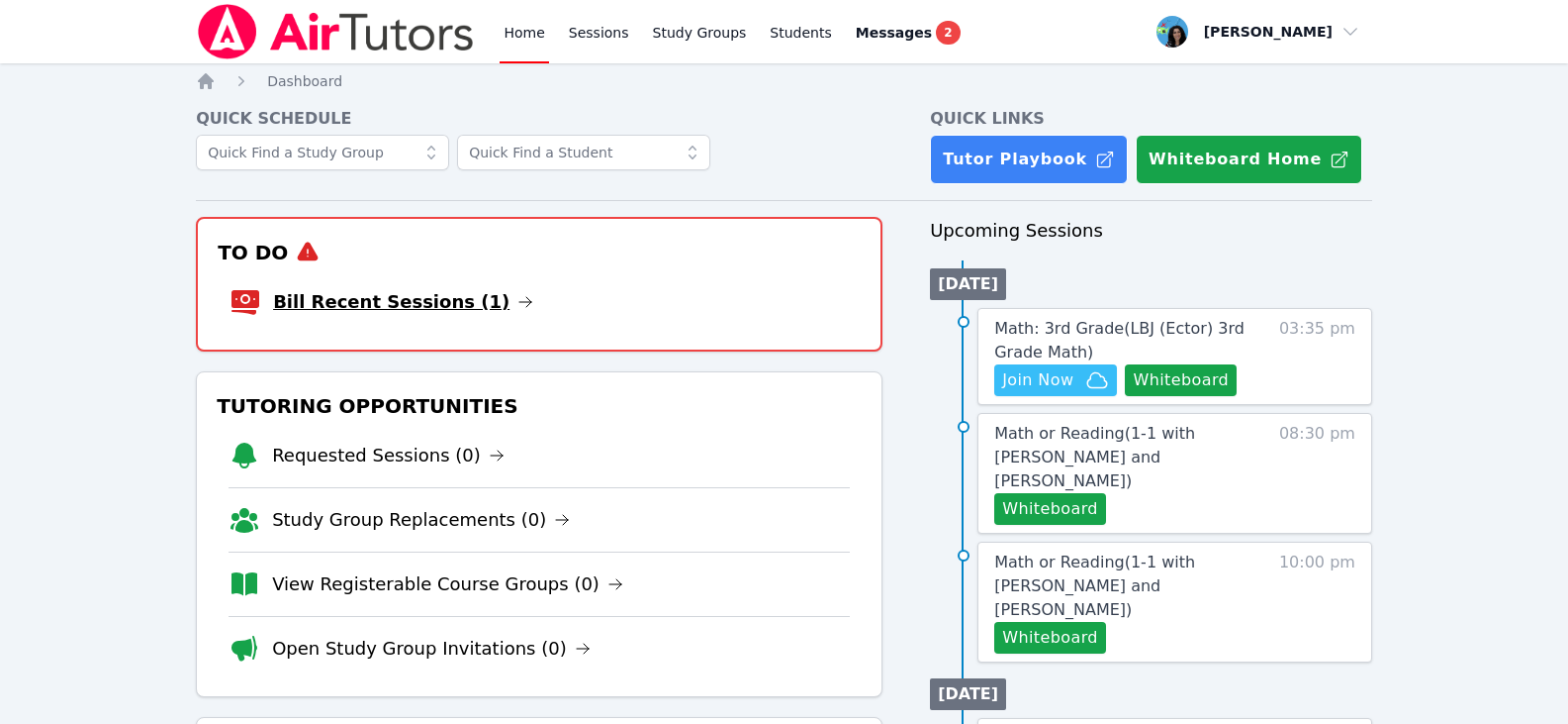
click at [517, 297] on icon at bounding box center [525, 302] width 16 height 16
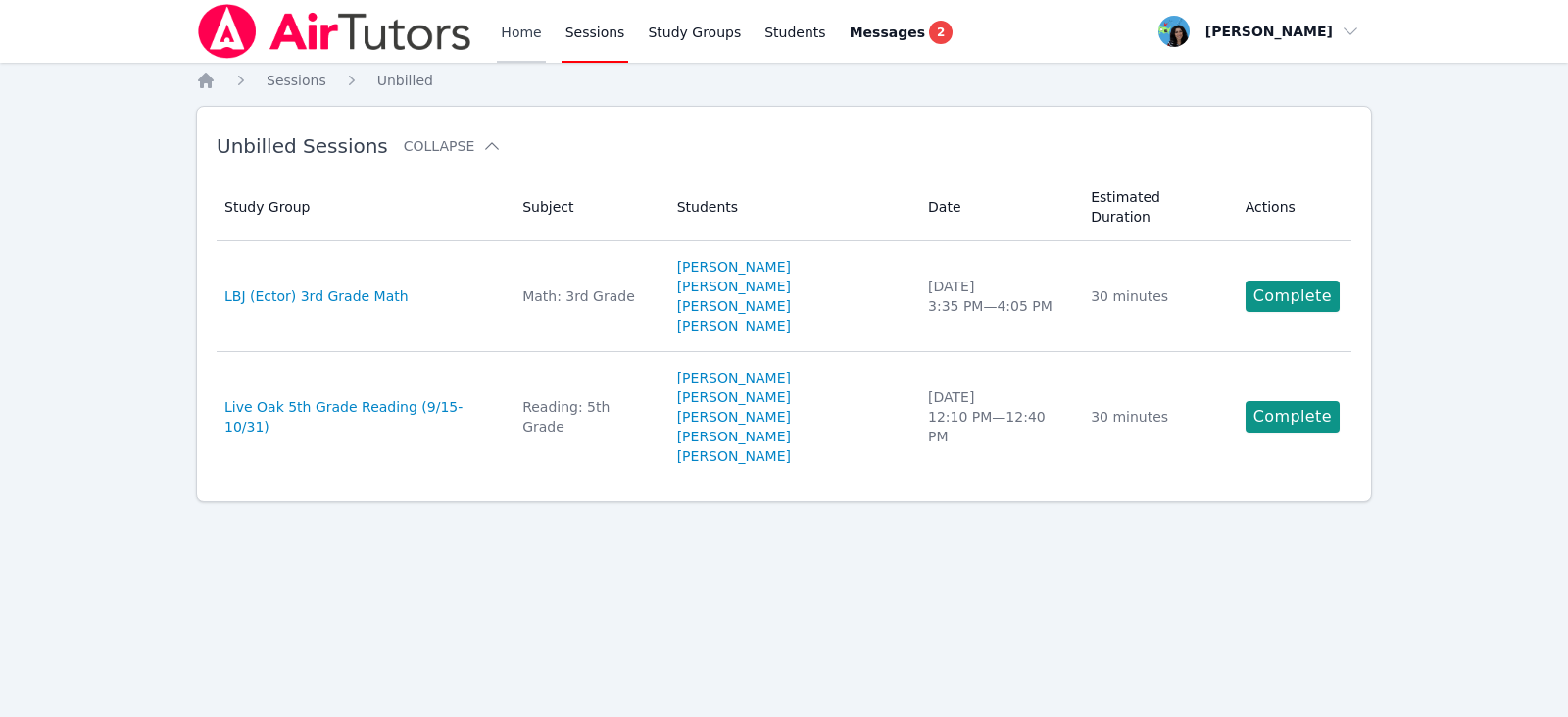
click at [536, 29] on link "Home" at bounding box center [520, 32] width 48 height 63
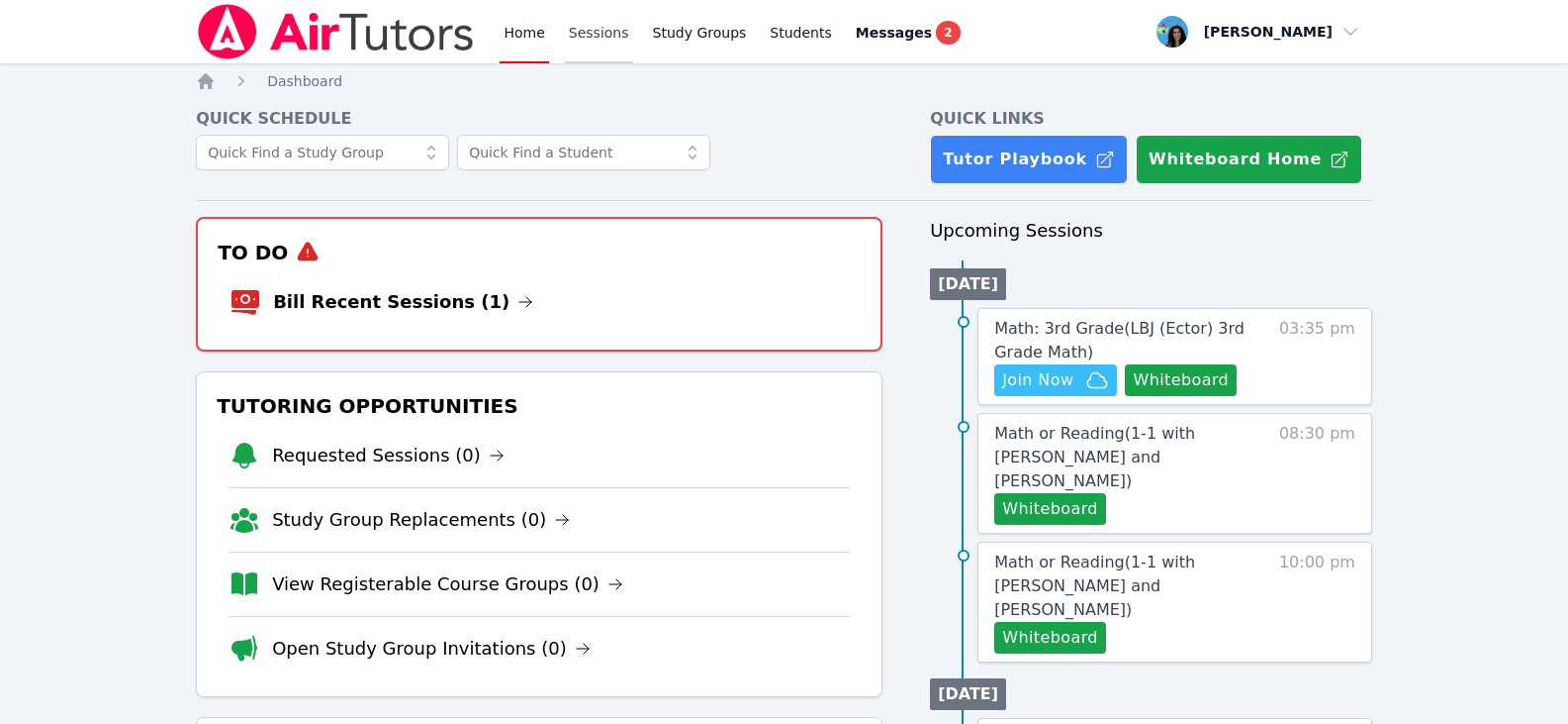
click at [566, 40] on link "Sessions" at bounding box center [599, 32] width 68 height 64
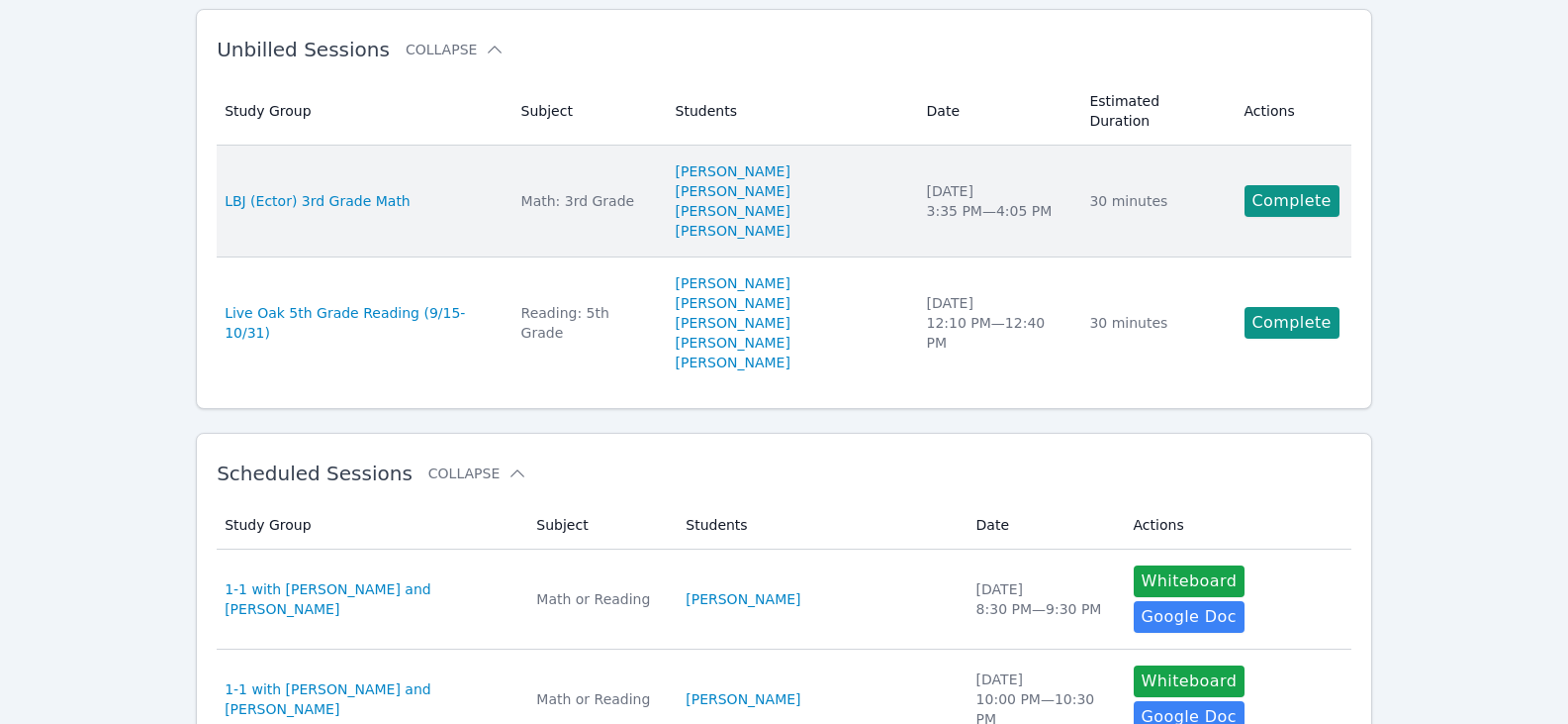
scroll to position [99, 0]
click at [1265, 194] on link "Complete" at bounding box center [1292, 200] width 95 height 32
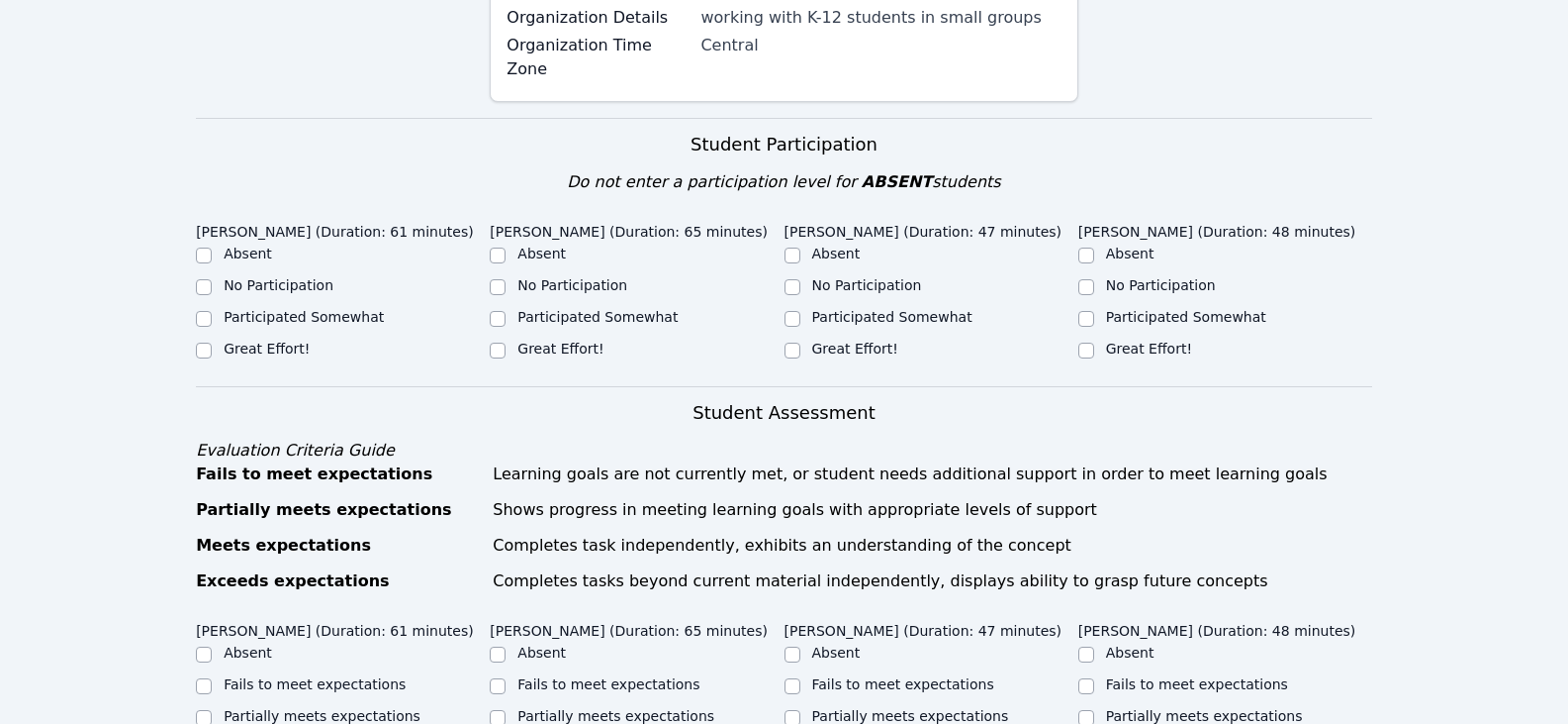
scroll to position [495, 0]
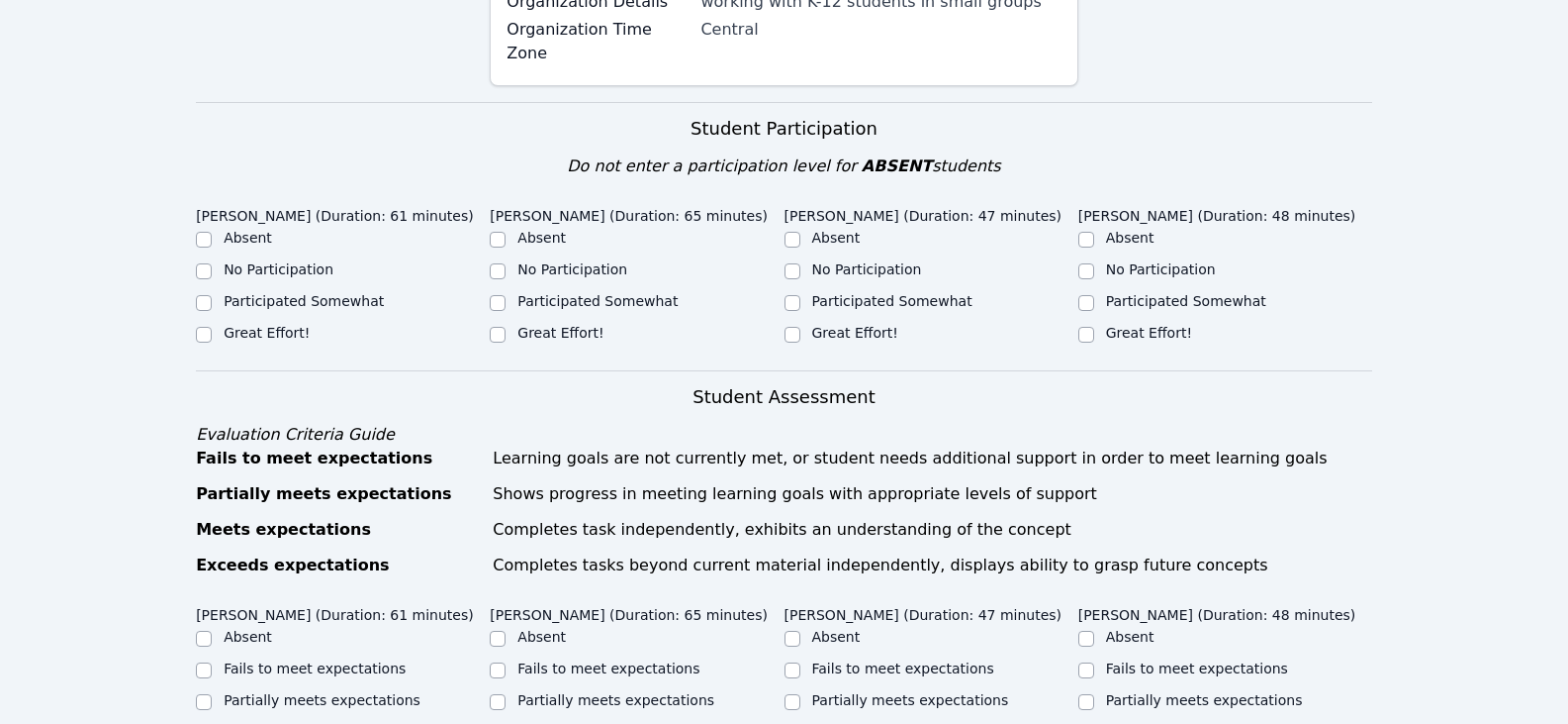
click at [308, 307] on label "Participated Somewhat" at bounding box center [303, 301] width 160 height 16
click at [211, 307] on input "Participated Somewhat" at bounding box center [204, 303] width 16 height 16
checkbox input "true"
click at [564, 334] on label "Great Effort!" at bounding box center [560, 333] width 86 height 16
click at [505, 334] on input "Great Effort!" at bounding box center [497, 335] width 16 height 16
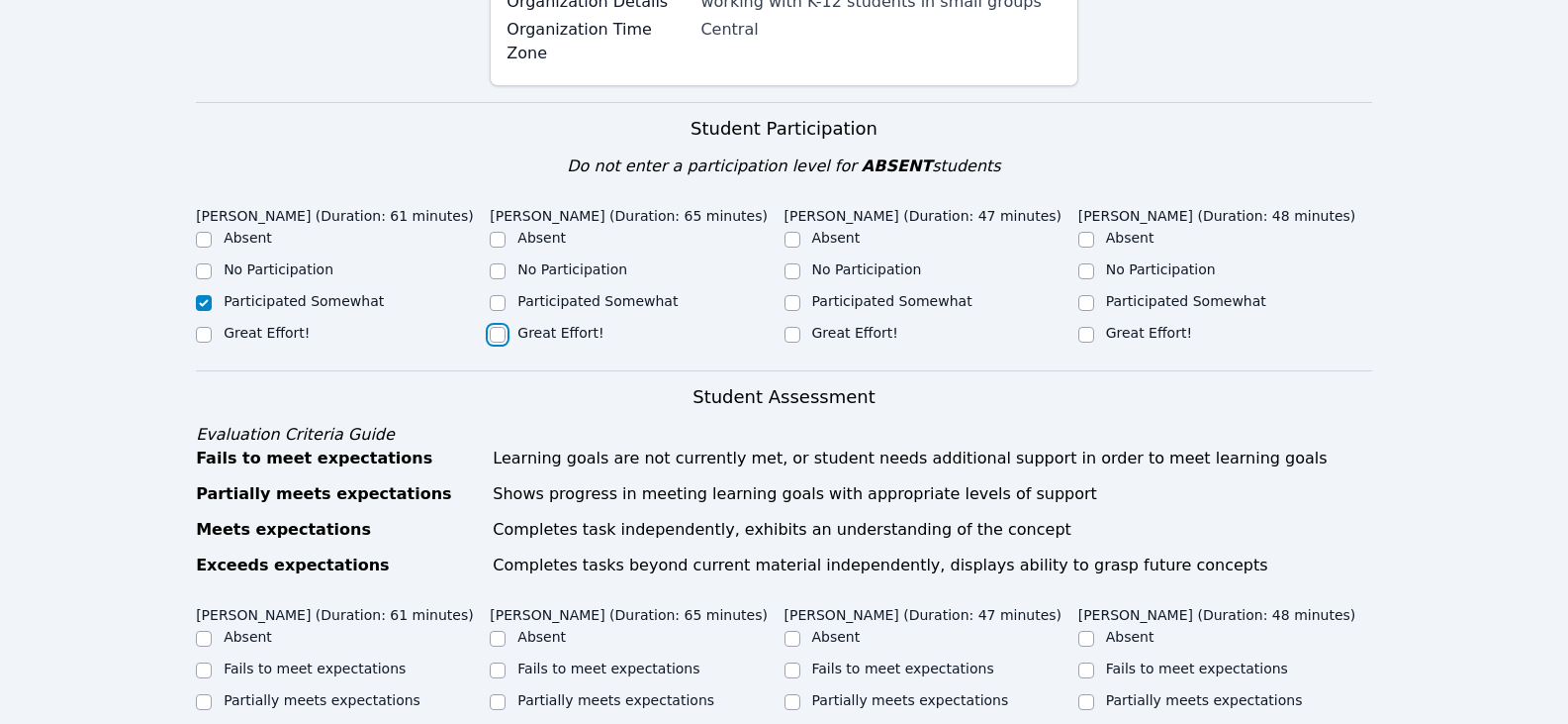
checkbox input "true"
click at [806, 330] on div "Great Effort!" at bounding box center [931, 335] width 294 height 24
click at [1086, 335] on input "Great Effort!" at bounding box center [1087, 335] width 16 height 16
checkbox input "true"
click at [787, 337] on input "Great Effort!" at bounding box center [792, 335] width 16 height 16
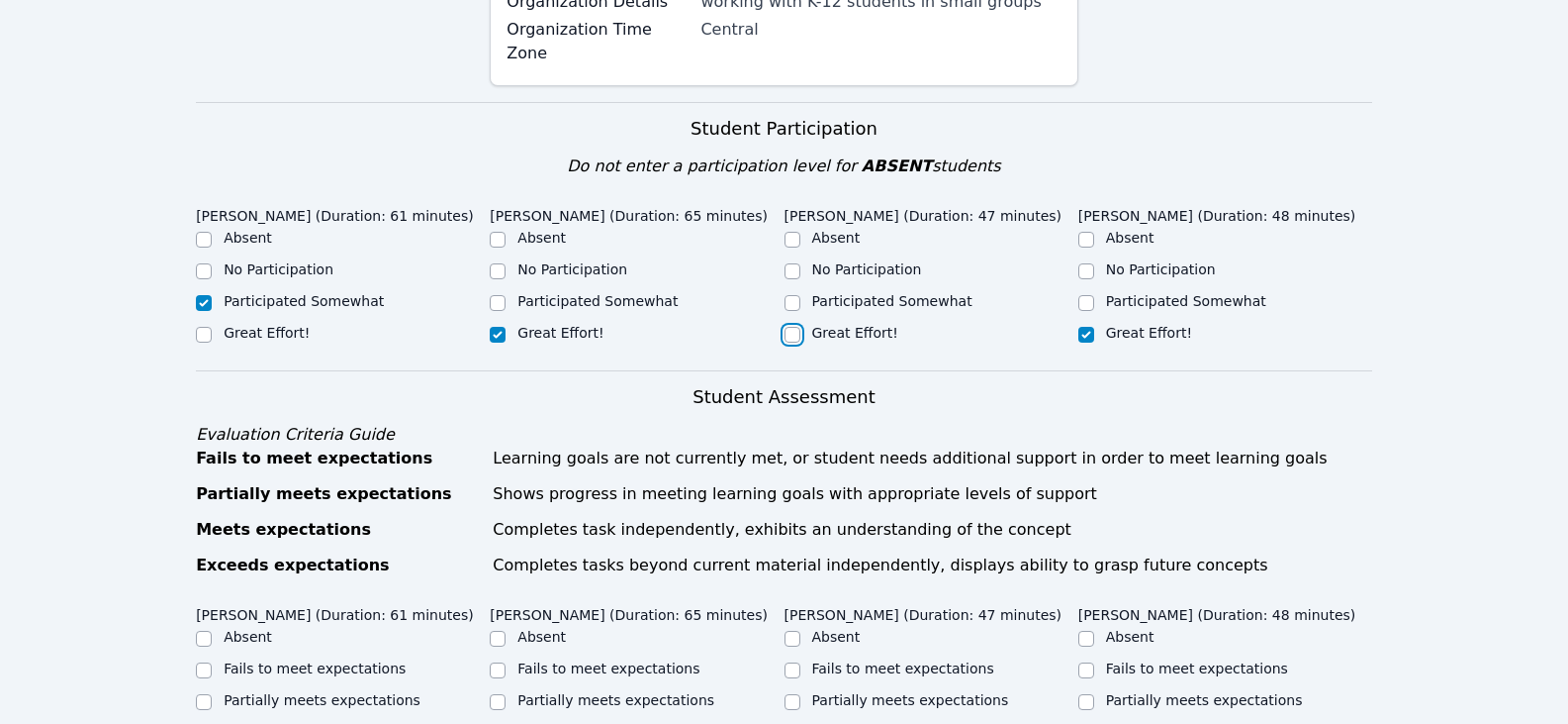
checkbox input "true"
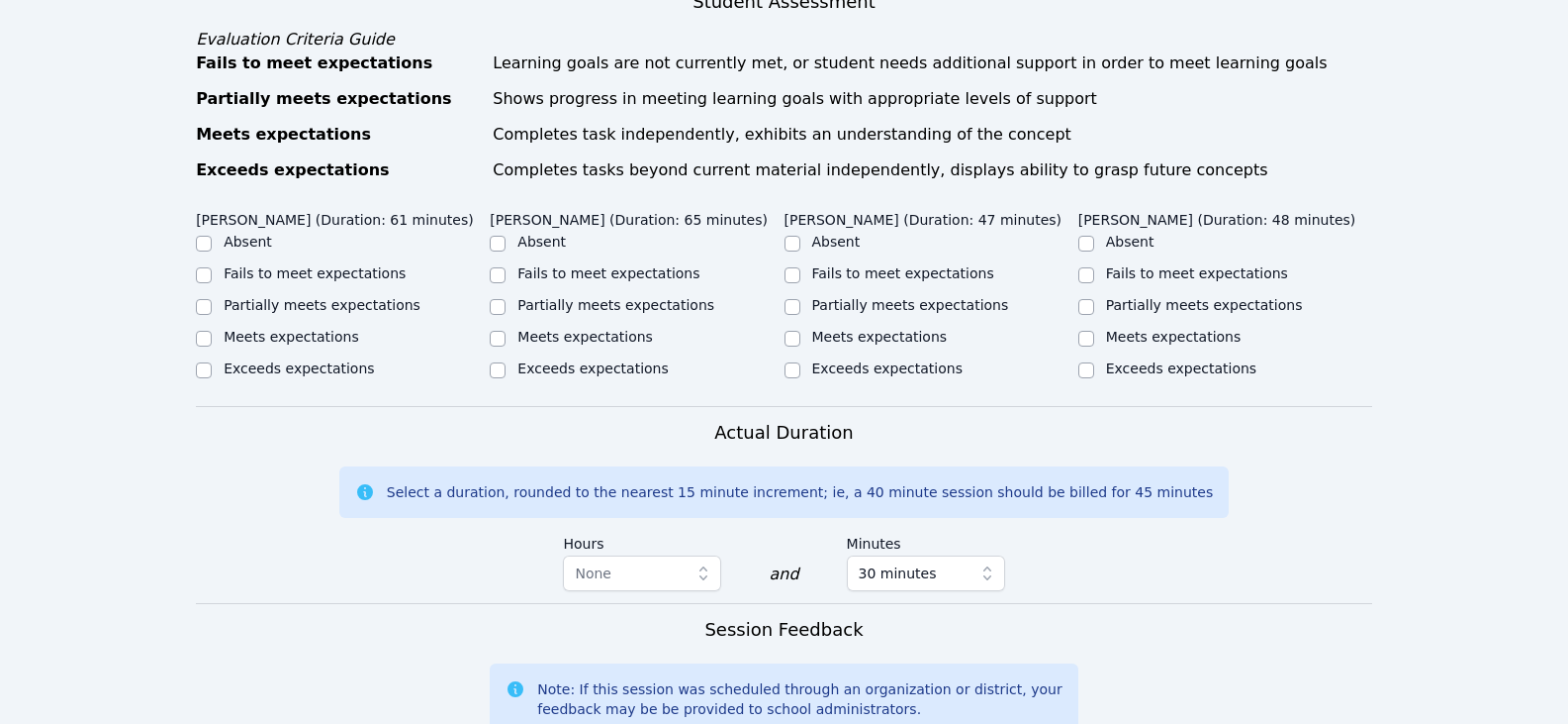
scroll to position [891, 0]
click at [334, 308] on label "Partially meets expectations" at bounding box center [322, 304] width 197 height 16
click at [211, 308] on input "Partially meets expectations" at bounding box center [204, 306] width 16 height 16
checkbox input "true"
click at [496, 304] on input "Partially meets expectations" at bounding box center [497, 306] width 16 height 16
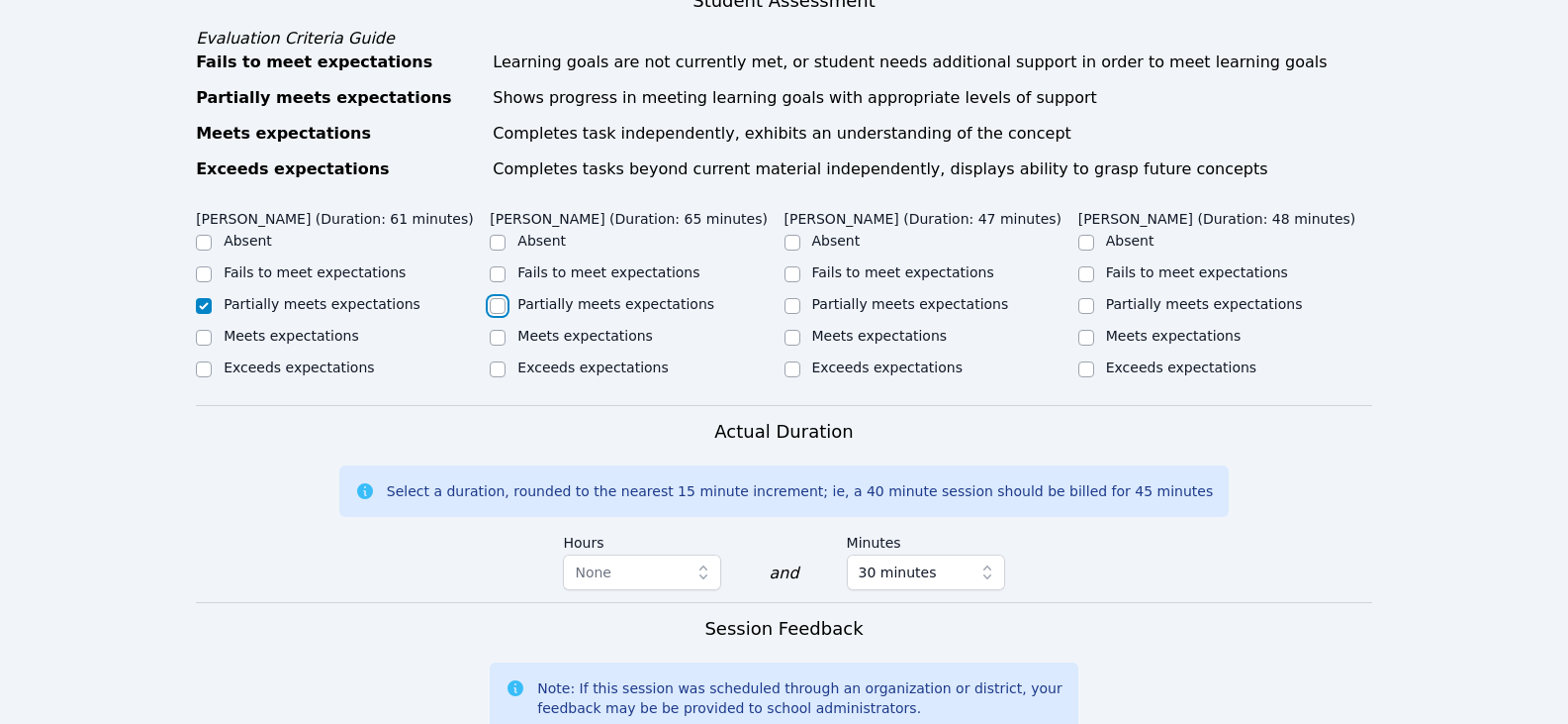
checkbox input "true"
click at [795, 301] on input "Partially meets expectations" at bounding box center [792, 306] width 16 height 16
checkbox input "true"
click at [1091, 310] on input "Partially meets expectations" at bounding box center [1087, 306] width 16 height 16
checkbox input "true"
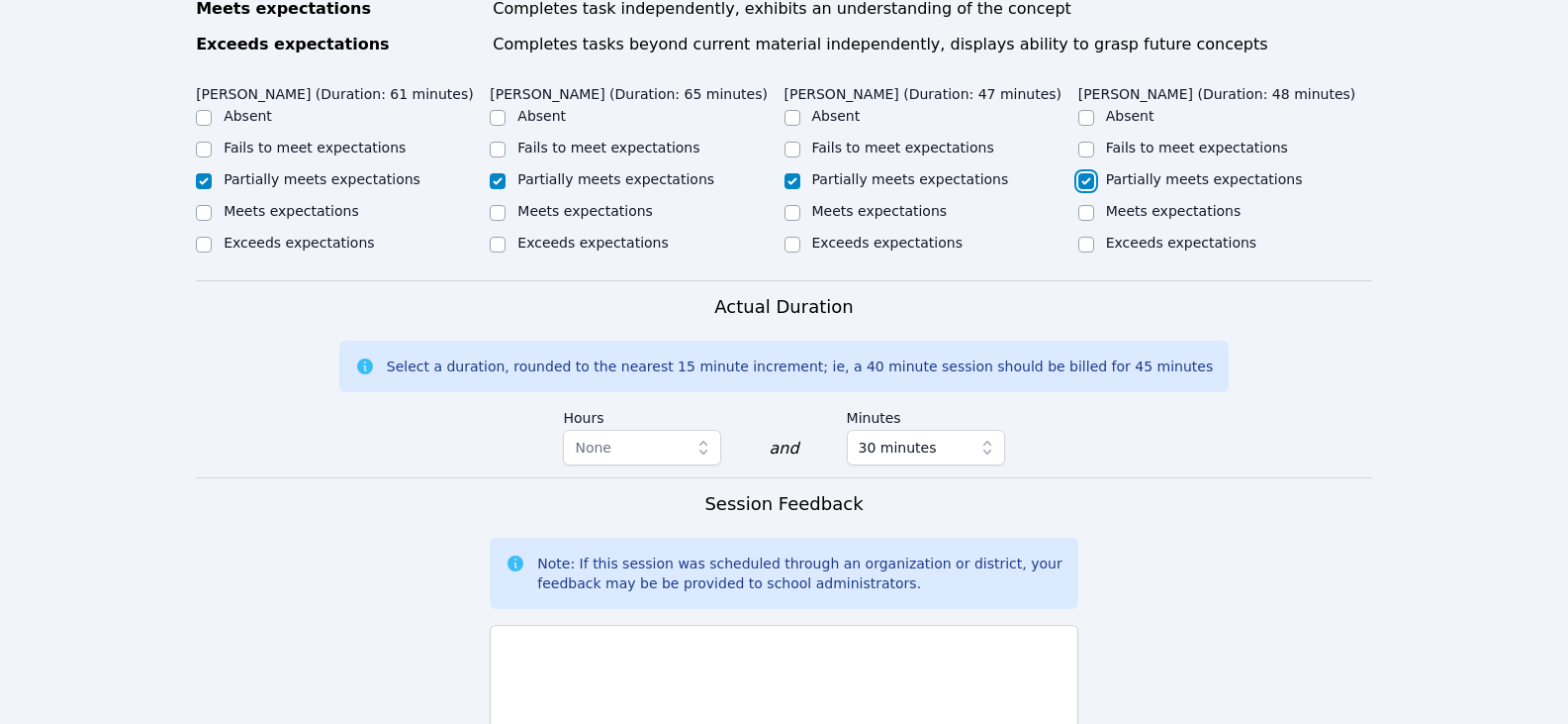
scroll to position [1188, 0]
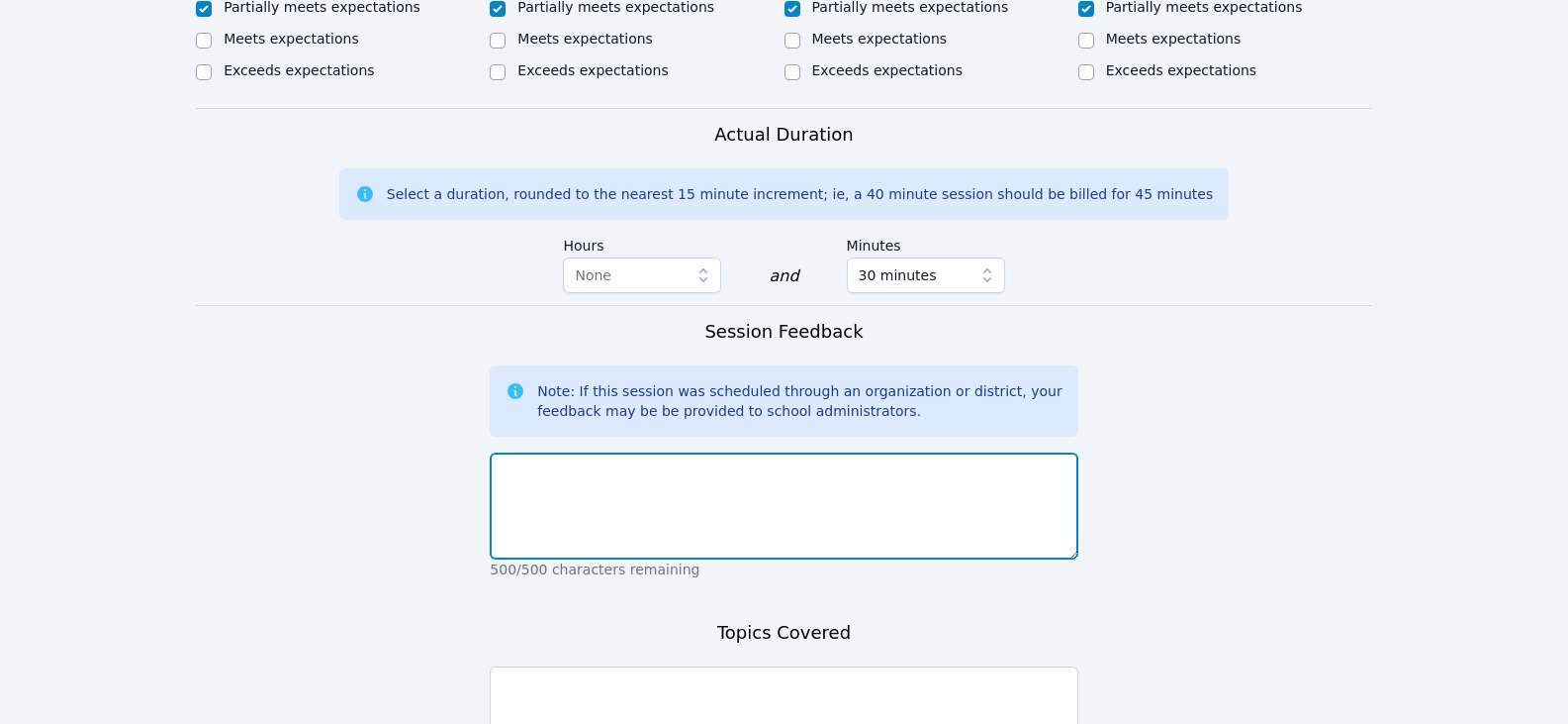
click at [905, 515] on textarea at bounding box center [784, 506] width 588 height 107
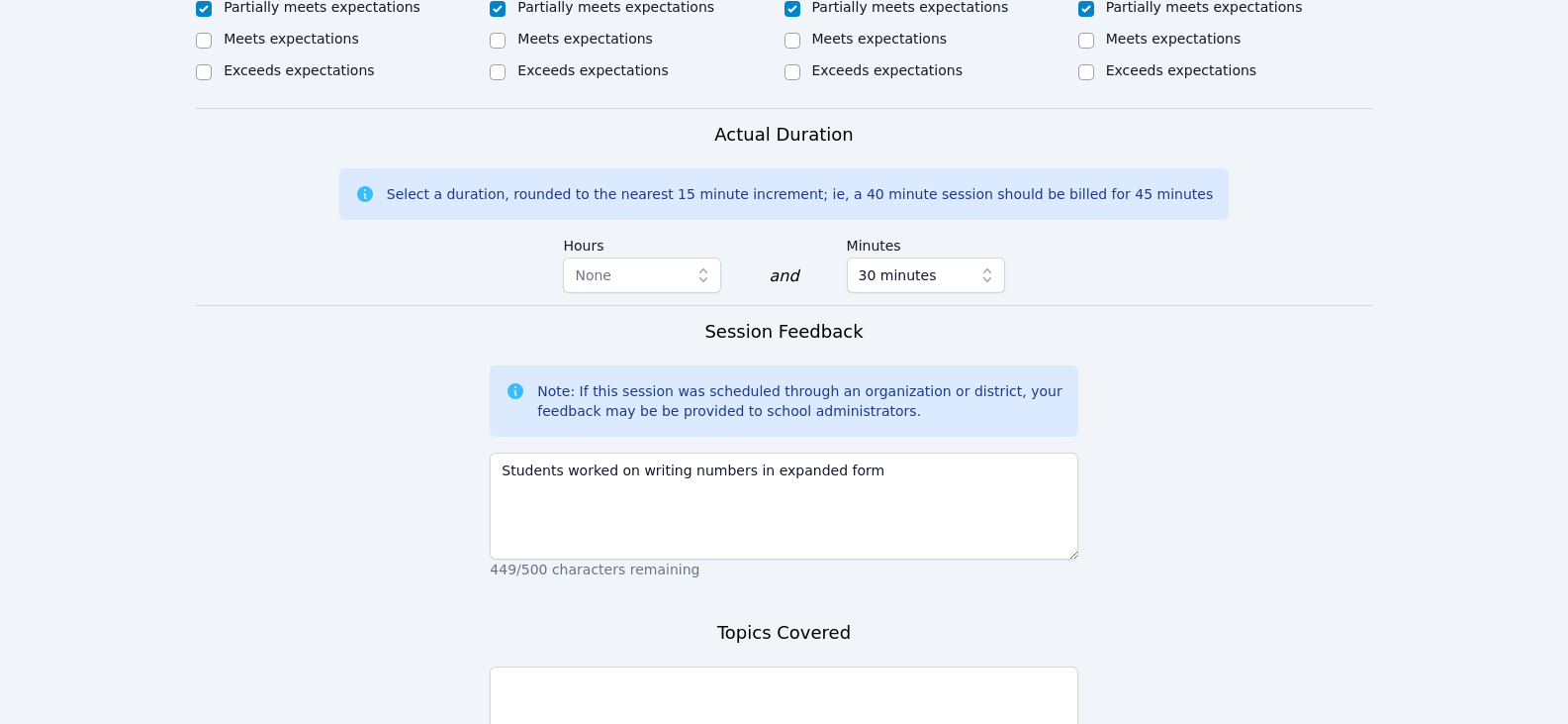
click at [869, 451] on div "Students worked on writing numbers in expanded form 449/500 characters remaining" at bounding box center [784, 512] width 588 height 135
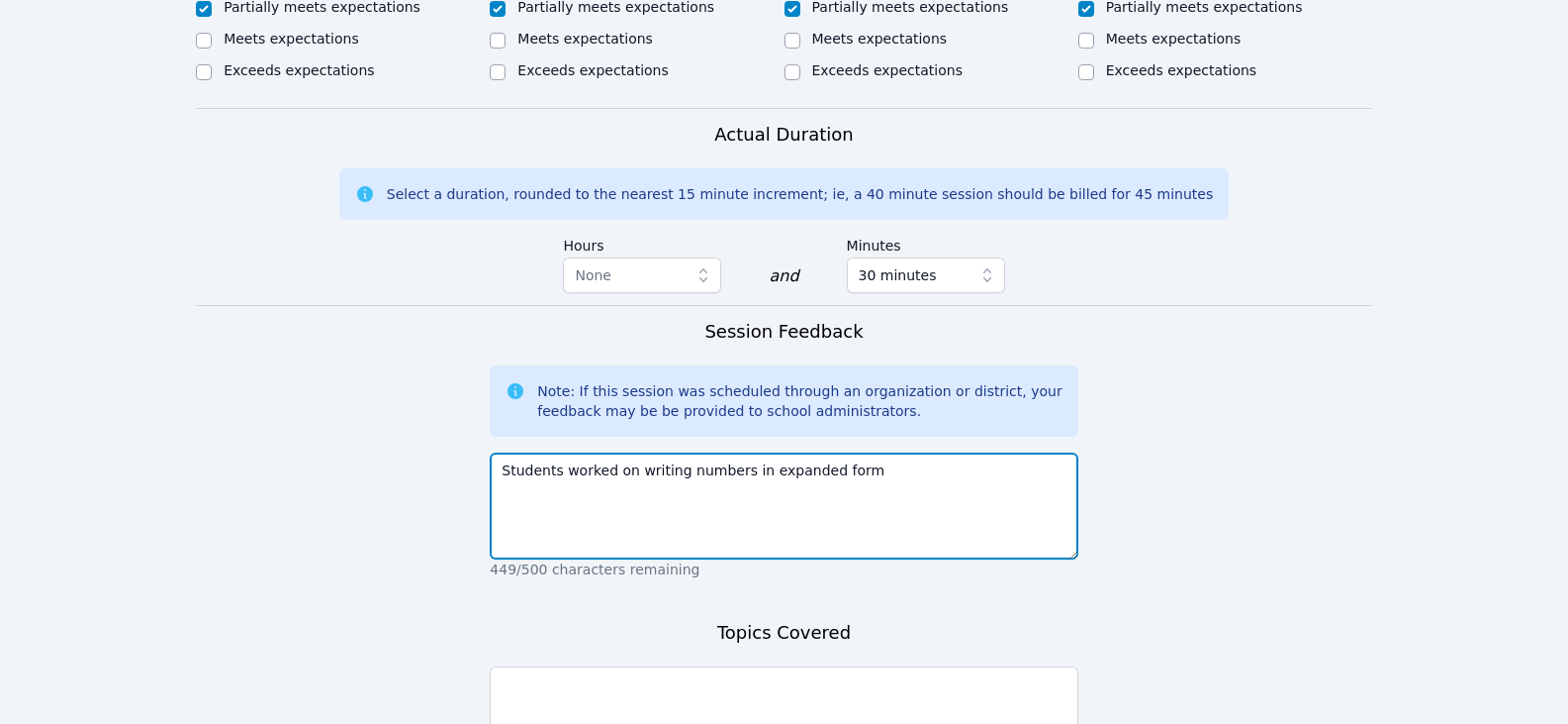
click at [871, 479] on textarea "Students worked on writing numbers in expanded form" at bounding box center [784, 506] width 588 height 107
type textarea "Students worked on writing numbers in expanded form. It was a chaotic today wit…"
click at [884, 470] on textarea "Students worked on writing numbers in expanded form. It was a chaotic today wit…" at bounding box center [784, 506] width 588 height 107
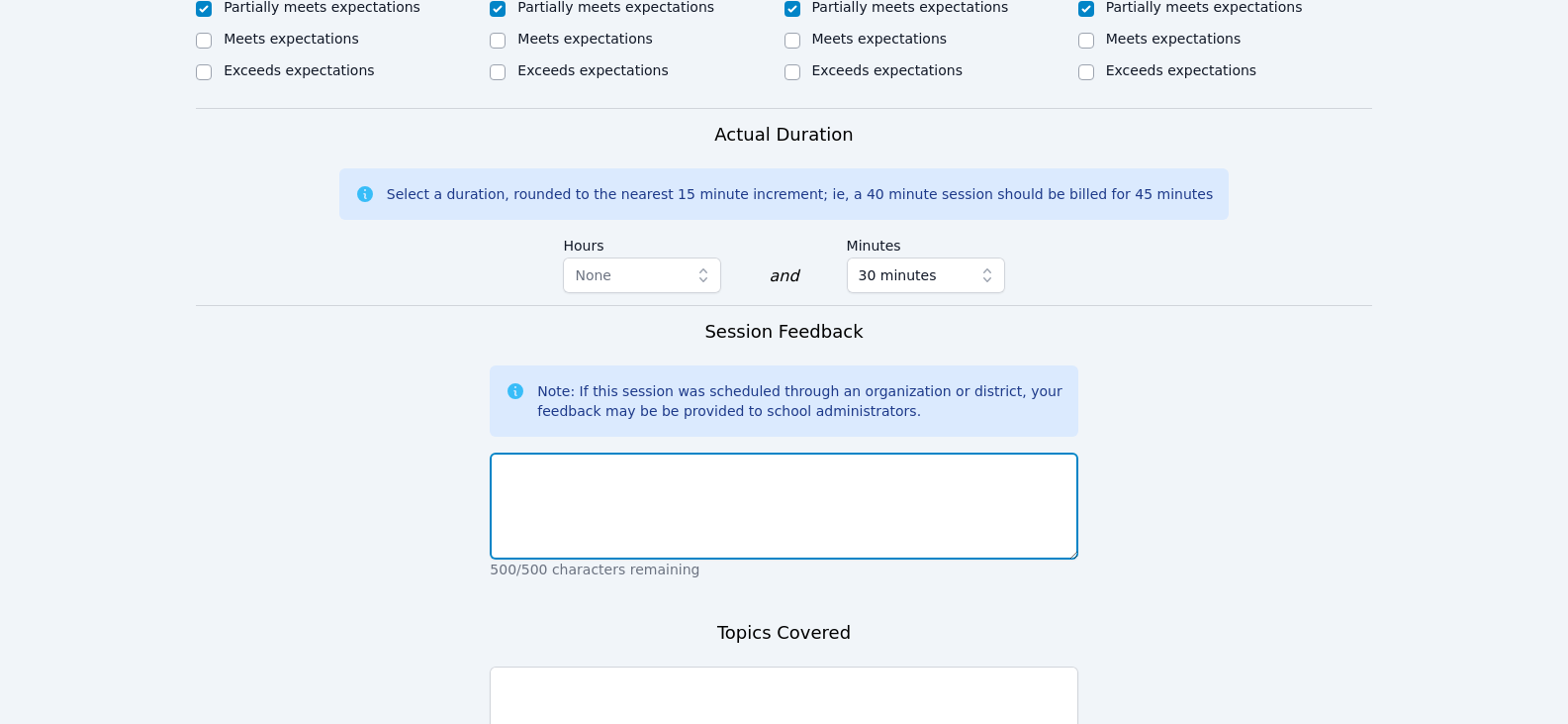
click at [845, 507] on textarea at bounding box center [784, 506] width 588 height 107
click at [979, 475] on textarea "Students worked on writing numbers in expanded form with support." at bounding box center [784, 506] width 588 height 107
click at [804, 497] on textarea "Students worked on writing numbers in expanded form with support. Eugene was ve…" at bounding box center [784, 506] width 588 height 107
click at [1030, 489] on textarea "Students worked on writing numbers in expanded form with support. Eugene was ve…" at bounding box center [784, 506] width 588 height 107
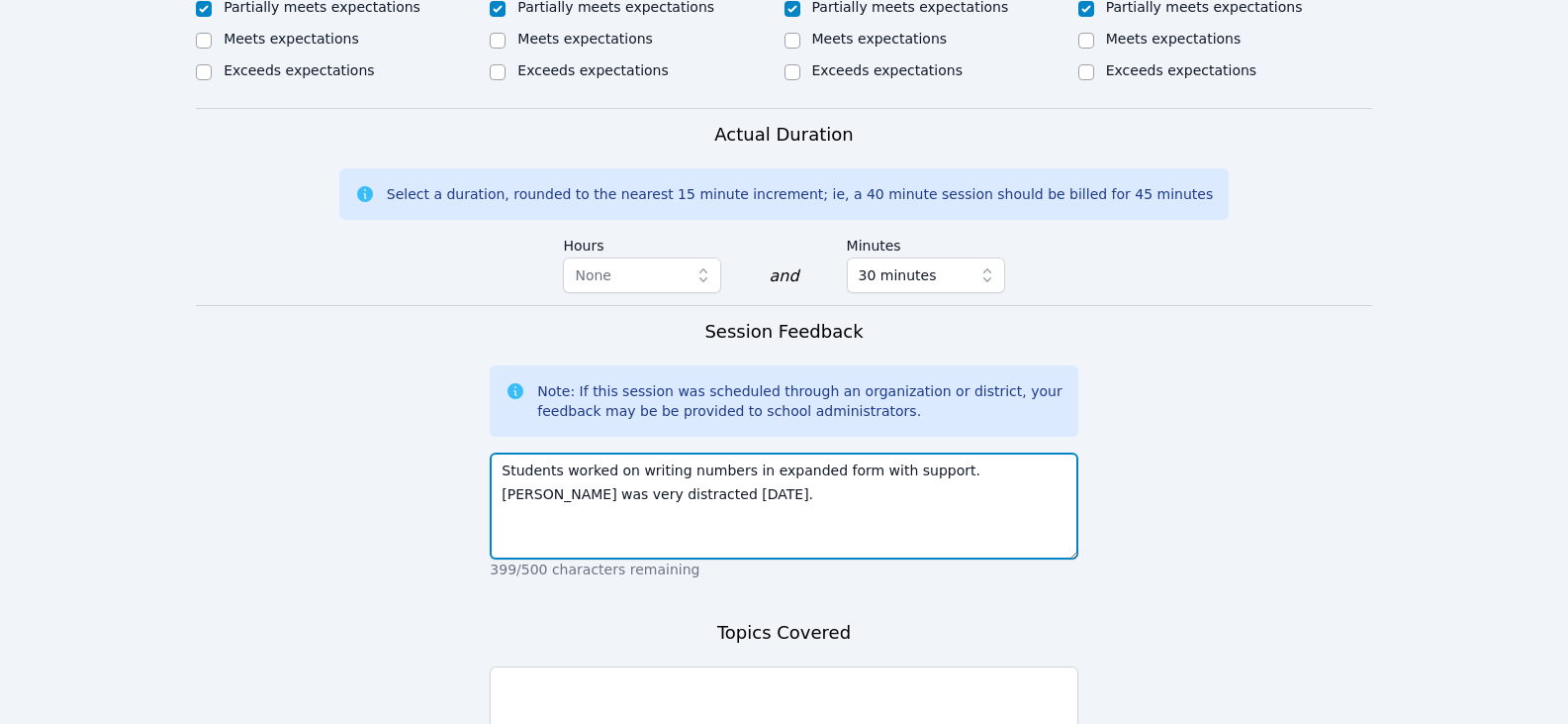
click at [601, 499] on textarea "Students worked on writing numbers in expanded form with support. Eugene was ve…" at bounding box center [784, 506] width 588 height 107
click at [924, 518] on textarea "Students worked on writing numbers in expanded form with support. Eugene was ve…" at bounding box center [784, 506] width 588 height 107
drag, startPoint x: 994, startPoint y: 493, endPoint x: 975, endPoint y: 495, distance: 19.1
click at [975, 495] on textarea "Students worked on writing numbers in expanded form with support. Eugene was ve…" at bounding box center [784, 506] width 588 height 107
click at [1021, 518] on textarea "Students worked on writing numbers in expanded form with support. Eugene was ve…" at bounding box center [784, 506] width 588 height 107
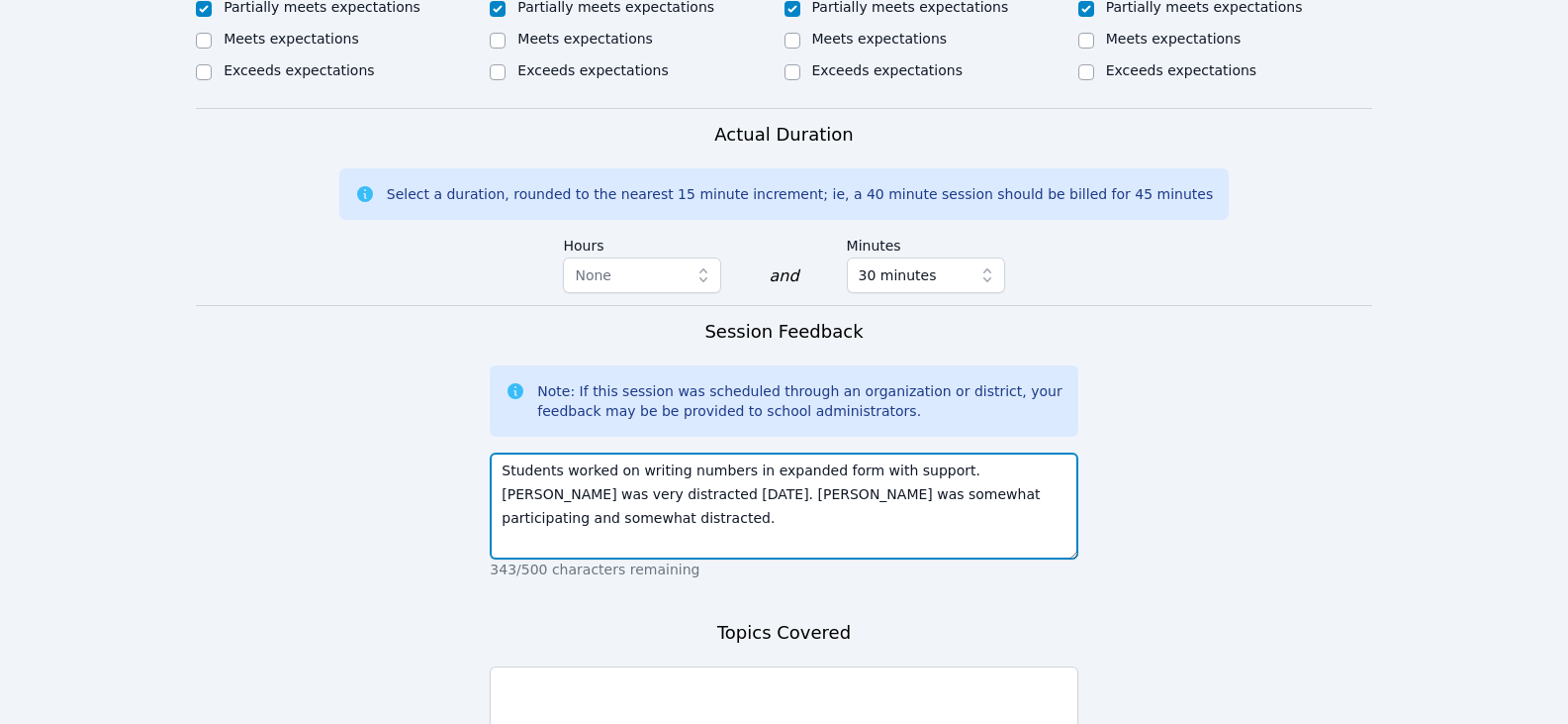
drag, startPoint x: 1004, startPoint y: 475, endPoint x: 1034, endPoint y: 475, distance: 30.0
click at [1034, 475] on textarea "Students worked on writing numbers in expanded form with support. Eugene was ve…" at bounding box center [784, 506] width 588 height 107
click at [994, 531] on textarea "Students worked on writing numbers in expanded form with support. Eugene was he…" at bounding box center [784, 506] width 588 height 107
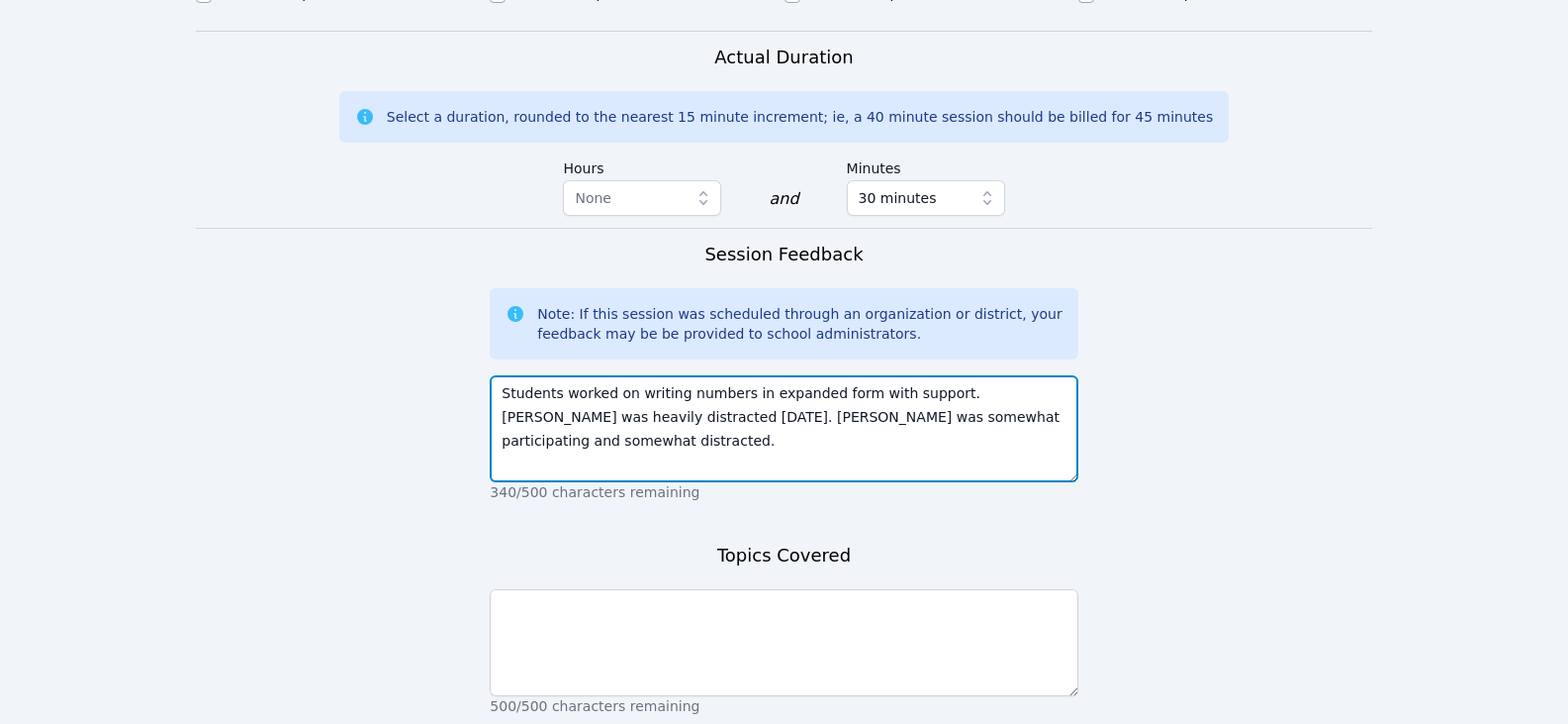
scroll to position [1287, 0]
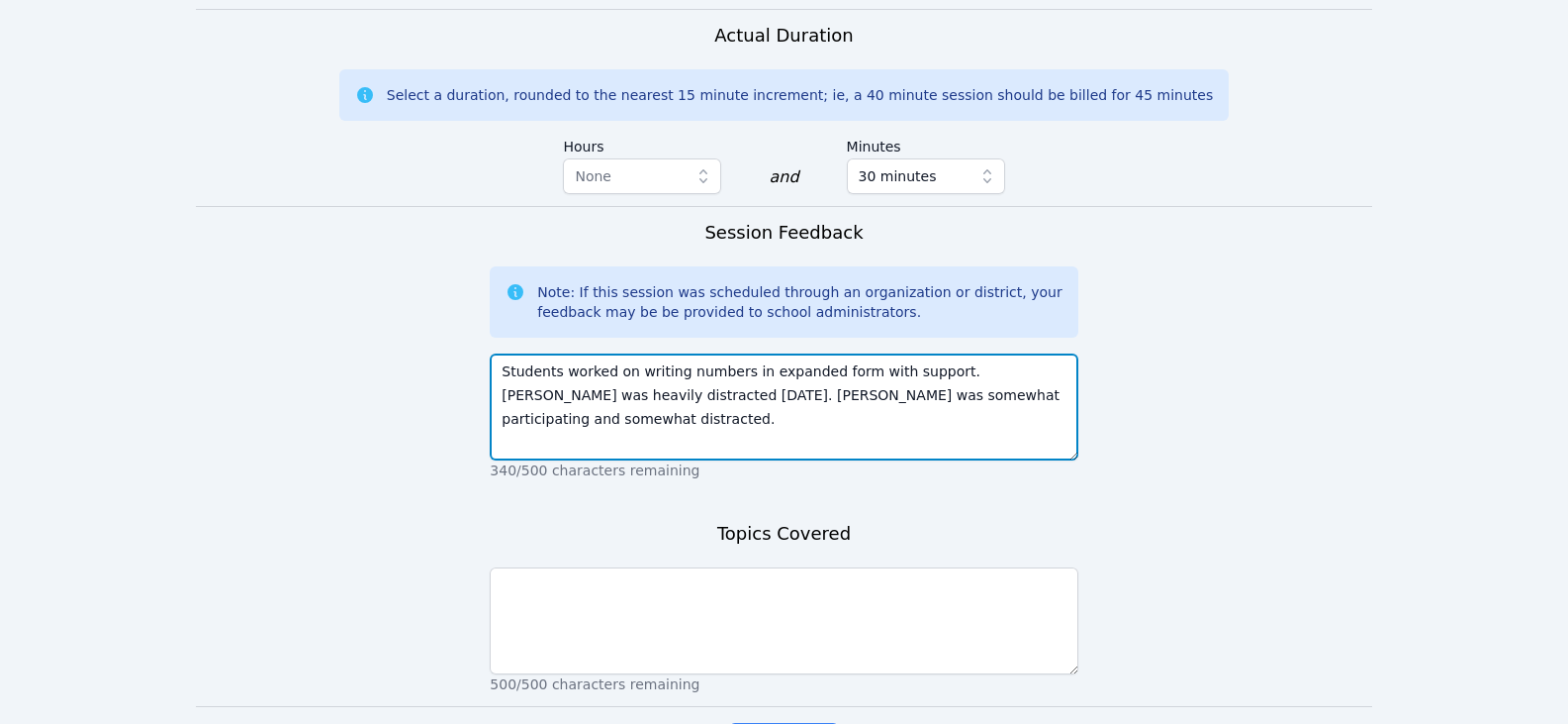
type textarea "Students worked on writing numbers in expanded form with support. Eugene was he…"
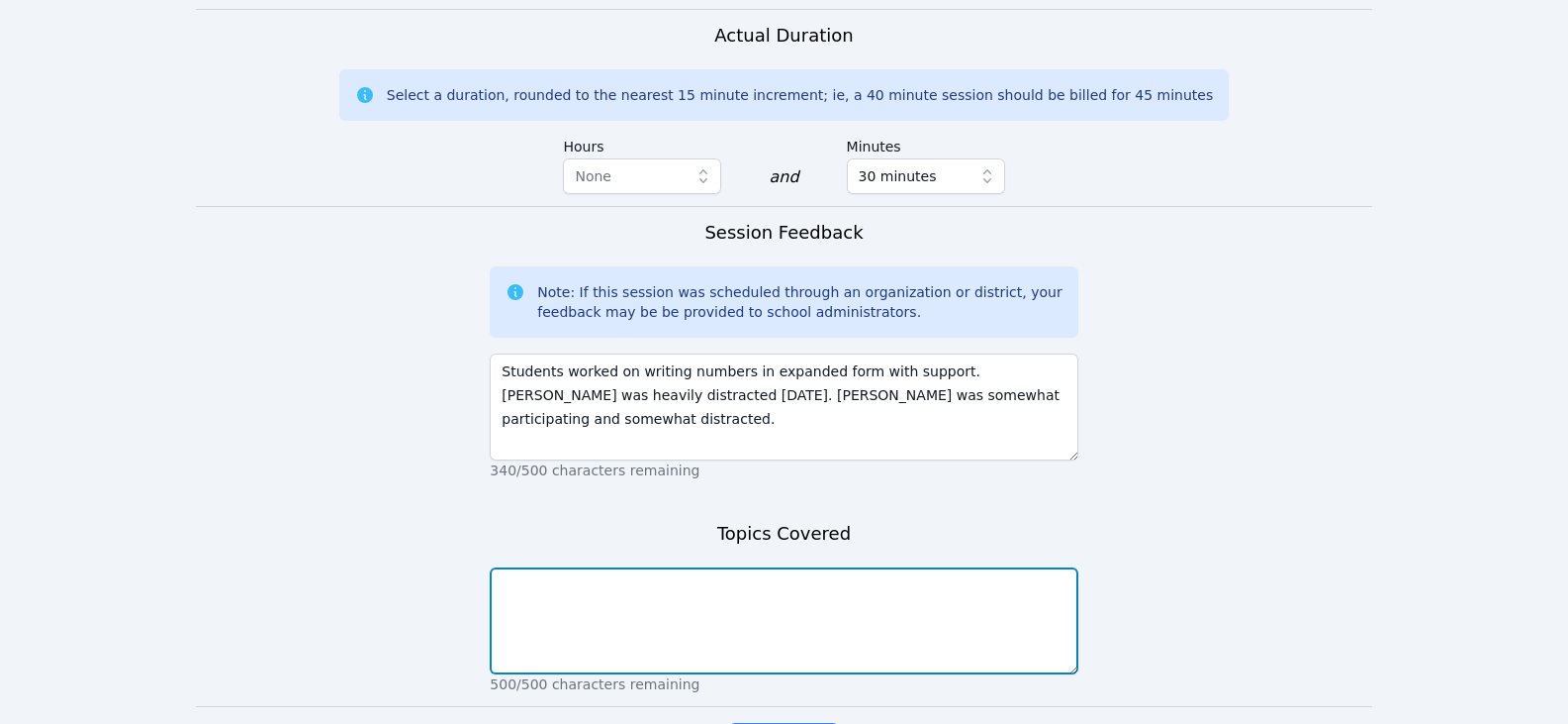
click at [928, 604] on textarea at bounding box center [784, 620] width 588 height 107
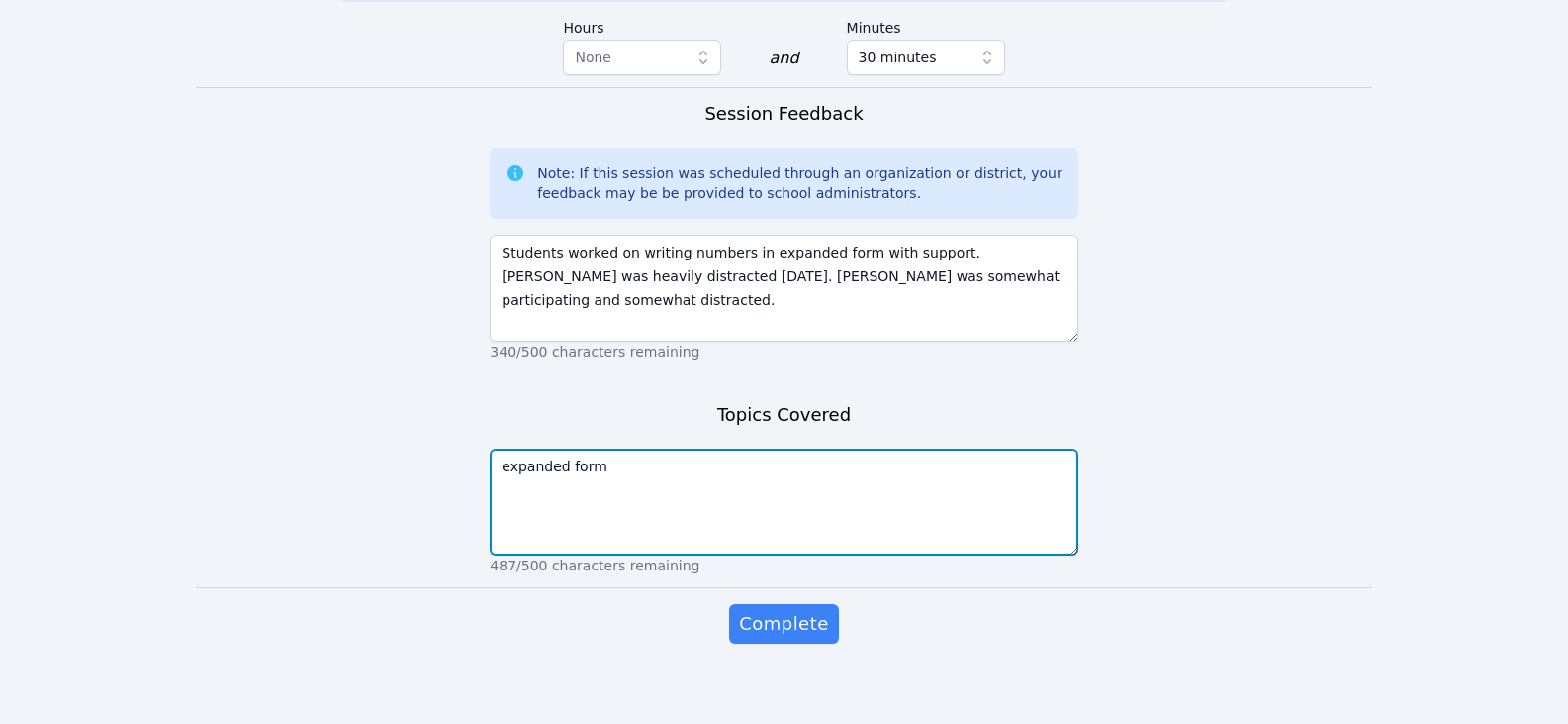
scroll to position [1421, 0]
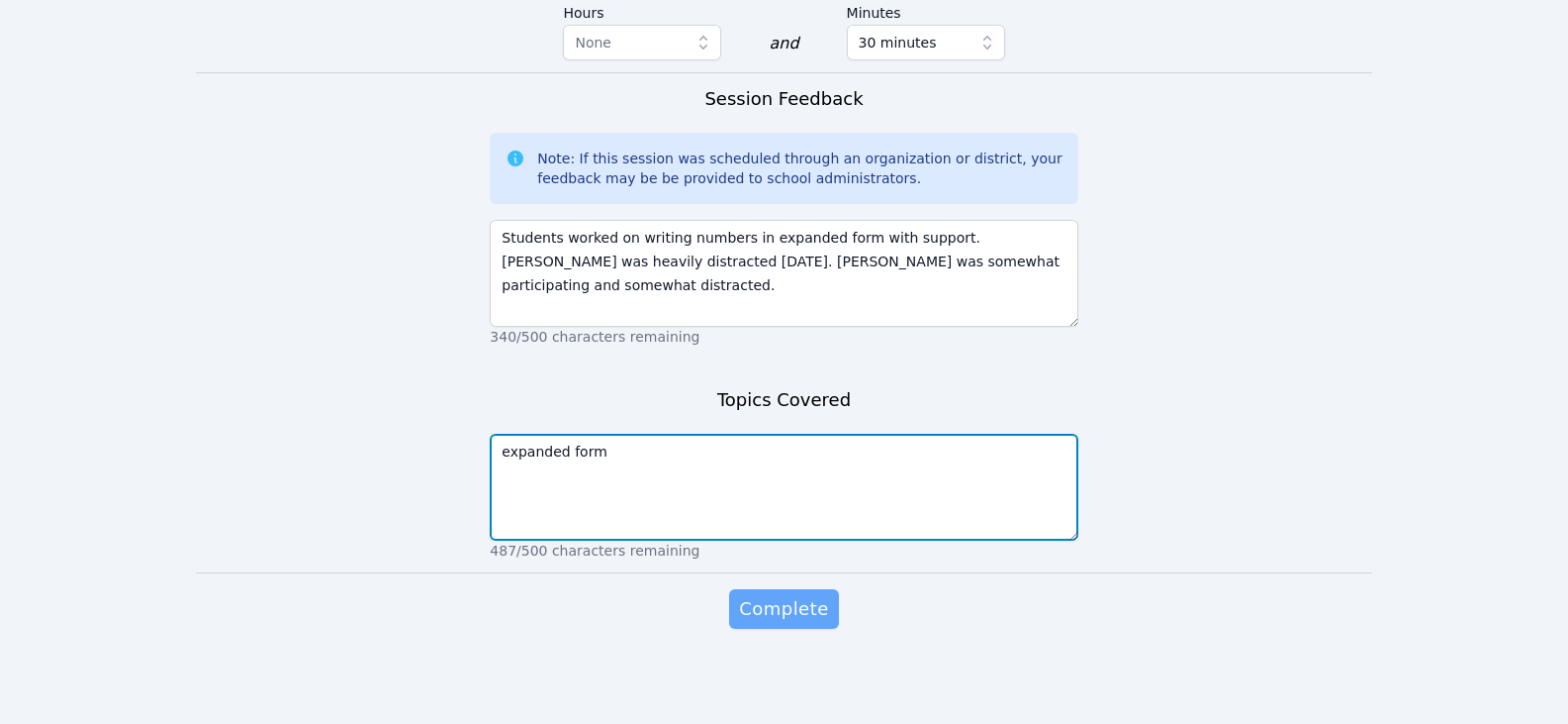
type textarea "expanded form"
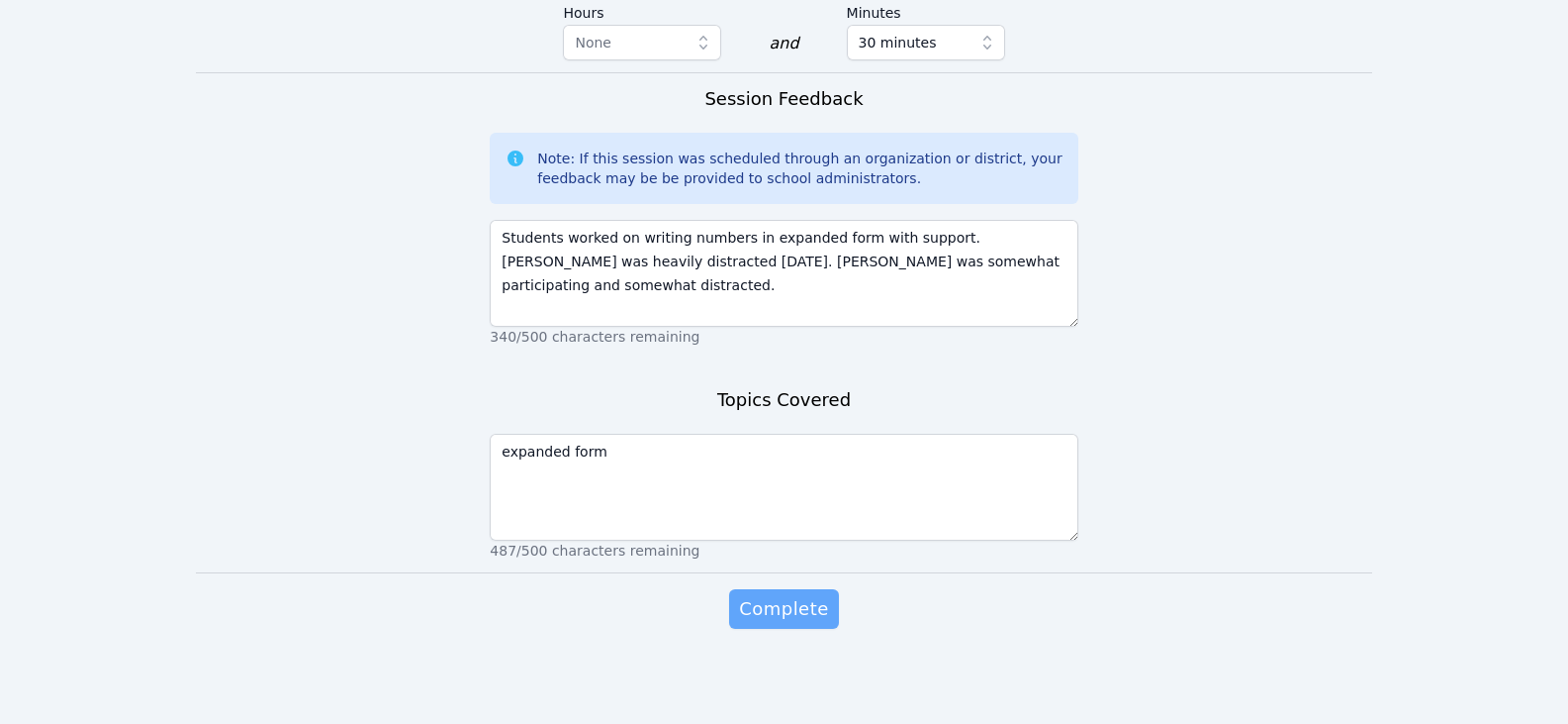
click at [832, 615] on button "Complete" at bounding box center [784, 609] width 109 height 40
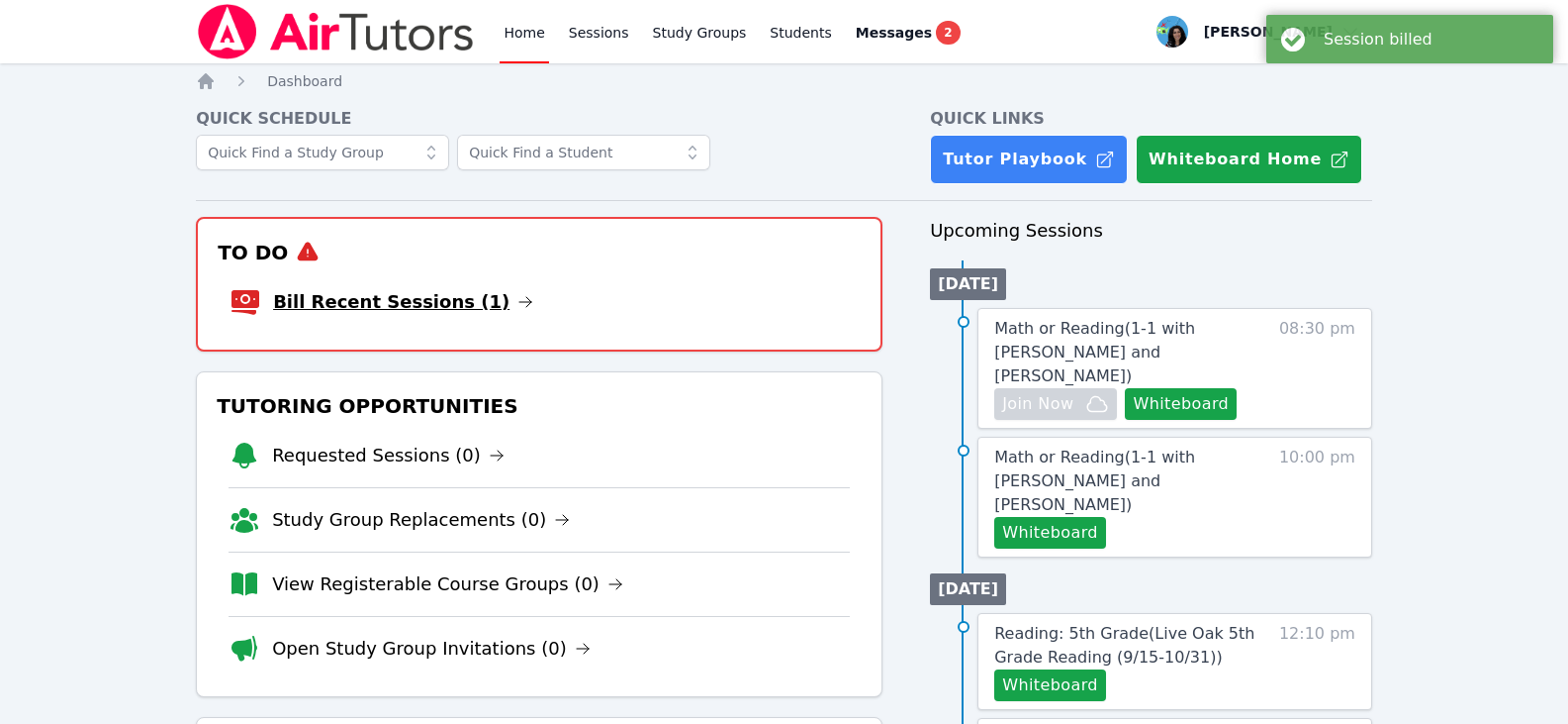
click at [517, 304] on icon at bounding box center [525, 302] width 16 height 16
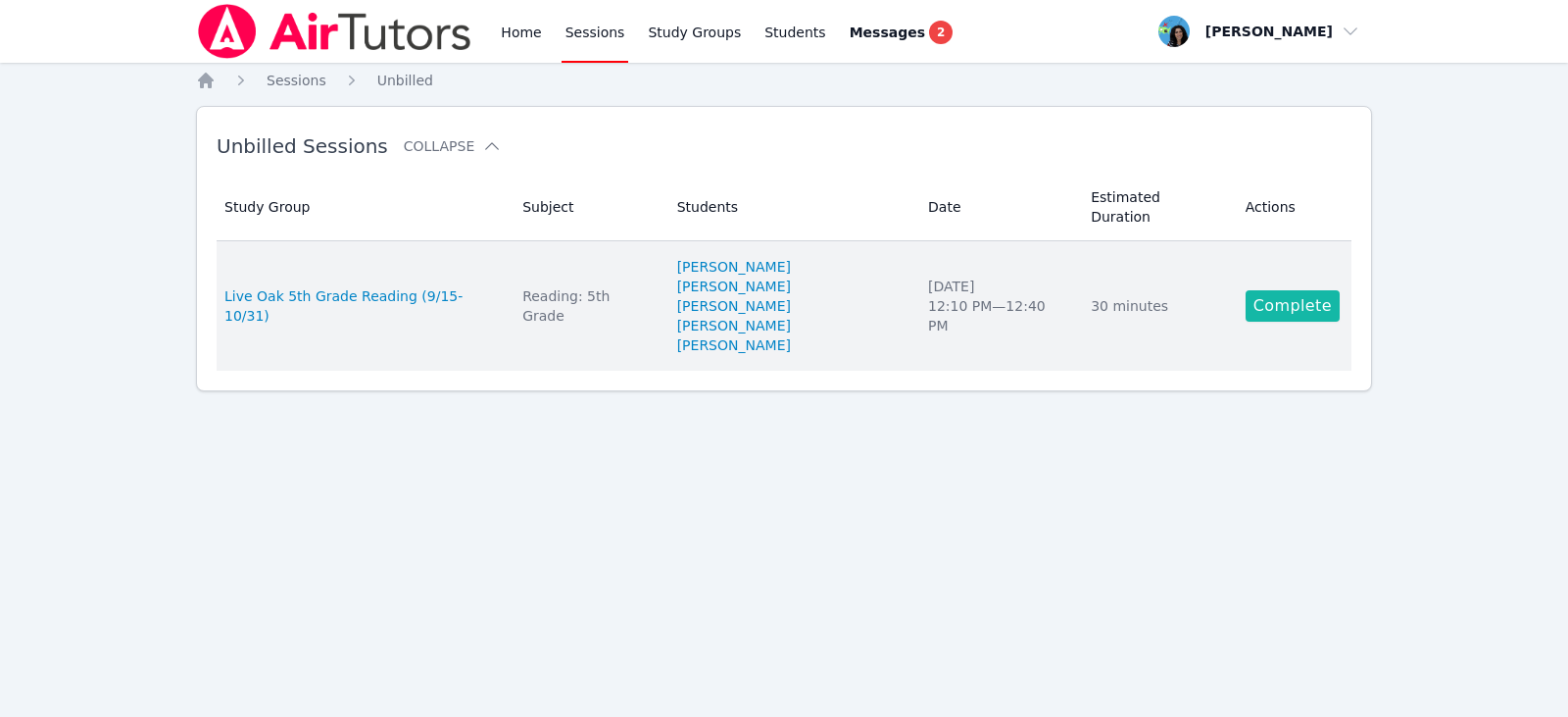
click at [1250, 290] on link "Complete" at bounding box center [1293, 306] width 94 height 32
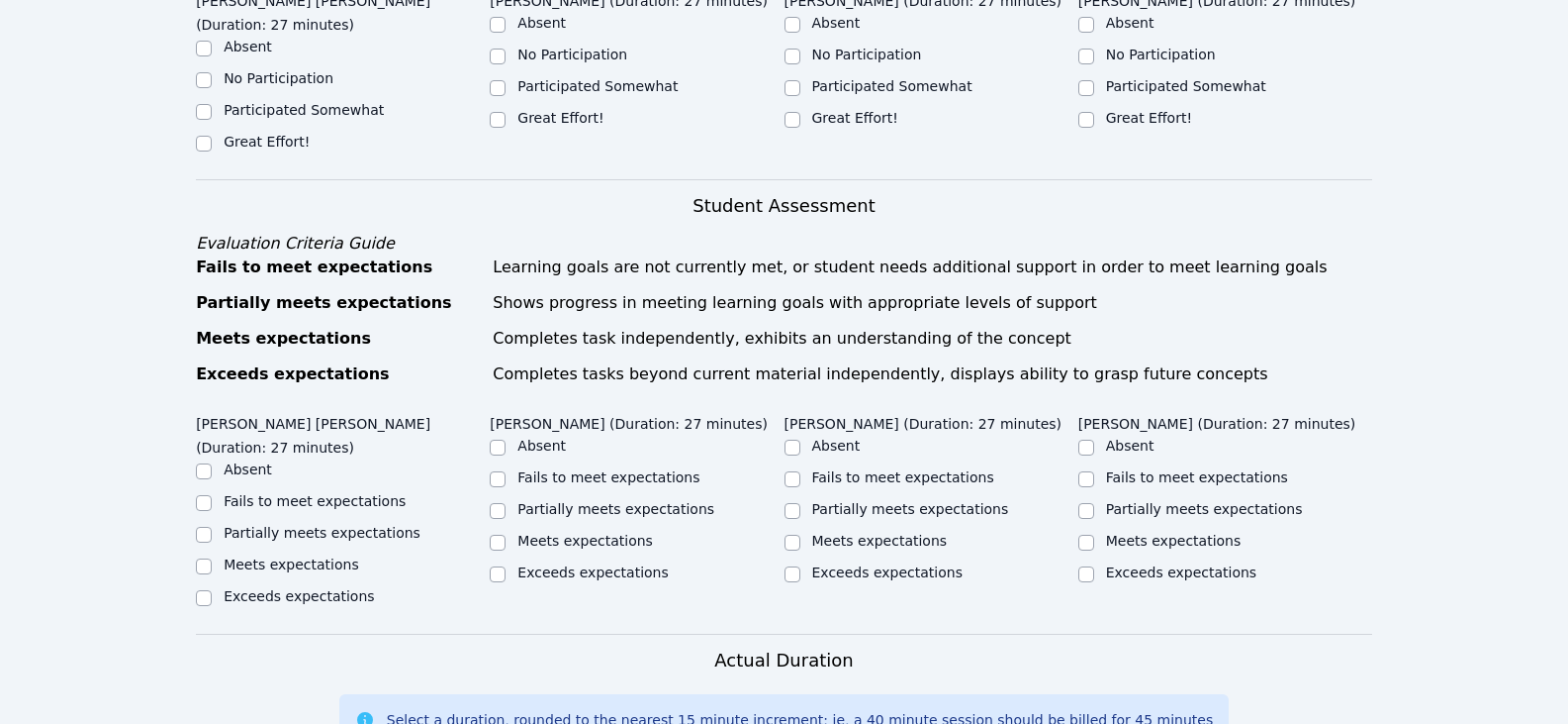
scroll to position [594, 0]
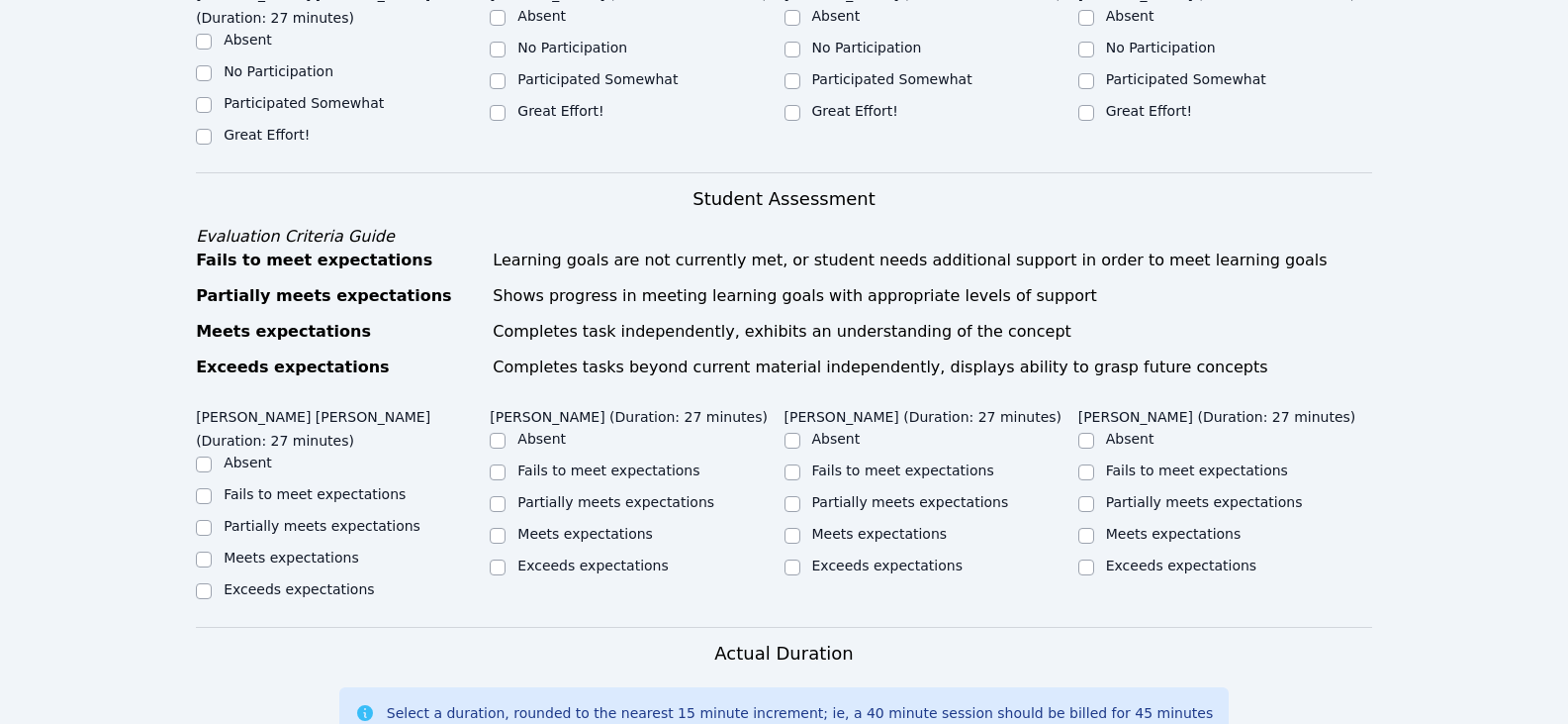
click at [258, 127] on label "Great Effort!" at bounding box center [266, 135] width 86 height 16
click at [211, 129] on input "Great Effort!" at bounding box center [204, 137] width 16 height 16
checkbox input "true"
click at [578, 103] on label "Great Effort!" at bounding box center [560, 111] width 86 height 16
click at [505, 105] on input "Great Effort!" at bounding box center [497, 113] width 16 height 16
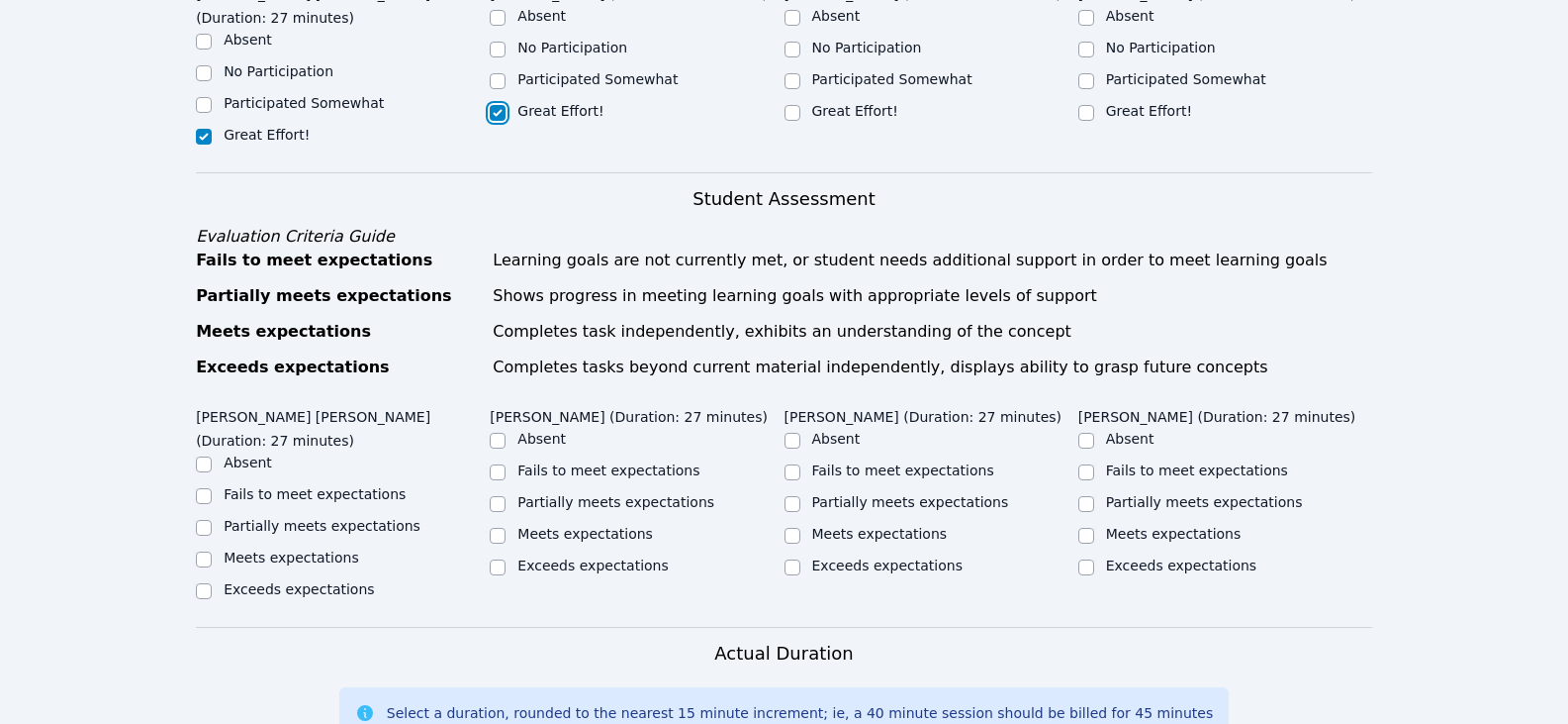
checkbox input "true"
click at [838, 103] on label "Great Effort!" at bounding box center [855, 111] width 86 height 16
click at [800, 105] on input "Great Effort!" at bounding box center [792, 113] width 16 height 16
checkbox input "true"
click at [1106, 103] on label "Great Effort!" at bounding box center [1149, 111] width 86 height 16
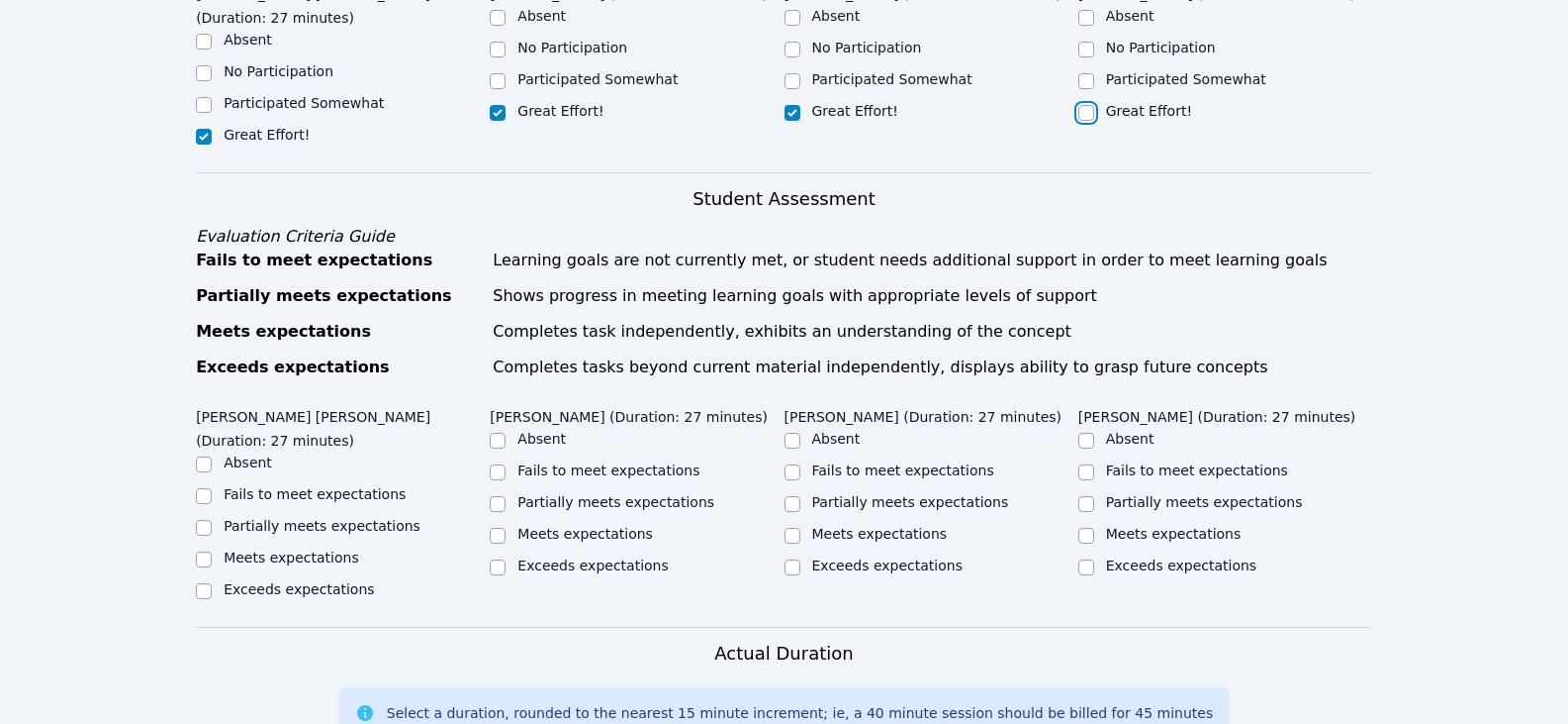
click at [1095, 105] on input "Great Effort!" at bounding box center [1087, 113] width 16 height 16
checkbox input "true"
click at [332, 518] on label "Partially meets expectations" at bounding box center [322, 526] width 197 height 16
click at [211, 520] on input "Partially meets expectations" at bounding box center [204, 528] width 16 height 16
checkbox input "true"
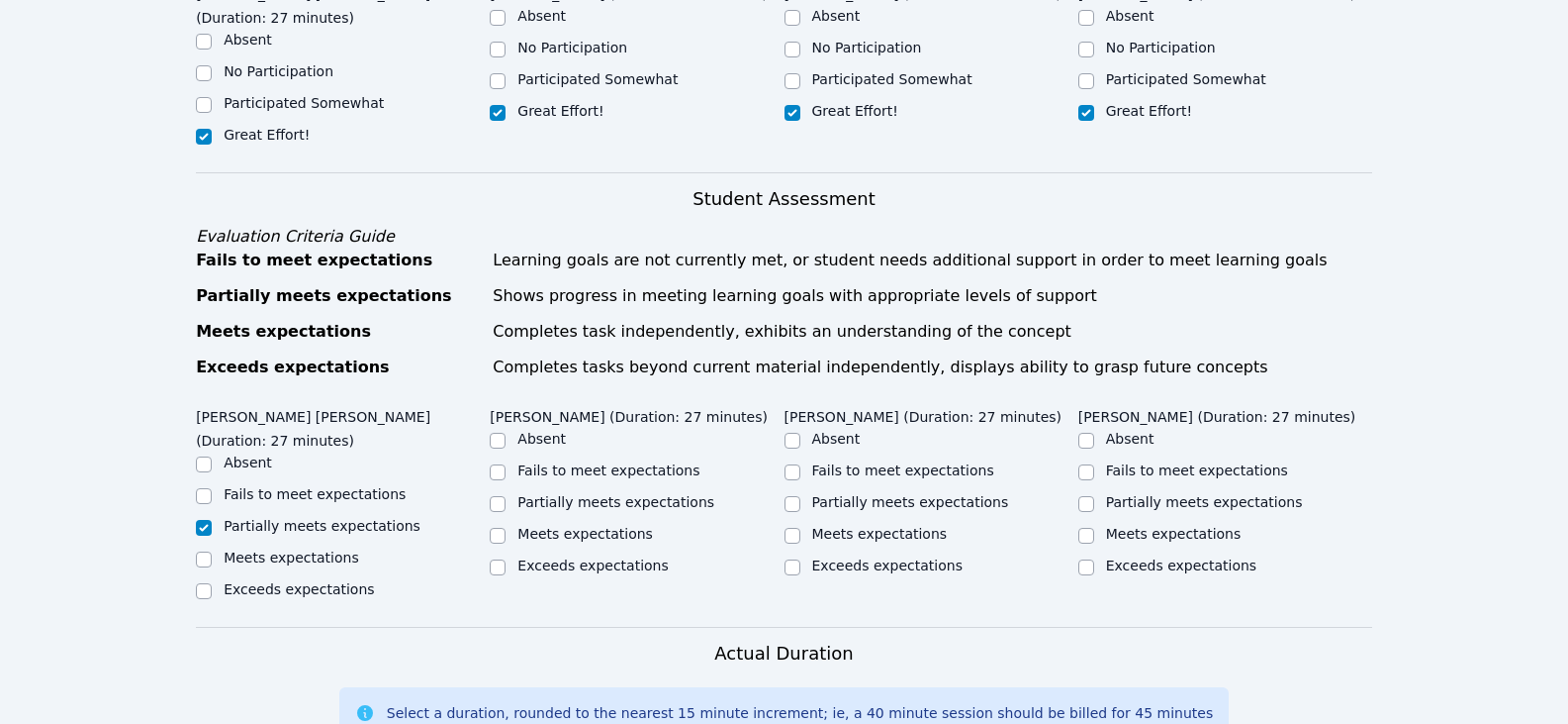
click at [667, 494] on label "Partially meets expectations" at bounding box center [616, 502] width 197 height 16
click at [505, 496] on input "Partially meets expectations" at bounding box center [497, 504] width 16 height 16
checkbox input "true"
click at [921, 494] on label "Partially meets expectations" at bounding box center [911, 502] width 197 height 16
click at [800, 496] on input "Partially meets expectations" at bounding box center [792, 504] width 16 height 16
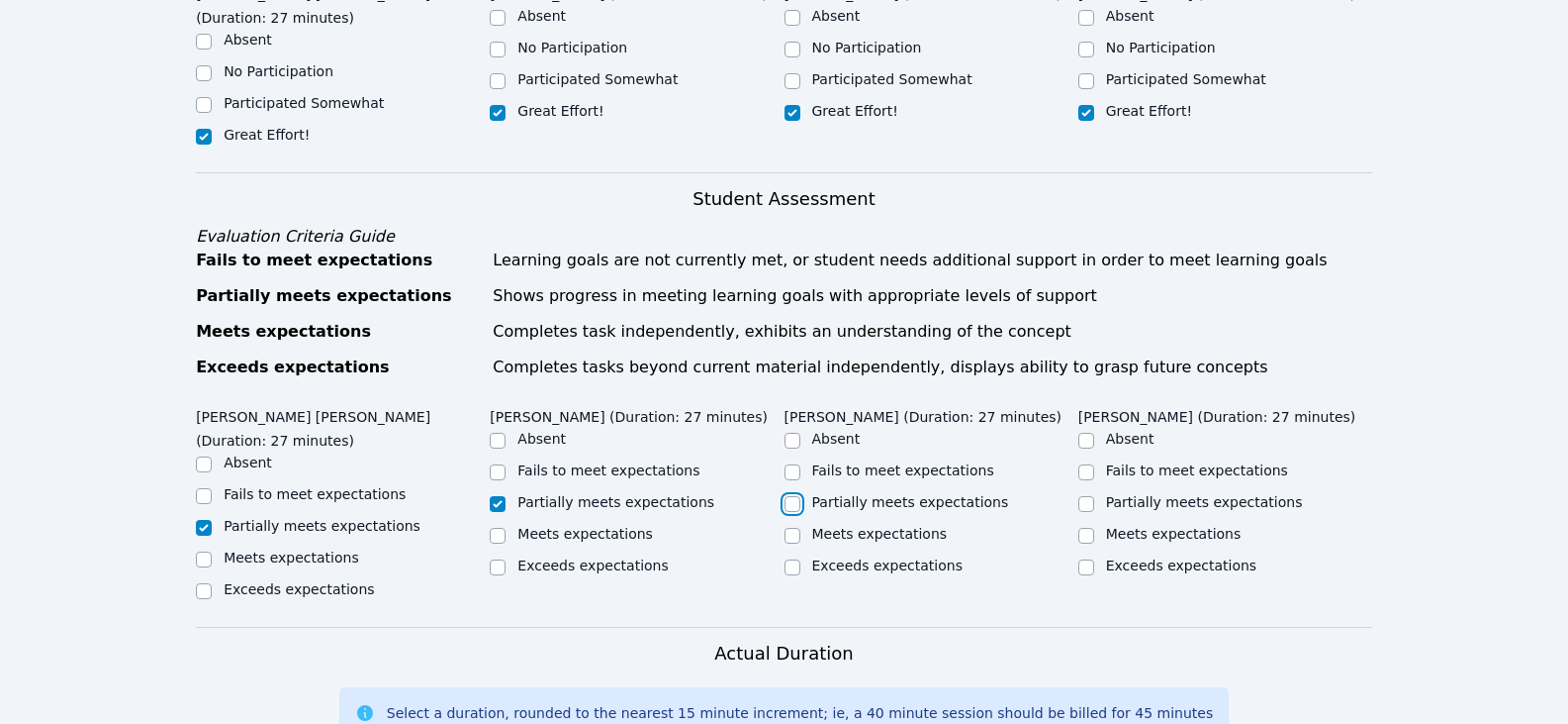
checkbox input "true"
click at [1151, 494] on label "Partially meets expectations" at bounding box center [1205, 502] width 197 height 16
click at [1095, 496] on input "Partially meets expectations" at bounding box center [1087, 504] width 16 height 16
checkbox input "true"
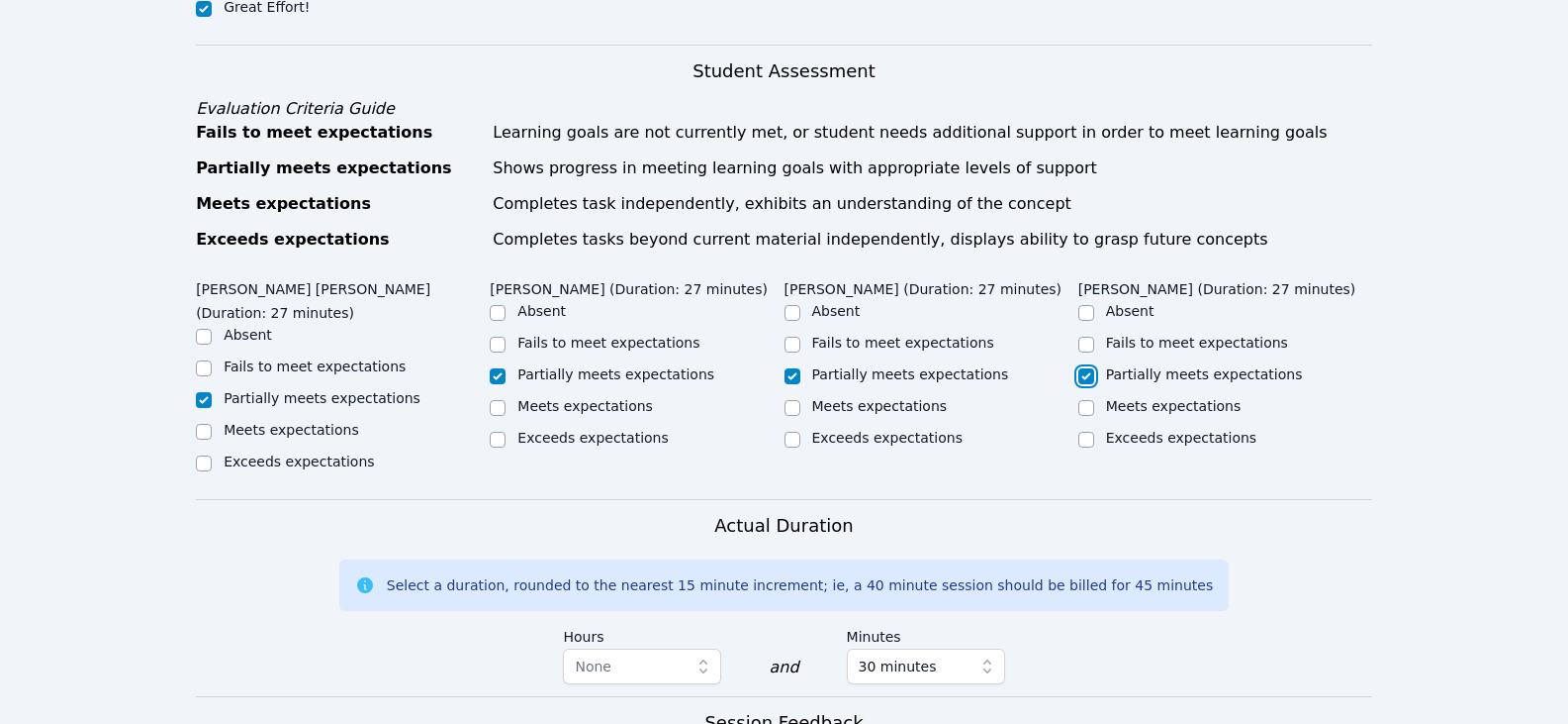
scroll to position [990, 0]
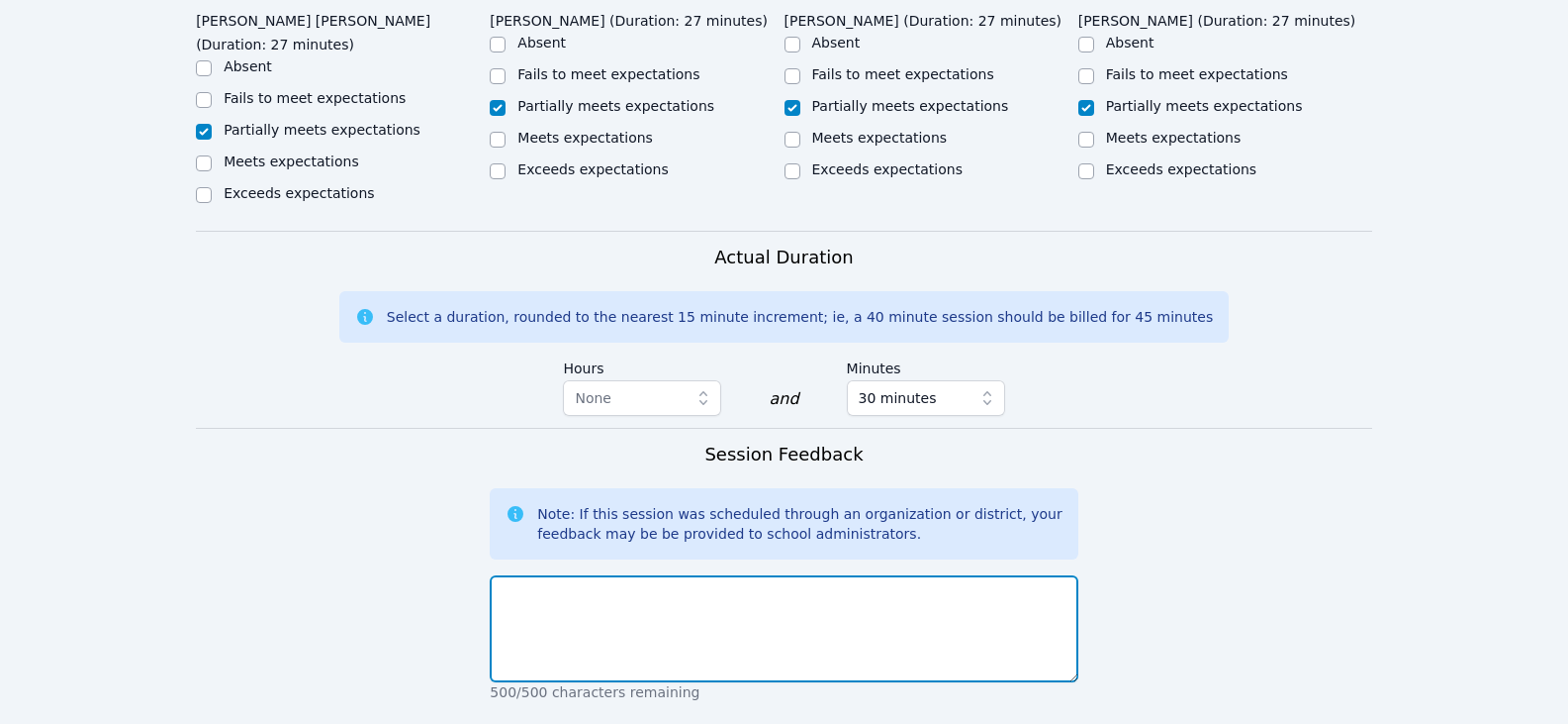
drag, startPoint x: 810, startPoint y: 546, endPoint x: 772, endPoint y: 545, distance: 38.0
click at [784, 575] on textarea at bounding box center [784, 628] width 588 height 107
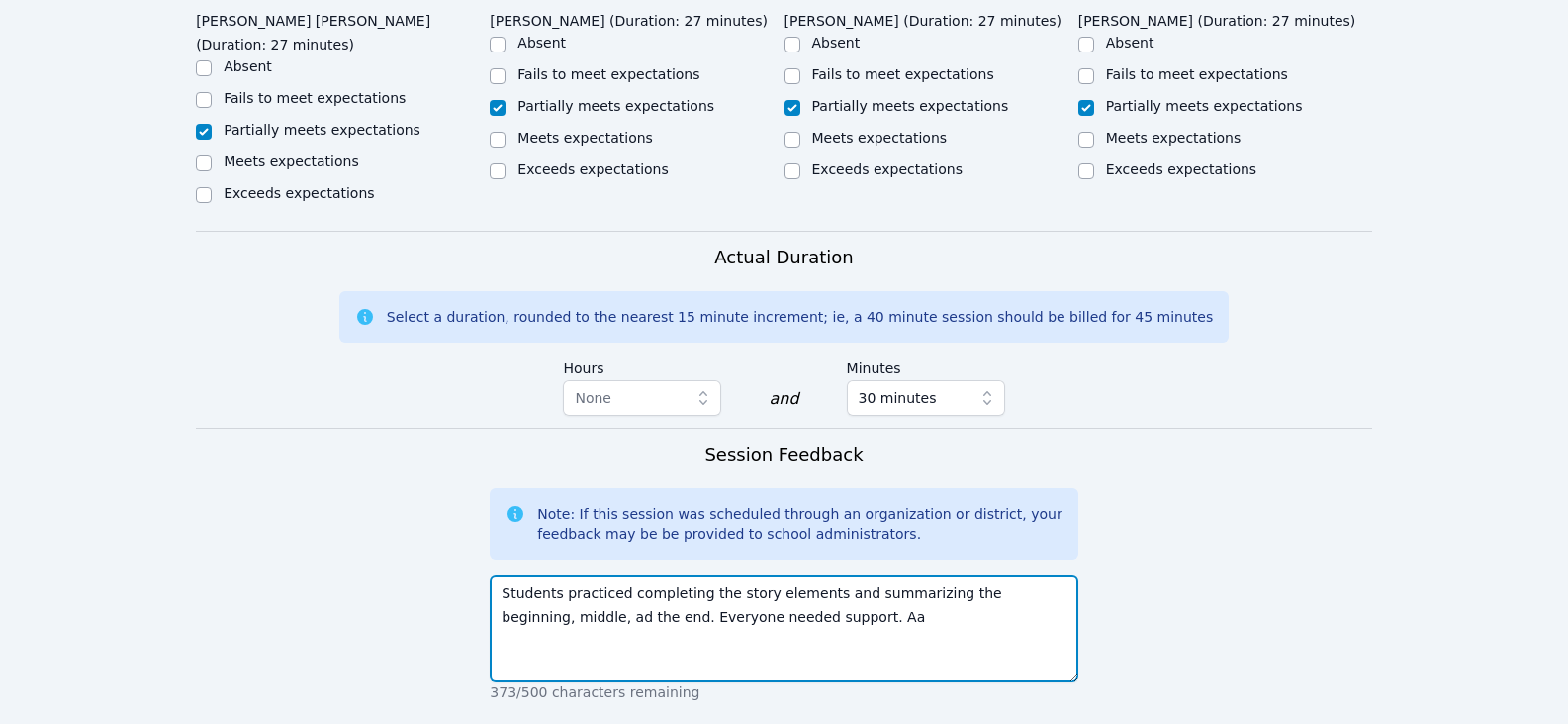
click at [842, 575] on textarea "Students practiced completing the story elements and summarizing the beginning,…" at bounding box center [784, 628] width 588 height 107
click at [503, 575] on textarea "Students practiced completing the story elements and summarizing the beginning,…" at bounding box center [784, 628] width 588 height 107
click at [508, 575] on textarea "Students practiced completing the story elements and summarizing the beginning,…" at bounding box center [784, 628] width 588 height 107
click at [825, 575] on textarea "Students practiced completing the story elements and summarizing the beginning,…" at bounding box center [784, 628] width 588 height 107
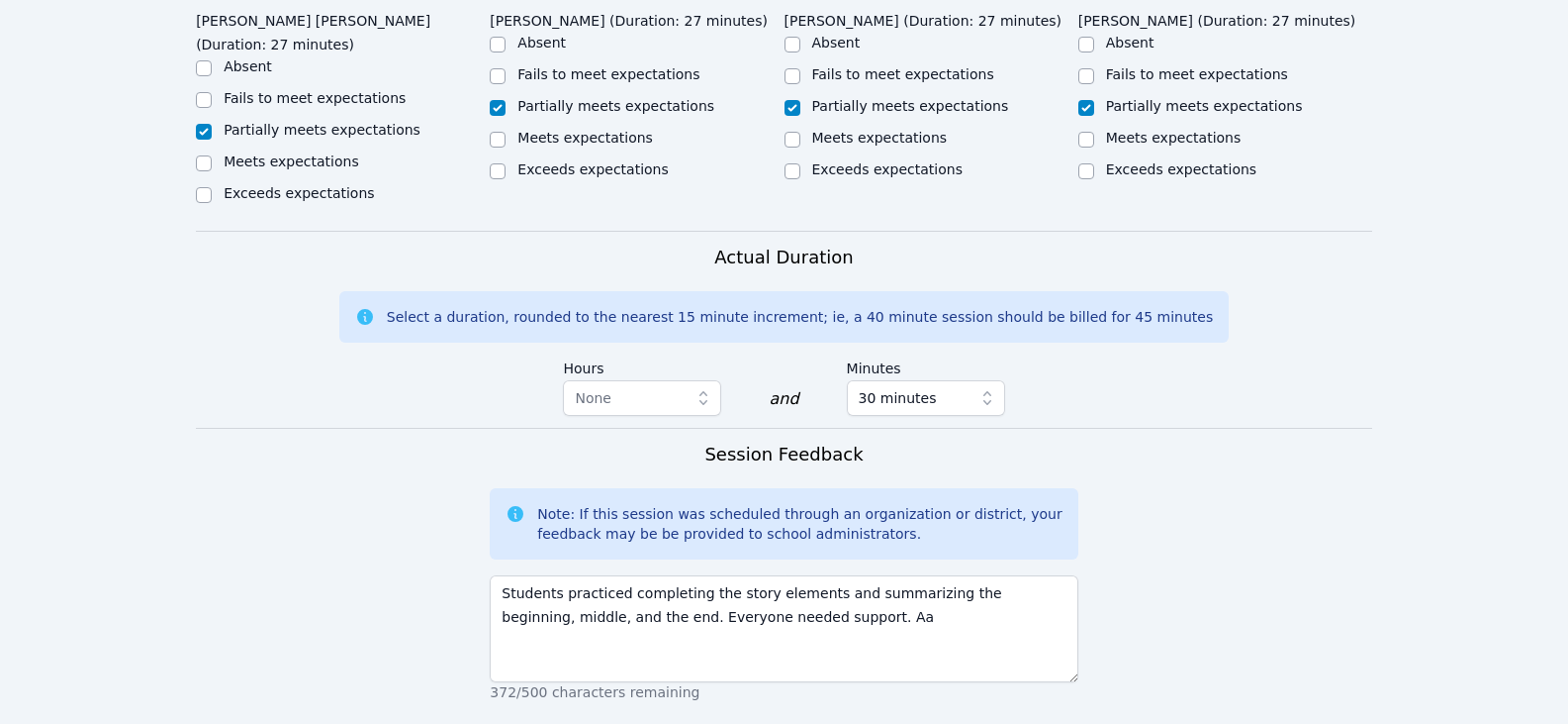
click at [1324, 650] on form "Student Participation Do not enter a participation level for ABSENT students Jo…" at bounding box center [784, 254] width 1176 height 1540
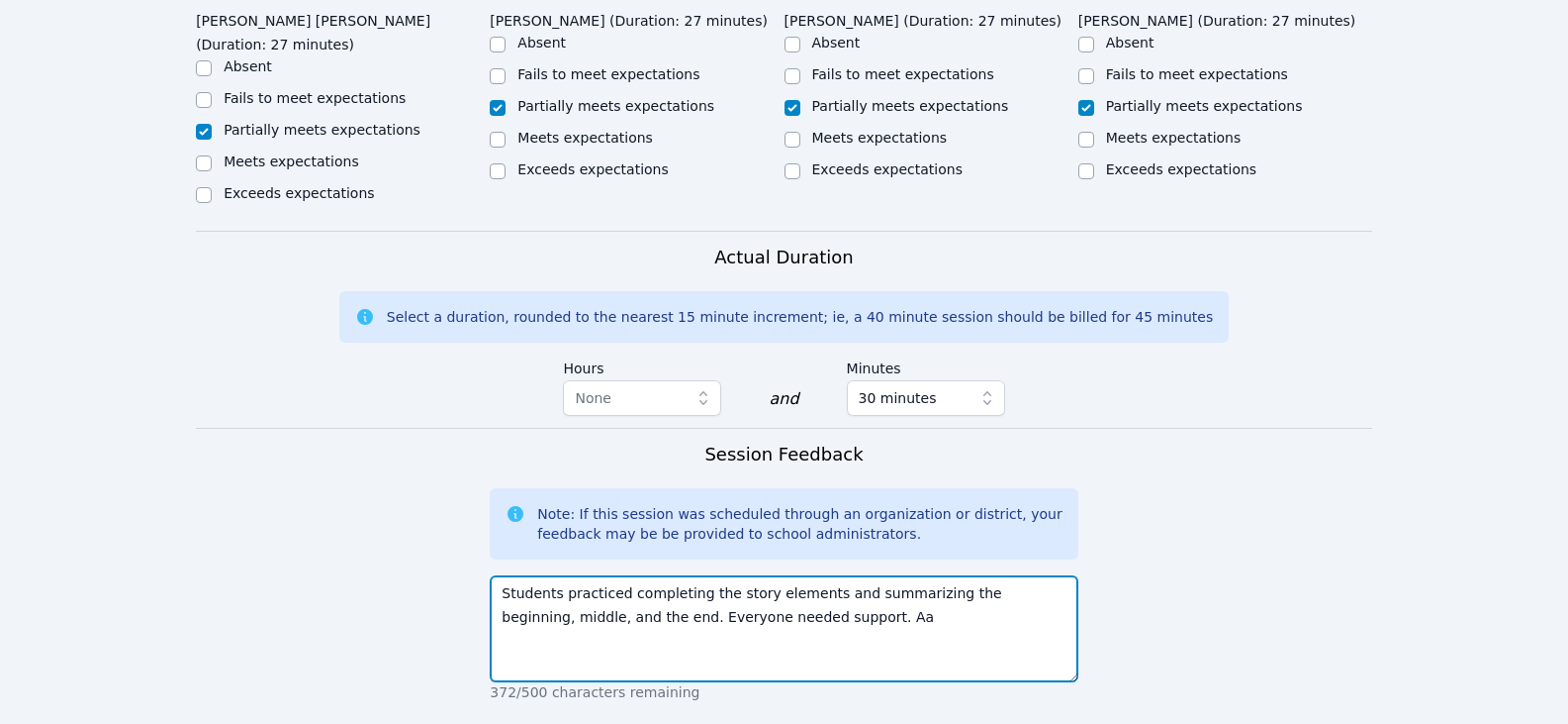
click at [890, 582] on textarea "Students practiced completing the story elements and summarizing the beginning,…" at bounding box center [784, 628] width 588 height 107
click at [804, 575] on textarea "Students practiced completing the story elements and summarizing the beginning,…" at bounding box center [784, 628] width 588 height 107
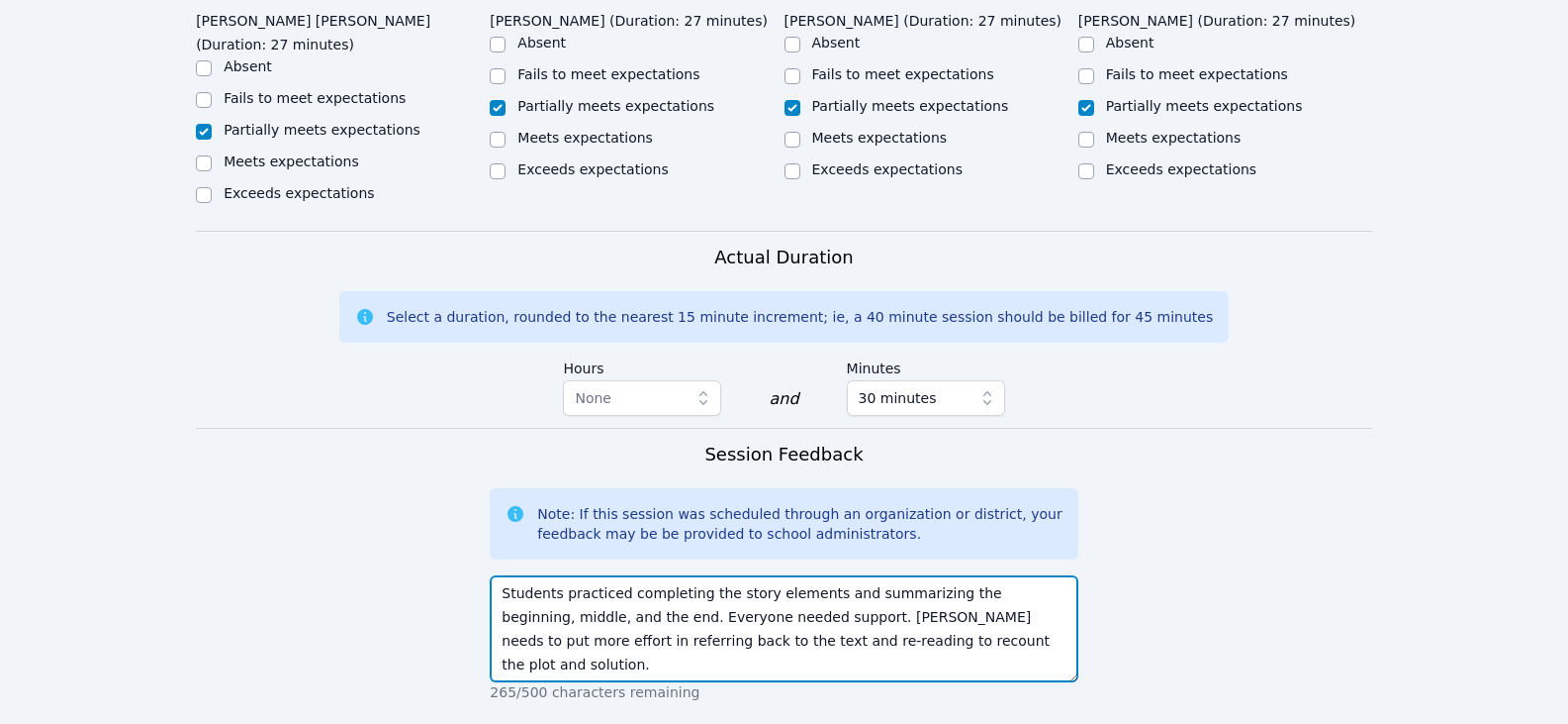
click at [838, 575] on textarea "Students practiced completing the story elements and summarizing the beginning,…" at bounding box center [784, 628] width 588 height 107
click at [880, 575] on textarea "Students practiced completing the story elements and summarizing the beginning,…" at bounding box center [784, 628] width 588 height 107
click at [858, 575] on textarea "Students practiced completing the story elements and summarizing the beginning,…" at bounding box center [784, 628] width 588 height 107
click at [864, 575] on textarea "Students practiced completing the story elements and summarizing the beginning,…" at bounding box center [784, 628] width 588 height 107
click at [893, 575] on textarea "Students practiced completing the story elements and summarizing the beginning,…" at bounding box center [784, 628] width 588 height 107
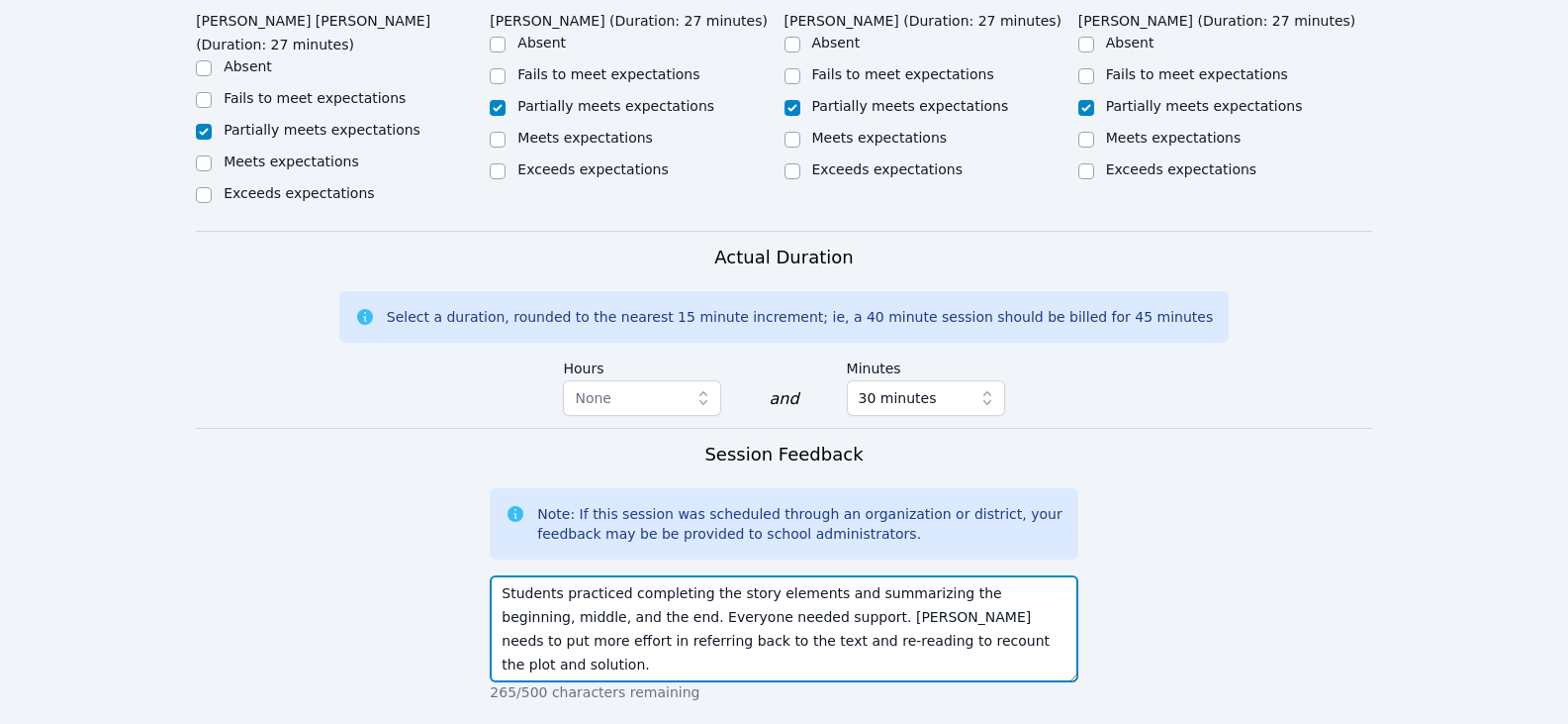
click at [574, 575] on textarea "Students practiced completing the story elements and summarizing the beginning,…" at bounding box center [784, 628] width 588 height 107
click at [813, 589] on textarea "Students practiced completing the story elements and summarizing the beginning,…" at bounding box center [784, 628] width 588 height 107
click at [794, 575] on textarea "Students practiced completing the story elements and summarizing the beginning,…" at bounding box center [784, 628] width 588 height 107
drag, startPoint x: 795, startPoint y: 547, endPoint x: 580, endPoint y: 545, distance: 215.0
click at [580, 575] on textarea "Students practiced completing the story elements and summarizing the beginning,…" at bounding box center [784, 628] width 588 height 107
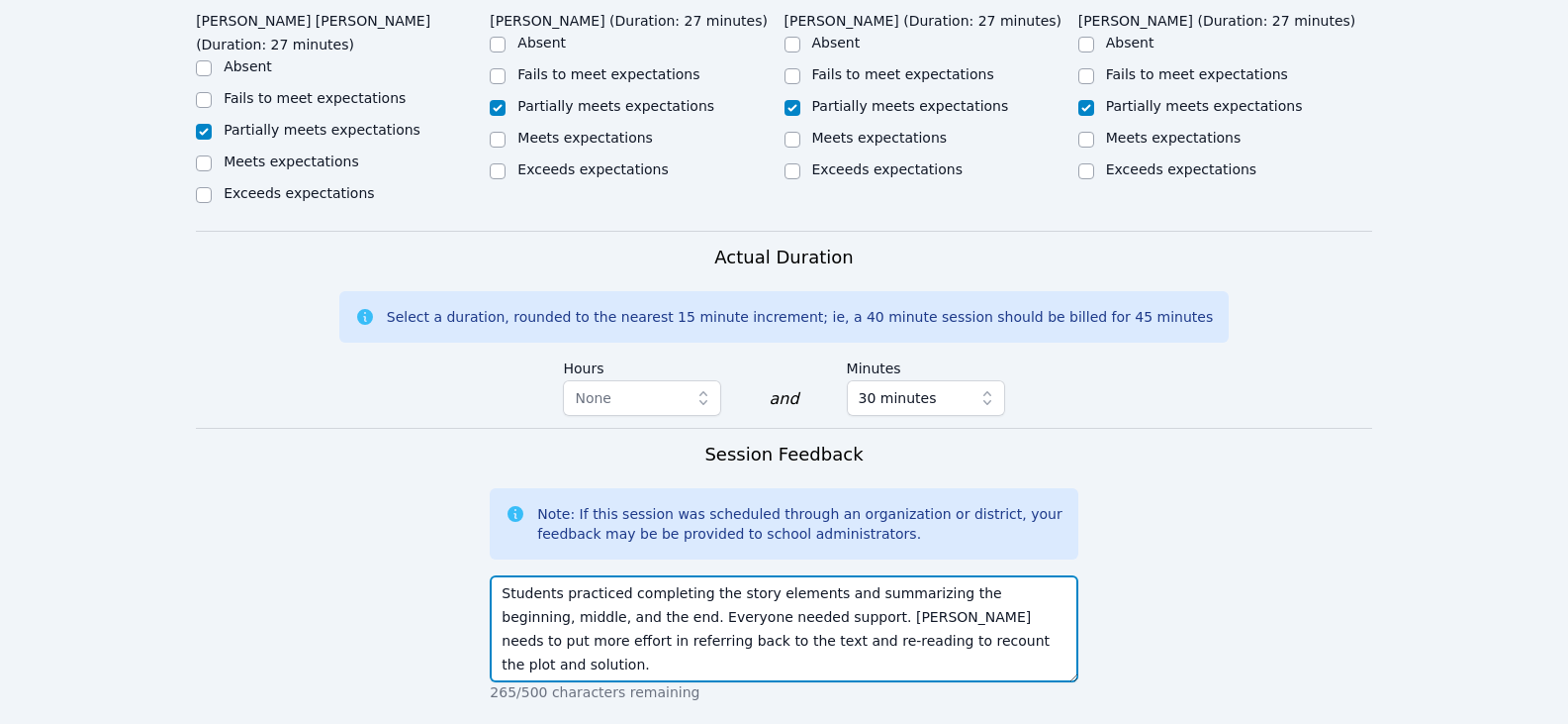
click at [911, 575] on textarea "Students practiced completing the story elements and summarizing the beginning,…" at bounding box center [784, 628] width 588 height 107
click at [777, 575] on textarea "Students practiced completing the story elements and summarizing the beginning,…" at bounding box center [784, 628] width 588 height 107
click at [907, 575] on textarea "Students practiced completing the story elements and summarizing the beginning,…" at bounding box center [784, 628] width 588 height 107
click at [1019, 581] on textarea "Students practiced completing the story elements and summarizing the beginning,…" at bounding box center [784, 628] width 588 height 107
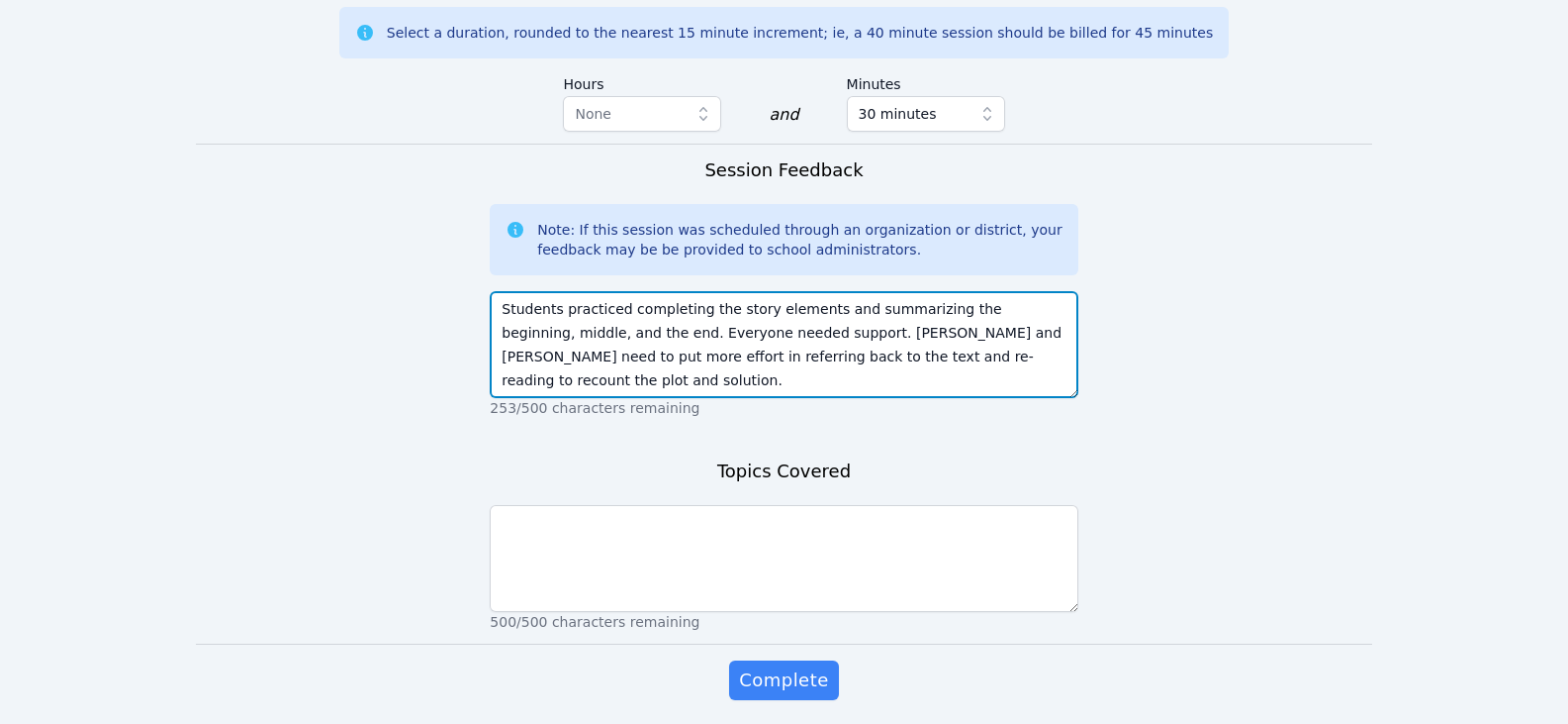
type textarea "Students practiced completing the story elements and summarizing the beginning,…"
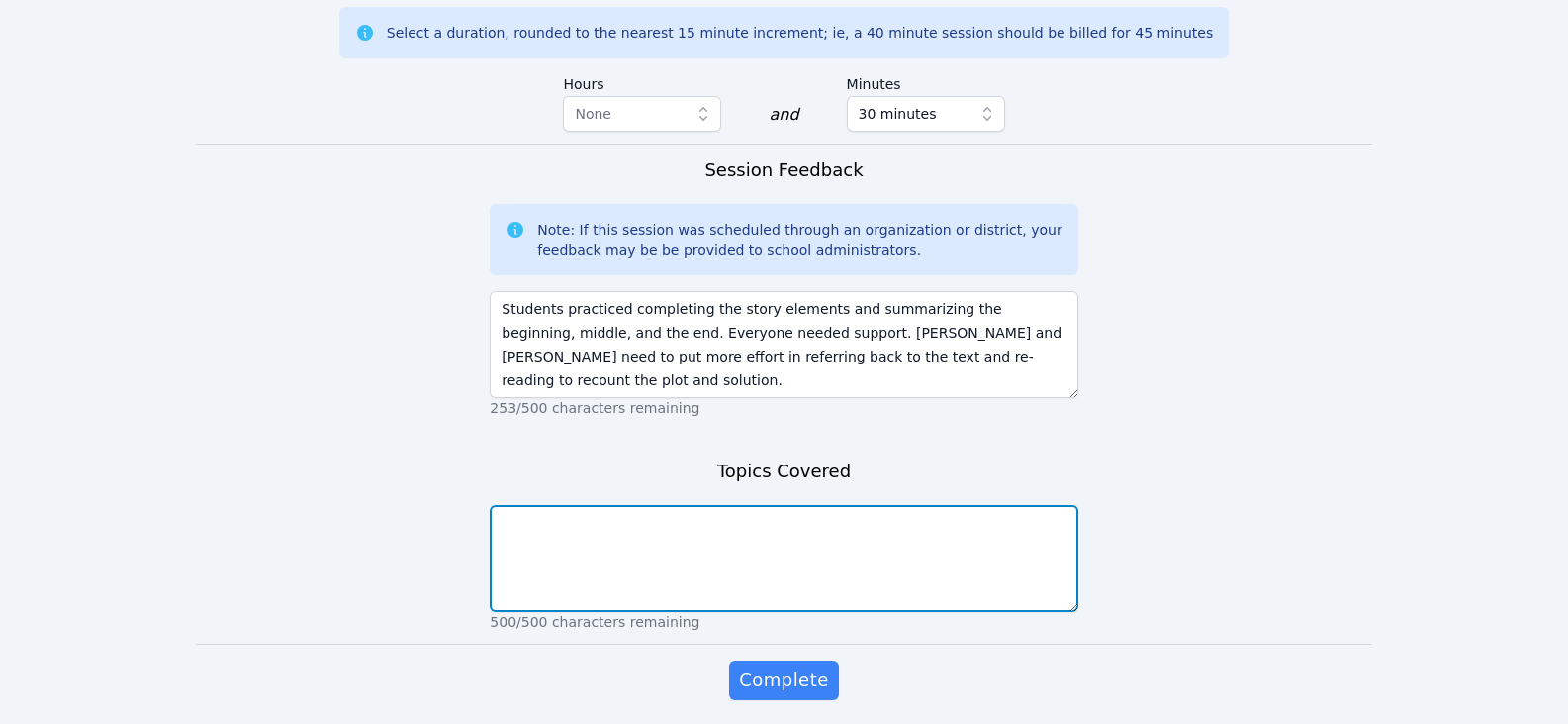
click at [864, 505] on textarea at bounding box center [784, 557] width 588 height 107
click at [684, 527] on textarea "story elements-summarizing" at bounding box center [784, 557] width 588 height 107
type textarea "story elements-summarizing"
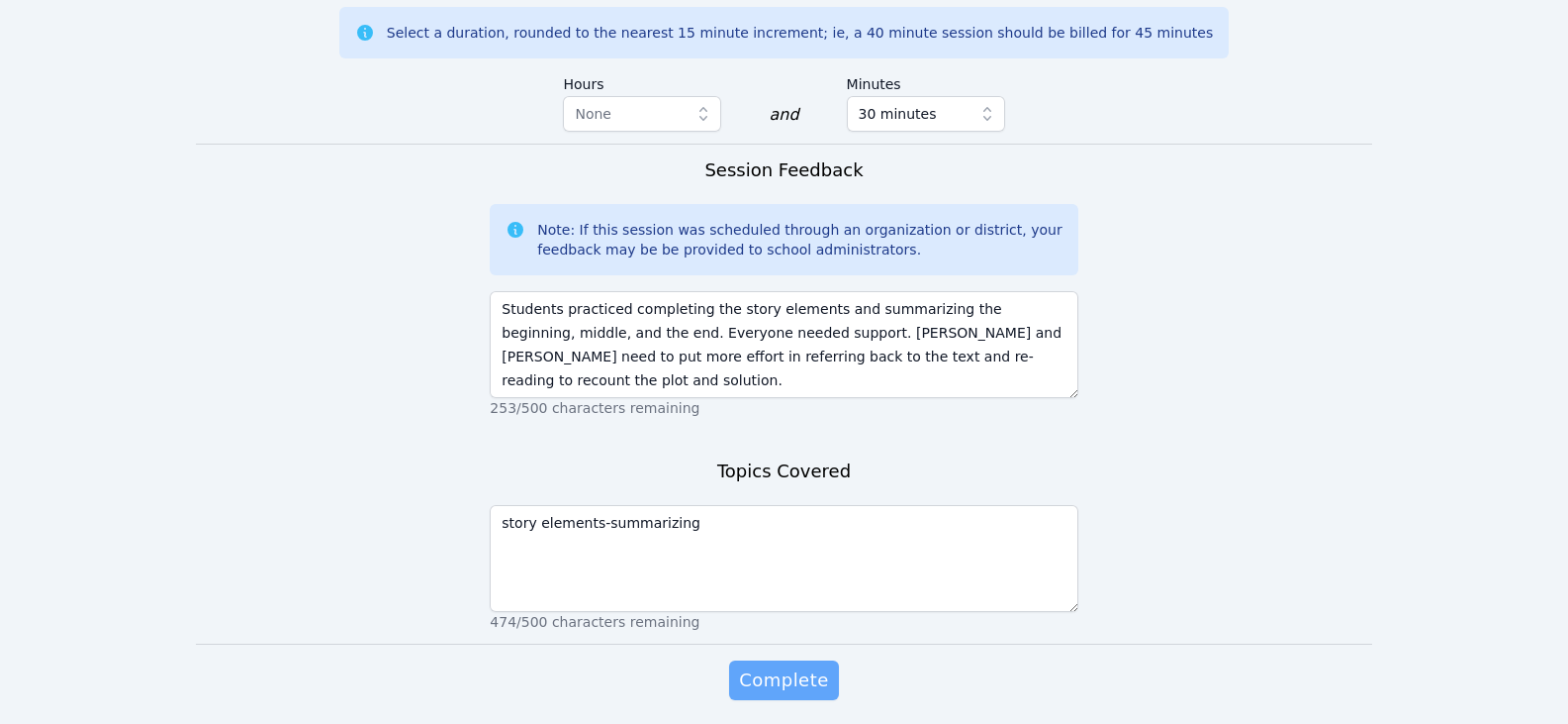
click at [759, 660] on button "Complete" at bounding box center [784, 680] width 109 height 40
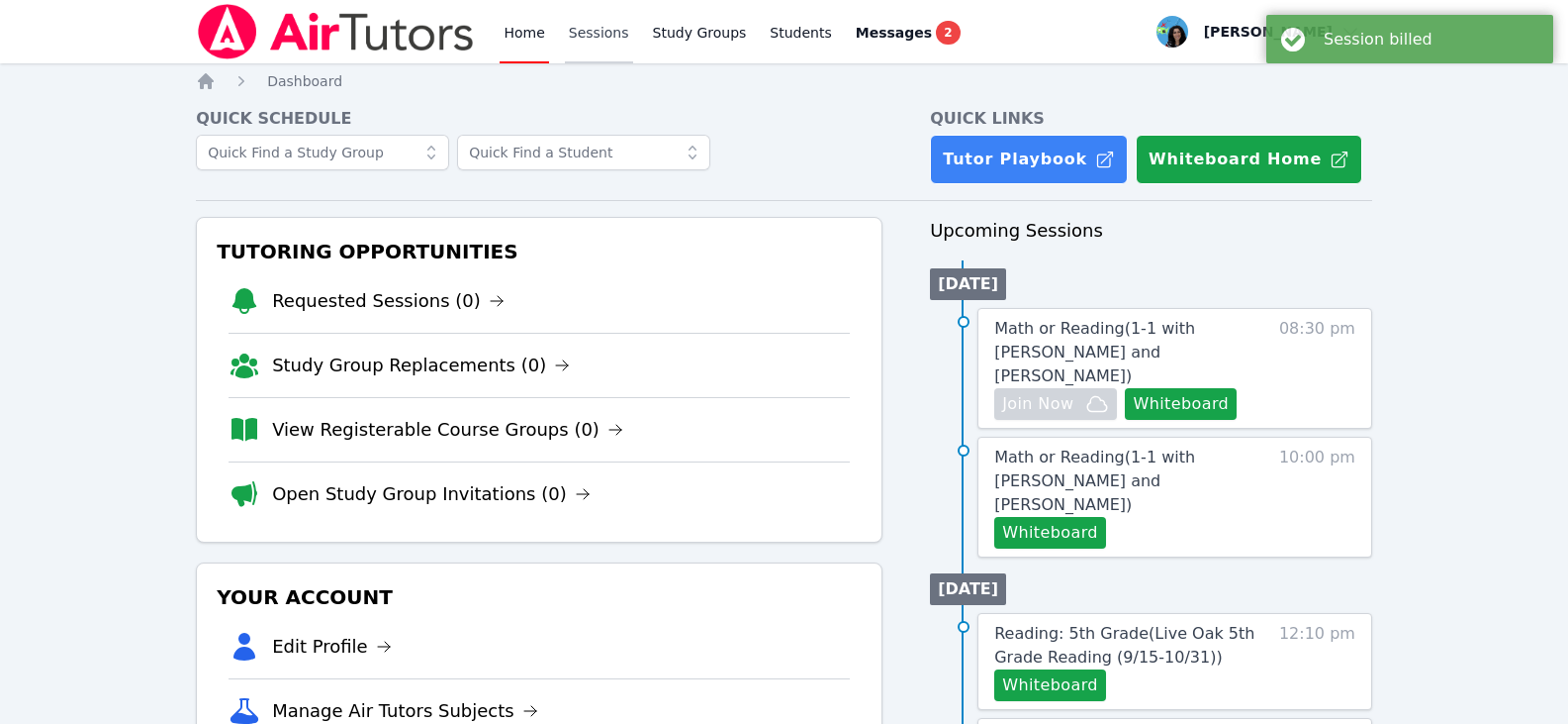
click at [593, 38] on link "Sessions" at bounding box center [599, 32] width 68 height 64
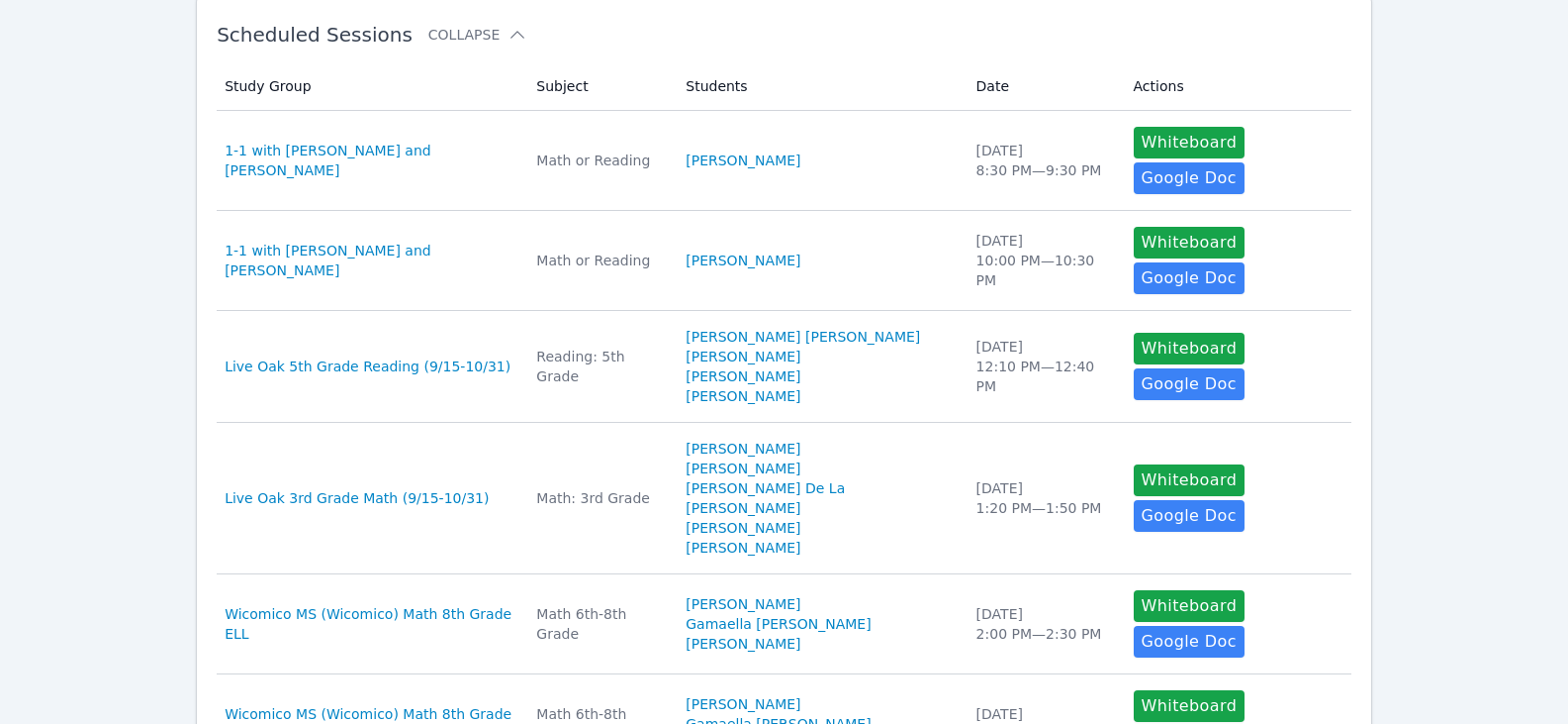
scroll to position [396, 0]
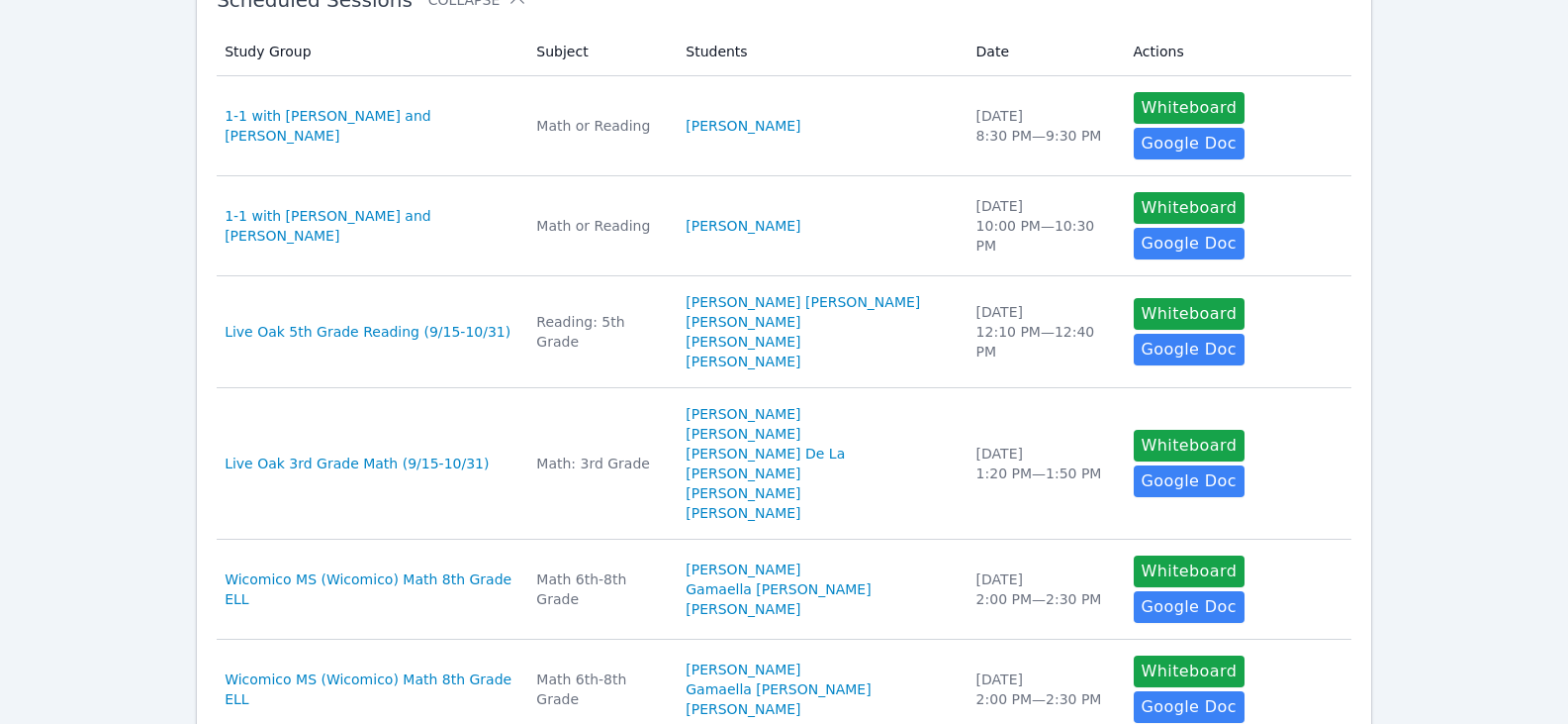
click at [1447, 280] on div "Home Sessions Study Groups Students Messages 2 Open user menu Maya Habou-Klimcz…" at bounding box center [784, 530] width 1568 height 1852
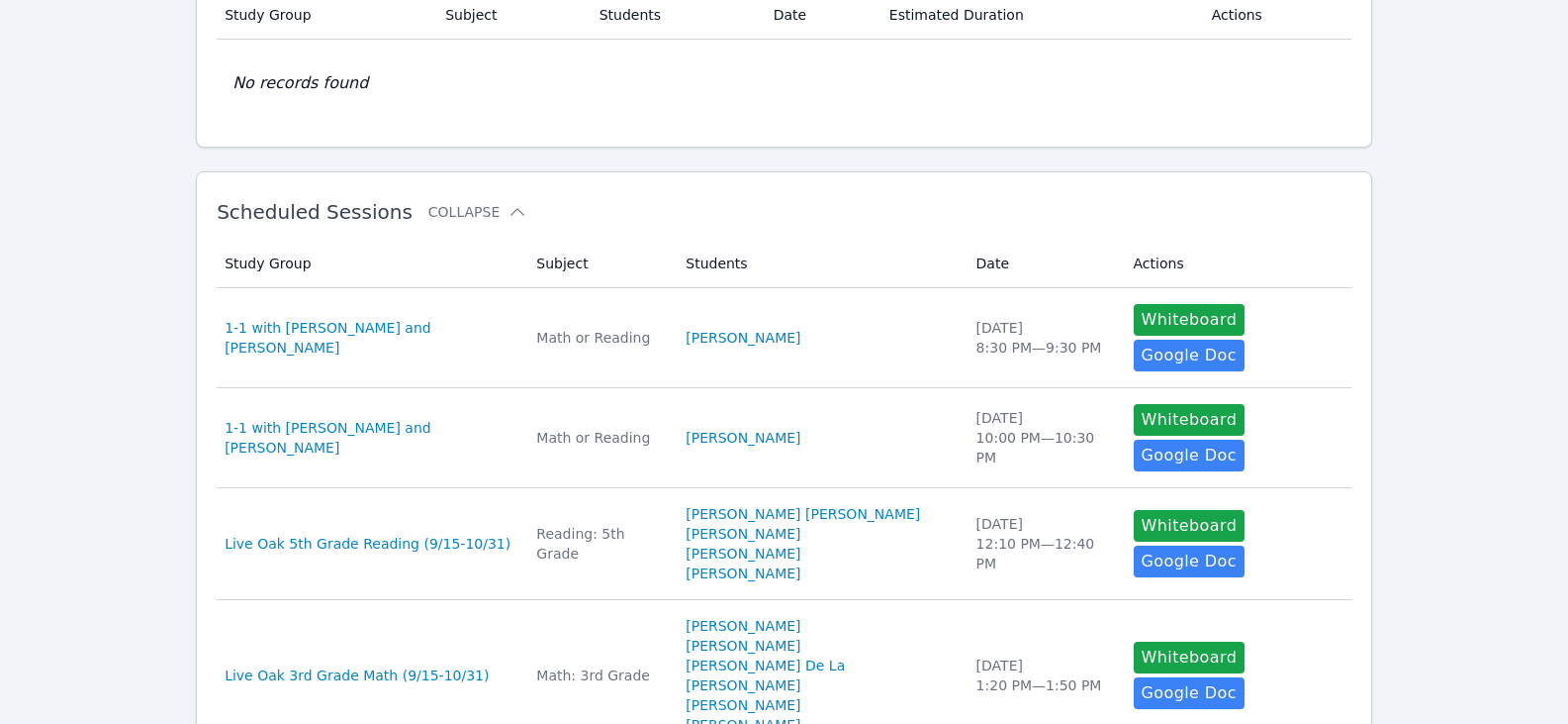
scroll to position [0, 0]
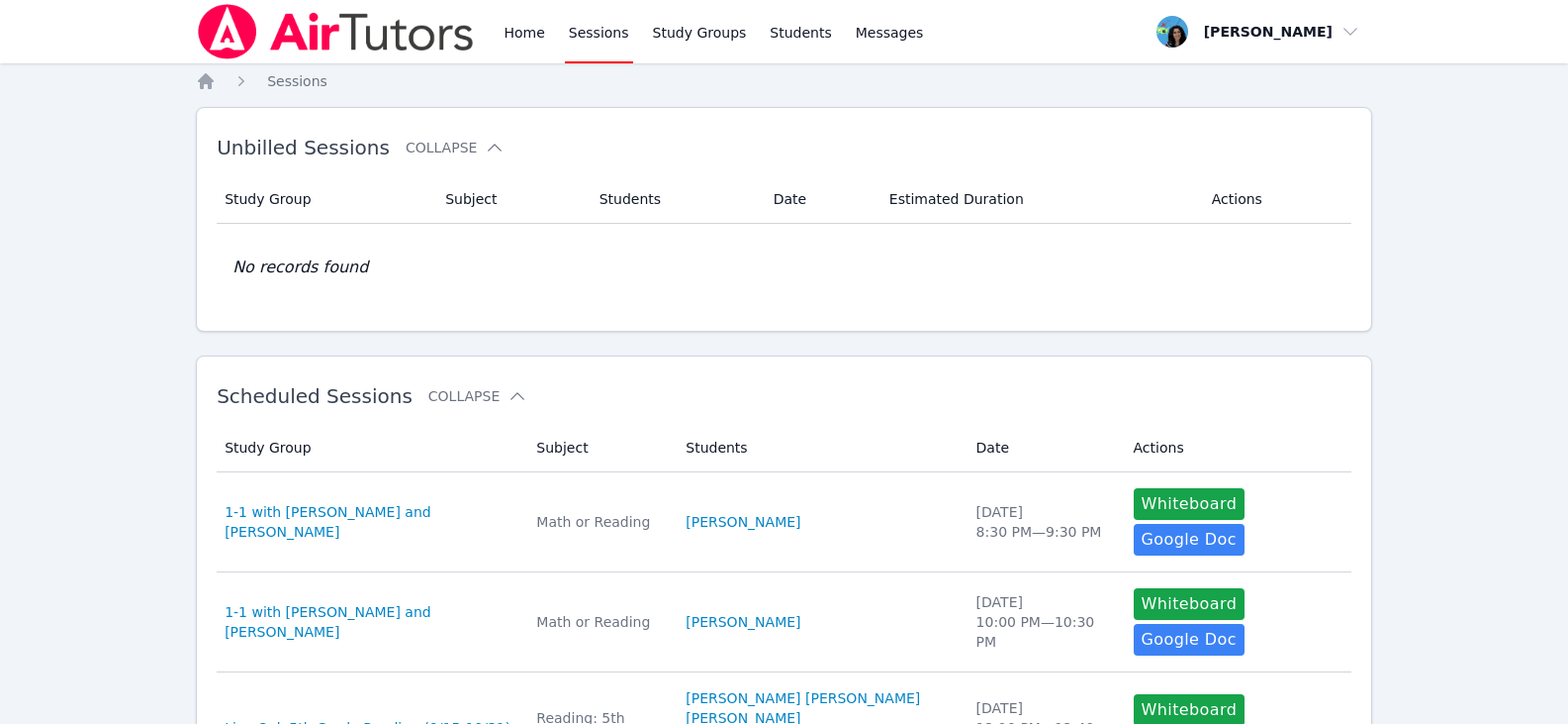
click at [475, 16] on img at bounding box center [336, 32] width 280 height 56
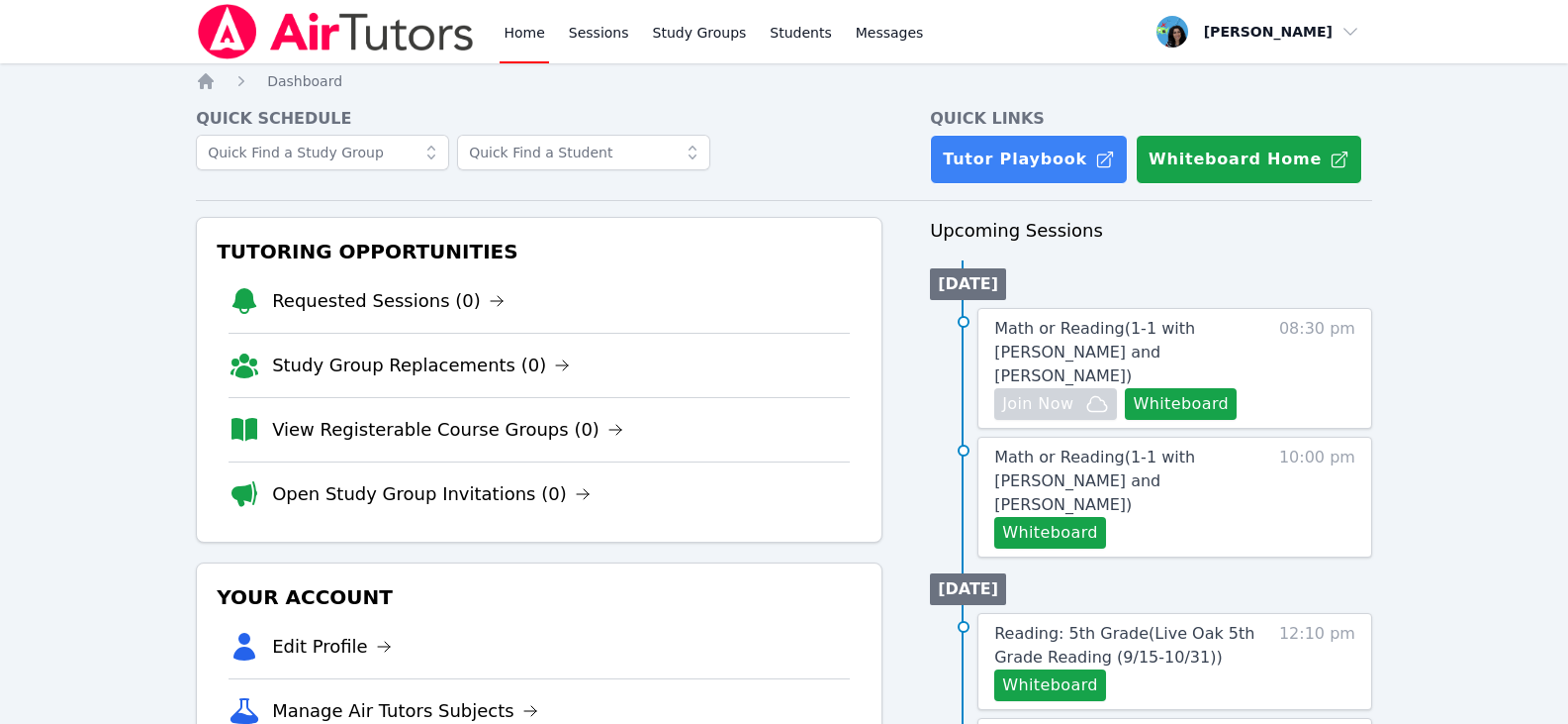
click at [503, 26] on link "Home" at bounding box center [523, 32] width 49 height 64
click at [522, 36] on link "Home" at bounding box center [523, 32] width 49 height 64
click at [605, 43] on link "Sessions" at bounding box center [599, 32] width 68 height 64
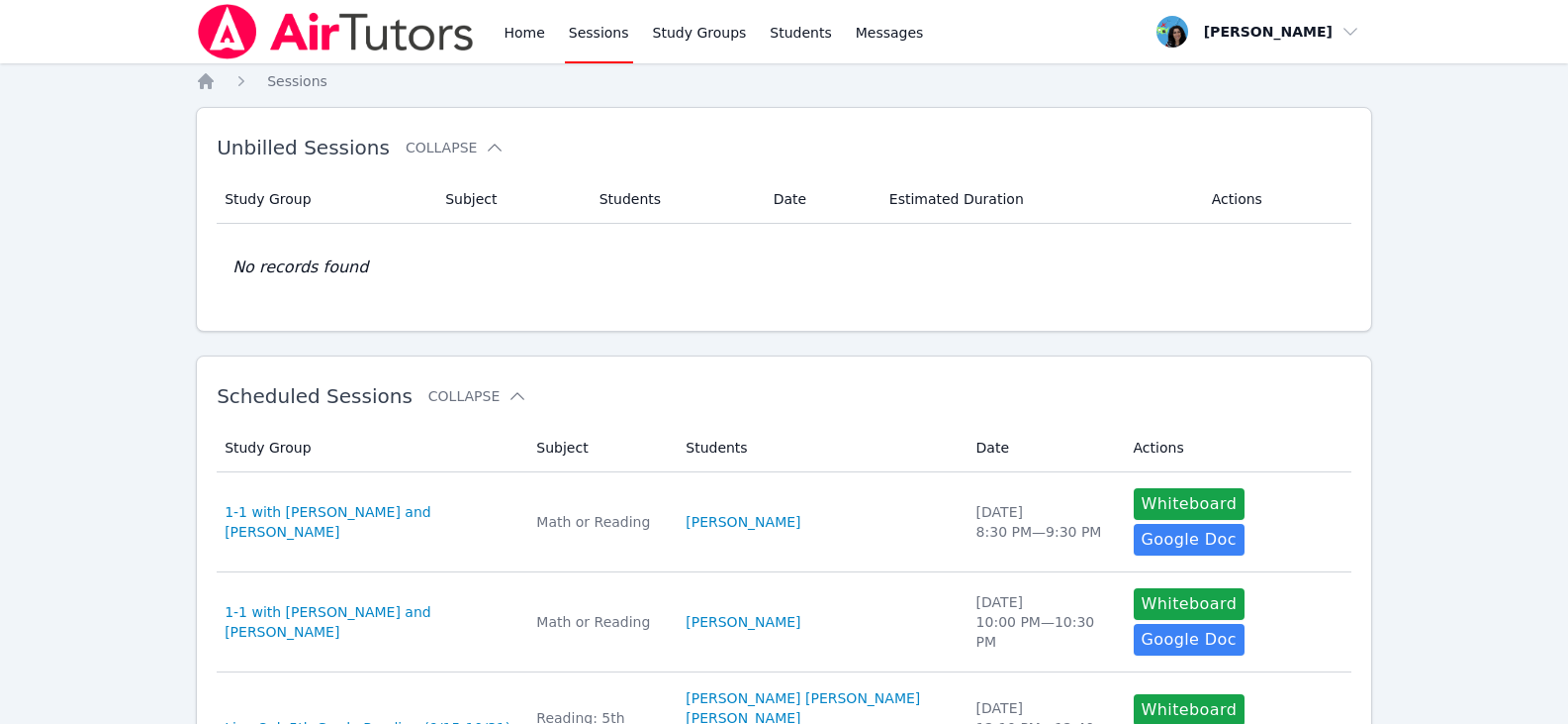
click at [605, 43] on link "Sessions" at bounding box center [599, 32] width 68 height 64
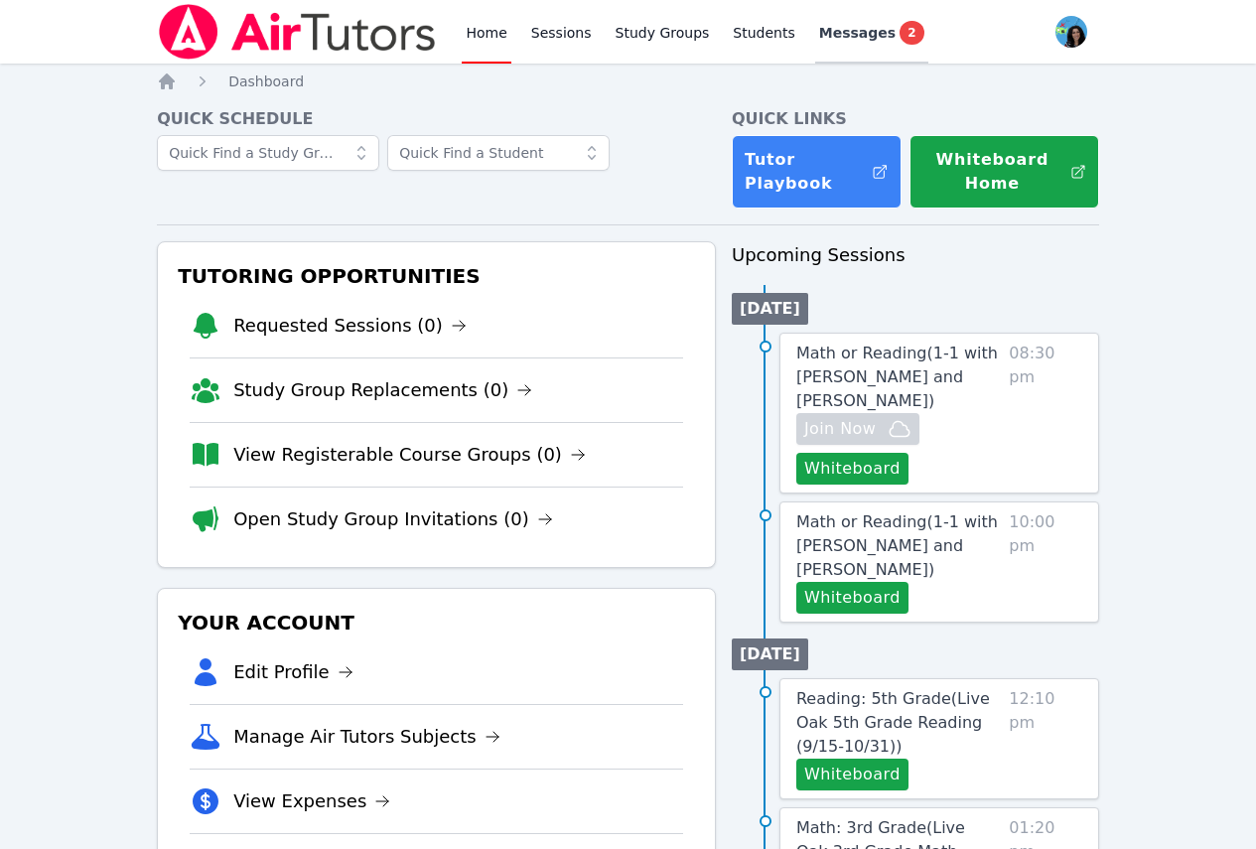
click at [819, 36] on span "Messages" at bounding box center [857, 33] width 76 height 20
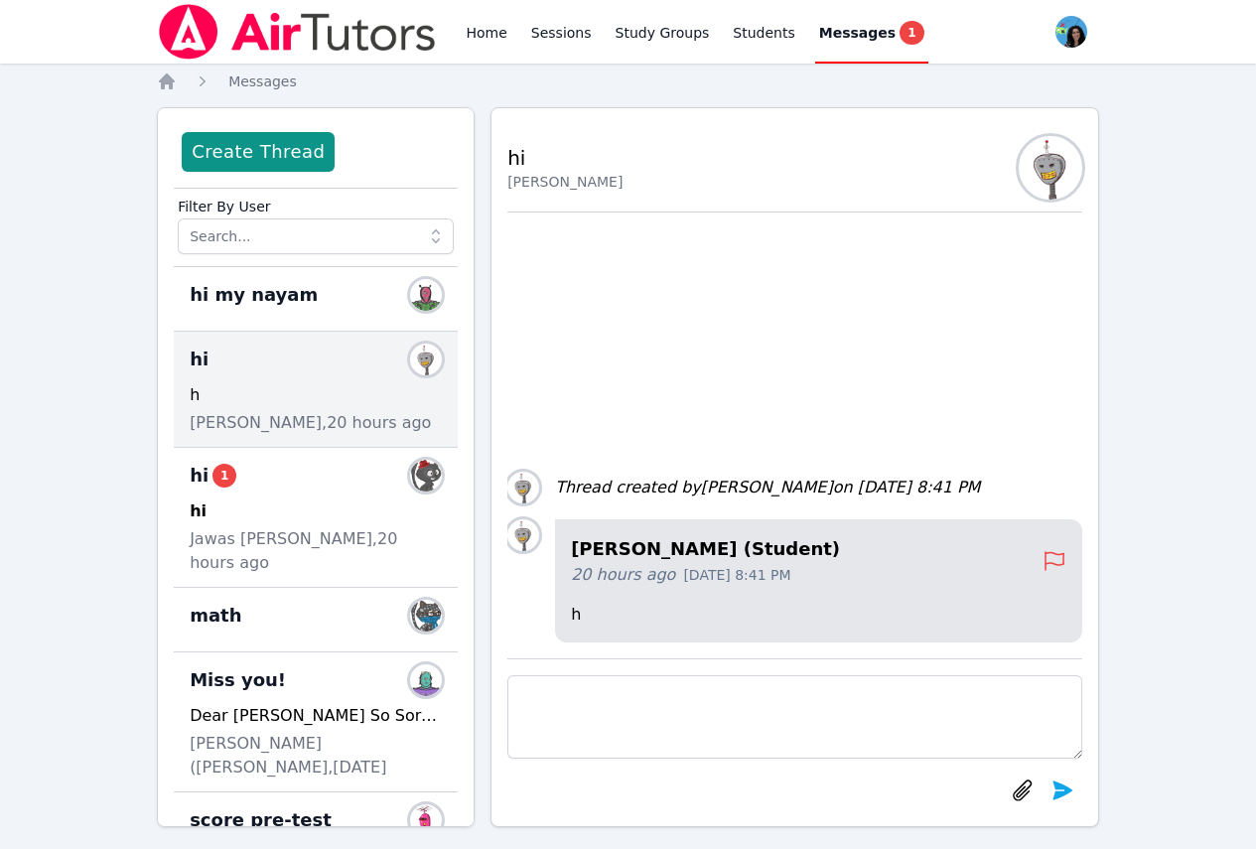
click at [686, 713] on textarea at bounding box center [794, 716] width 575 height 83
drag, startPoint x: 735, startPoint y: 715, endPoint x: 490, endPoint y: 664, distance: 249.4
click at [490, 664] on div "Back to Threads hi Mansoor Jameel Muharram Mansoor Jameel Muharram (Student) 20…" at bounding box center [794, 467] width 609 height 720
click at [781, 720] on textarea "Hi! Have a great weekend" at bounding box center [794, 716] width 575 height 83
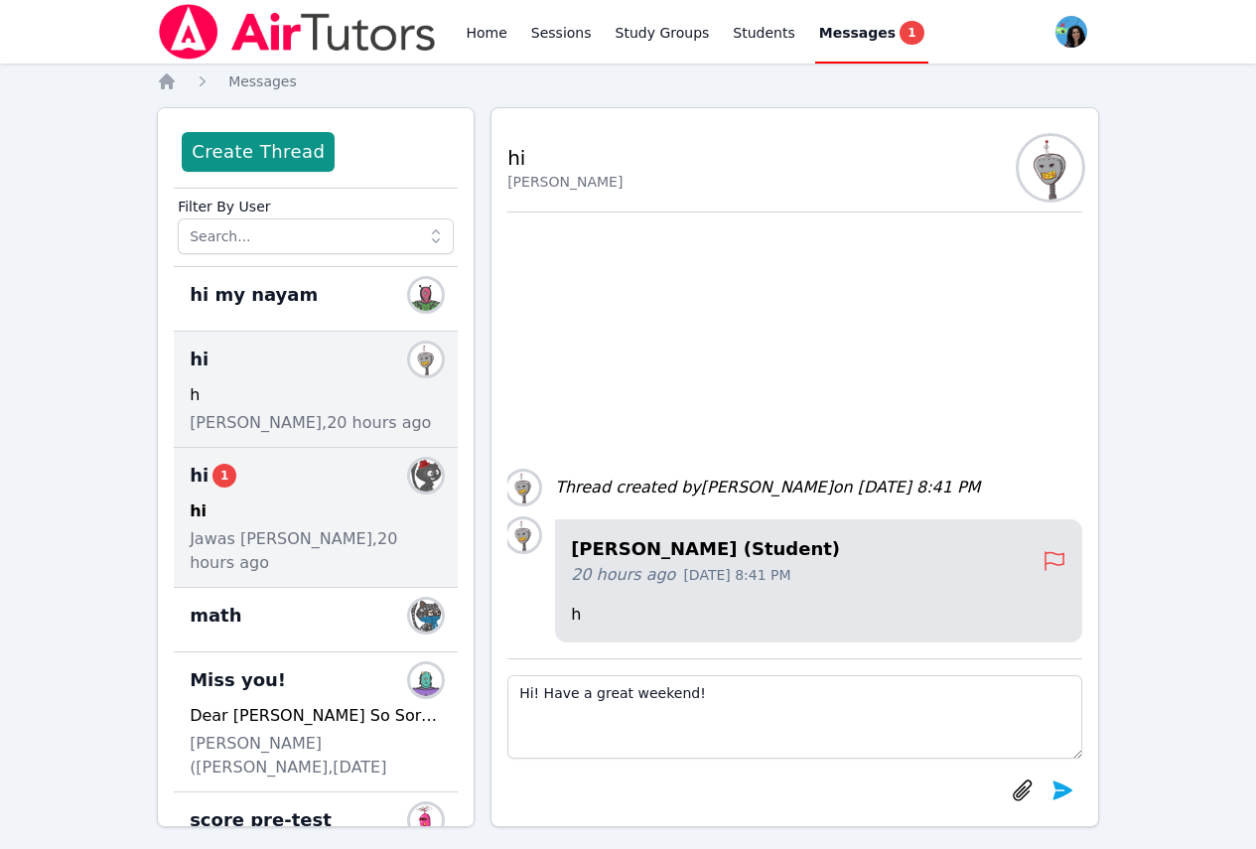
drag, startPoint x: 764, startPoint y: 695, endPoint x: 338, endPoint y: 605, distance: 436.3
click at [320, 607] on div "Create Thread Filter By User hi my nayam Members hi Members h Mansoor Jameel Mu…" at bounding box center [628, 467] width 942 height 720
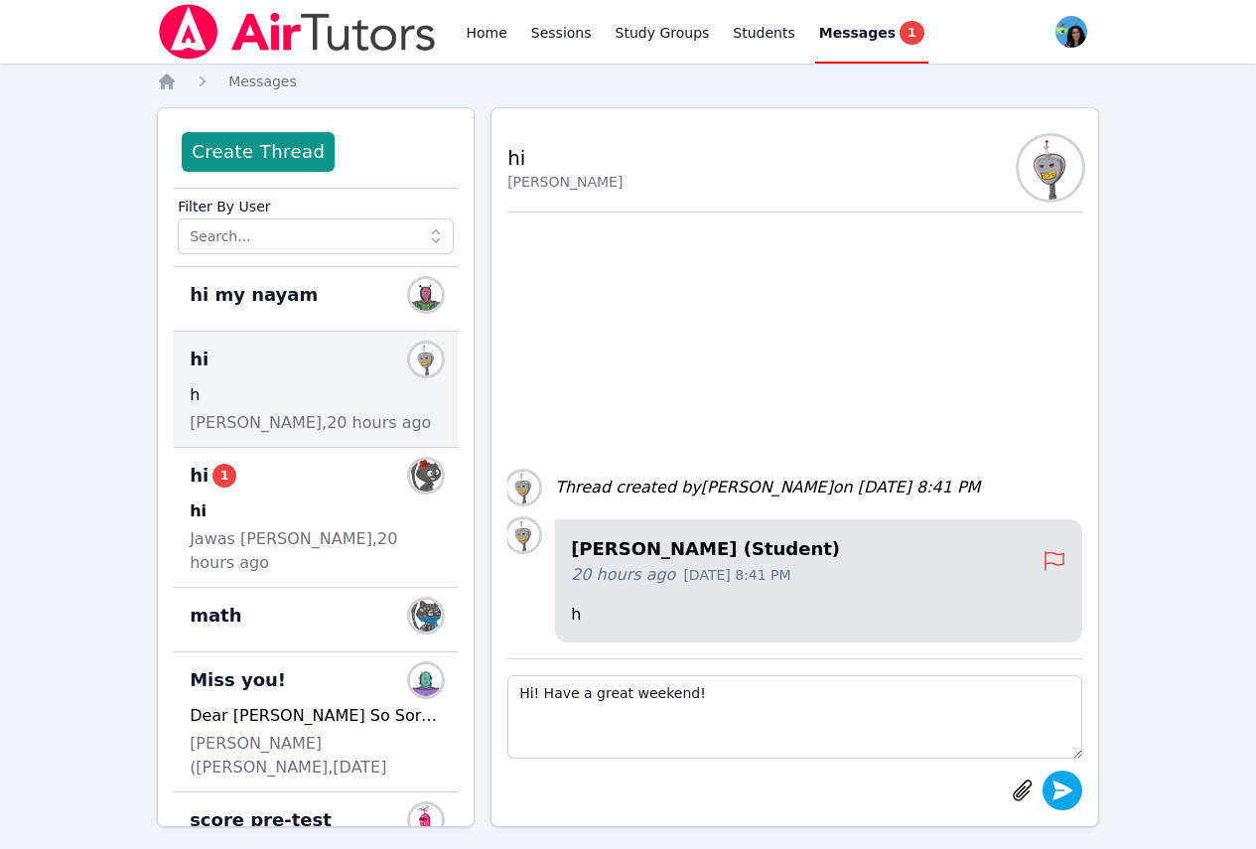
type textarea "Hi! Have a great weekend!"
click at [1070, 782] on icon "submit" at bounding box center [1062, 790] width 24 height 24
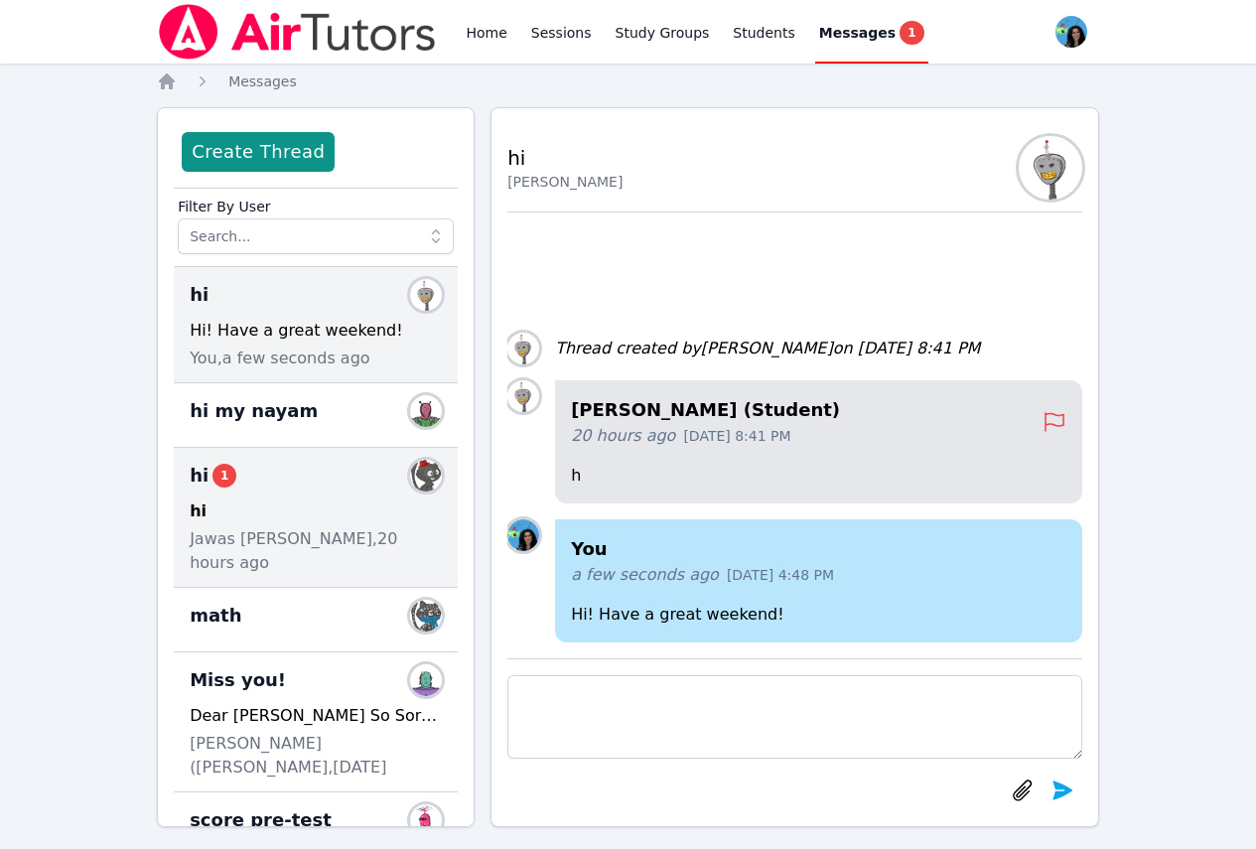
click at [289, 523] on div "hi 1 Members hi Jawas Jameel Muharram, 20 hours ago" at bounding box center [316, 518] width 284 height 140
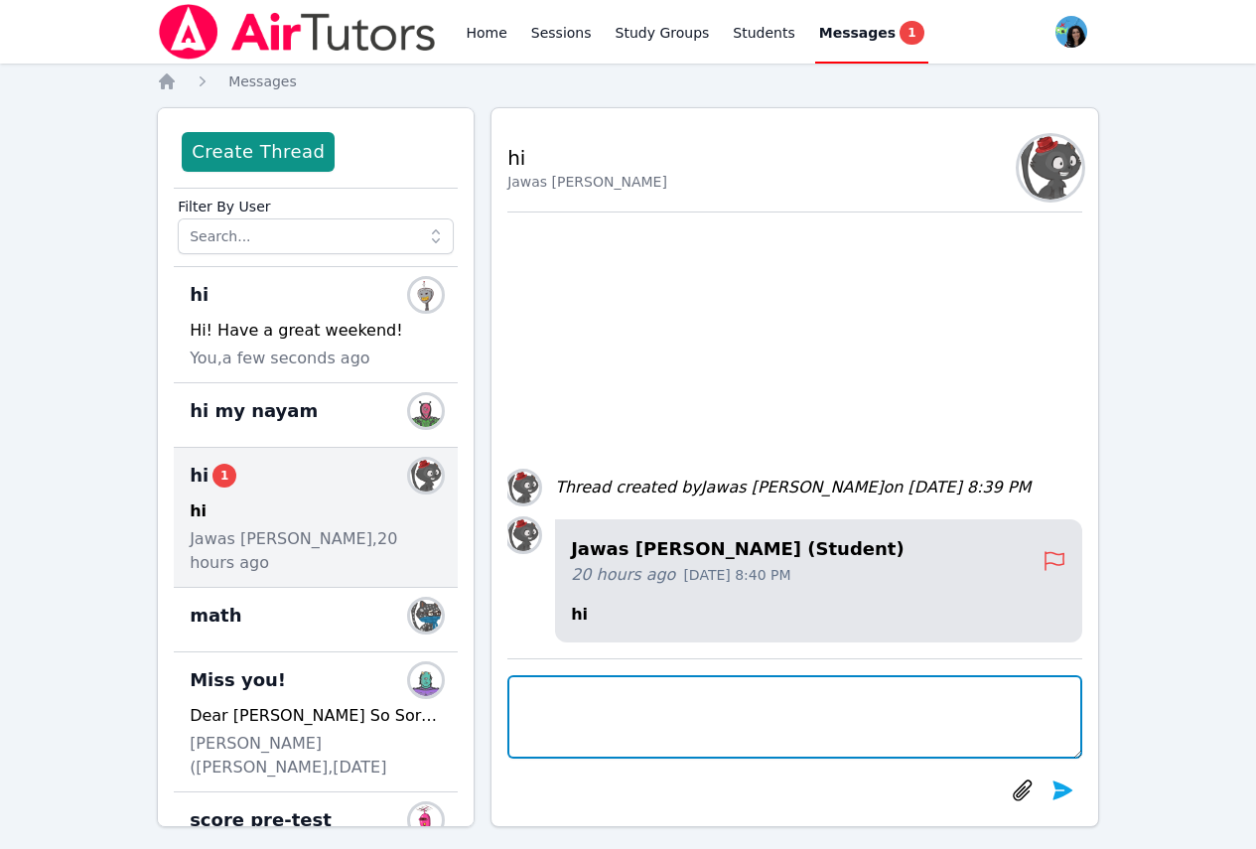
click at [708, 738] on textarea at bounding box center [794, 716] width 575 height 83
paste textarea "Hi! Have a great weekend!"
type textarea "Hi! Have a great weekend!"
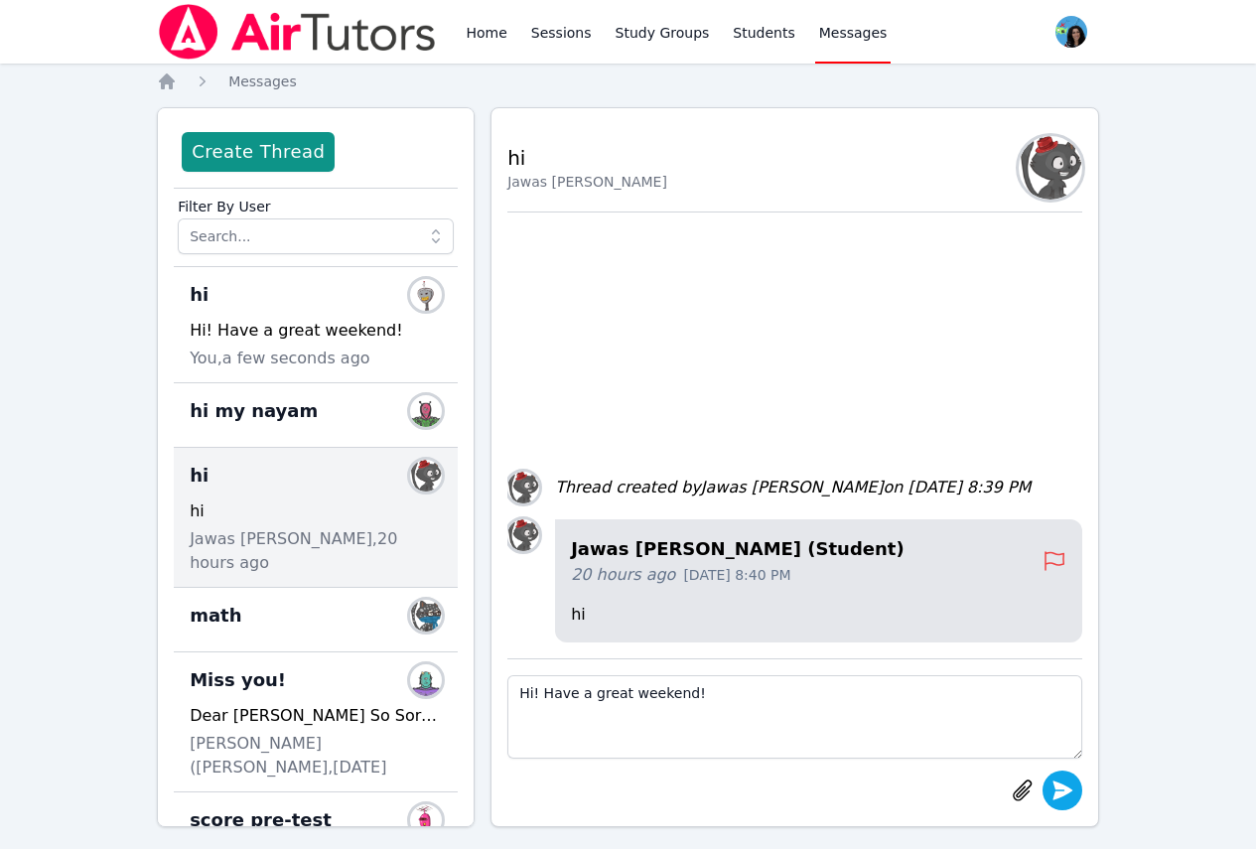
click at [1058, 790] on icon "submit" at bounding box center [1062, 790] width 24 height 24
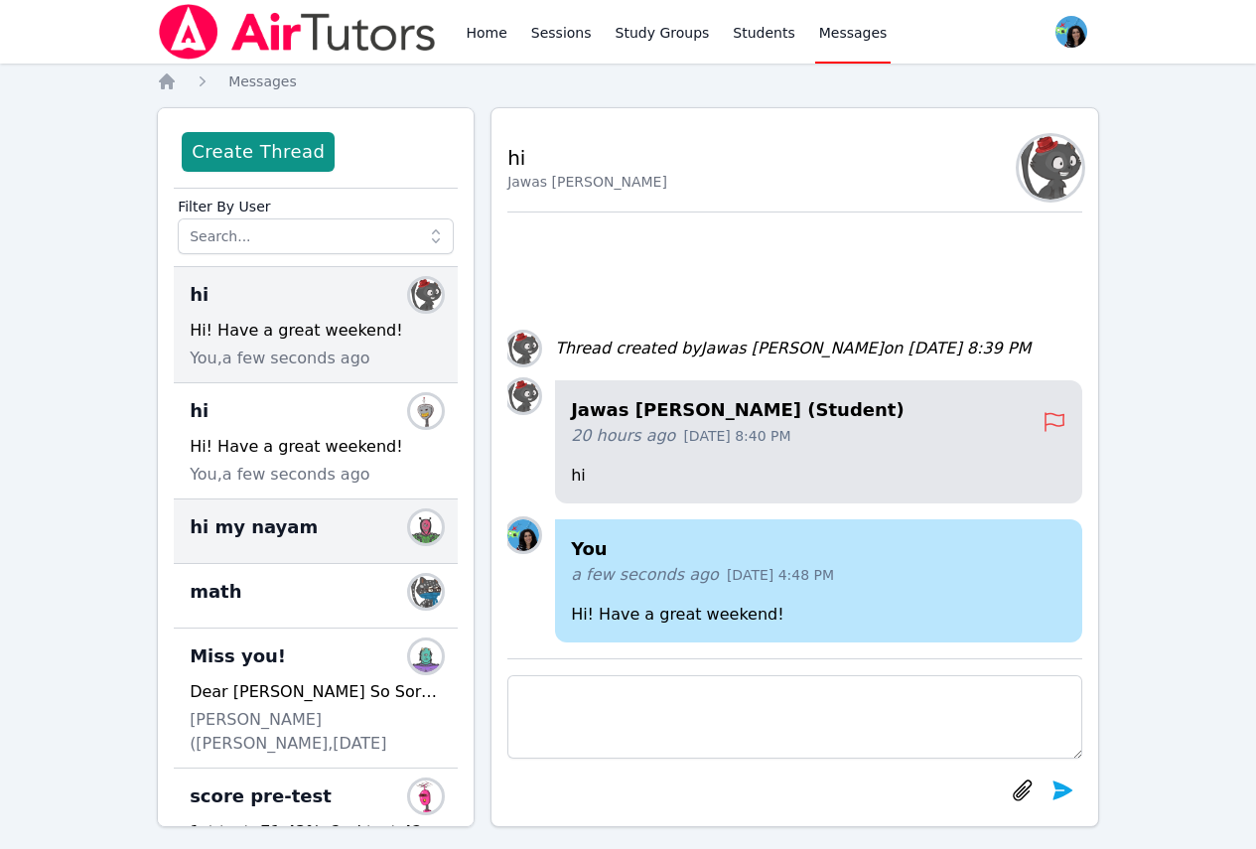
click at [366, 539] on div "hi my nayam Members" at bounding box center [316, 527] width 252 height 32
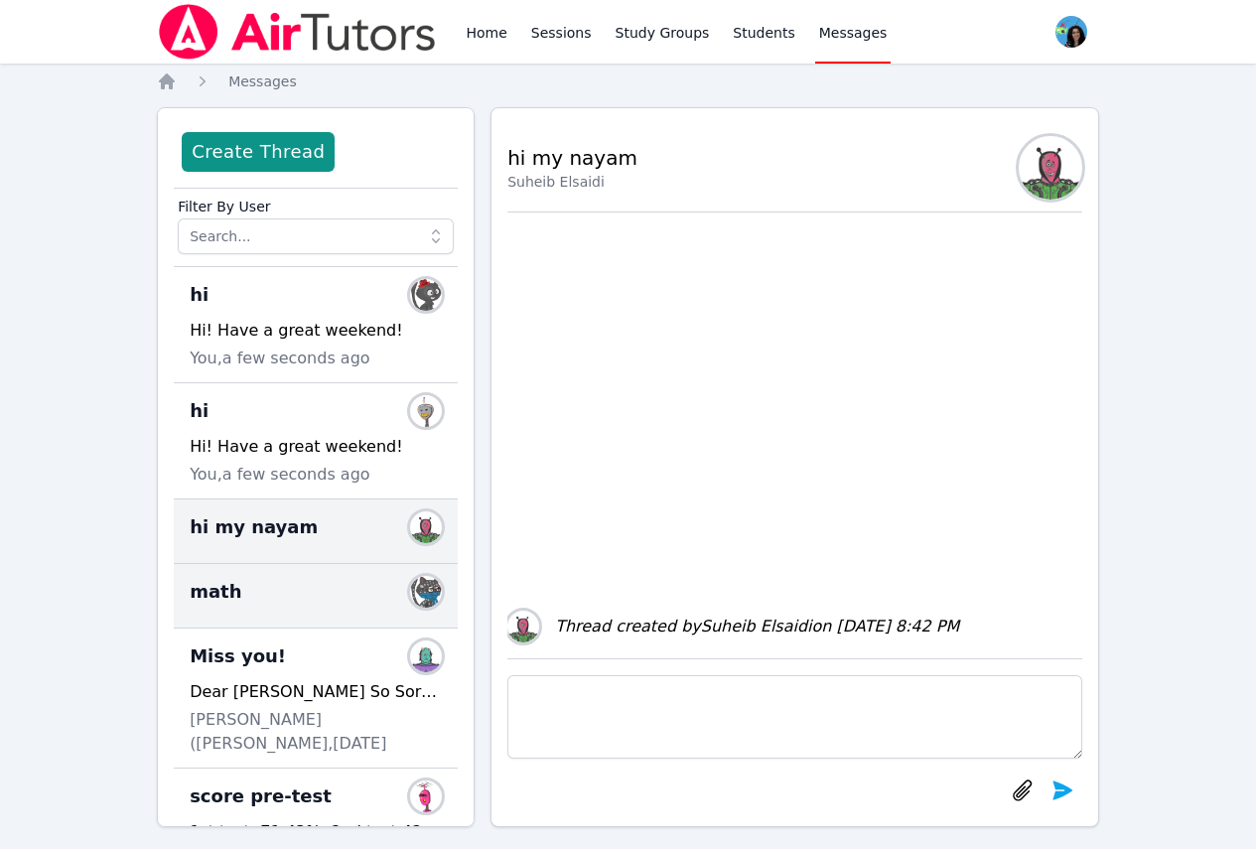
click at [331, 611] on div "math Members" at bounding box center [316, 596] width 284 height 65
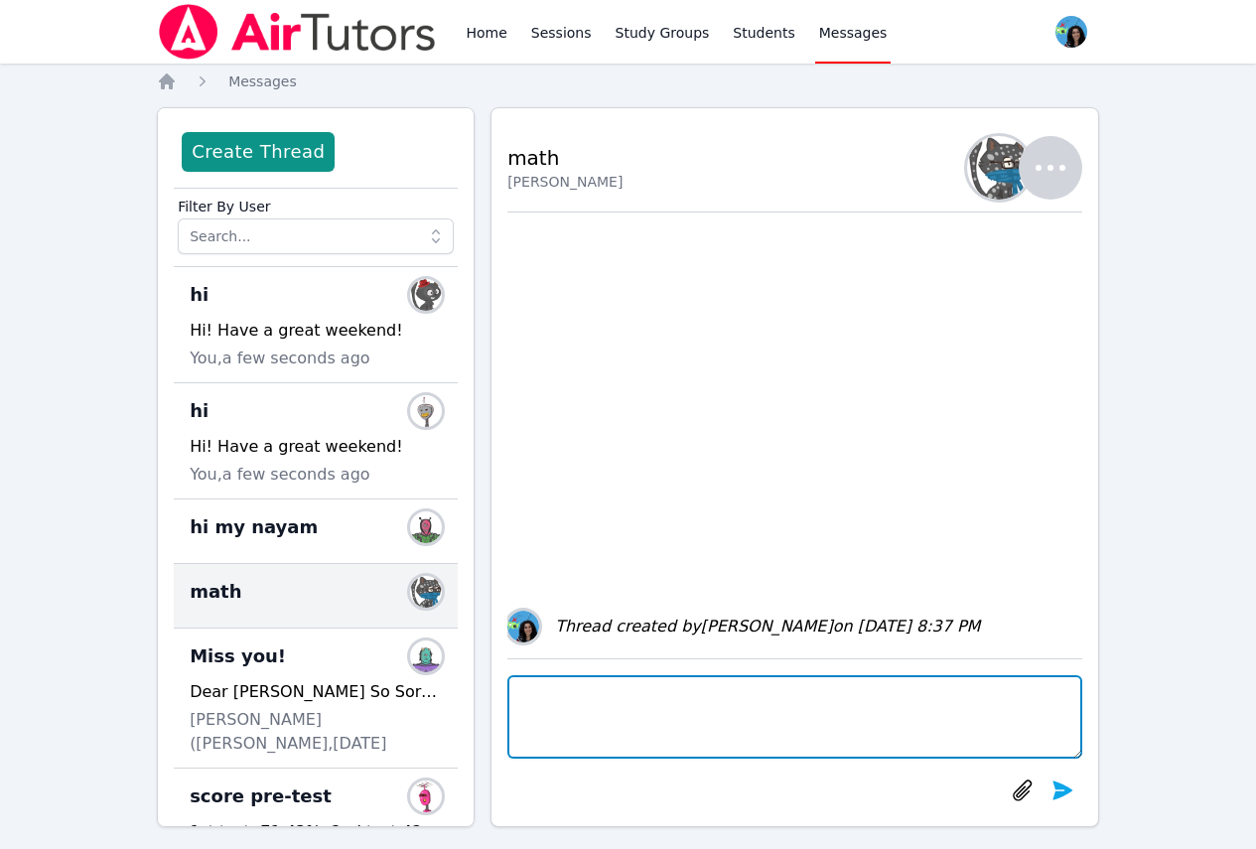
click at [644, 724] on textarea at bounding box center [794, 716] width 575 height 83
paste textarea "Hi! Have a great weekend!"
type textarea "Hi! Have a great weekend!"
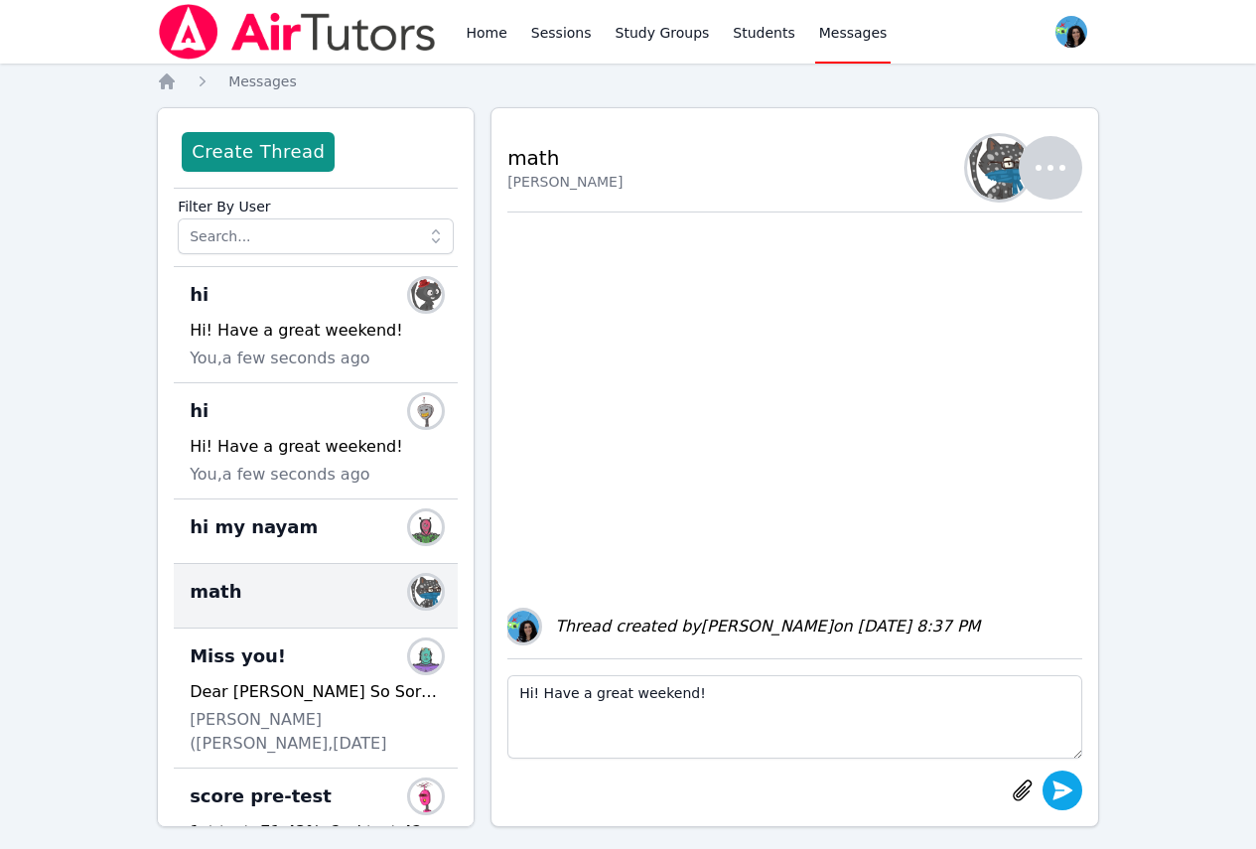
click at [1053, 789] on icon "submit" at bounding box center [1062, 790] width 24 height 24
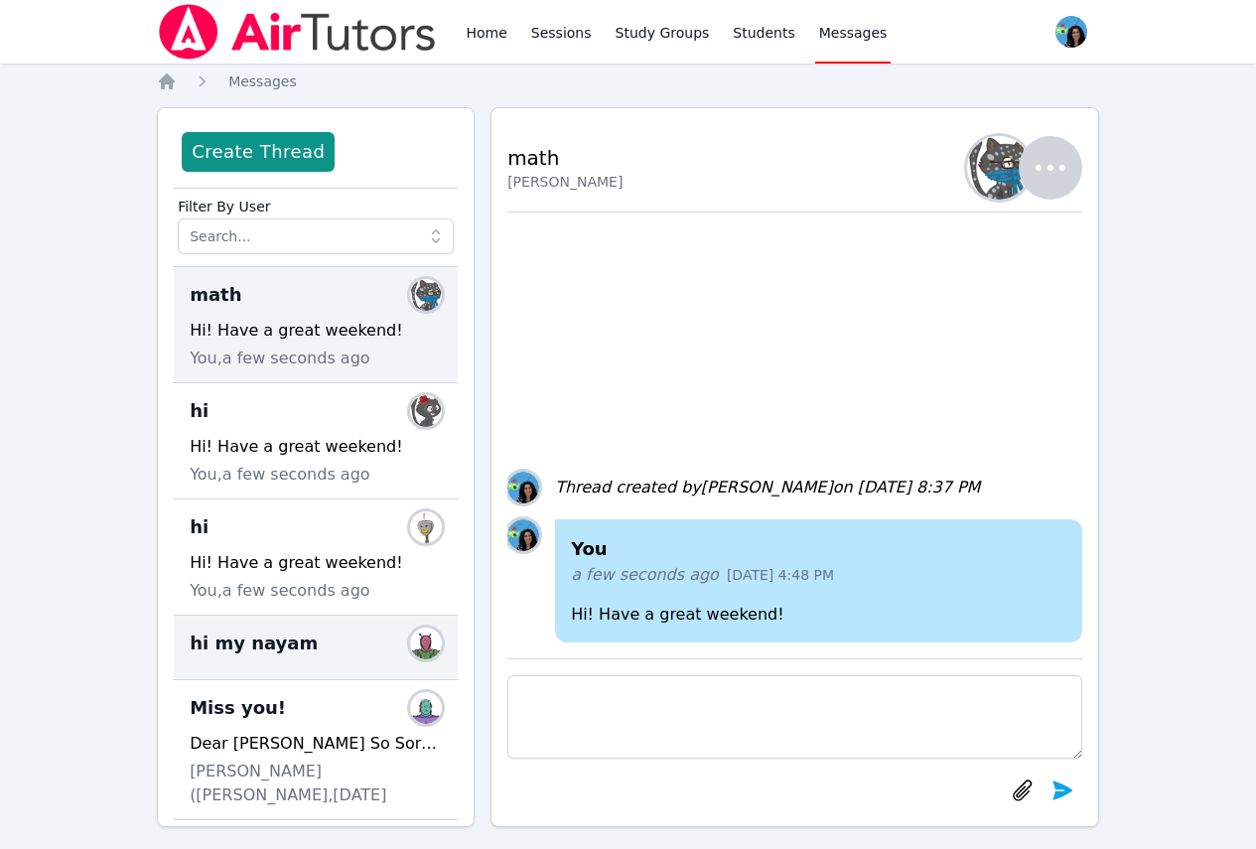
click at [302, 628] on div "hi my nayam Members" at bounding box center [316, 643] width 252 height 32
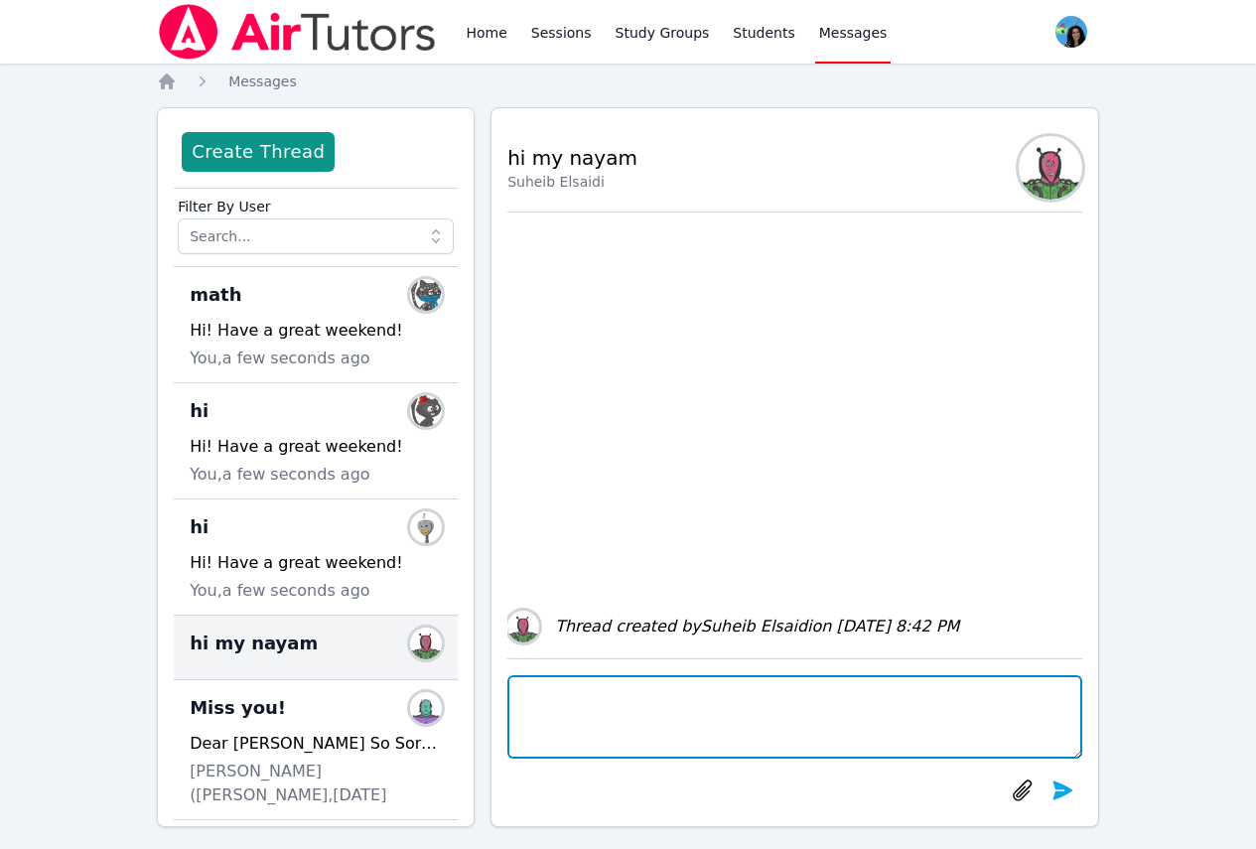
click at [625, 742] on textarea at bounding box center [794, 716] width 575 height 83
paste textarea "Hi! Have a great weekend!"
type textarea "Hi! Have a great weekend!"
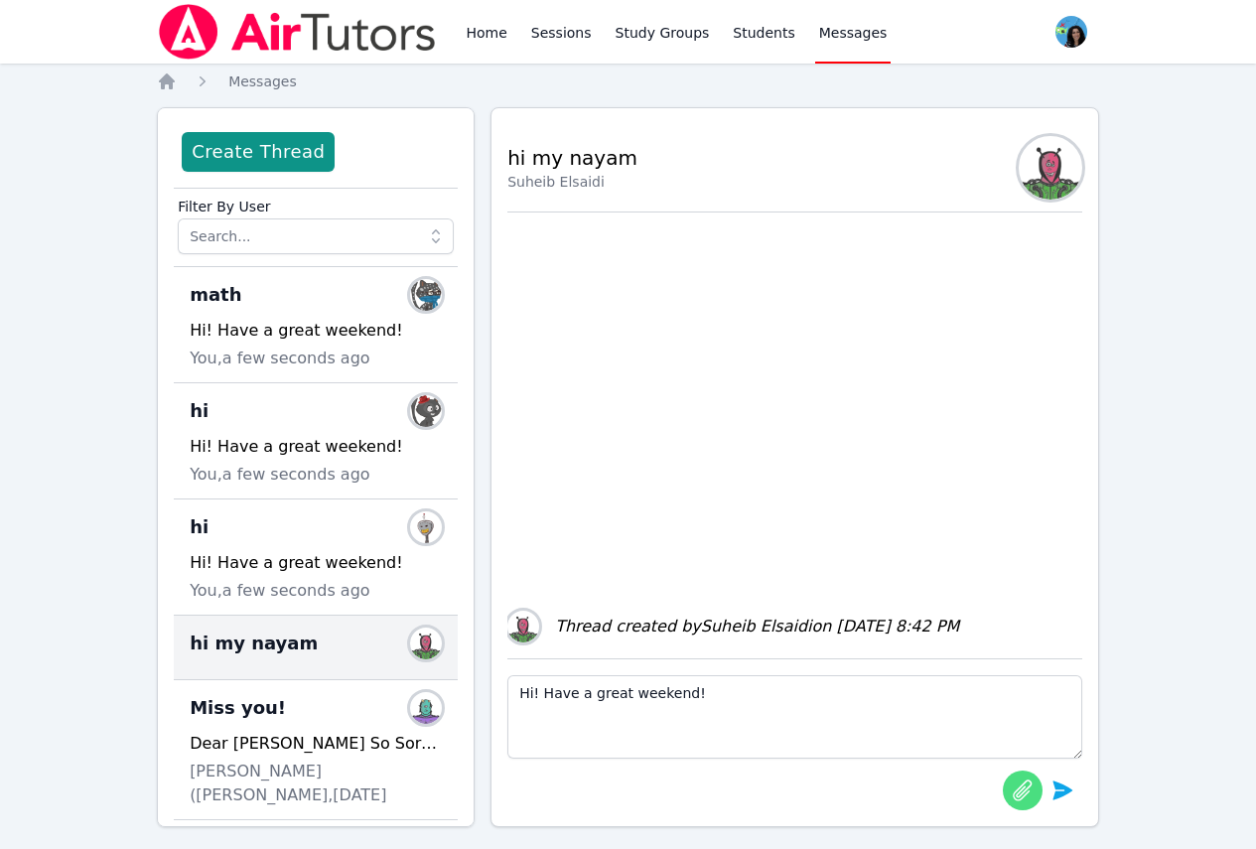
drag, startPoint x: 1063, startPoint y: 797, endPoint x: 1016, endPoint y: 788, distance: 48.5
click at [1063, 796] on icon "submit" at bounding box center [1062, 790] width 24 height 24
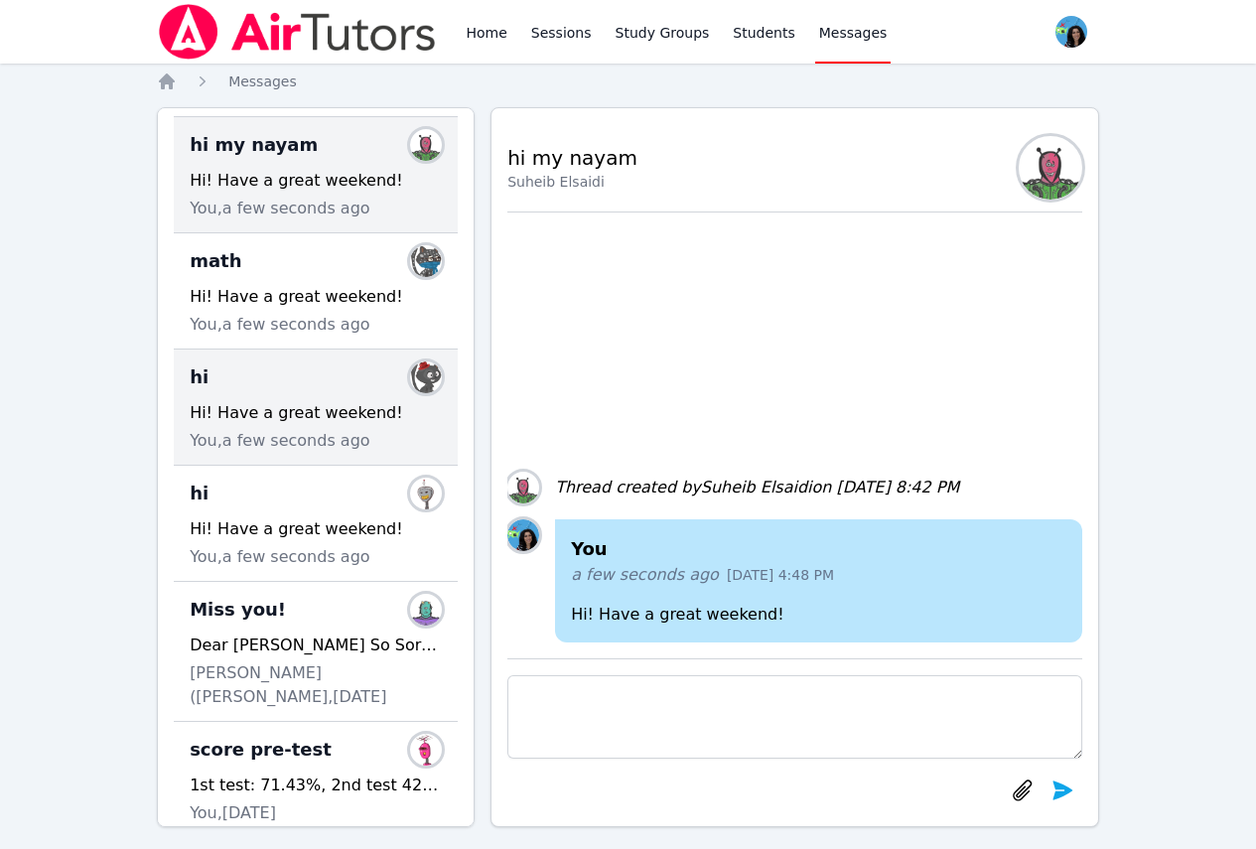
scroll to position [199, 0]
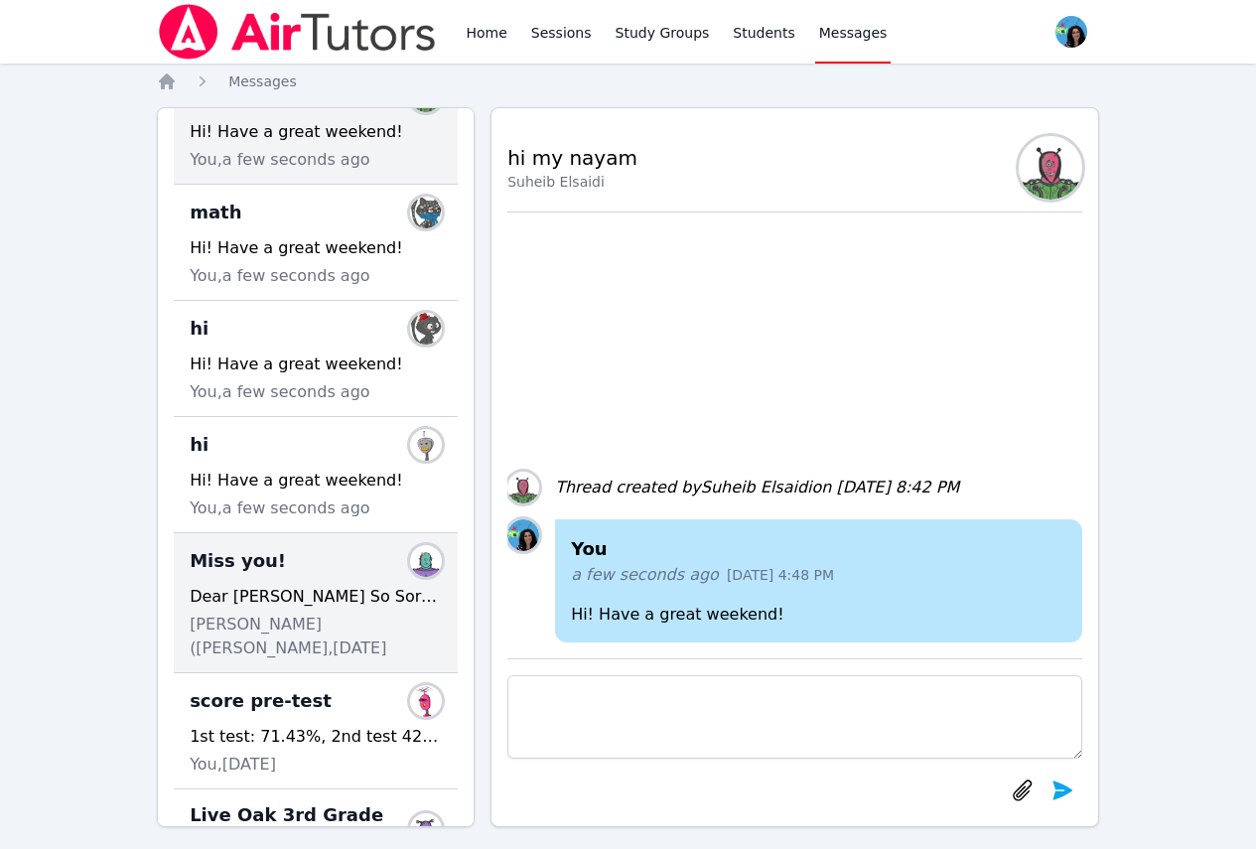
click at [339, 594] on div "Dear Maya So Sorry its been so long!!! we had some issues with trying to back t…" at bounding box center [316, 597] width 252 height 24
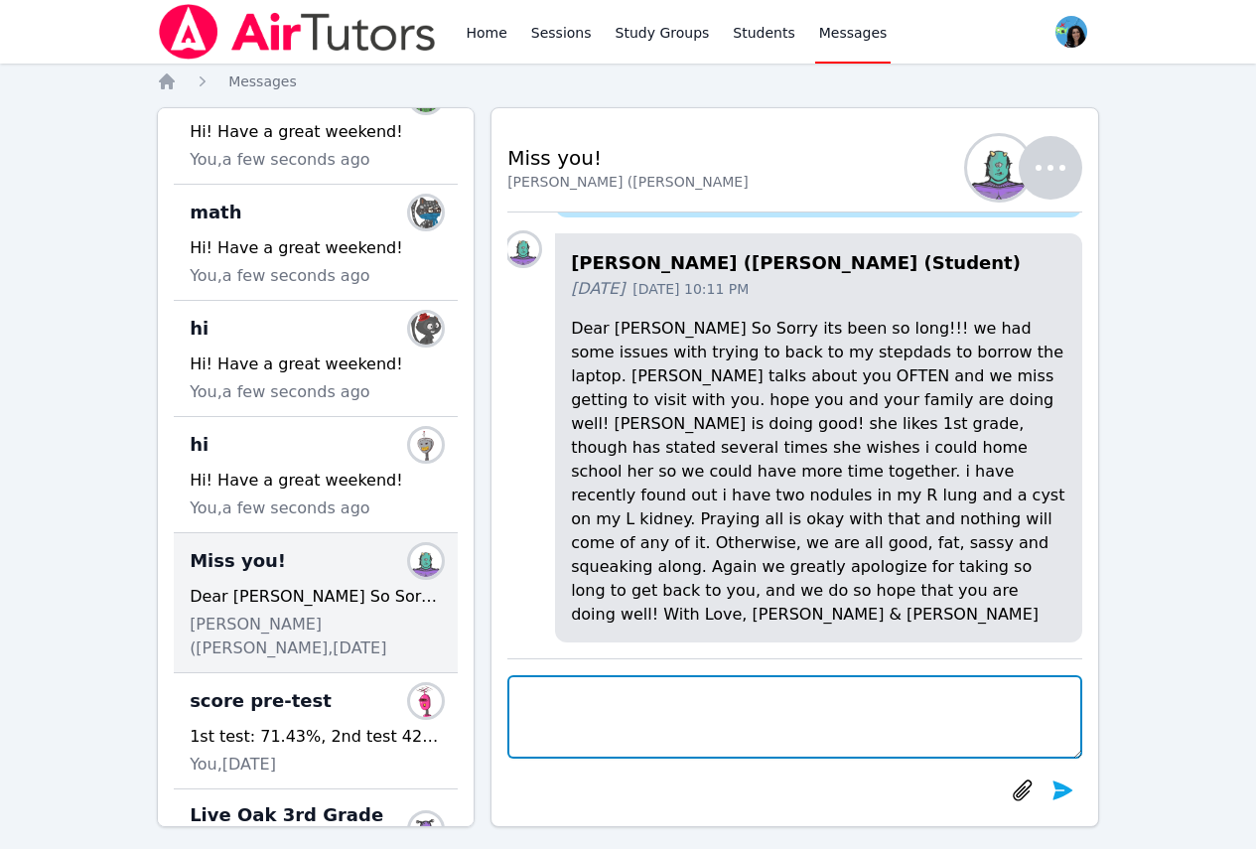
click at [987, 718] on textarea at bounding box center [794, 716] width 575 height 83
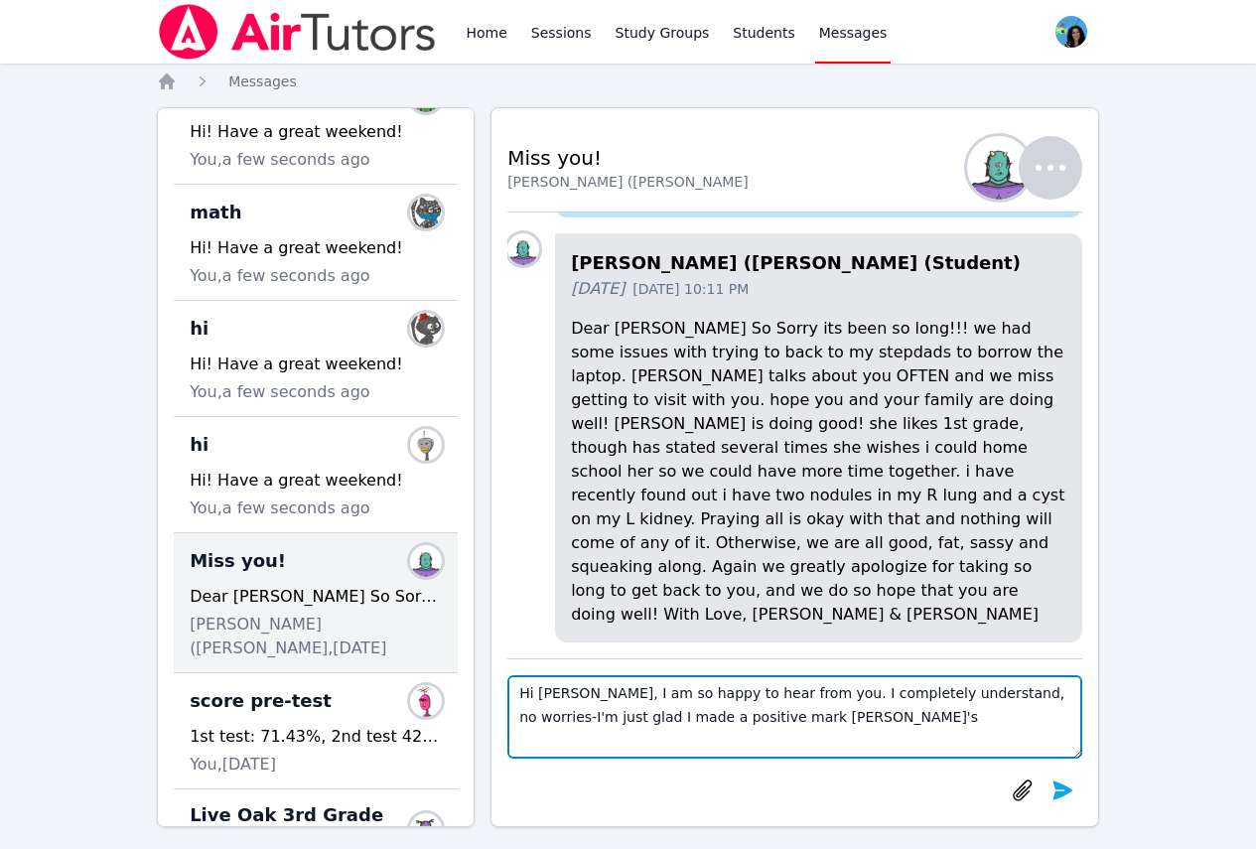
click at [688, 720] on textarea "Hi Gina, I am so happy to hear from you. I completely understand, no worries-I'…" at bounding box center [794, 716] width 575 height 83
click at [770, 707] on textarea "Hi Gina, I am so happy to hear from you. I completely understand, no worries-I'…" at bounding box center [794, 716] width 575 height 83
click at [749, 732] on textarea "Hi Gina, I am so happy to hear from you. I completely understand, no worries-I'…" at bounding box center [794, 716] width 575 height 83
drag, startPoint x: 743, startPoint y: 723, endPoint x: 557, endPoint y: 729, distance: 185.7
click at [557, 729] on textarea "Hi Gina, I am so happy to hear from you. I completely understand, no worries-I'…" at bounding box center [794, 716] width 575 height 83
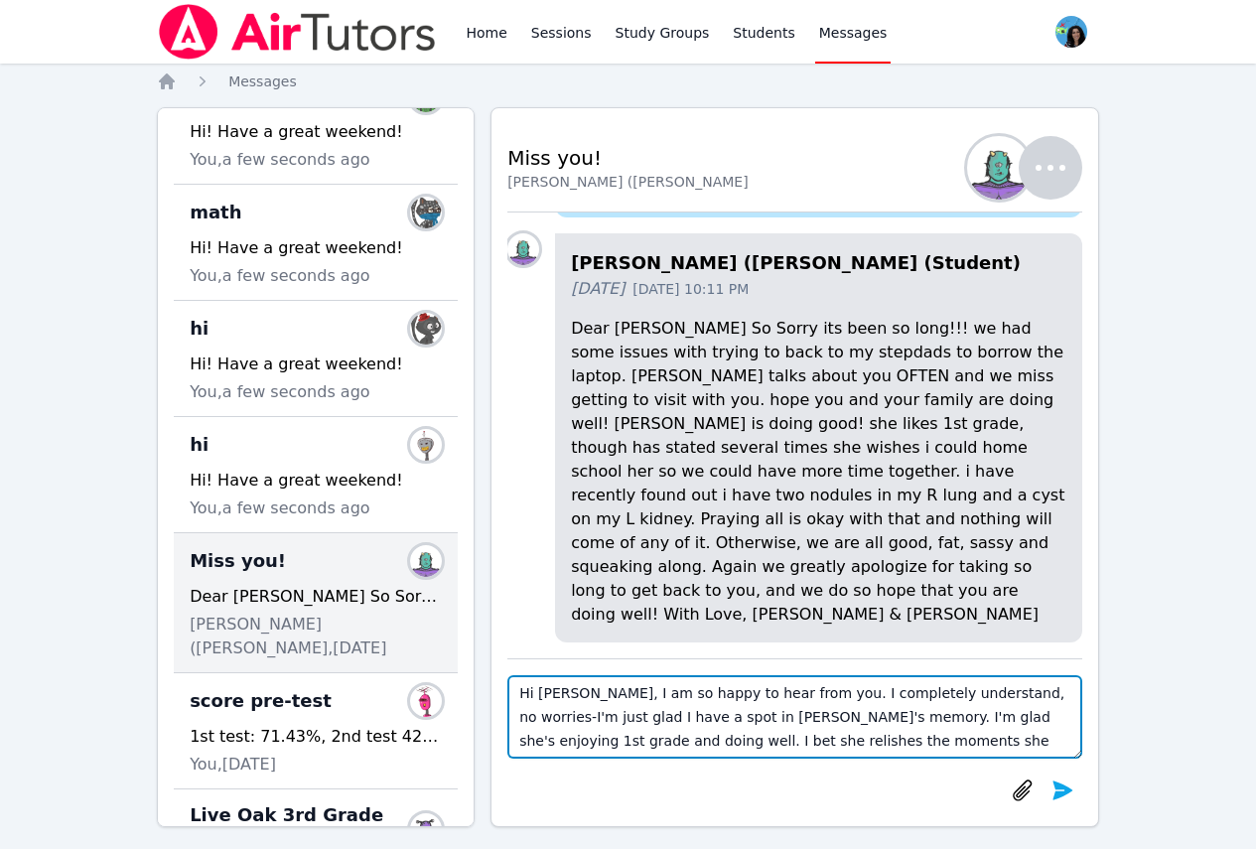
scroll to position [15, 0]
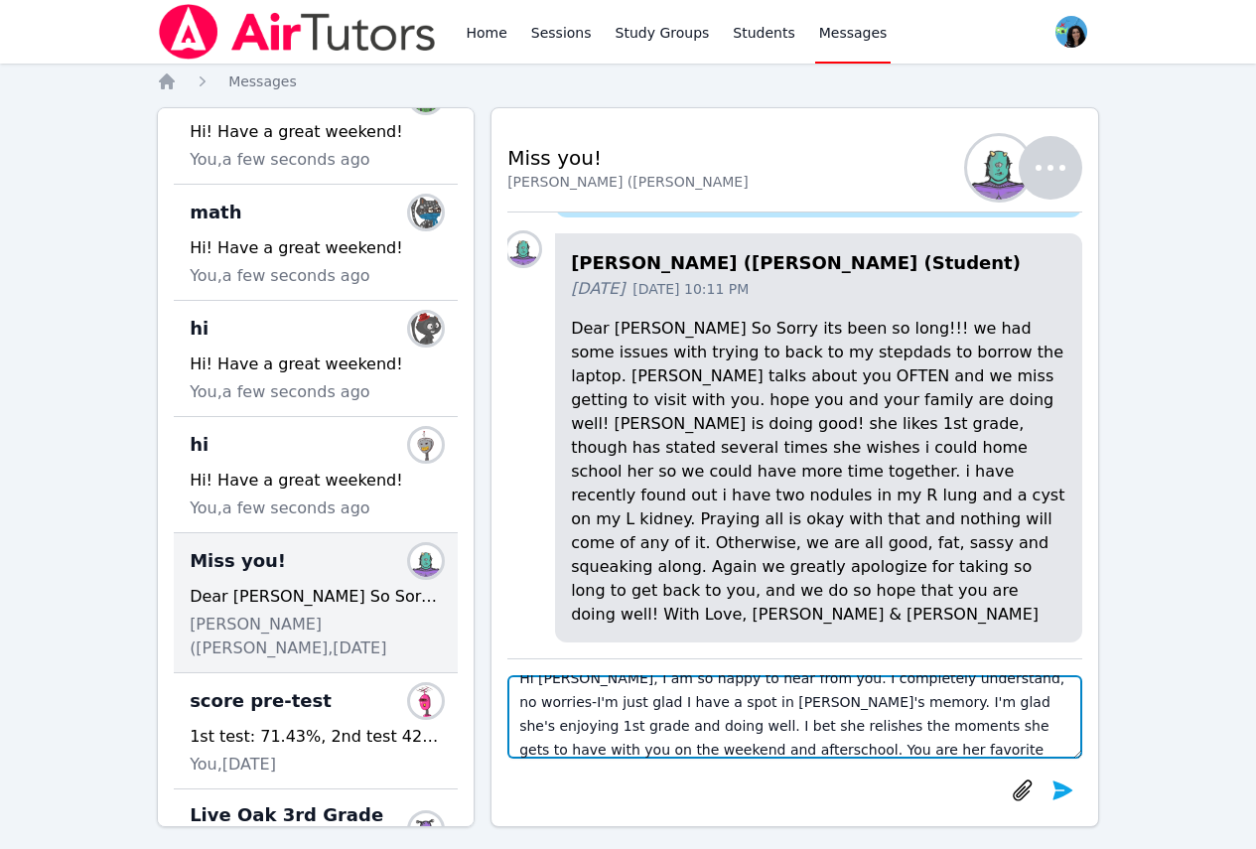
click at [808, 751] on textarea "Hi Gina, I am so happy to hear from you. I completely understand, no worries-I'…" at bounding box center [794, 716] width 575 height 83
click at [1038, 741] on textarea "Hi Gina, I am so happy to hear from you. I completely understand, no worries-I'…" at bounding box center [794, 716] width 575 height 83
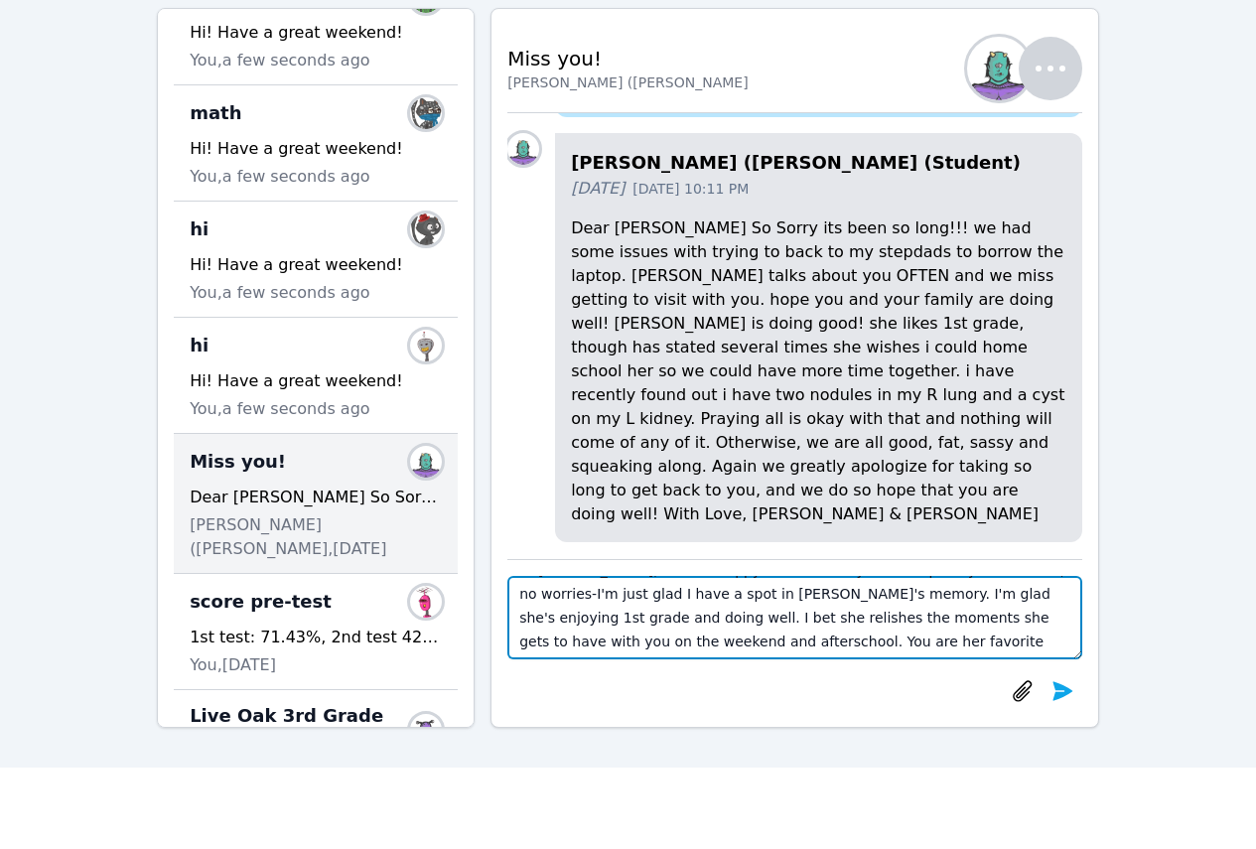
scroll to position [39, 0]
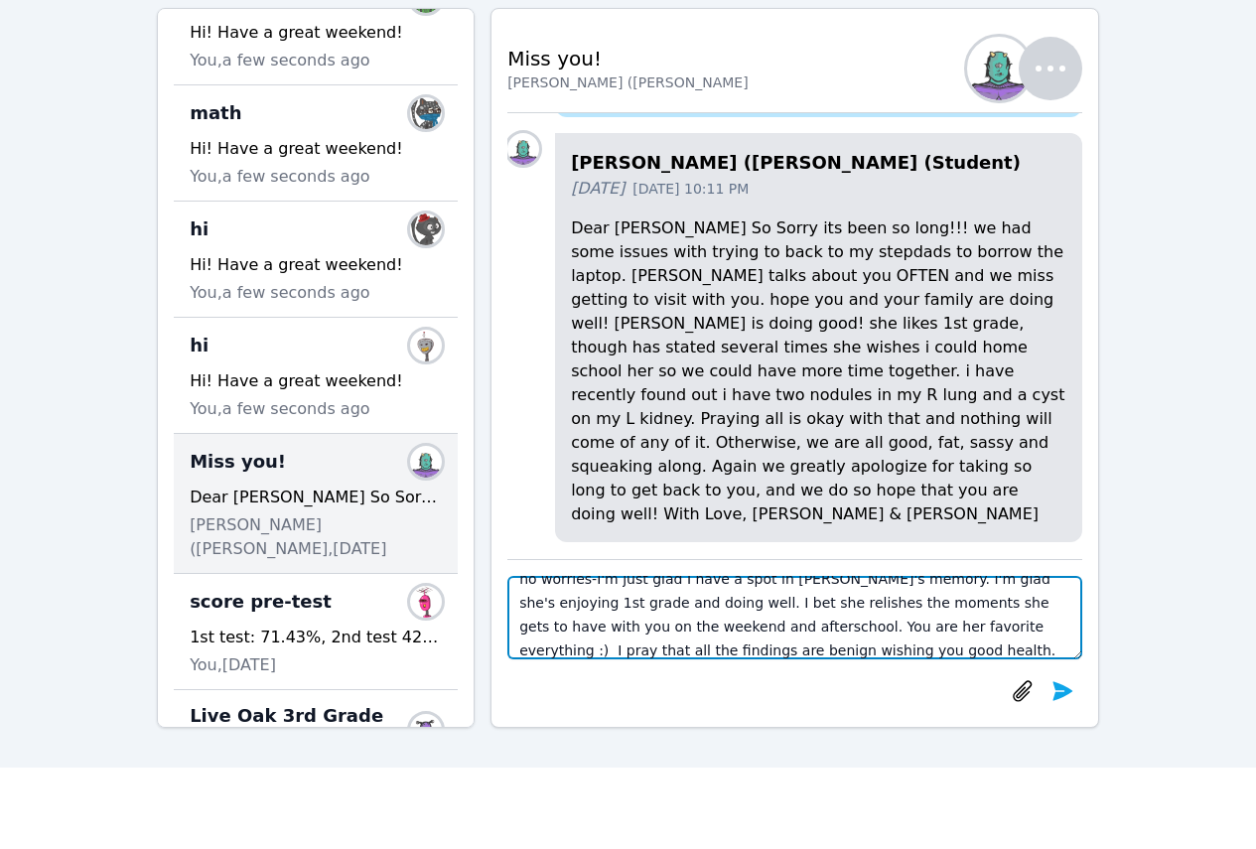
click at [874, 656] on textarea "Hi Gina, I am so happy to hear from you. I completely understand, no worries-I'…" at bounding box center [794, 617] width 575 height 83
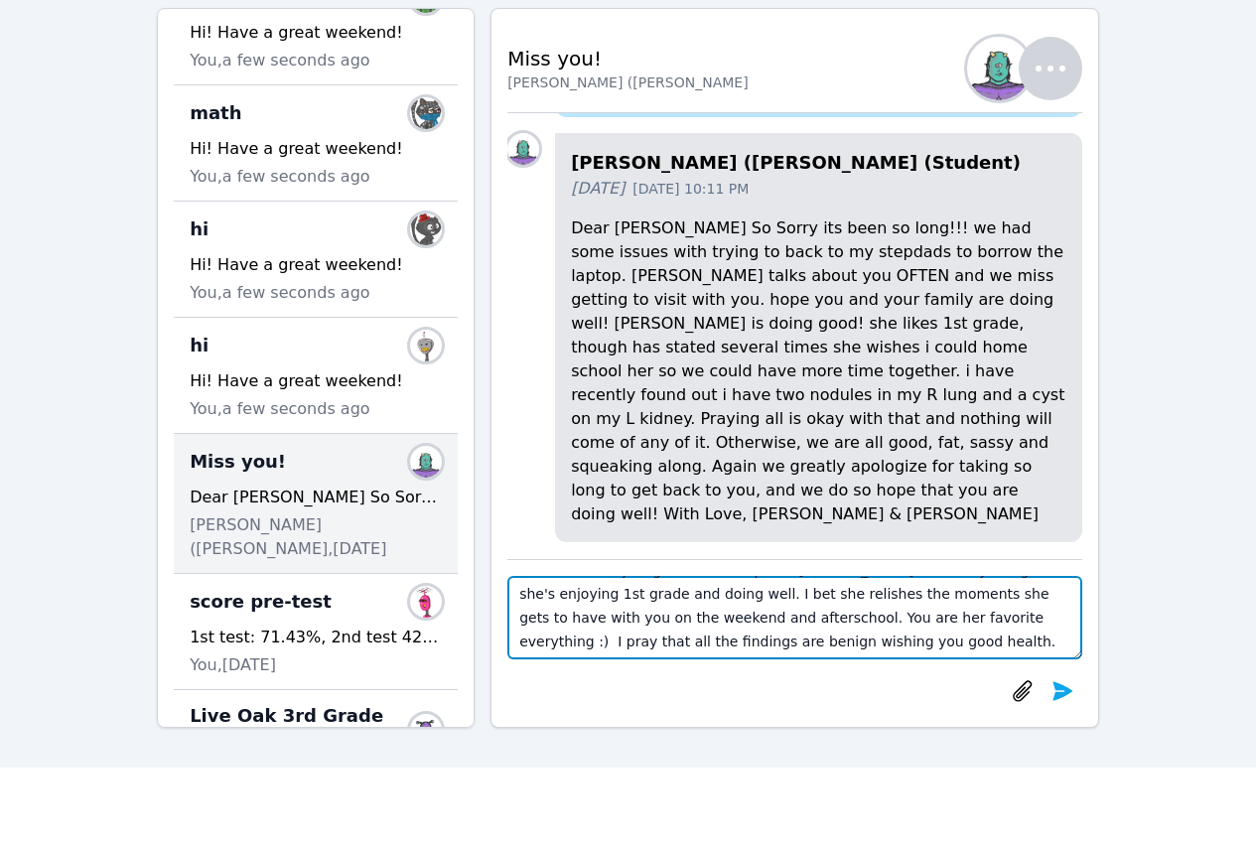
drag, startPoint x: 683, startPoint y: 650, endPoint x: 886, endPoint y: 642, distance: 203.7
click at [886, 642] on textarea "Hi Gina, I am so happy to hear from you. I completely understand, no worries-I'…" at bounding box center [794, 617] width 575 height 83
click at [1023, 613] on textarea "Hi Gina, I am so happy to hear from you. I completely understand, no worries-I'…" at bounding box center [794, 617] width 575 height 83
click at [838, 643] on textarea "Hi Gina, I am so happy to hear from you. I completely understand, no worries-I'…" at bounding box center [794, 617] width 575 height 83
drag, startPoint x: 678, startPoint y: 645, endPoint x: 884, endPoint y: 649, distance: 206.5
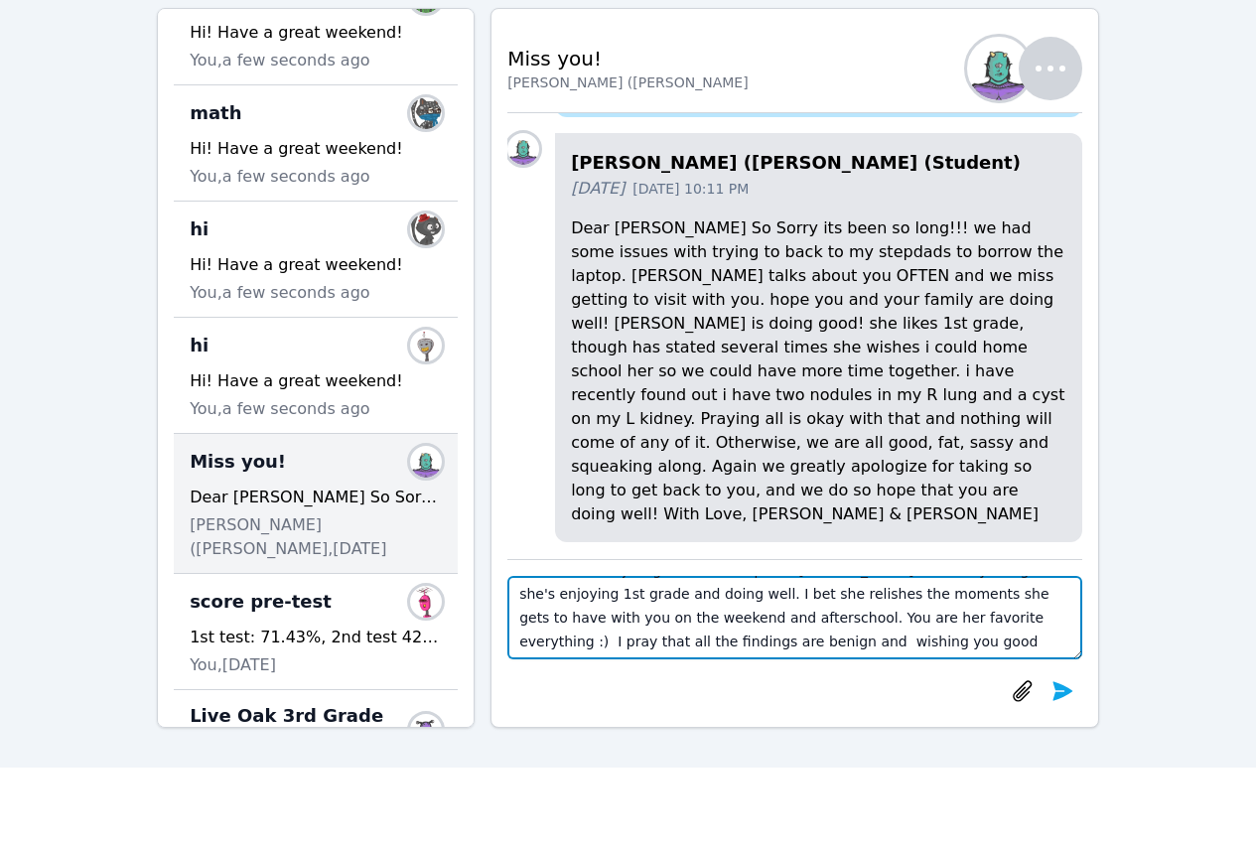
click at [884, 649] on textarea "Hi Gina, I am so happy to hear from you. I completely understand, no worries-I'…" at bounding box center [794, 617] width 575 height 83
click at [940, 635] on textarea "Hi Gina, I am so happy to hear from you. I completely understand, no worries-I'…" at bounding box center [794, 617] width 575 height 83
click at [903, 646] on textarea "Hi Gina, I am so happy to hear from you. I completely understand, no worries-I'…" at bounding box center [794, 617] width 575 height 83
click at [740, 644] on textarea "Hi Gina, I am so happy to hear from you. I completely understand, no worries-I'…" at bounding box center [794, 617] width 575 height 83
drag, startPoint x: 675, startPoint y: 643, endPoint x: 904, endPoint y: 636, distance: 229.4
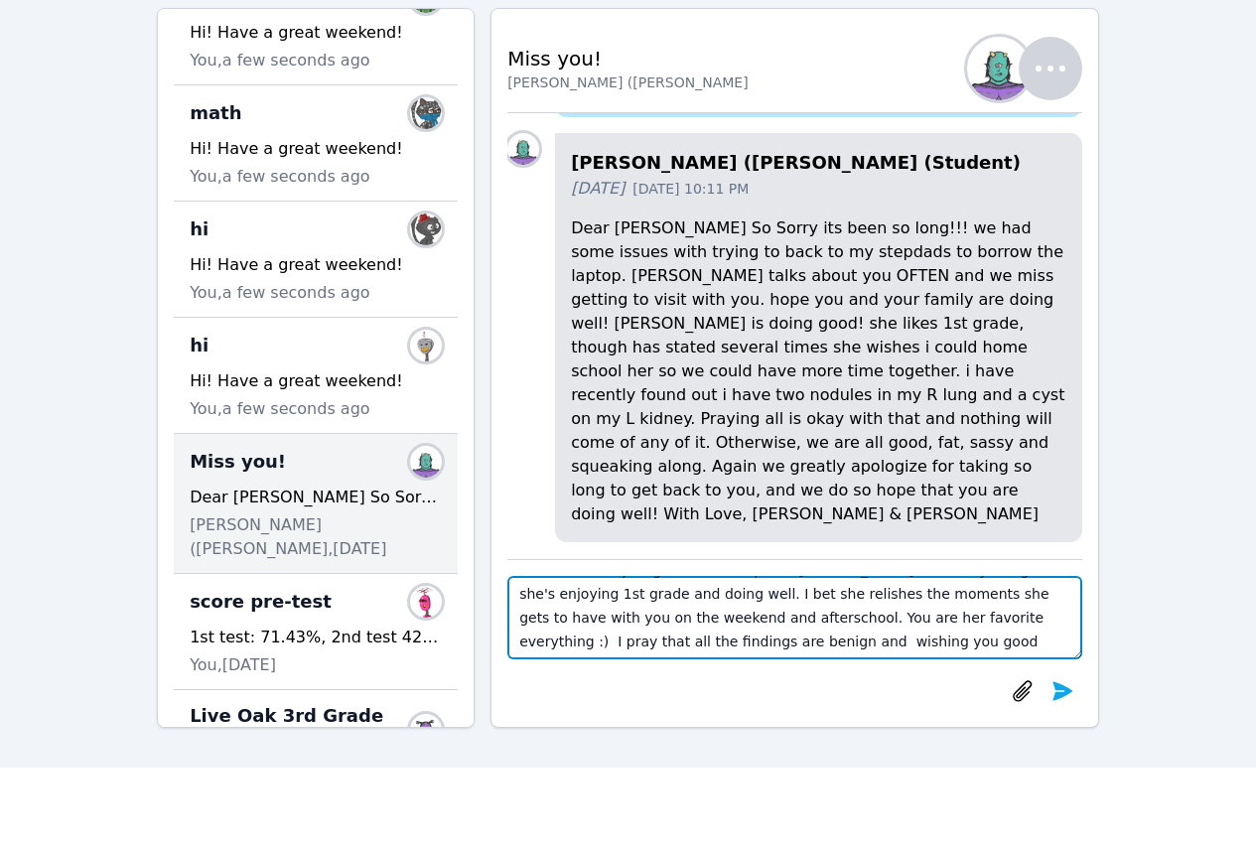
click at [904, 636] on textarea "Hi Gina, I am so happy to hear from you. I completely understand, no worries-I'…" at bounding box center [794, 617] width 575 height 83
click at [921, 638] on textarea "Hi Gina, I am so happy to hear from you. I completely understand, no worries-I'…" at bounding box center [794, 617] width 575 height 83
drag, startPoint x: 927, startPoint y: 638, endPoint x: 681, endPoint y: 645, distance: 246.3
click at [681, 645] on textarea "Hi Gina, I am so happy to hear from you. I completely understand, no worries-I'…" at bounding box center [794, 617] width 575 height 83
click at [688, 645] on textarea "Hi Gina, I am so happy to hear from you. I completely understand, no worries-I'…" at bounding box center [794, 617] width 575 height 83
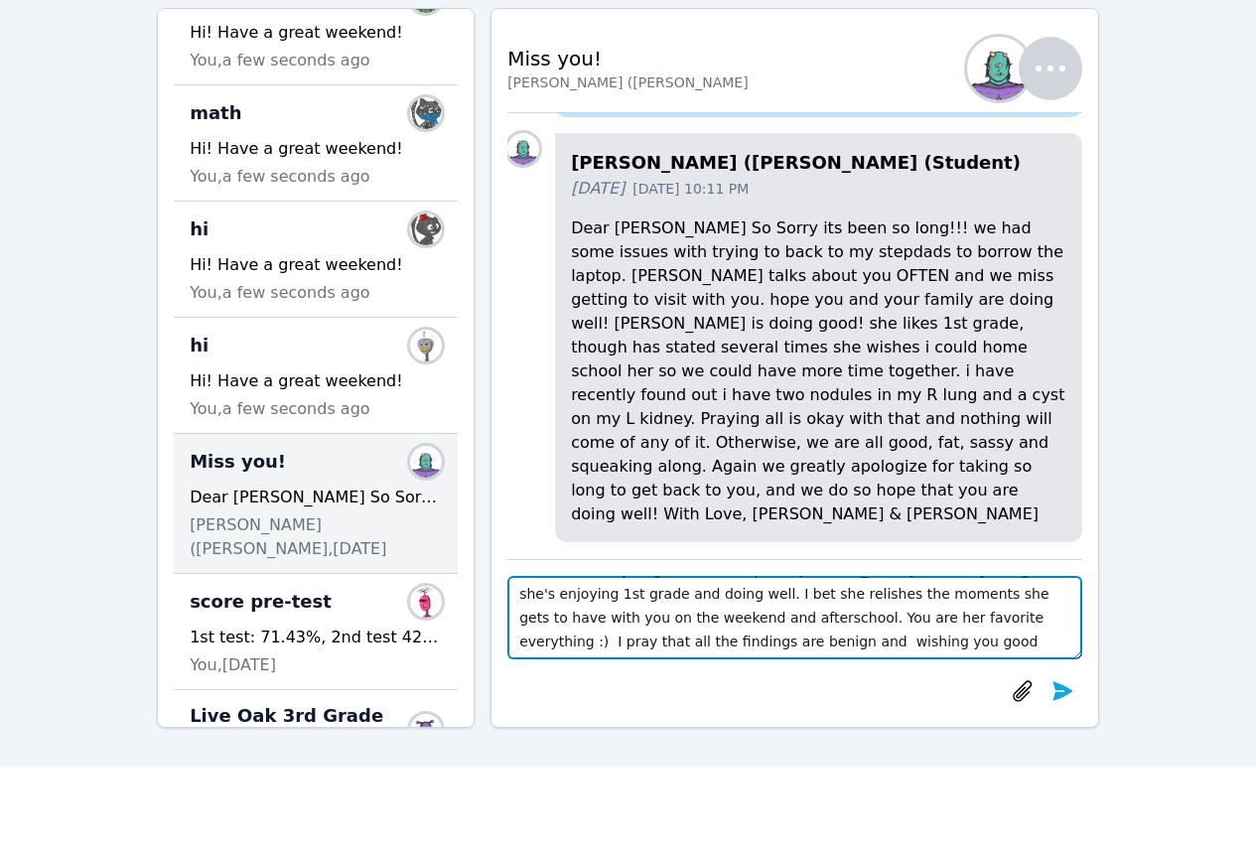
click at [989, 634] on textarea "Hi Gina, I am so happy to hear from you. I completely understand, no worries-I'…" at bounding box center [794, 617] width 575 height 83
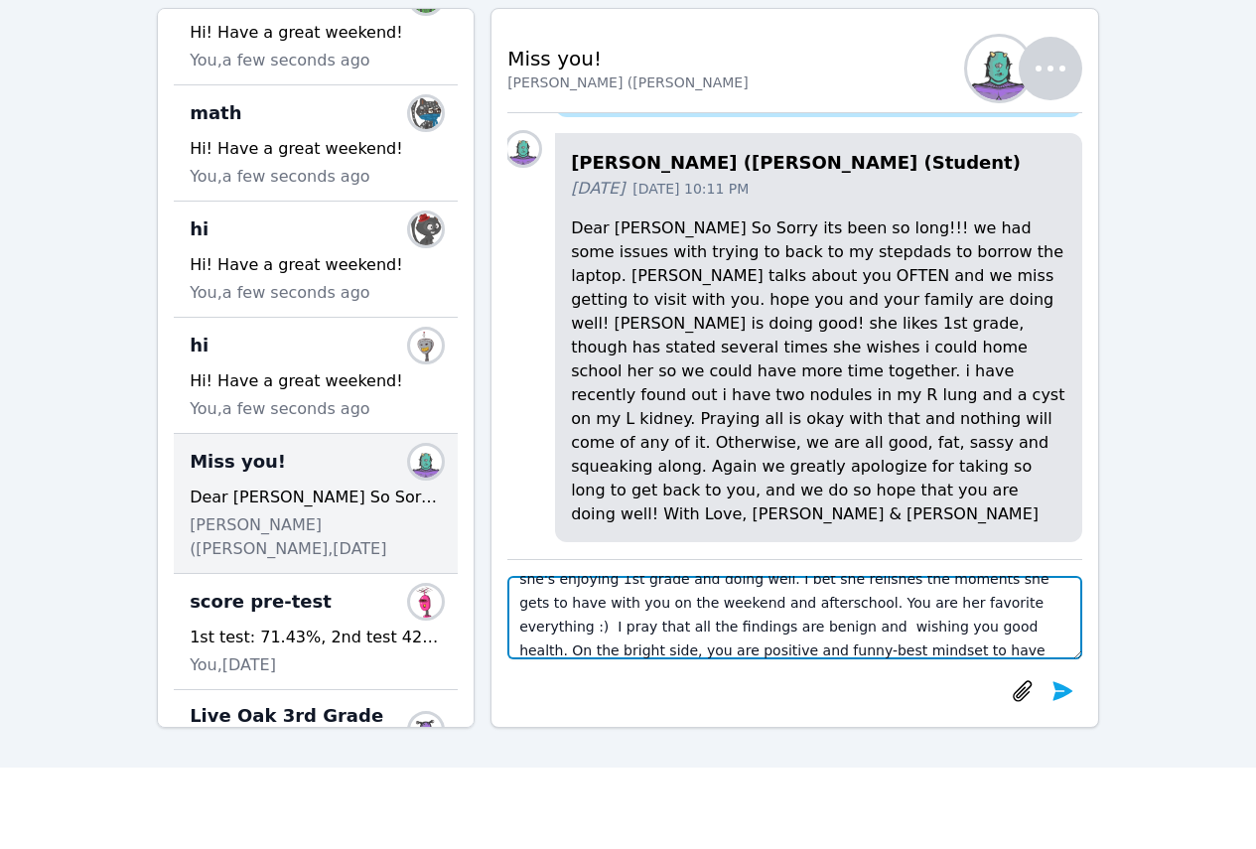
click at [1045, 632] on textarea "Hi Gina, I am so happy to hear from you. I completely understand, no worries-I'…" at bounding box center [794, 617] width 575 height 83
click at [650, 653] on textarea "Hi Gina, I am so happy to hear from you. I completely understand, no worries-I'…" at bounding box center [794, 617] width 575 height 83
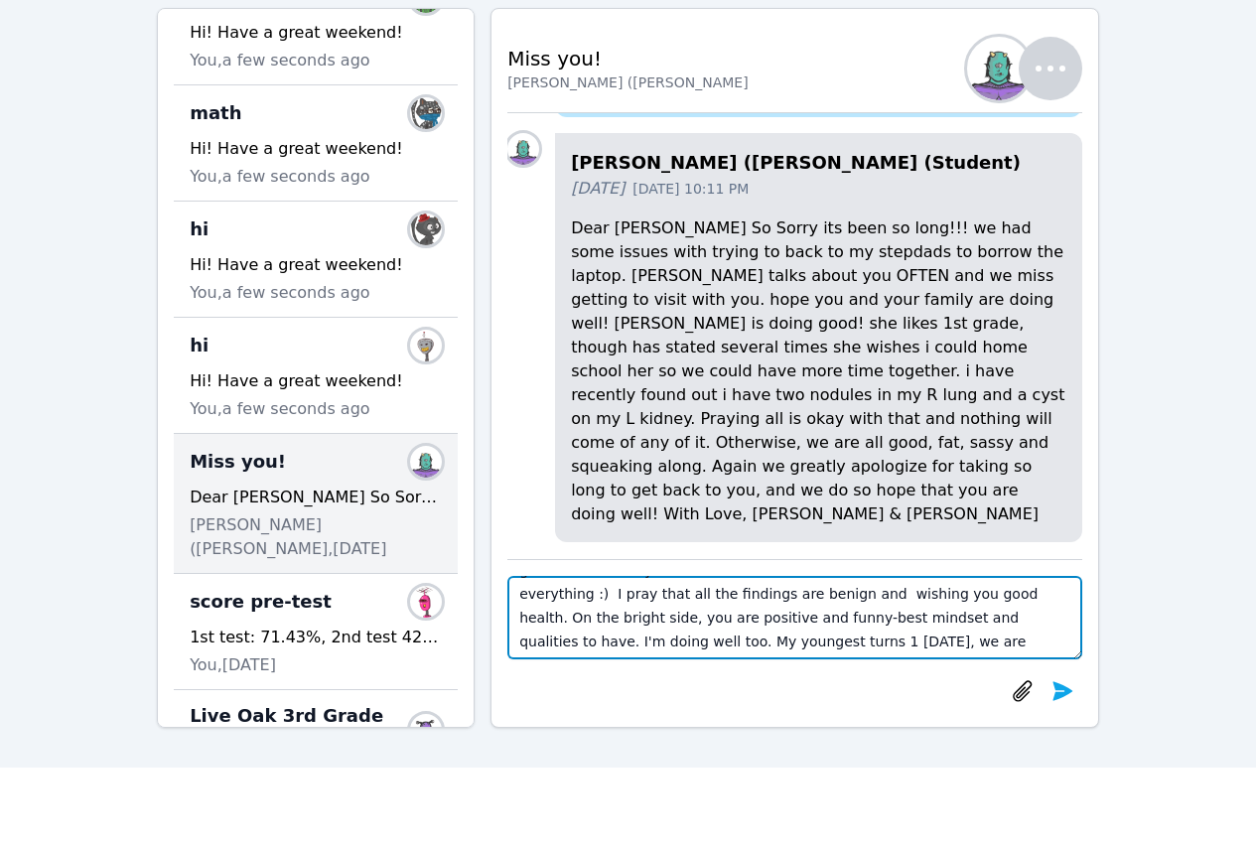
click at [764, 622] on textarea "Hi Gina, I am so happy to hear from you. I completely understand, no worries-I'…" at bounding box center [794, 617] width 575 height 83
click at [929, 639] on textarea "Hi Gina, I am so happy to hear from you. I completely understand, no worries-I'…" at bounding box center [794, 617] width 575 height 83
click at [763, 615] on textarea "Hi Gina, I am so happy to hear from you. I completely understand, no worries-I'…" at bounding box center [794, 617] width 575 height 83
click at [874, 643] on textarea "Hi Gina, I am so happy to hear from you. I completely understand, no worries-I'…" at bounding box center [794, 617] width 575 height 83
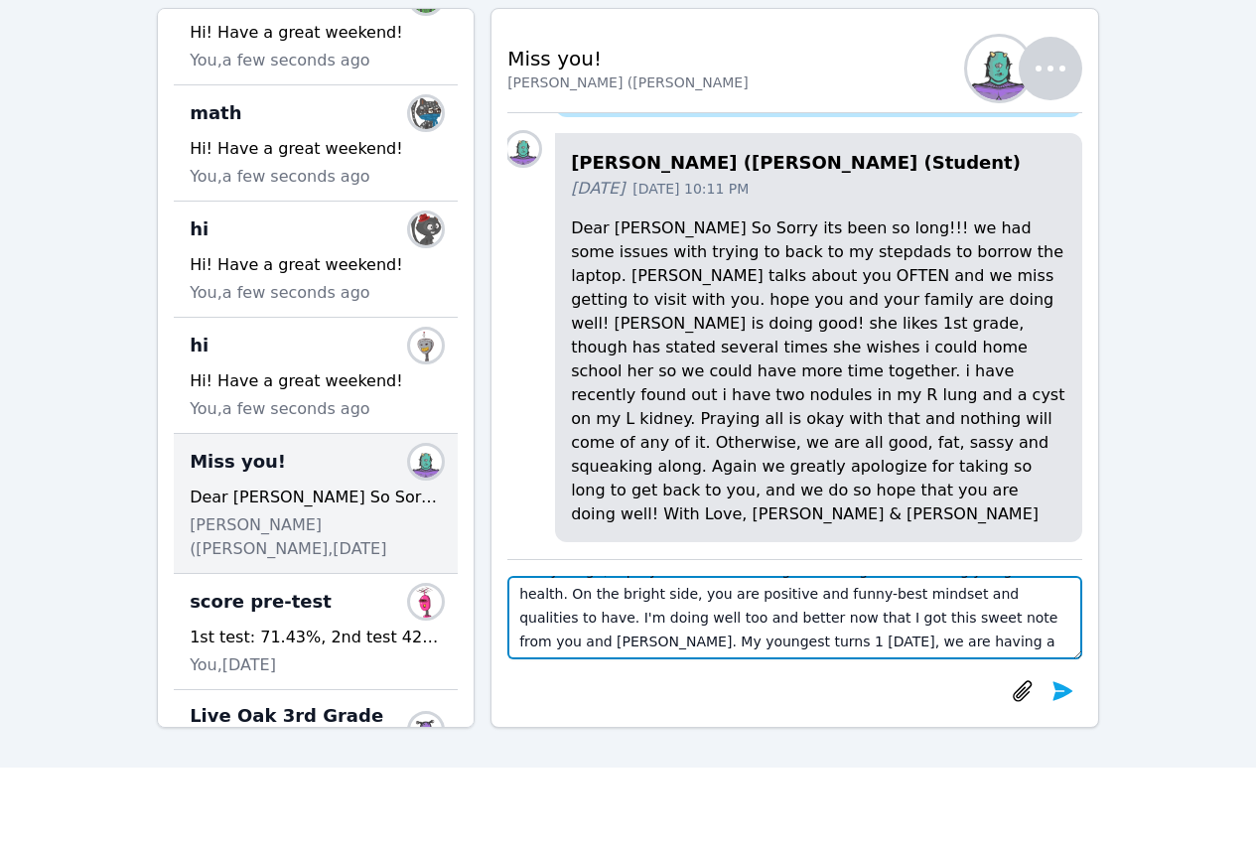
click at [597, 650] on textarea "Hi Gina, I am so happy to hear from you. I completely understand, no worries-I'…" at bounding box center [794, 617] width 575 height 83
click at [556, 643] on textarea "Hi Gina, I am so happy to hear from you. I completely understand, no worries-I'…" at bounding box center [794, 617] width 575 height 83
click at [560, 648] on textarea "Hi Gina, I am so happy to hear from you. I completely understand, no worries-I'…" at bounding box center [794, 617] width 575 height 83
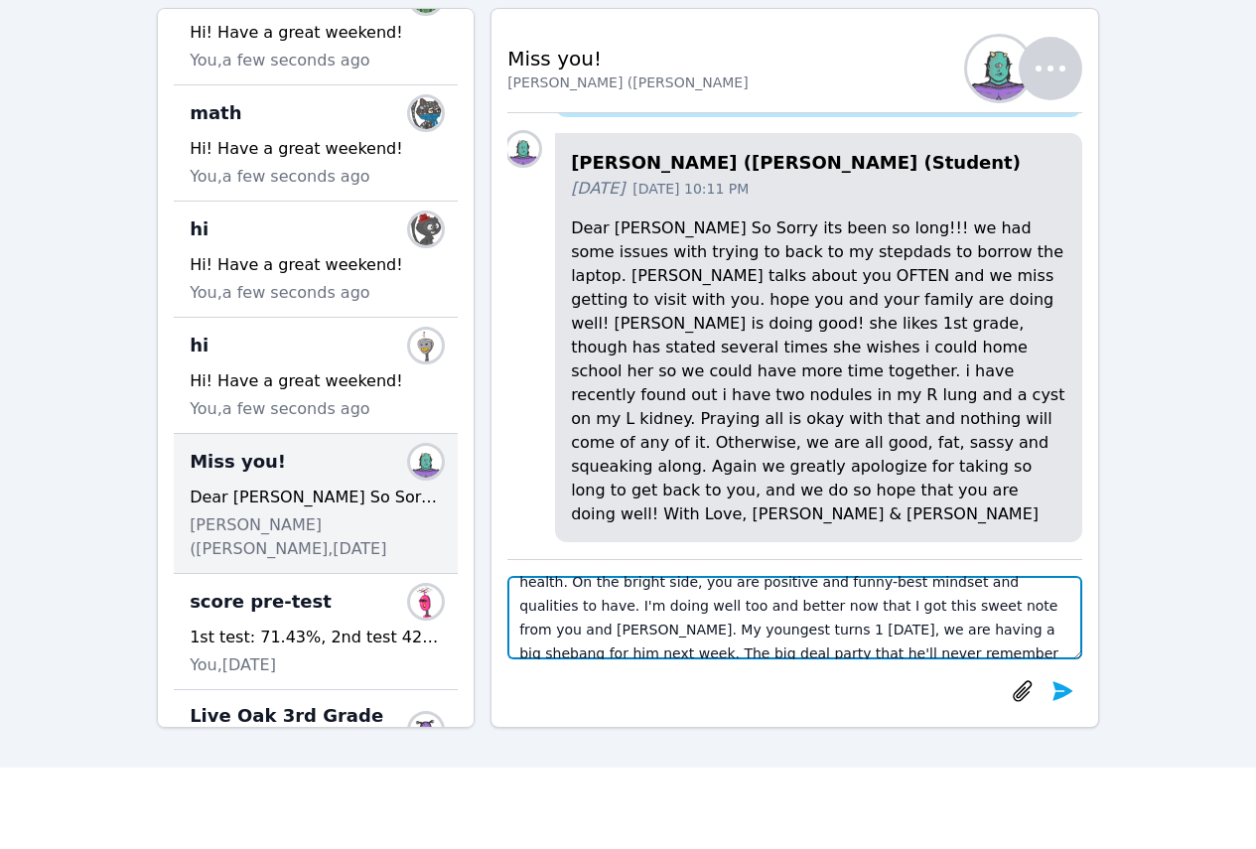
scroll to position [143, 0]
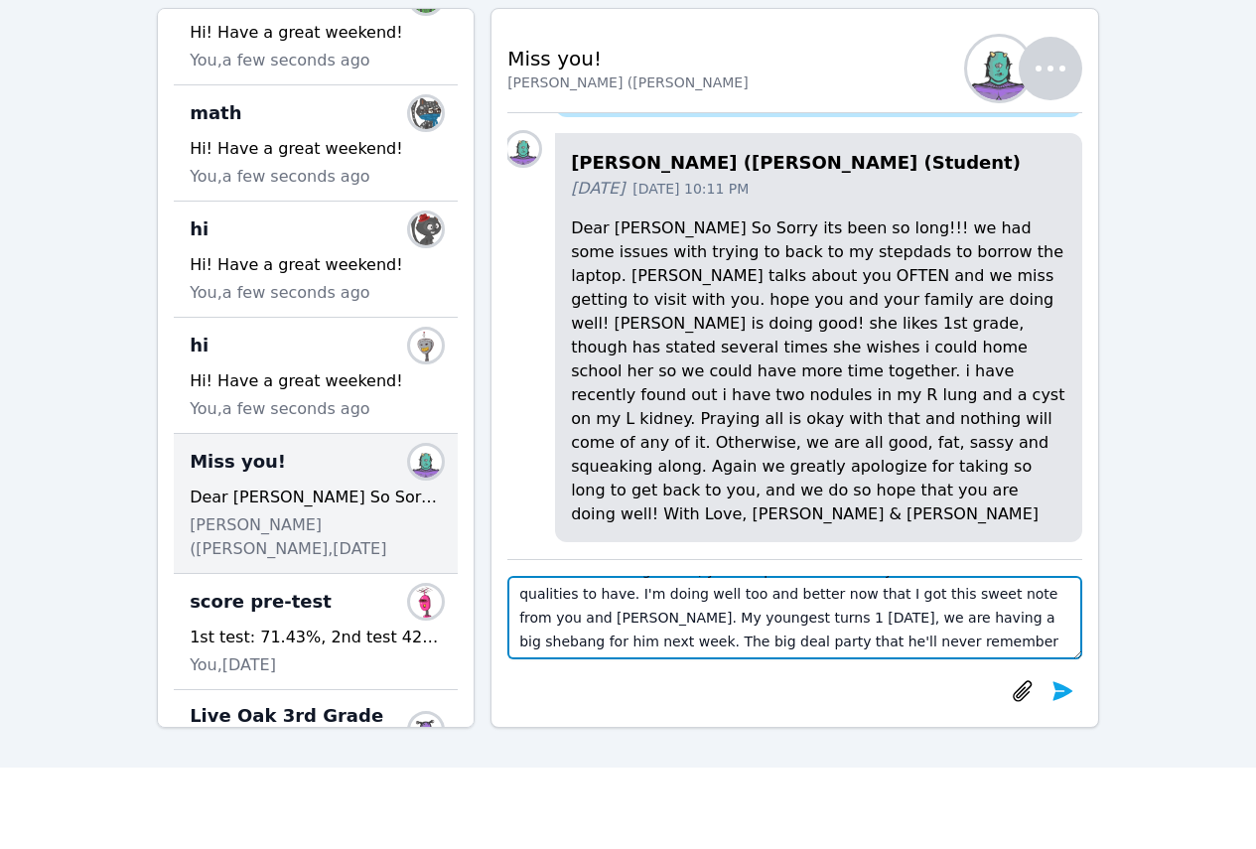
click at [627, 634] on textarea "Hi Gina, I am so happy to hear from you. I completely understand, no worries-I'…" at bounding box center [794, 617] width 575 height 83
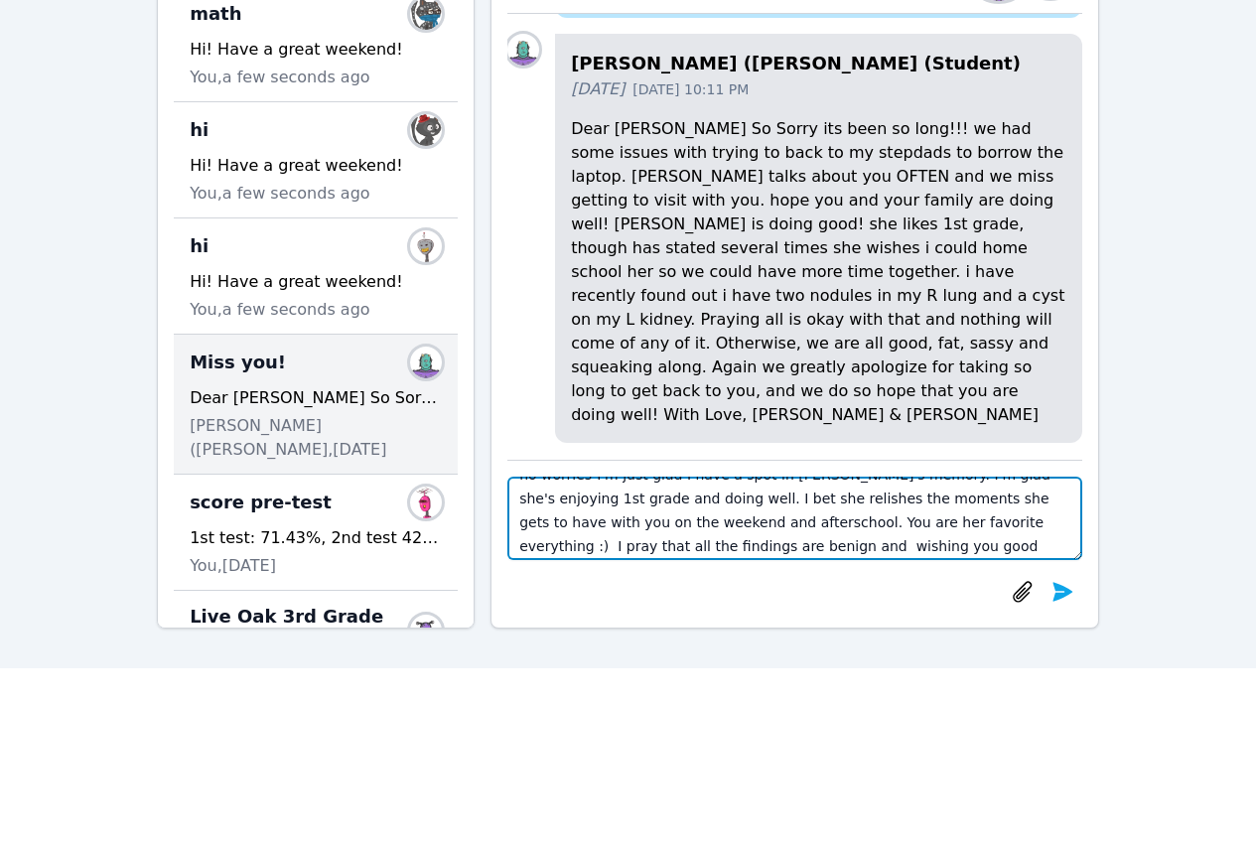
scroll to position [0, 0]
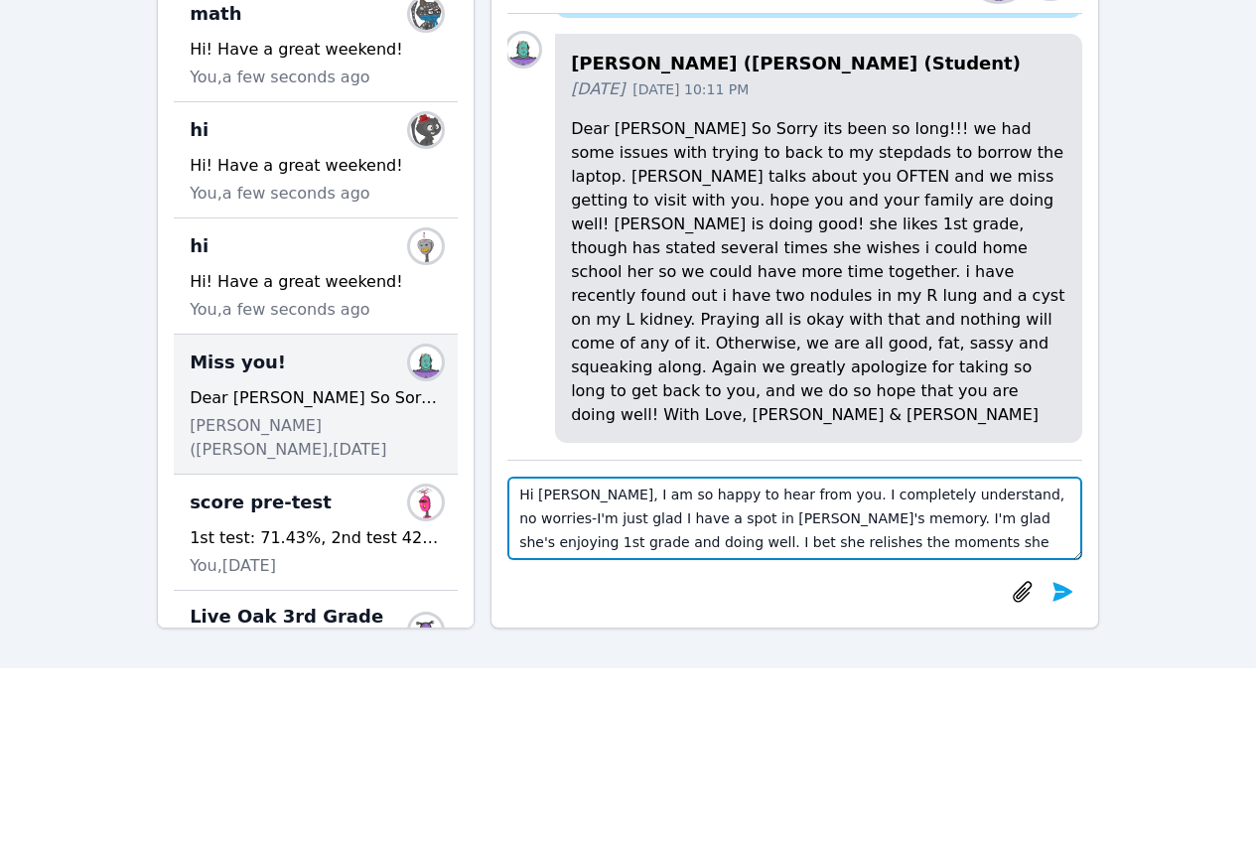
drag, startPoint x: 1005, startPoint y: 496, endPoint x: 644, endPoint y: 519, distance: 361.1
click at [644, 519] on textarea "Hi Gina, I am so happy to hear from you. I completely understand, no worries-I'…" at bounding box center [794, 517] width 575 height 83
click at [1004, 495] on textarea "Hi Gina, I am so happy to hear from you. I completely understand, no worries-I …" at bounding box center [794, 517] width 575 height 83
click at [775, 510] on textarea "Hi Gina, I am so happy to hear from you. I completely understand, no worries-I'…" at bounding box center [794, 517] width 575 height 83
click at [830, 552] on textarea "Hi Gina, I am so happy to hear from you. I completely understand, no worries-I'…" at bounding box center [794, 517] width 575 height 83
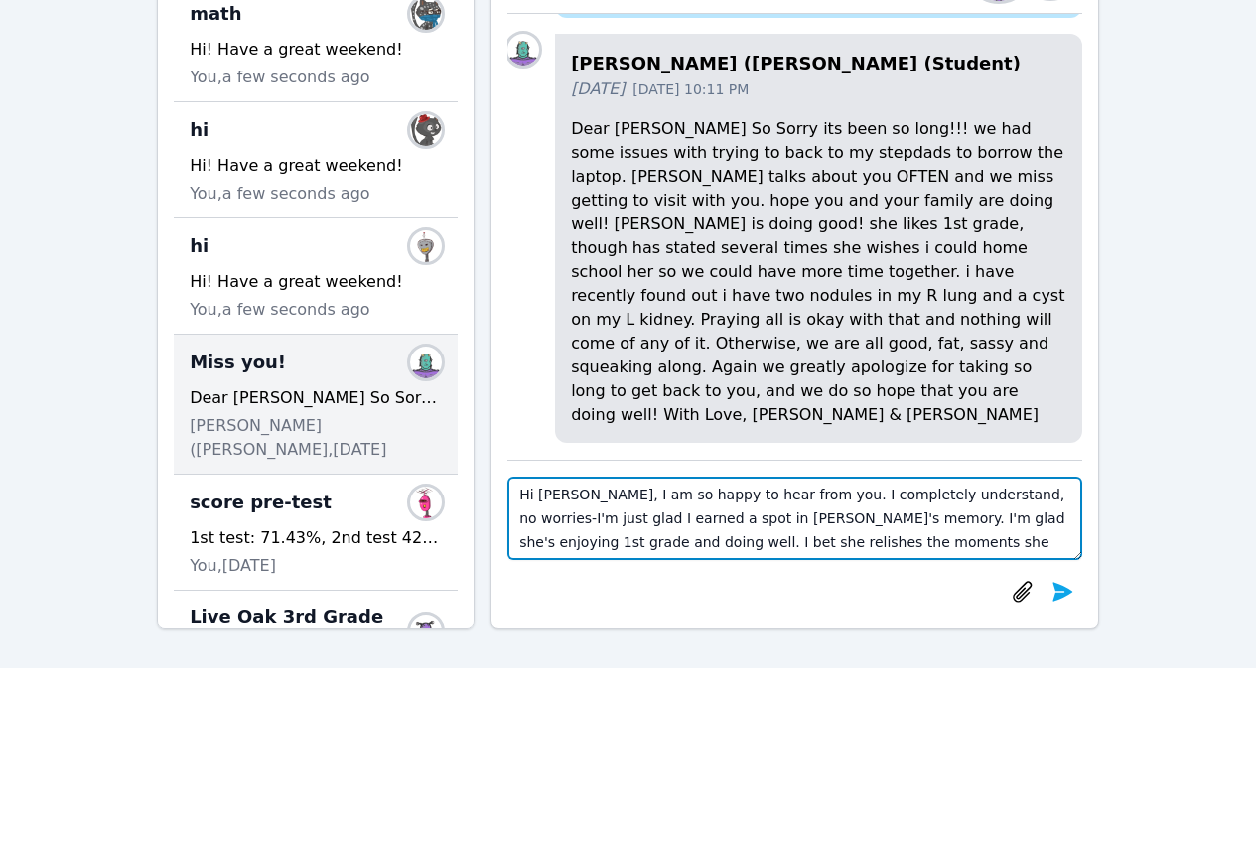
click at [797, 535] on textarea "Hi Gina, I am so happy to hear from you. I completely understand, no worries-I'…" at bounding box center [794, 517] width 575 height 83
click at [544, 544] on textarea "Hi Gina, I am so happy to hear from you. I completely understand, no worries-I'…" at bounding box center [794, 517] width 575 height 83
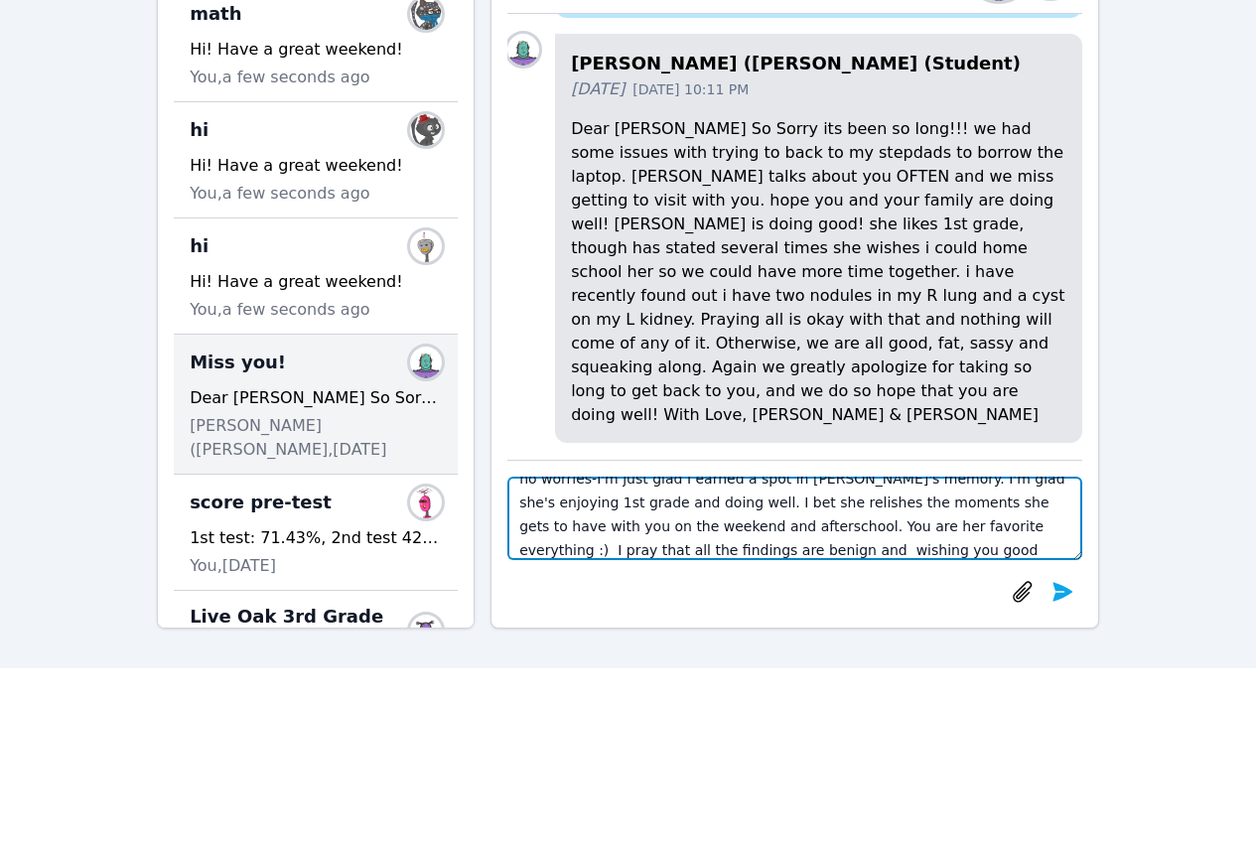
click at [801, 530] on textarea "Hi Gina, I am so happy to hear from you. I completely understand, no worries-I'…" at bounding box center [794, 517] width 575 height 83
drag, startPoint x: 886, startPoint y: 529, endPoint x: 905, endPoint y: 528, distance: 18.9
click at [905, 528] on textarea "Hi Gina, I am so happy to hear from you. I completely understand, no worries-I'…" at bounding box center [794, 517] width 575 height 83
click at [930, 529] on textarea "Hi Gina, I am so happy to hear from you. I completely understand, no worries-I'…" at bounding box center [794, 517] width 575 height 83
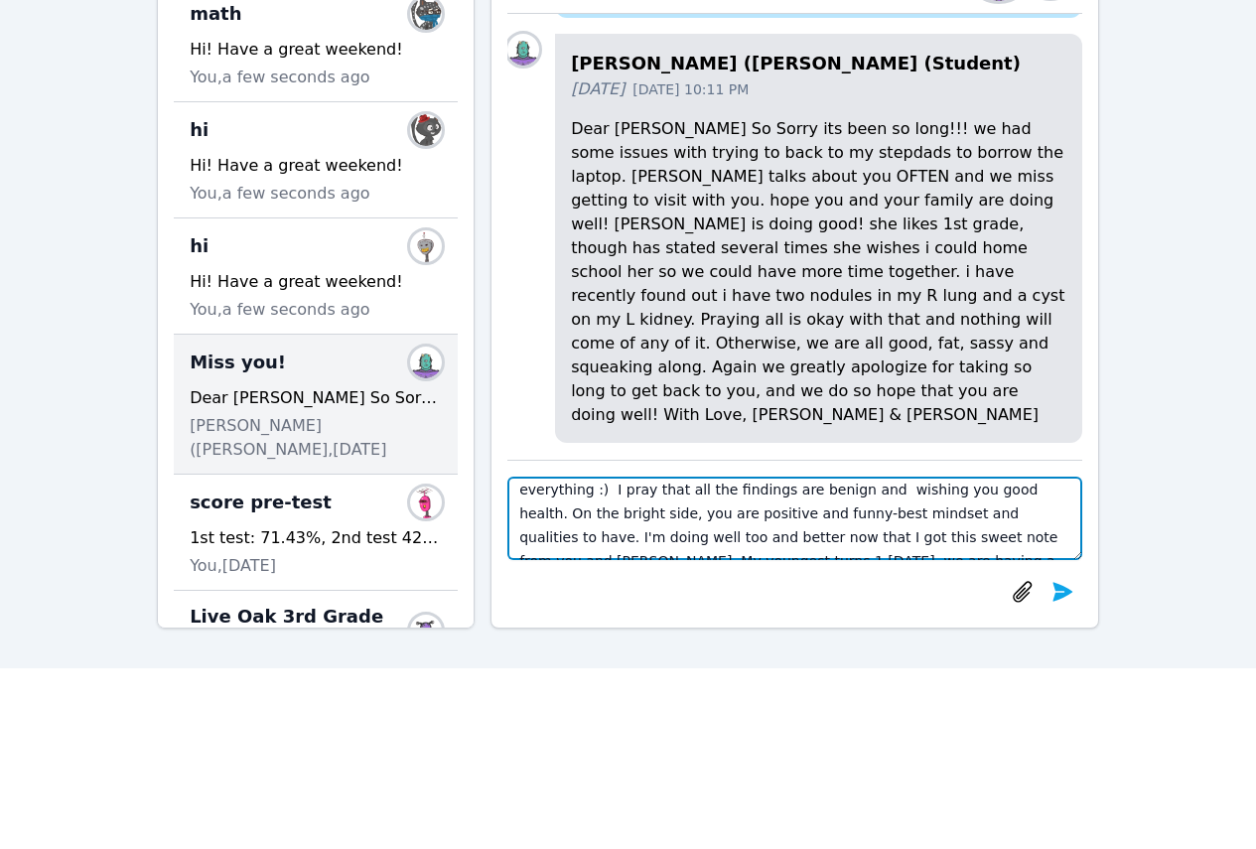
scroll to position [119, 0]
click at [644, 496] on textarea "Hi Gina, I am so happy to hear from you. I completely understand, no worries-I'…" at bounding box center [794, 517] width 575 height 83
click at [738, 524] on textarea "Hi Gina, I am so happy to hear from you. I completely understand, no worries-I'…" at bounding box center [794, 517] width 575 height 83
click at [682, 521] on textarea "Hi Gina, I am so happy to hear from you. I completely understand, no worries-I'…" at bounding box center [794, 517] width 575 height 83
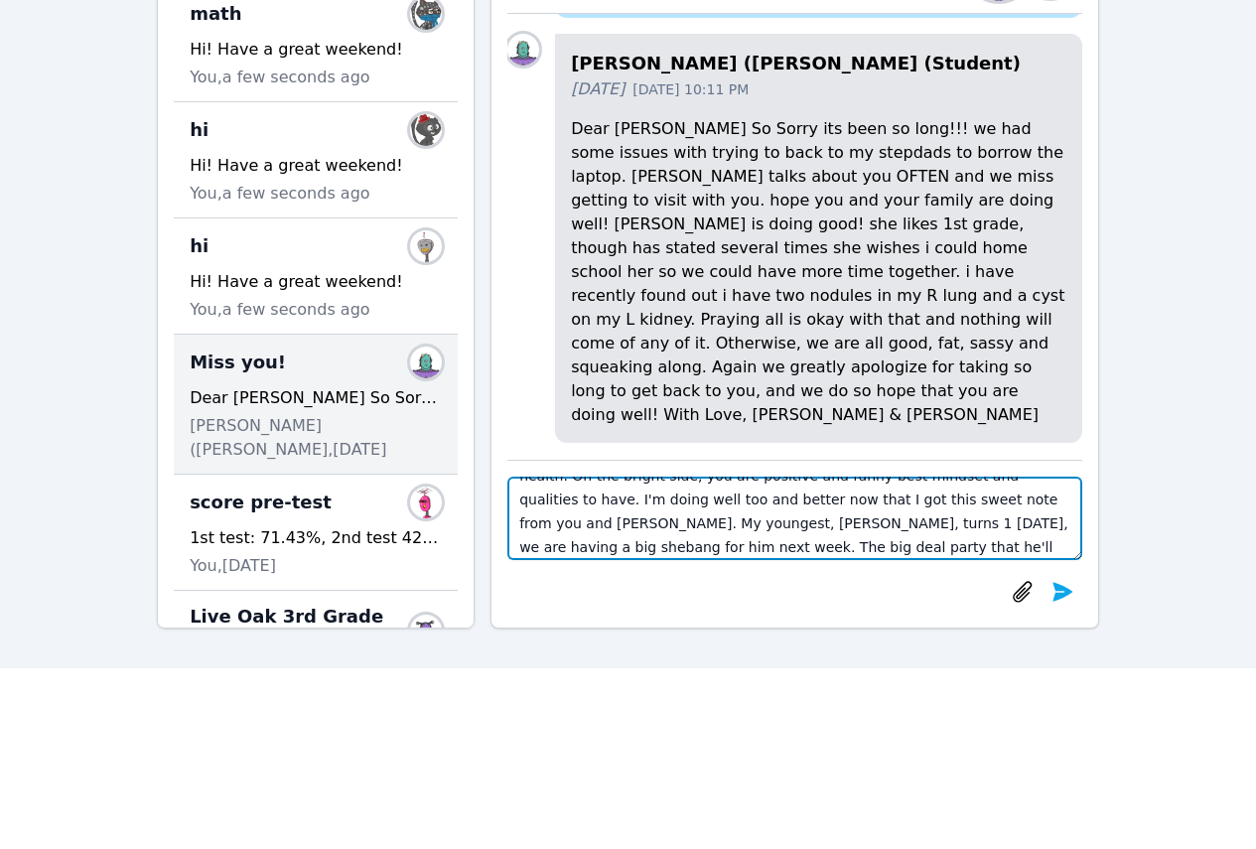
scroll to position [143, 0]
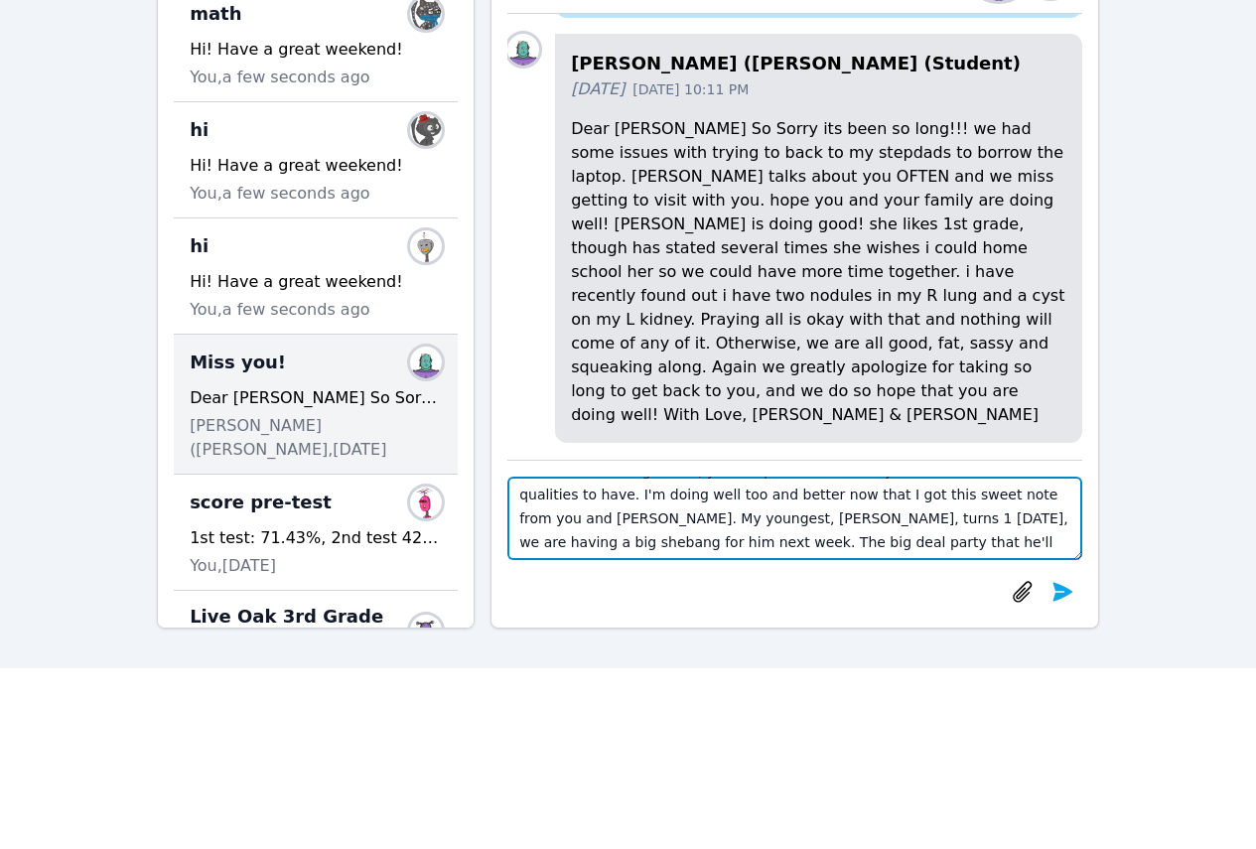
click at [605, 547] on textarea "Hi Gina, I am so happy to hear from you. I completely understand, no worries-I'…" at bounding box center [794, 517] width 575 height 83
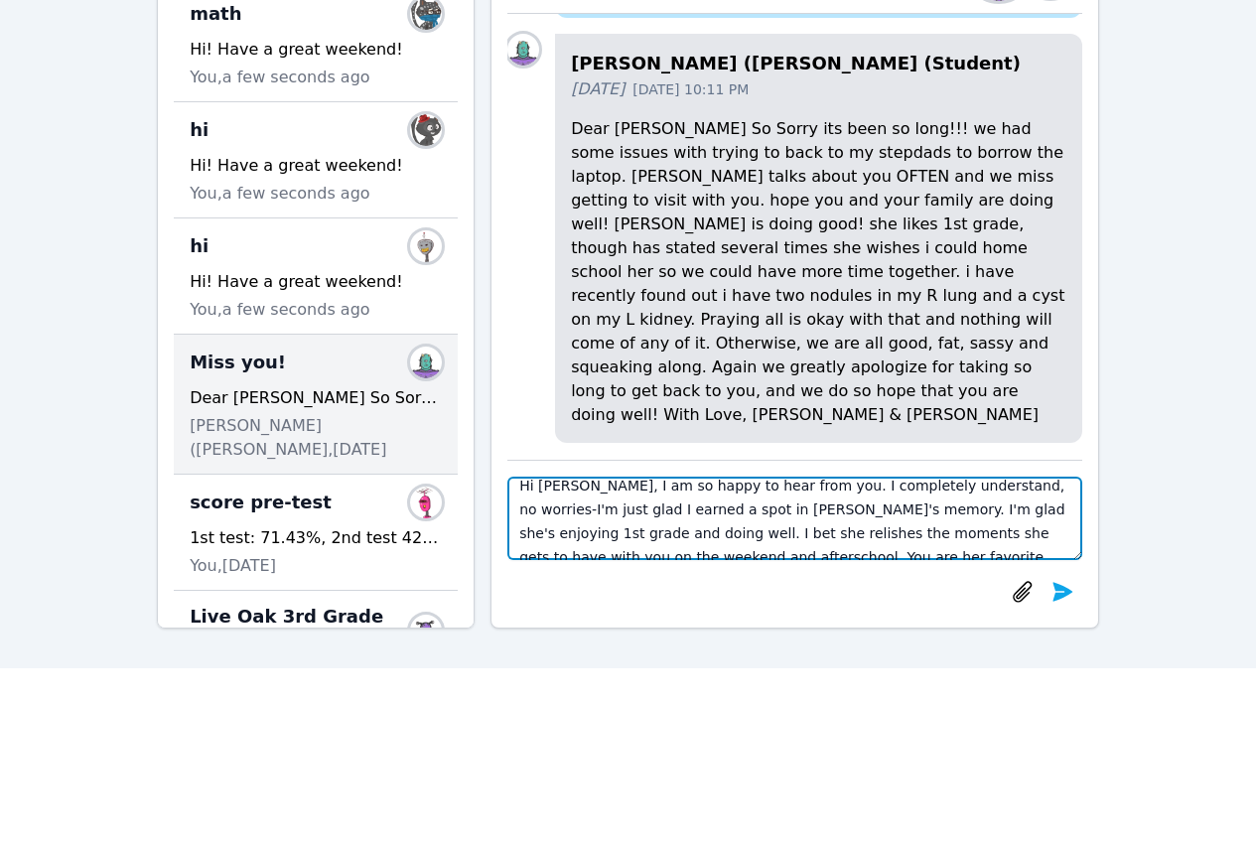
scroll to position [0, 0]
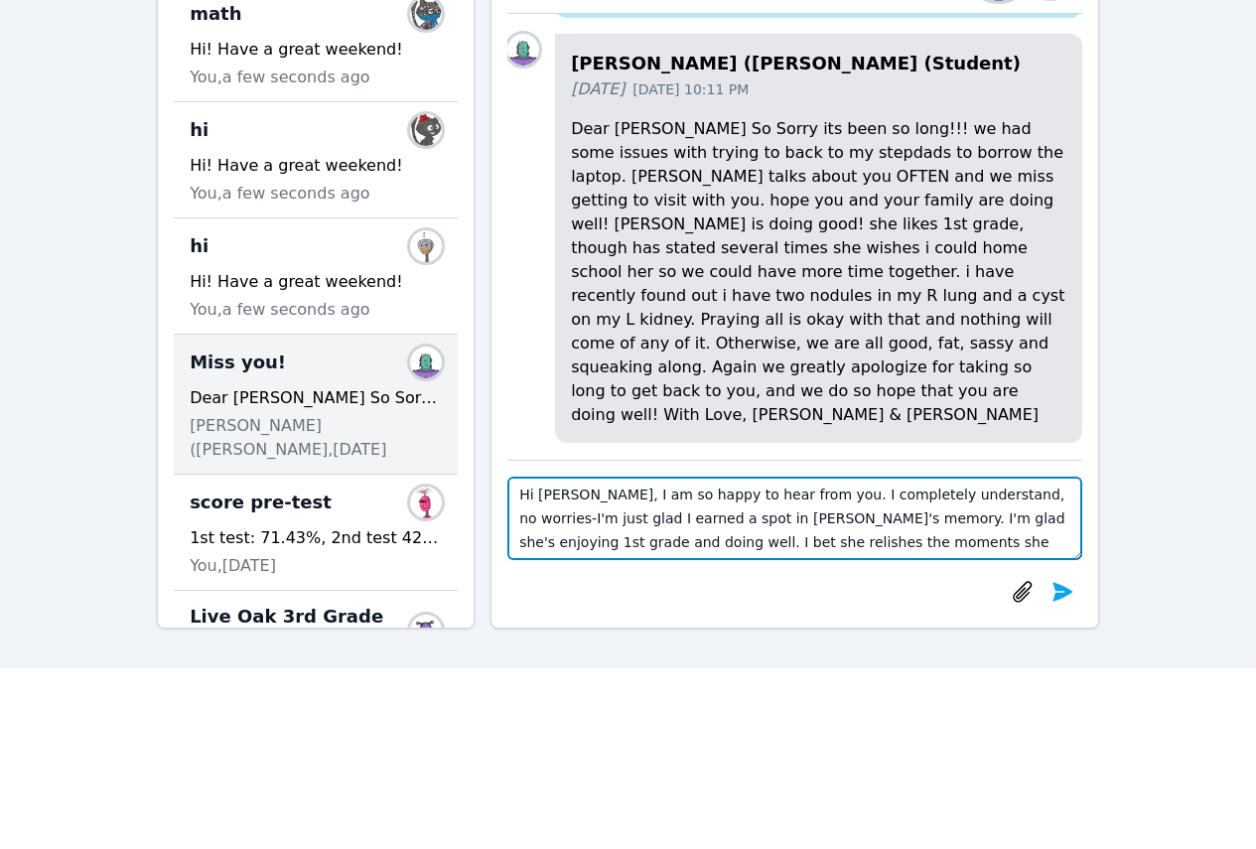
drag, startPoint x: 757, startPoint y: 515, endPoint x: 809, endPoint y: 518, distance: 51.7
click at [809, 518] on textarea "Hi Gina, I am so happy to hear from you. I completely understand, no worries-I'…" at bounding box center [794, 517] width 575 height 83
click at [819, 521] on textarea "Hi Gina, I am so happy to hear from you. I completely understand, no worries-I'…" at bounding box center [794, 517] width 575 height 83
drag, startPoint x: 811, startPoint y: 518, endPoint x: 763, endPoint y: 519, distance: 47.7
click at [763, 519] on textarea "Hi Gina, I am so happy to hear from you. I completely understand, no worries-I'…" at bounding box center [794, 517] width 575 height 83
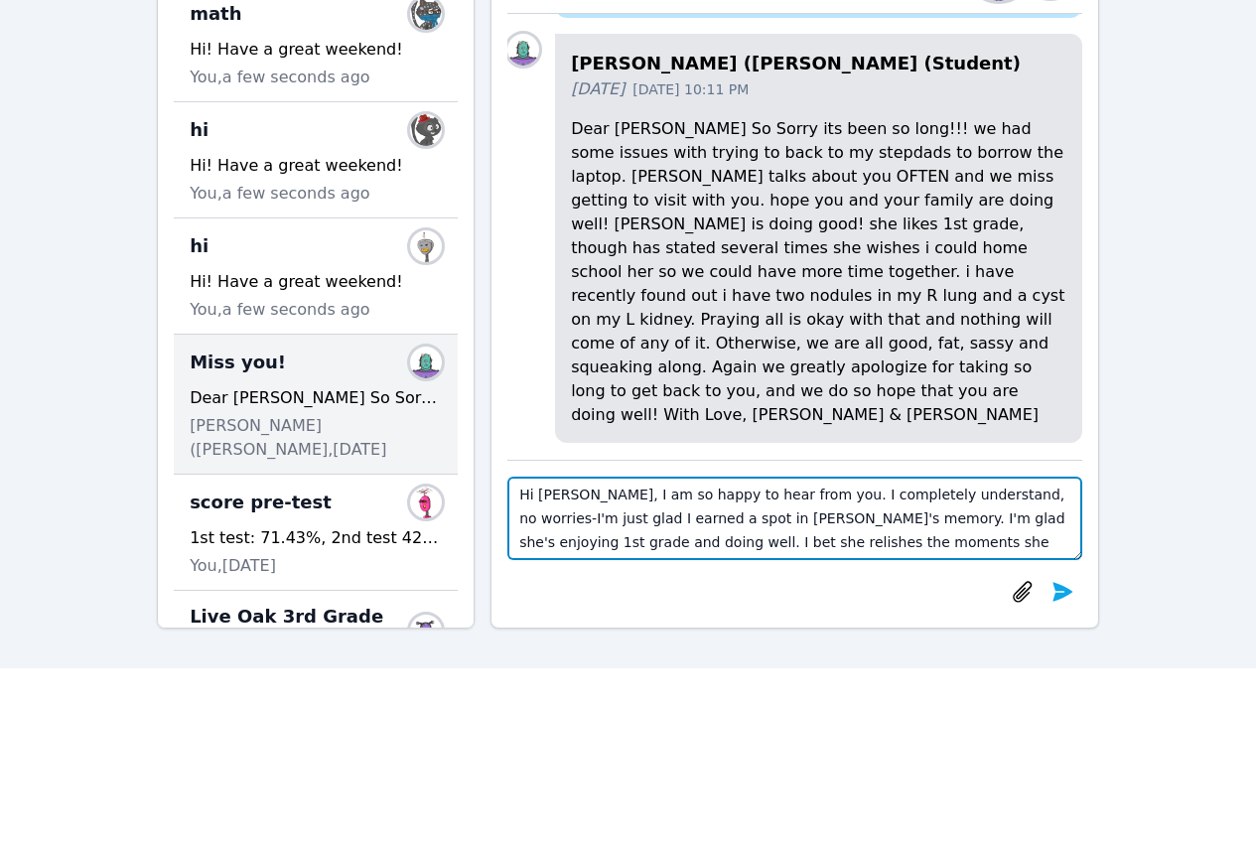
click at [817, 530] on textarea "Hi Gina, I am so happy to hear from you. I completely understand, no worries-I'…" at bounding box center [794, 517] width 575 height 83
drag, startPoint x: 545, startPoint y: 520, endPoint x: 517, endPoint y: 517, distance: 28.0
click at [517, 517] on textarea "Hi Gina, I am so happy to hear from you. I completely understand, no worries-I'…" at bounding box center [794, 517] width 575 height 83
click at [879, 521] on textarea "Hi Gina, I am so happy to hear from you. I completely understand, no worries-I'…" at bounding box center [794, 517] width 575 height 83
drag, startPoint x: 1018, startPoint y: 498, endPoint x: 546, endPoint y: 517, distance: 471.9
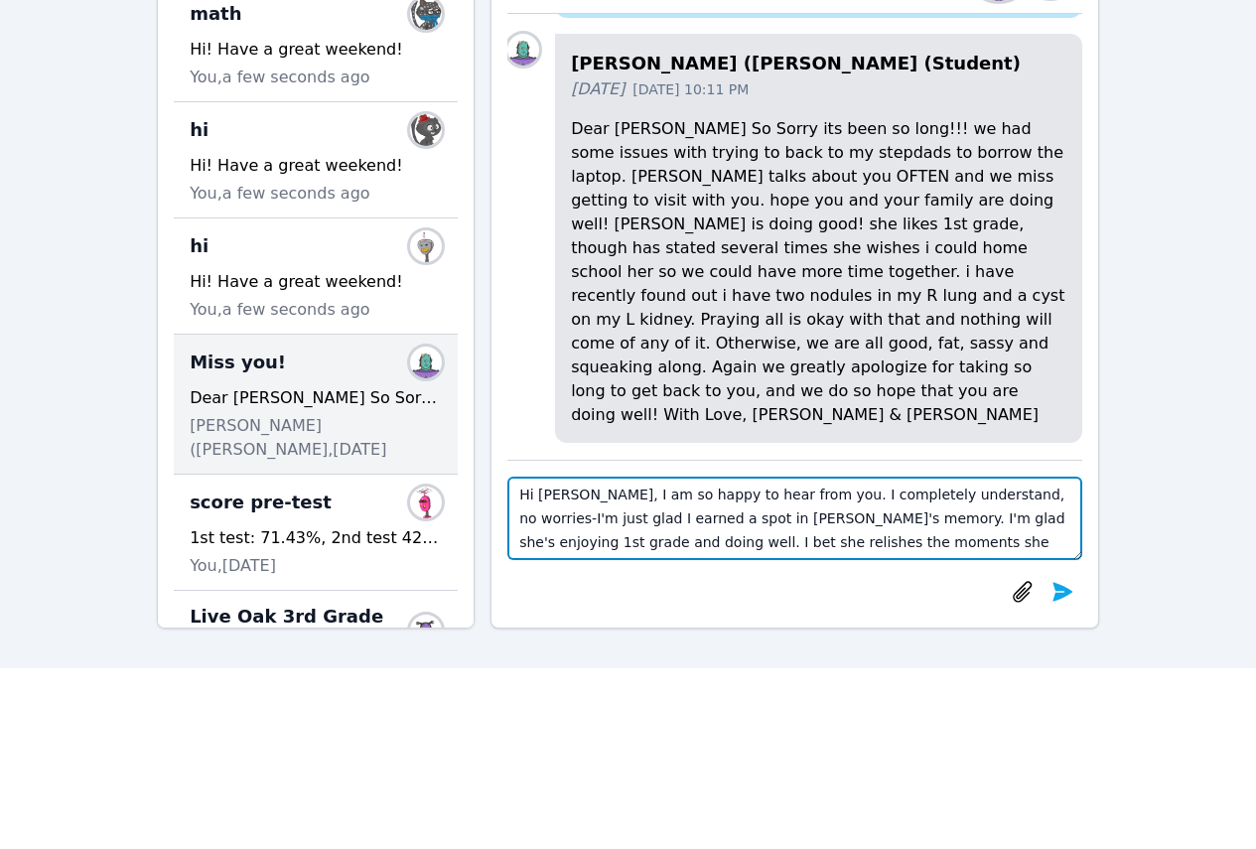
click at [546, 517] on textarea "Hi Gina, I am so happy to hear from you. I completely understand, no worries-I'…" at bounding box center [794, 517] width 575 height 83
click at [570, 517] on textarea "Hi Gina, I am so happy to hear from you. I completely understand, no worries-I'…" at bounding box center [794, 517] width 575 height 83
click at [851, 531] on textarea "Hi Gina, I am so happy to hear from you. I completely understand, no worries-I'…" at bounding box center [794, 517] width 575 height 83
click at [736, 519] on textarea "Hi Gina, I am so happy to hear from you. I completely understand, no worries-I'…" at bounding box center [794, 517] width 575 height 83
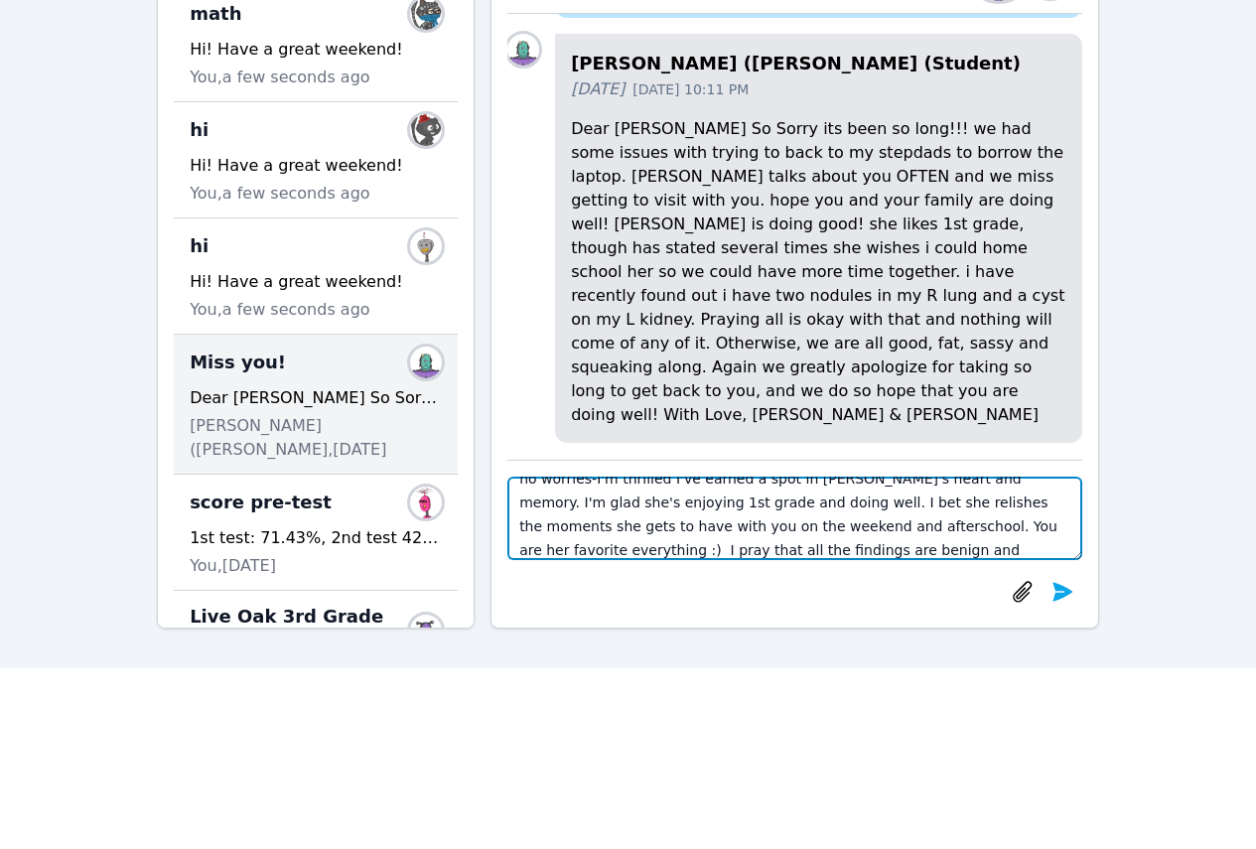
scroll to position [79, 0]
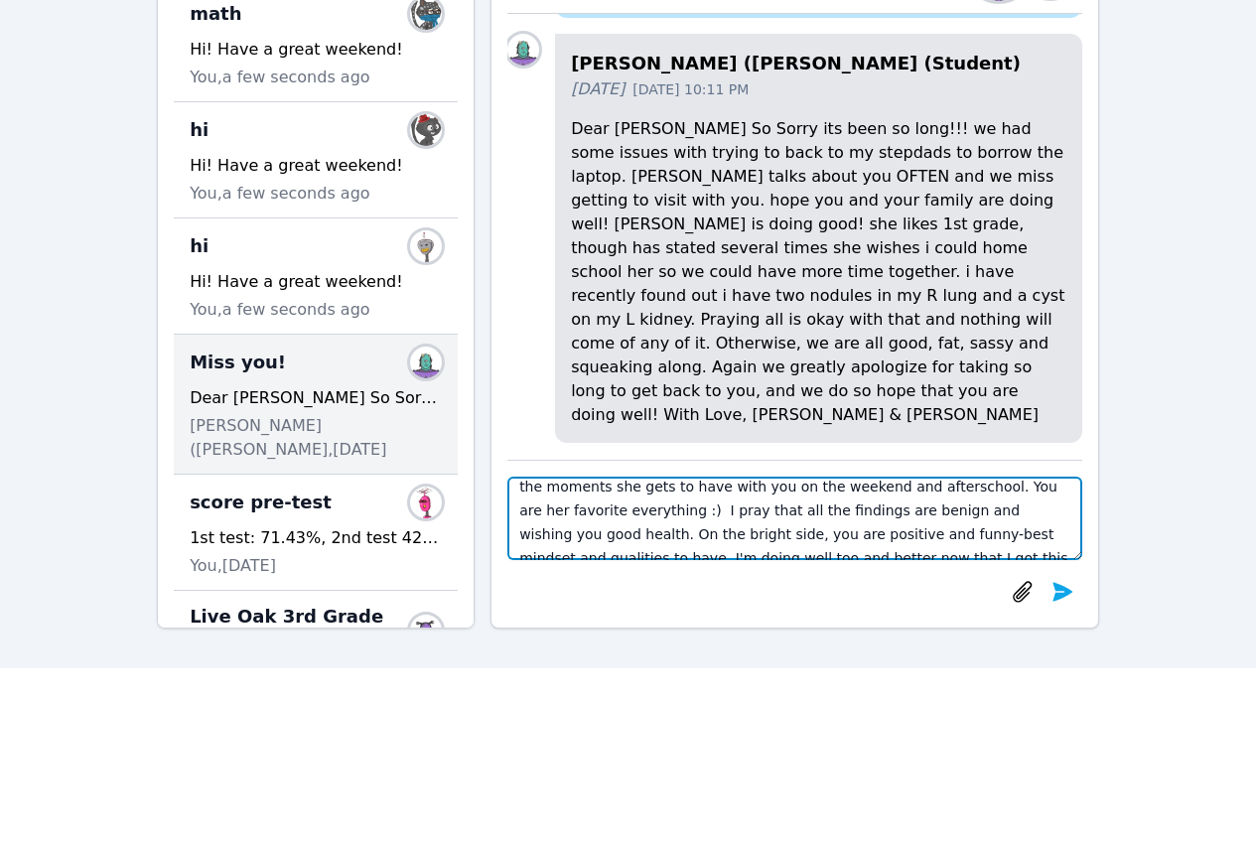
click at [624, 511] on textarea "Hi Gina, I am so happy to hear from you. I completely understand, no worries-I'…" at bounding box center [794, 517] width 575 height 83
click at [767, 516] on textarea "Hi Gina, I am so happy to hear from you. I completely understand, no worries-I'…" at bounding box center [794, 517] width 575 height 83
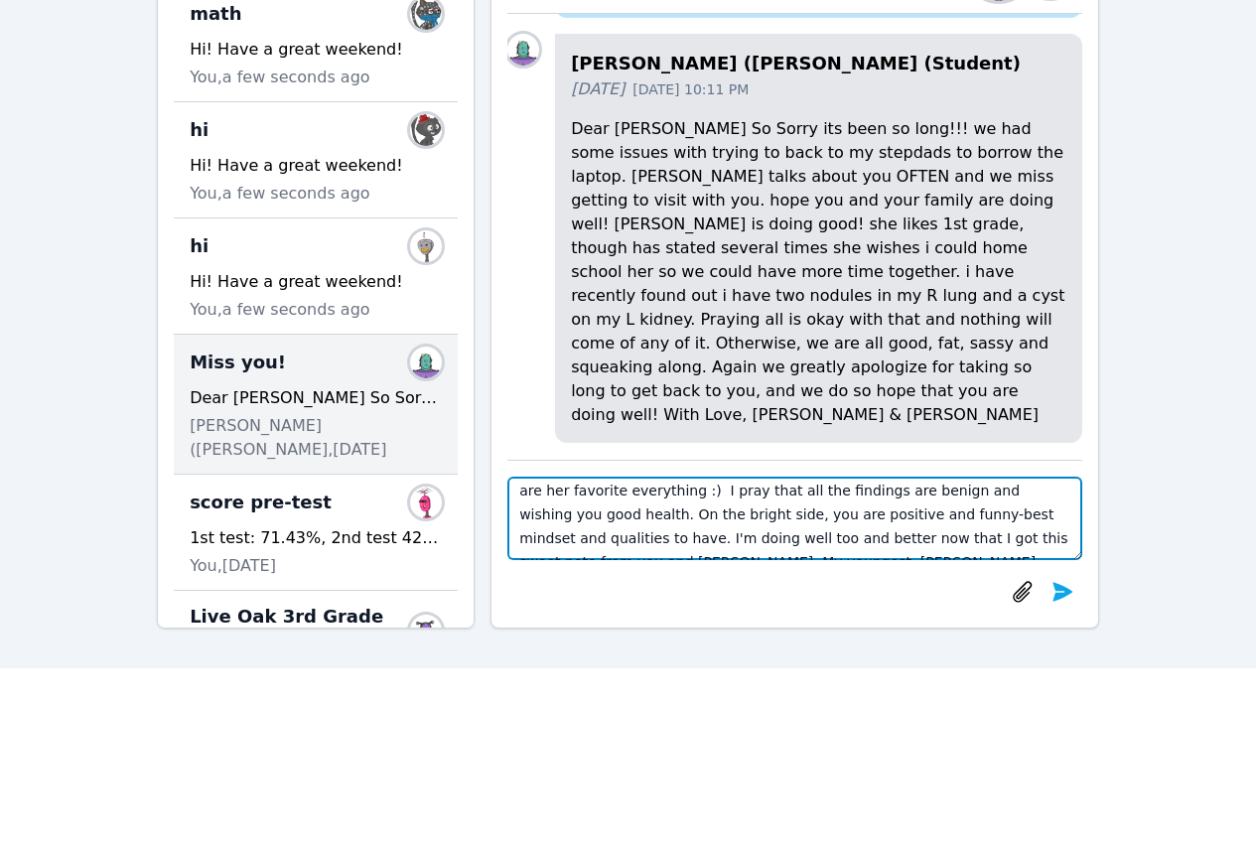
scroll to position [119, 0]
drag, startPoint x: 970, startPoint y: 517, endPoint x: 942, endPoint y: 518, distance: 27.8
click at [942, 518] on textarea "Hi Gina, I am so happy to hear from you. I completely understand, no worries-I'…" at bounding box center [794, 517] width 575 height 83
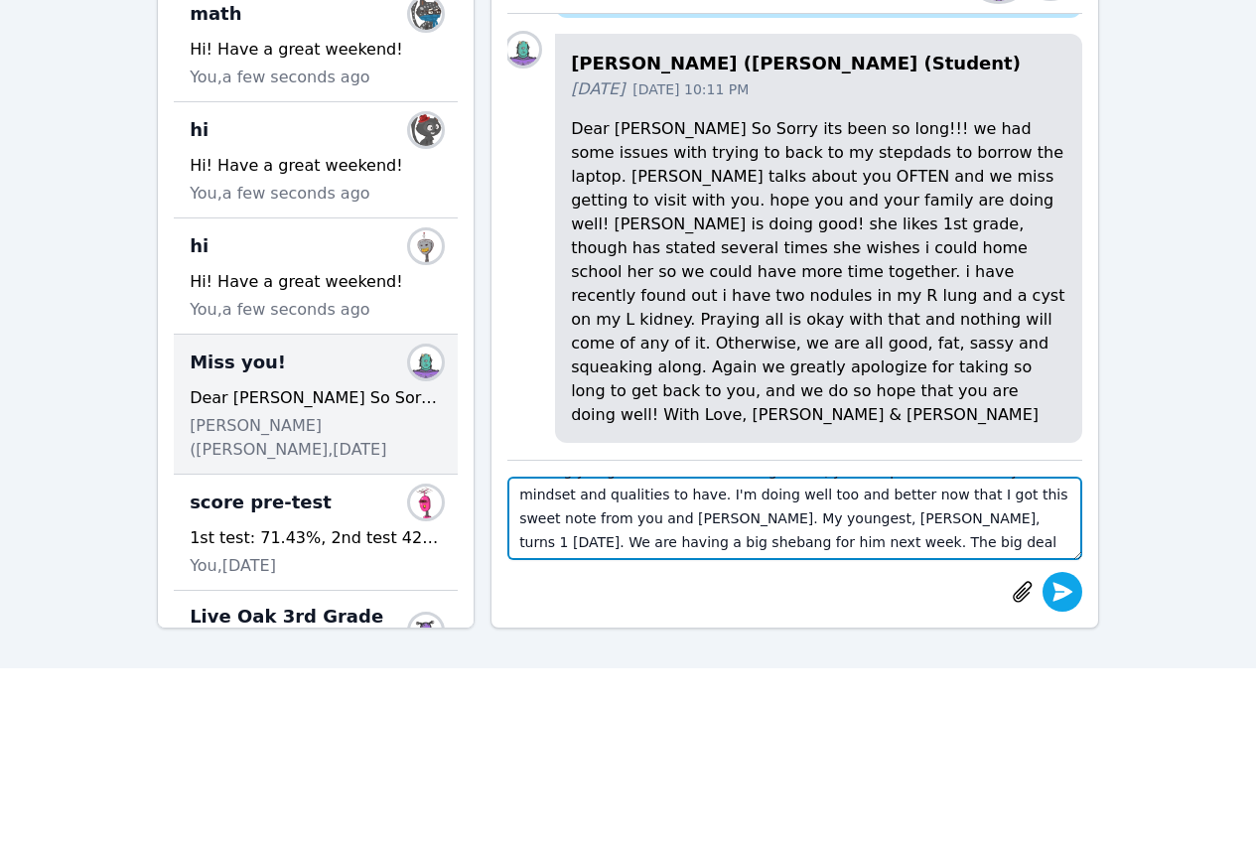
type textarea "Hi Gina, I am so happy to hear from you. I completely understand, no worries-I'…"
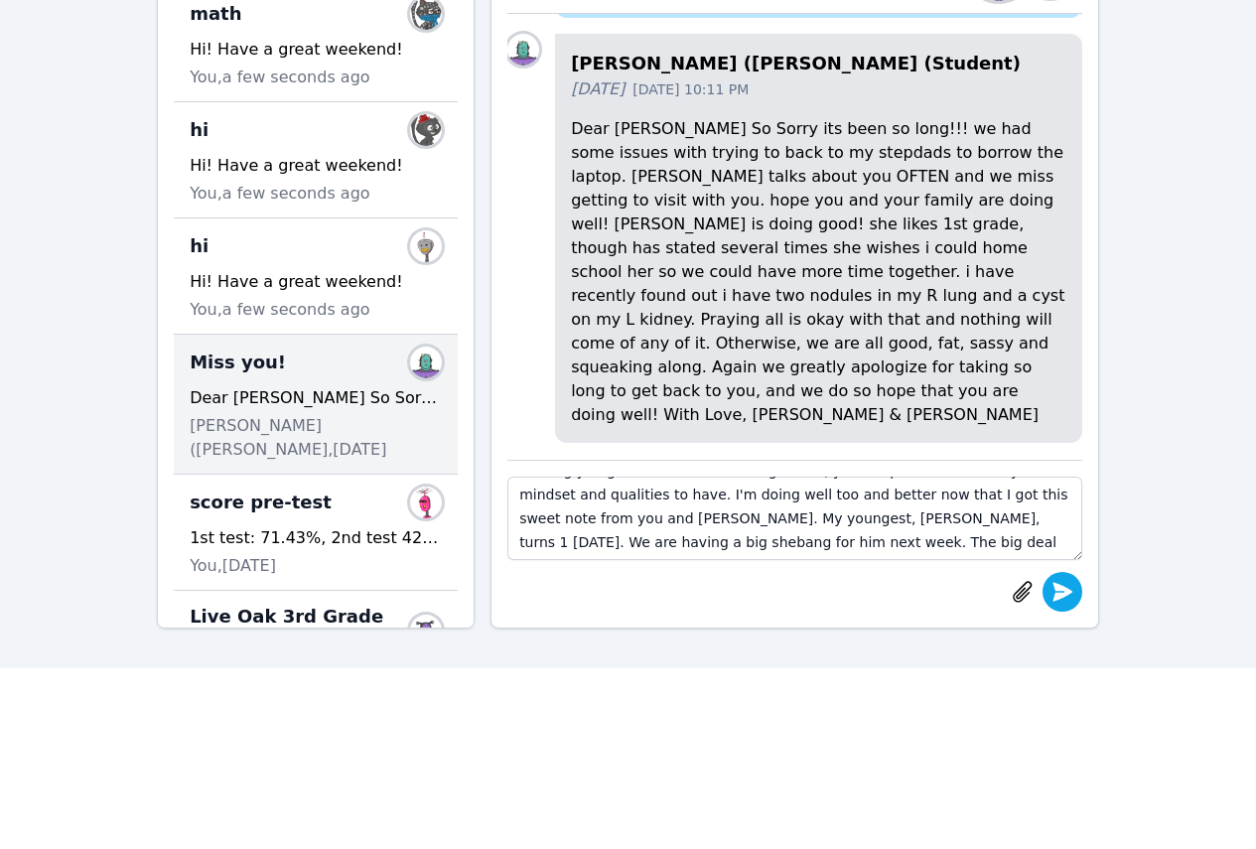
click at [1059, 587] on icon "submit" at bounding box center [1062, 591] width 20 height 19
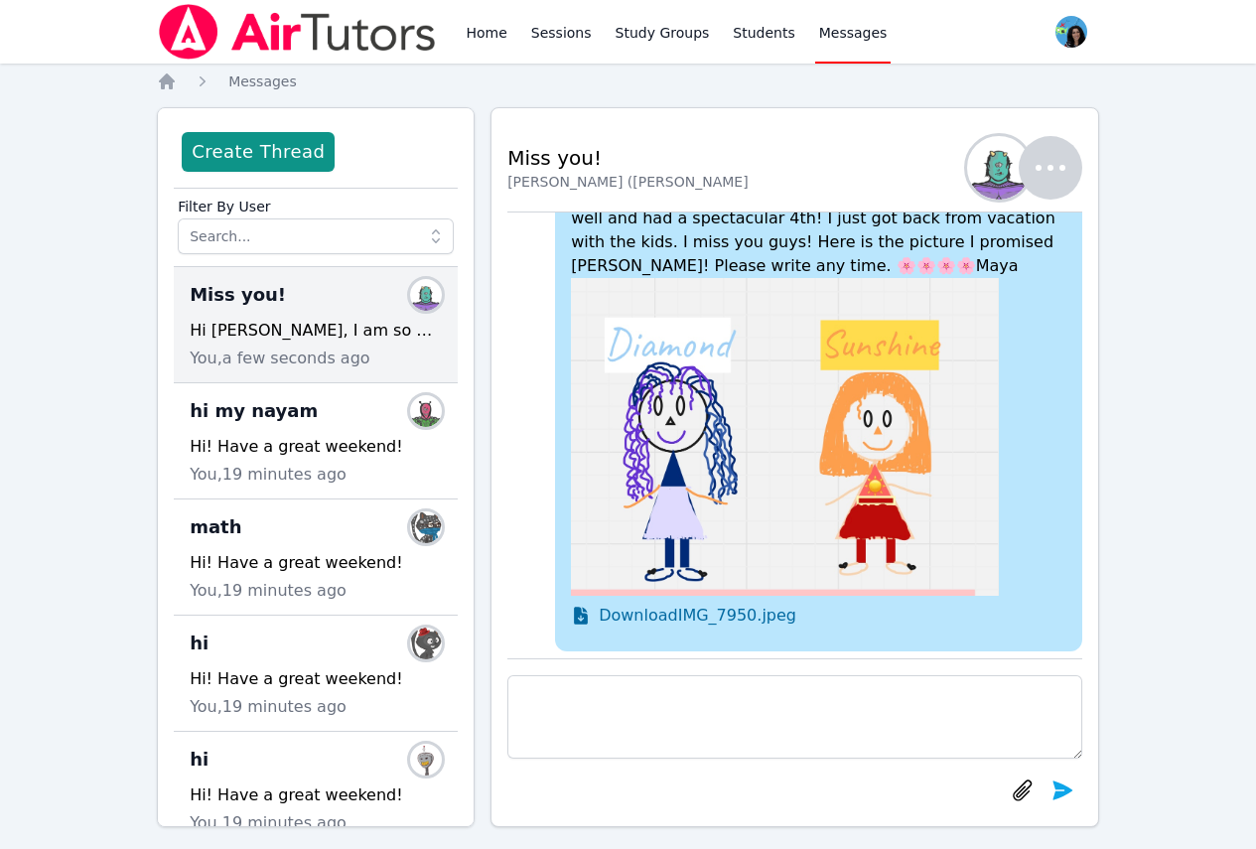
scroll to position [-848, 0]
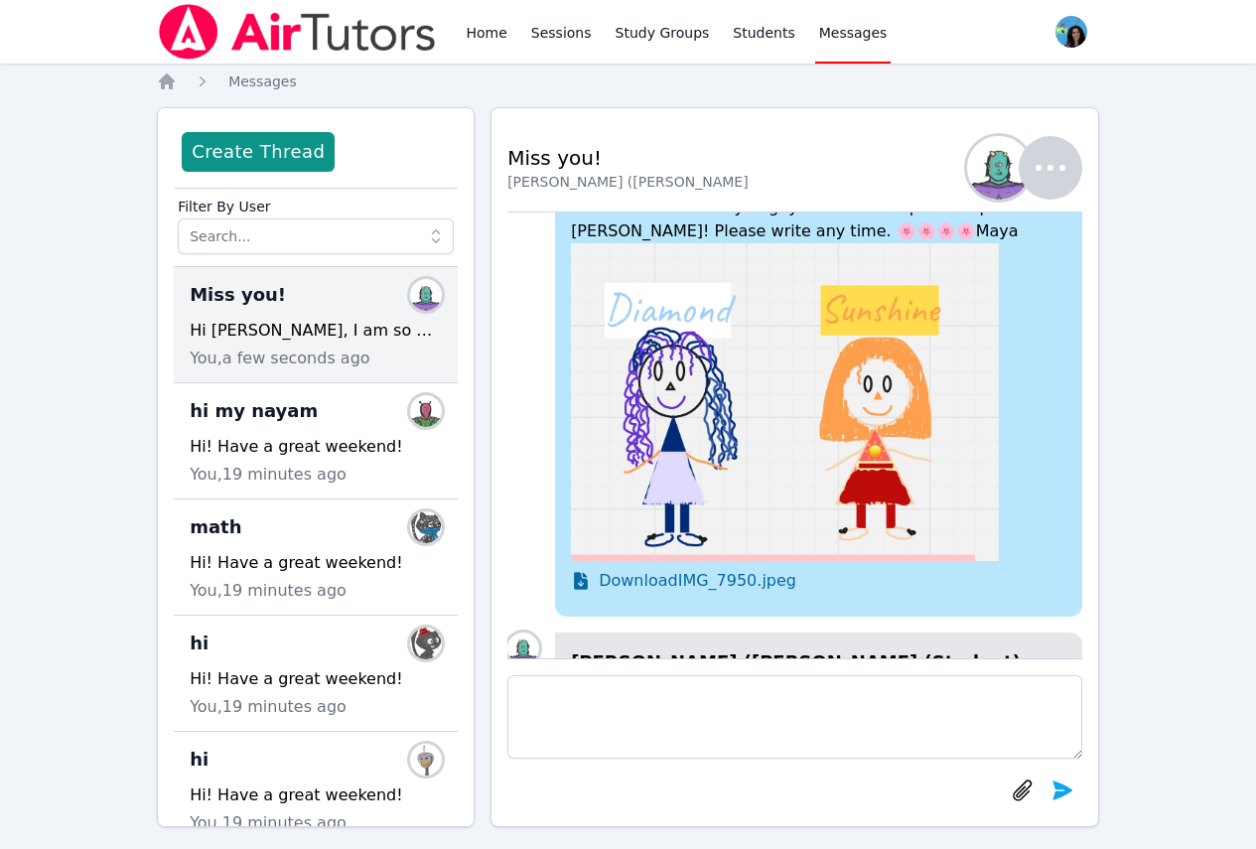
click at [459, 40] on div "Home Sessions Study Groups Students Messages" at bounding box center [524, 32] width 734 height 64
click at [483, 37] on link "Home" at bounding box center [486, 32] width 49 height 64
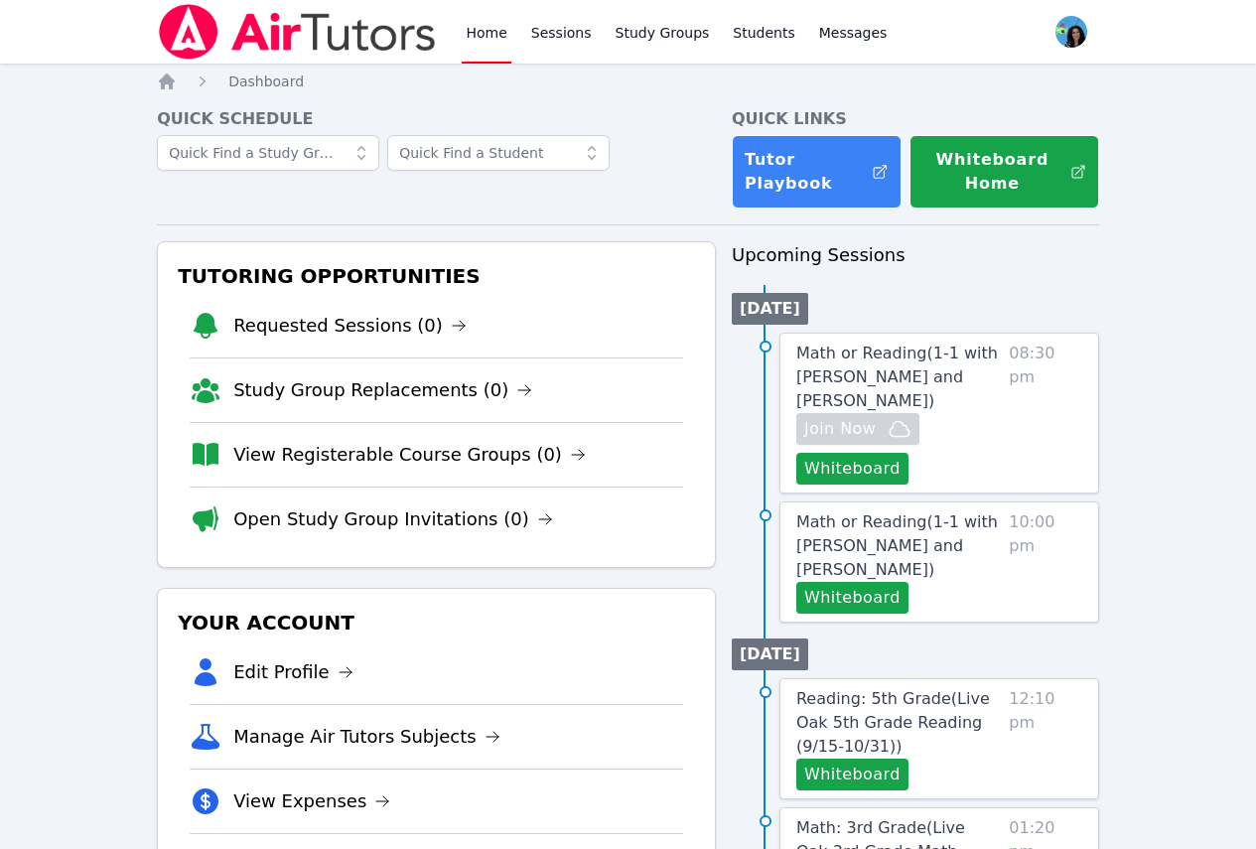
click at [483, 37] on link "Home" at bounding box center [486, 32] width 49 height 64
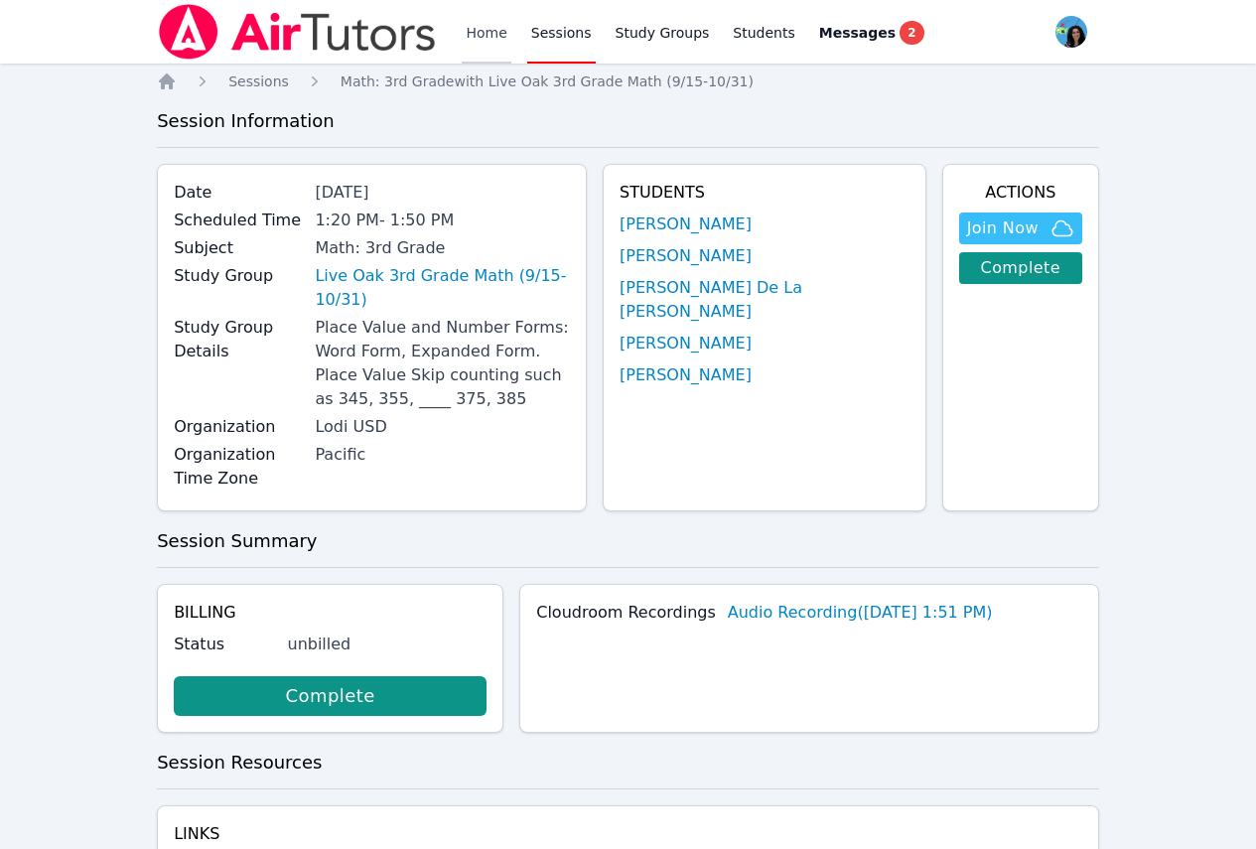
click at [493, 30] on link "Home" at bounding box center [486, 32] width 49 height 64
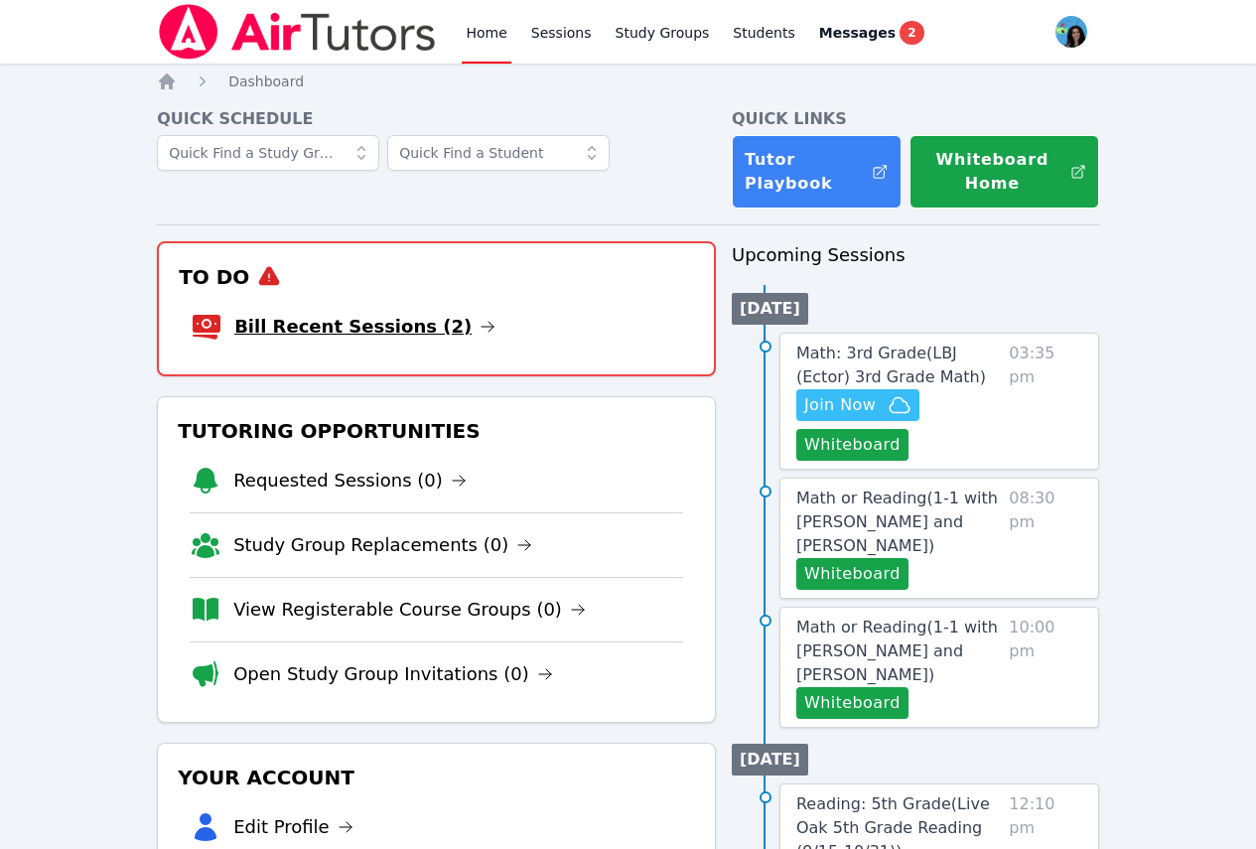
click at [479, 322] on icon at bounding box center [487, 327] width 16 height 16
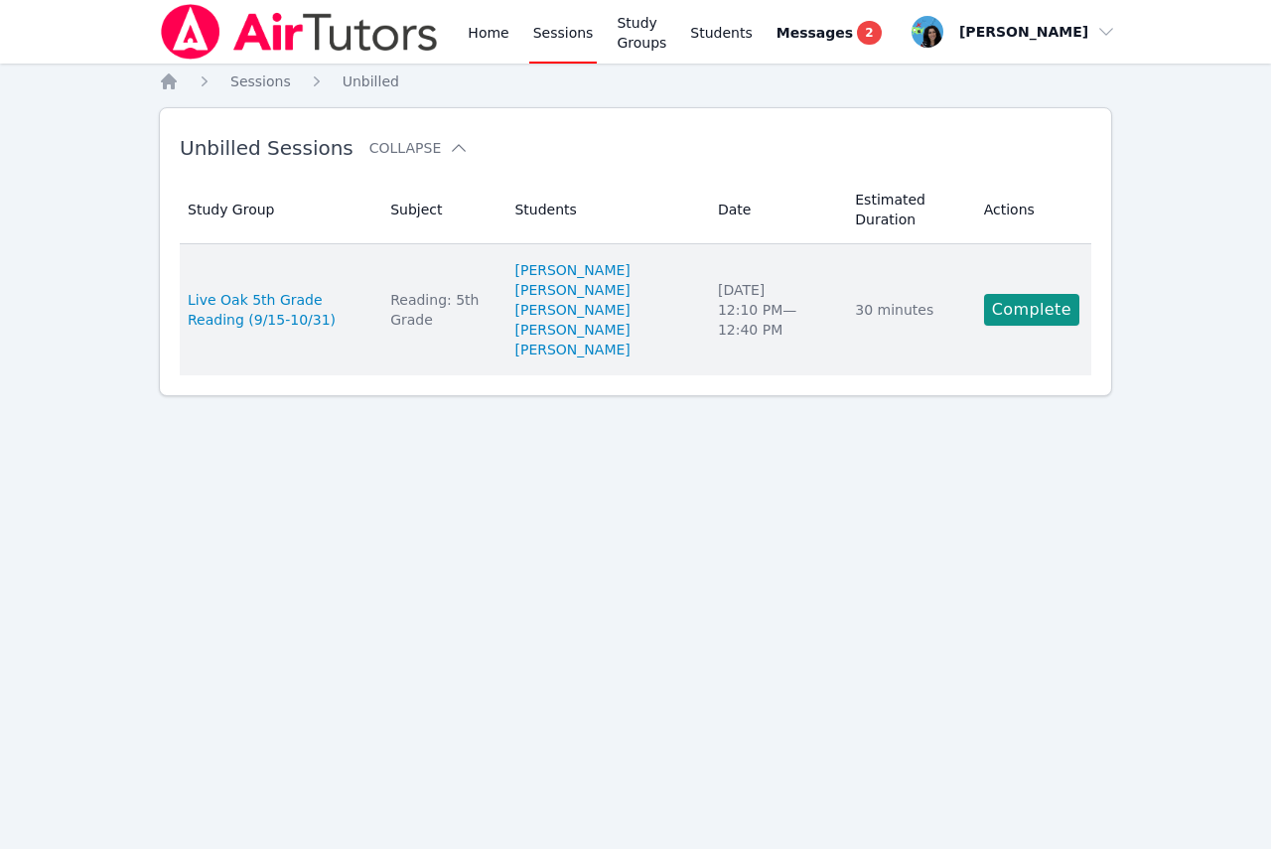
click at [378, 368] on td "Study Group Live Oak 5th Grade Reading (9/15-10/31)" at bounding box center [279, 309] width 199 height 131
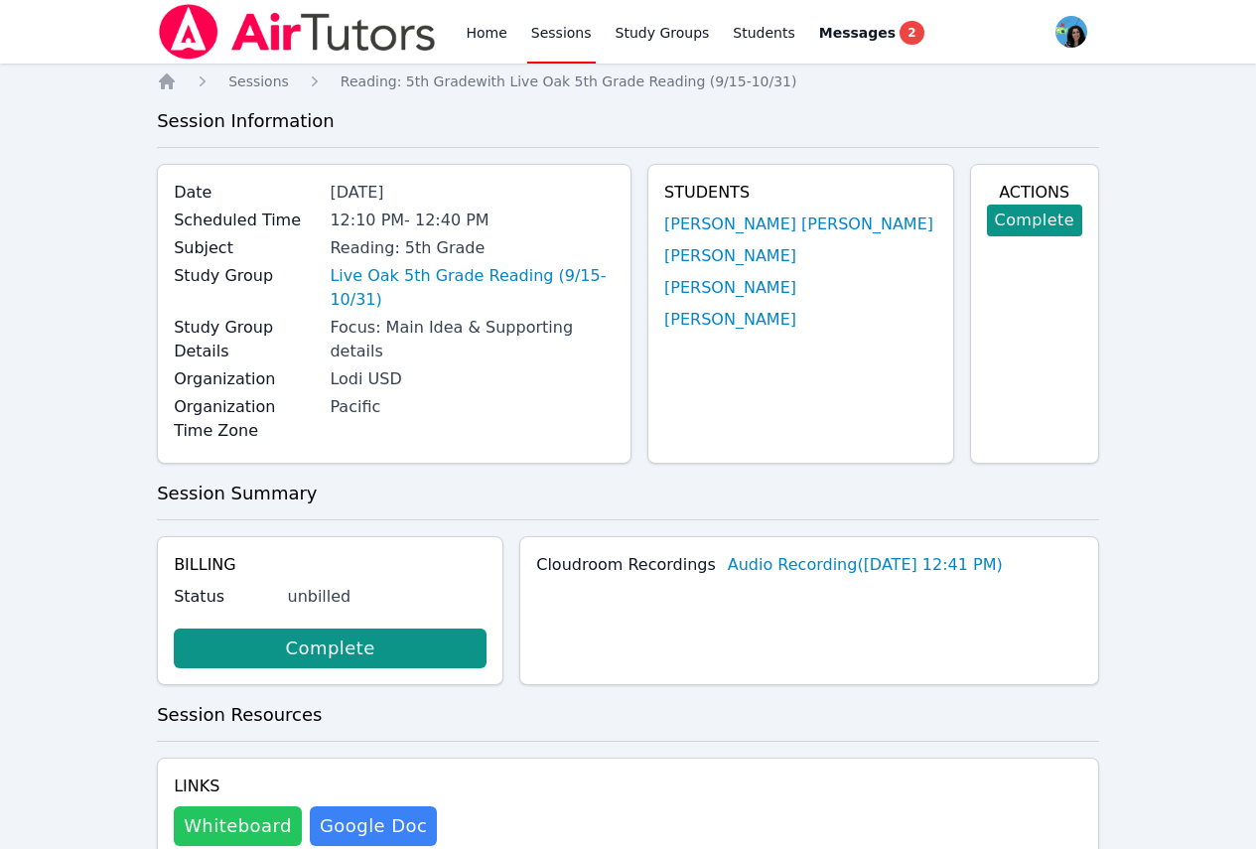
click at [262, 806] on button "Whiteboard" at bounding box center [238, 826] width 128 height 40
